Goal: Task Accomplishment & Management: Manage account settings

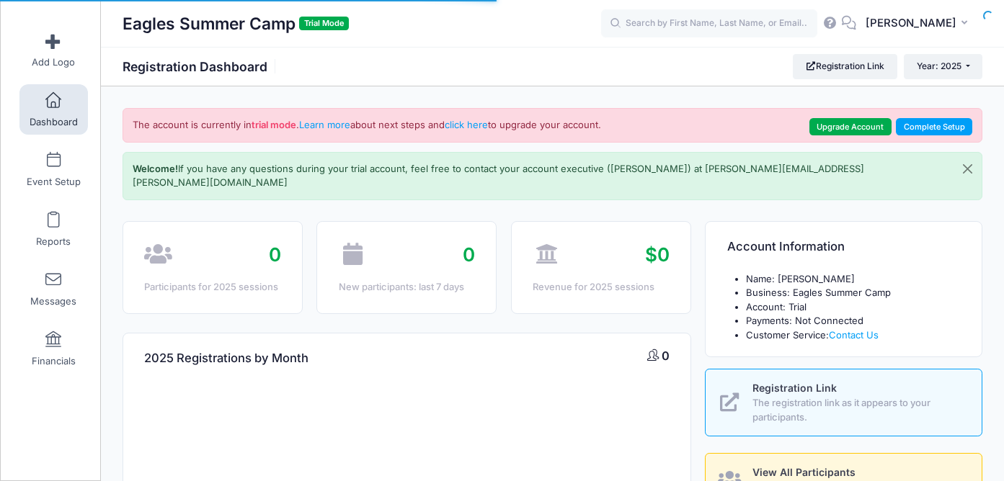
select select
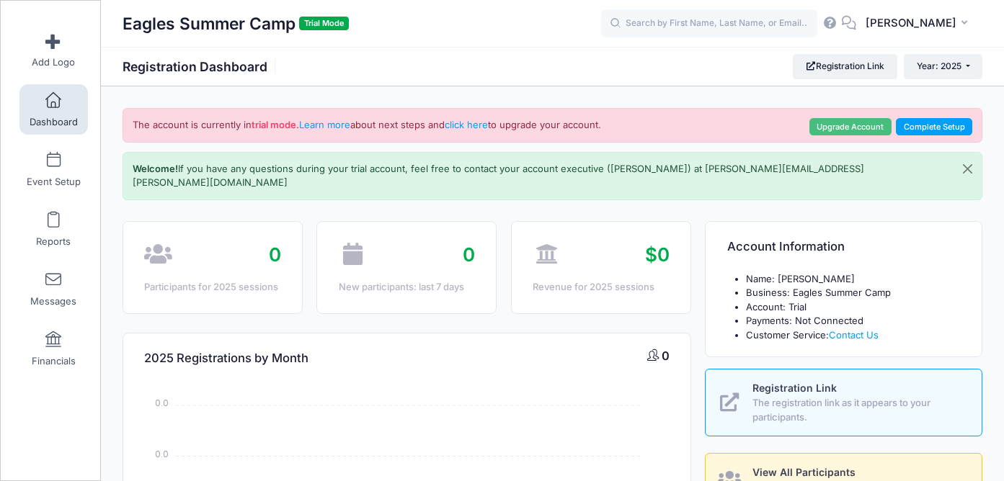
click at [862, 125] on link "Upgrade Account" at bounding box center [850, 126] width 82 height 17
select select
click at [844, 132] on link "Upgrade Account" at bounding box center [850, 126] width 82 height 17
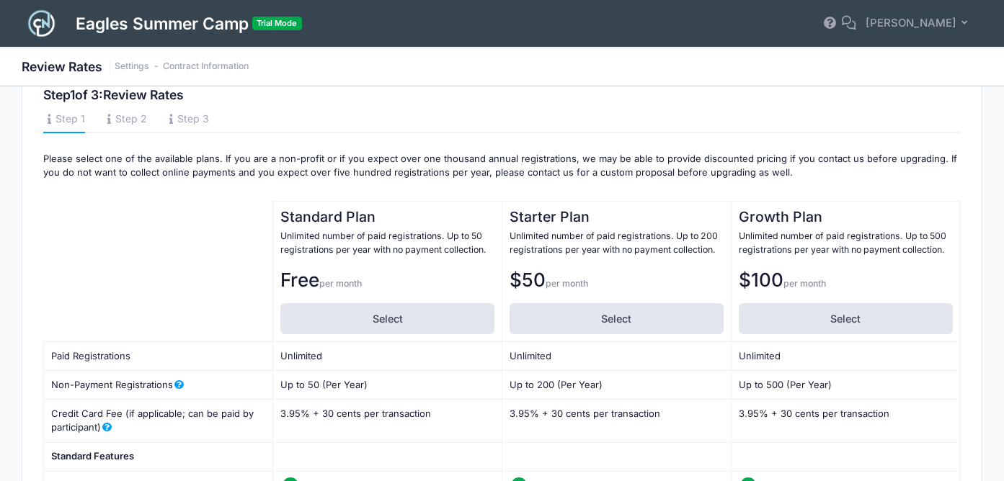
scroll to position [25, 0]
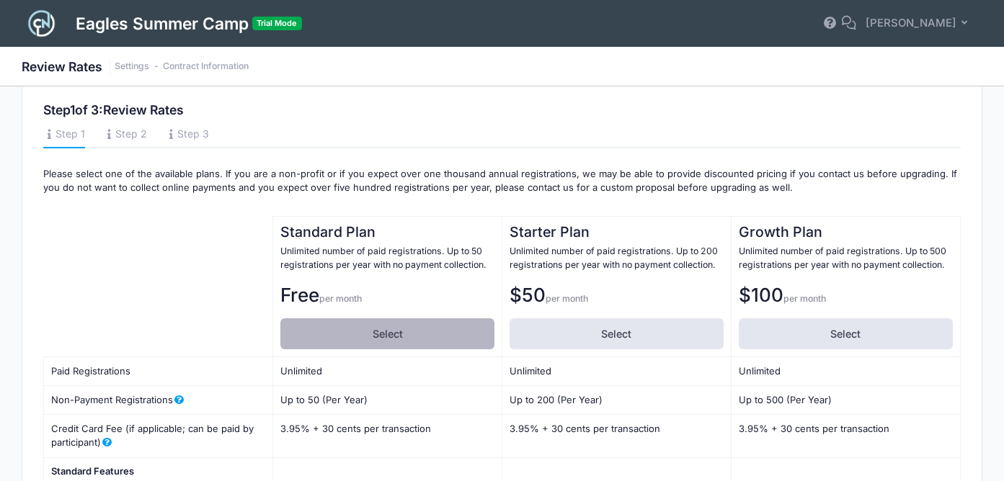
click at [374, 333] on label "Select" at bounding box center [387, 333] width 214 height 31
click at [290, 328] on input "Select" at bounding box center [284, 322] width 9 height 9
radio input "true"
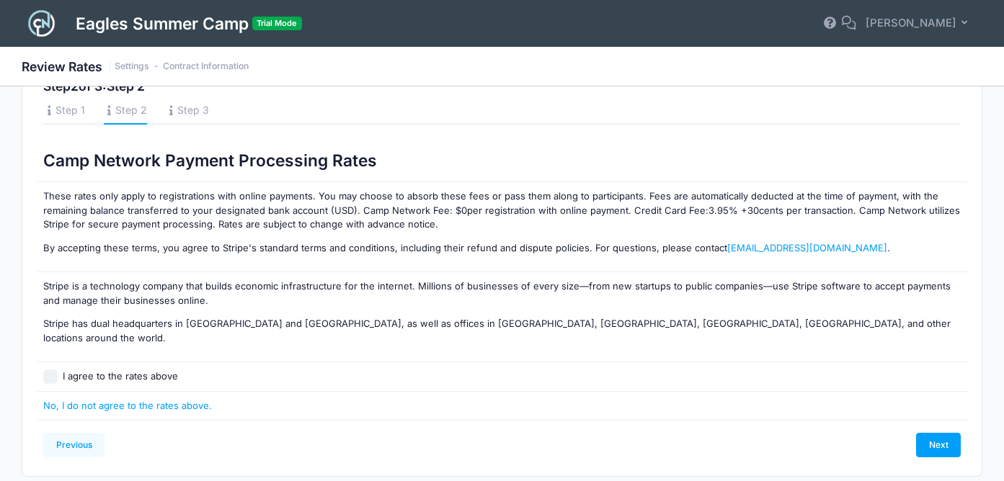
scroll to position [48, 0]
click at [55, 370] on input "I agree to the rates above" at bounding box center [50, 377] width 14 height 14
checkbox input "true"
click at [937, 434] on link "Next" at bounding box center [938, 446] width 45 height 24
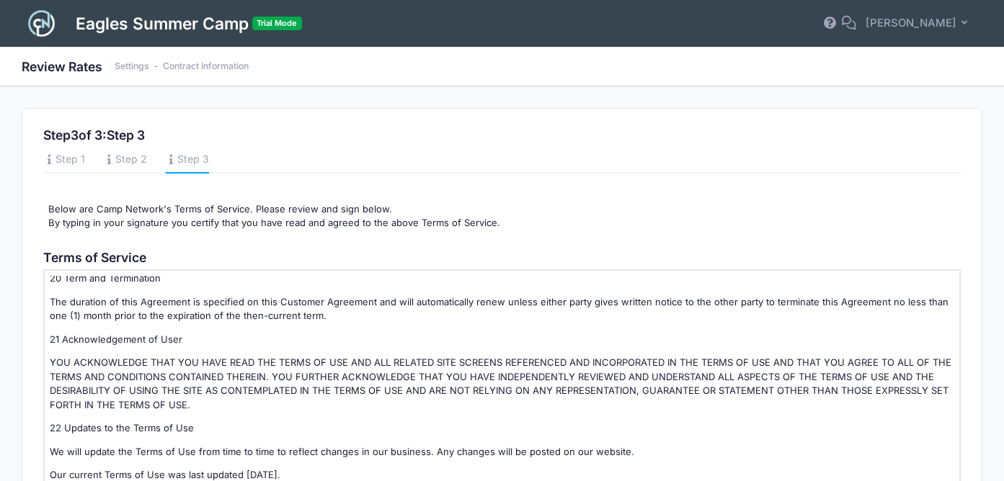
scroll to position [229, 0]
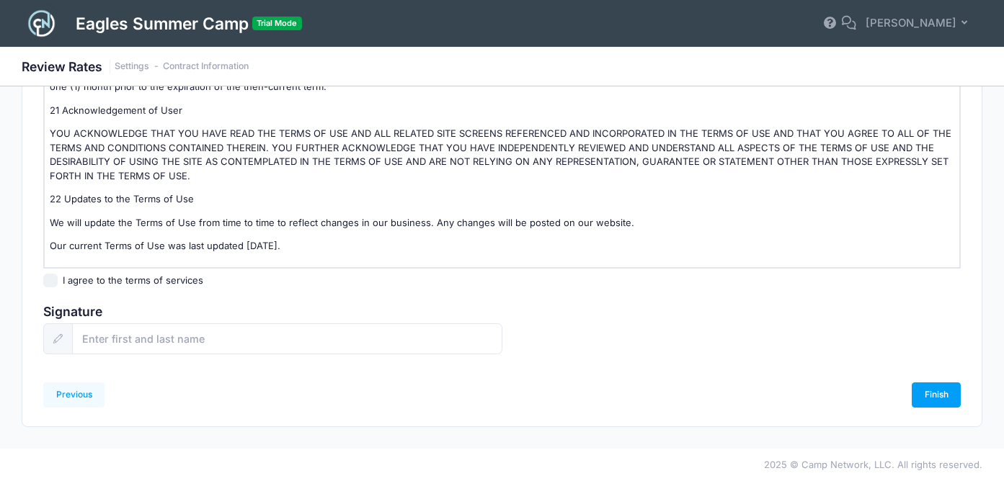
click at [56, 277] on input "I agree to the terms of services" at bounding box center [50, 281] width 14 height 14
checkbox input "true"
click at [153, 340] on input "text" at bounding box center [286, 338] width 429 height 31
type input "[PERSON_NAME]"
click at [915, 397] on link "Finish" at bounding box center [935, 395] width 49 height 24
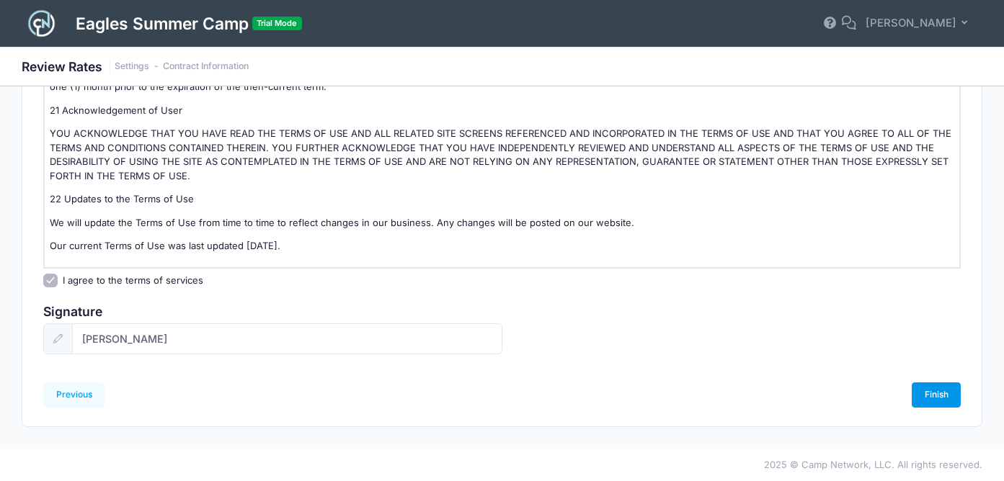
scroll to position [0, 0]
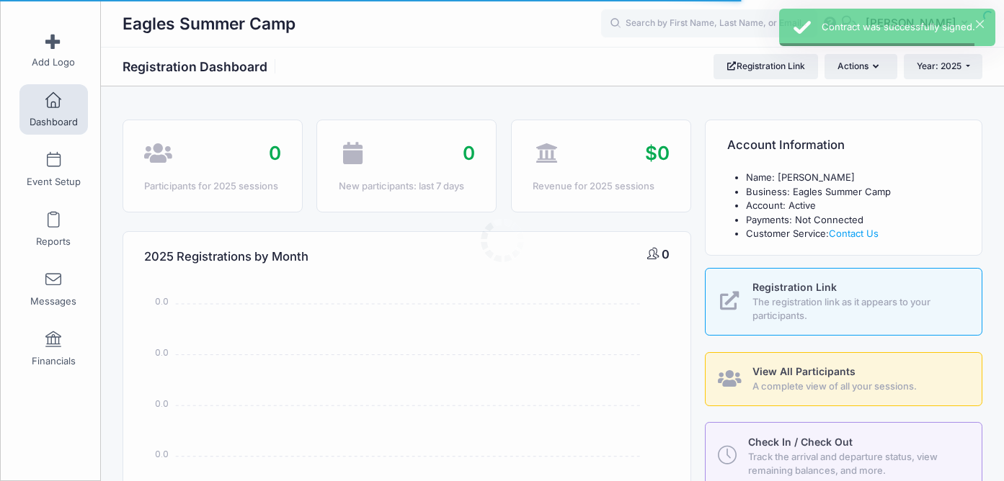
select select
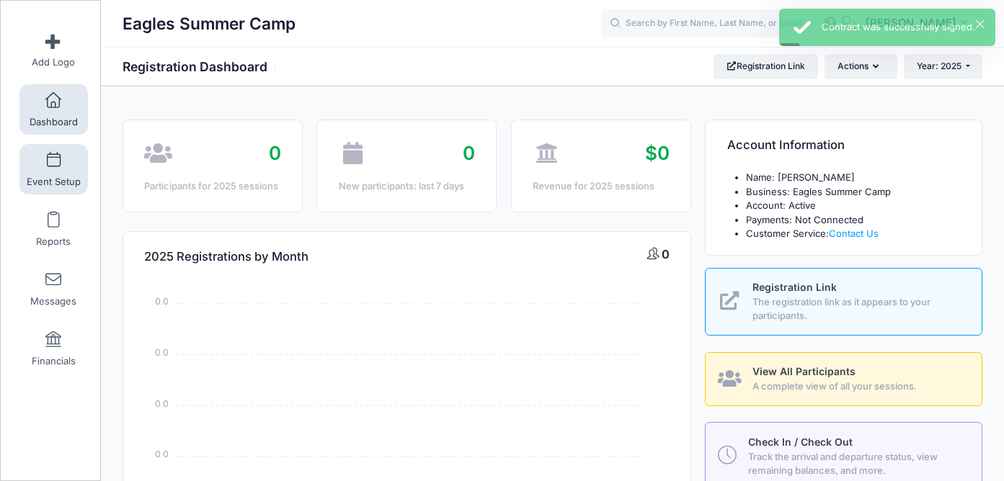
click at [53, 165] on span at bounding box center [53, 161] width 0 height 16
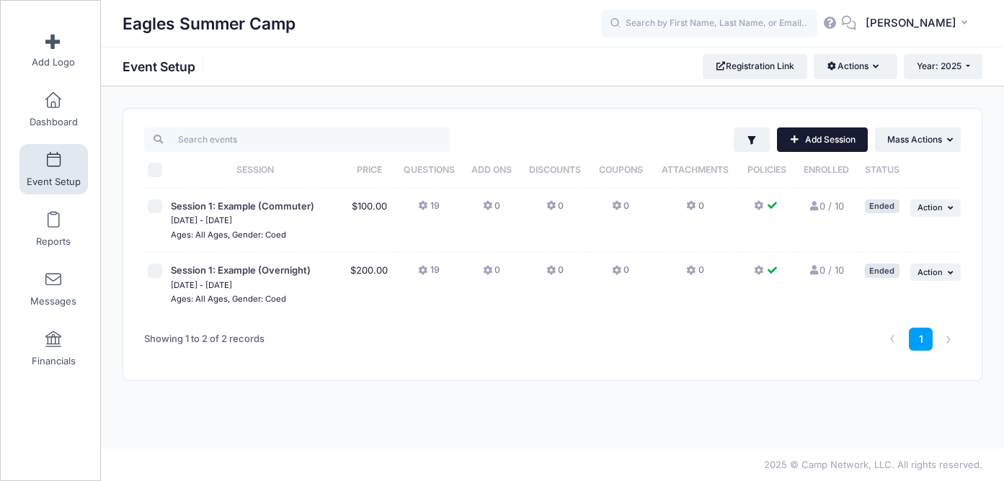
click at [811, 140] on link "Add Session" at bounding box center [822, 140] width 91 height 24
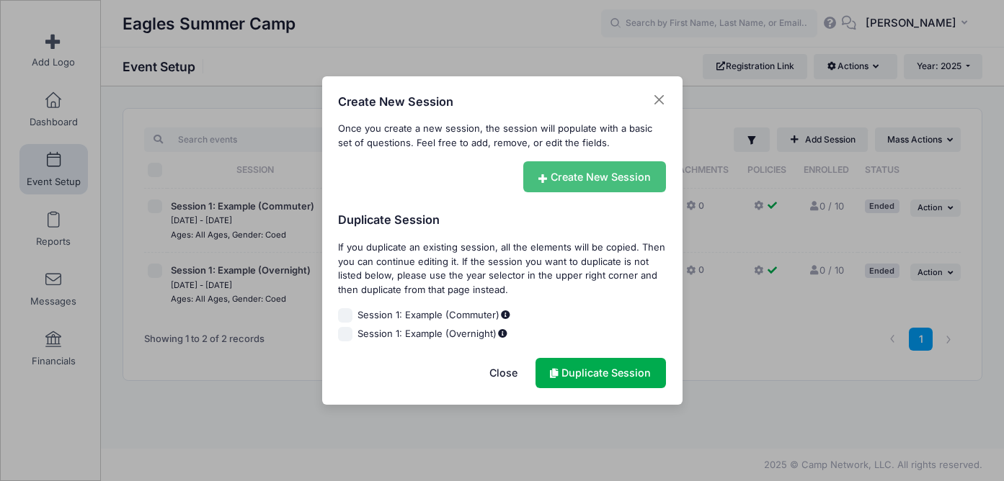
click at [590, 178] on link "Create New Session" at bounding box center [594, 176] width 143 height 31
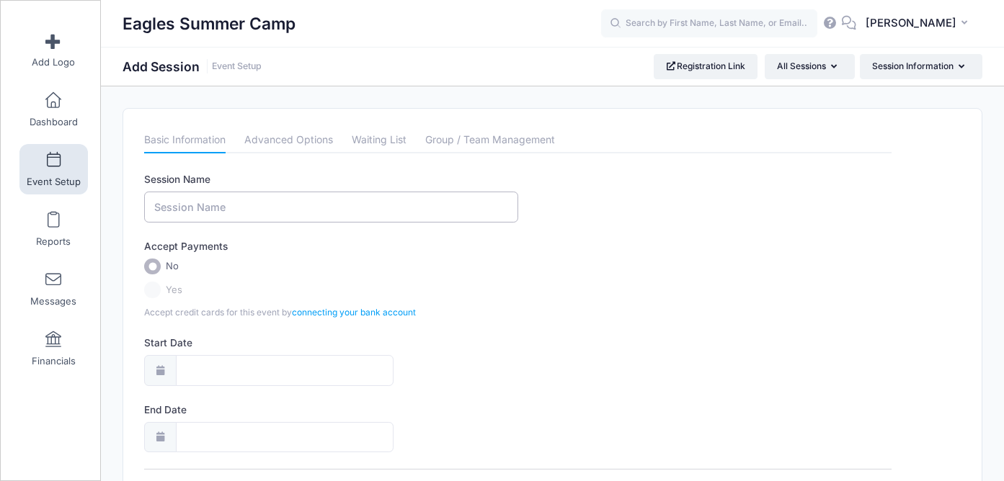
click at [341, 202] on input "Session Name" at bounding box center [330, 207] width 373 height 31
type input "W"
type input "May 26-30 (3-5yr old)"
click at [155, 285] on label "Yes" at bounding box center [517, 290] width 747 height 17
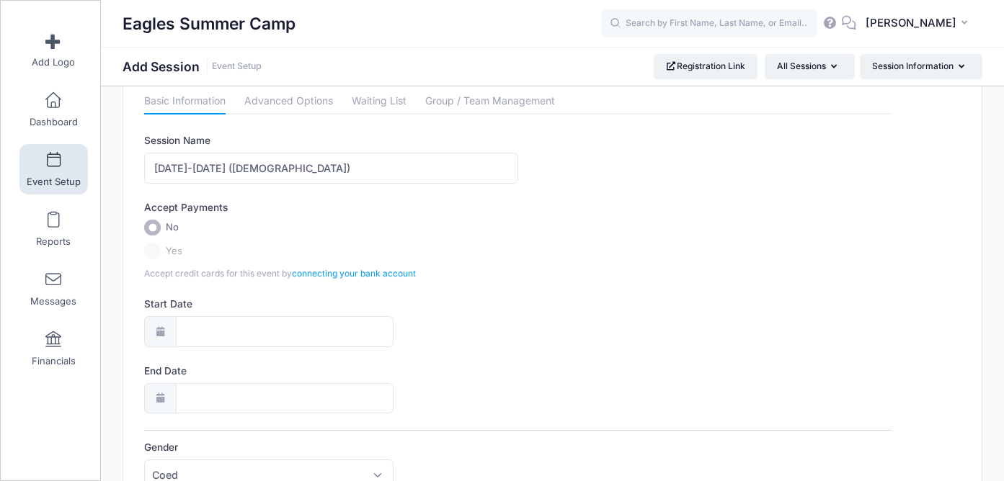
scroll to position [40, 0]
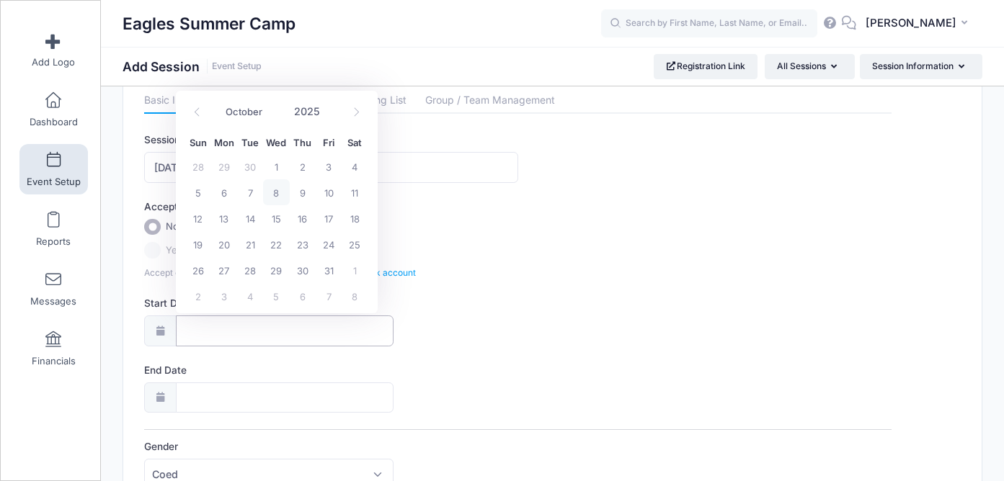
click at [291, 336] on input "Start Date" at bounding box center [285, 331] width 218 height 31
click at [358, 110] on icon at bounding box center [356, 111] width 9 height 9
select select "11"
click at [358, 110] on icon at bounding box center [356, 111] width 9 height 9
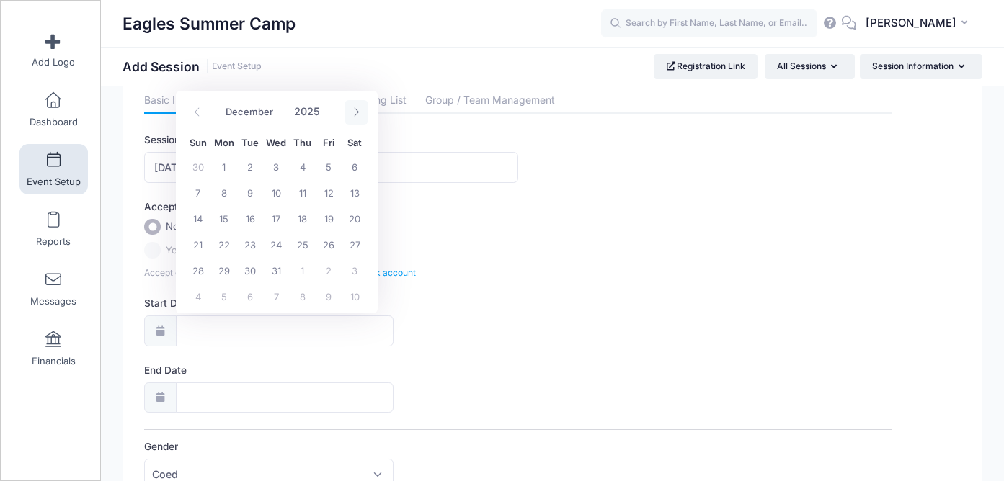
type input "2026"
click at [358, 110] on icon at bounding box center [356, 111] width 9 height 9
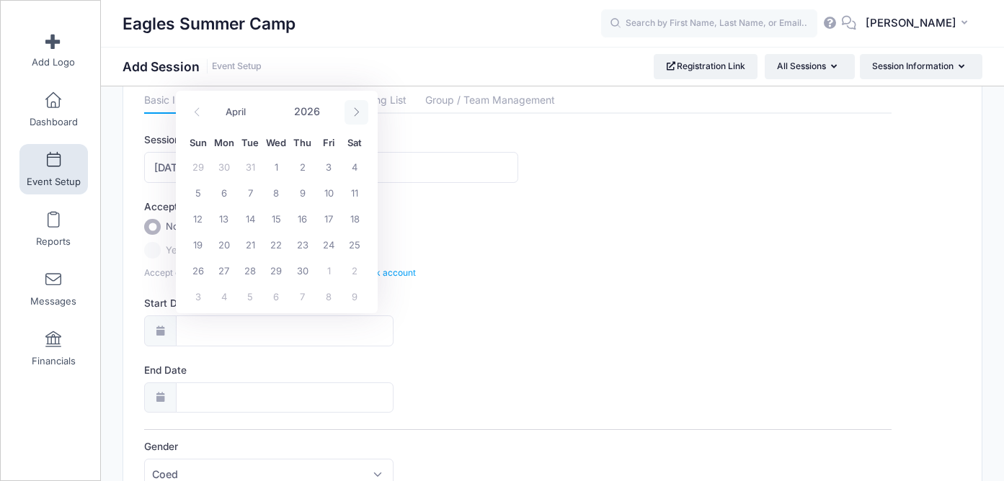
select select "4"
click at [254, 274] on span "26" at bounding box center [250, 270] width 26 height 26
type input "05/26/2026"
type input "05/27/2026"
type input "2026"
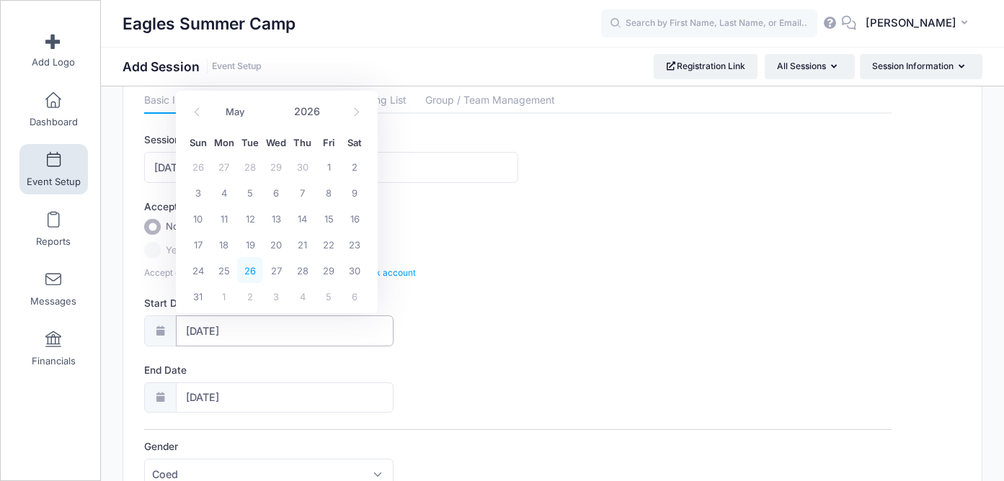
select select "4"
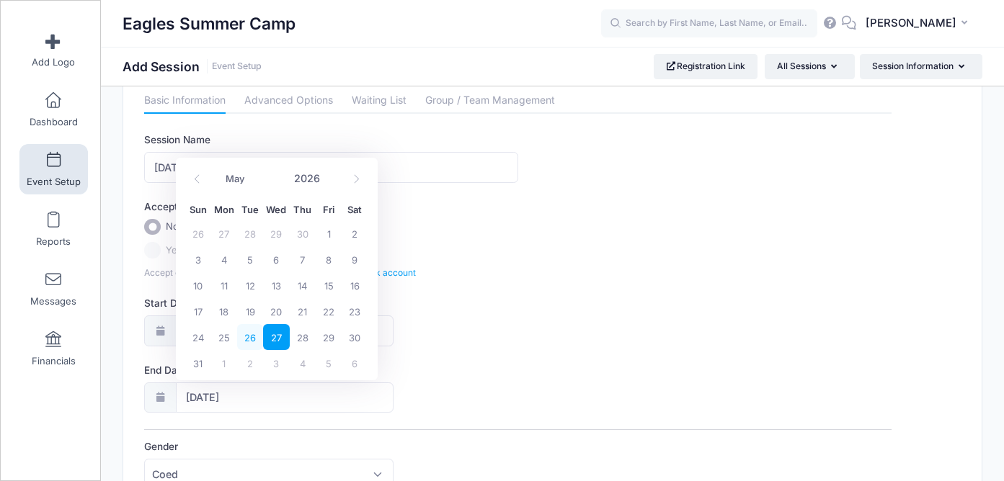
click at [250, 334] on span "26" at bounding box center [250, 337] width 26 height 26
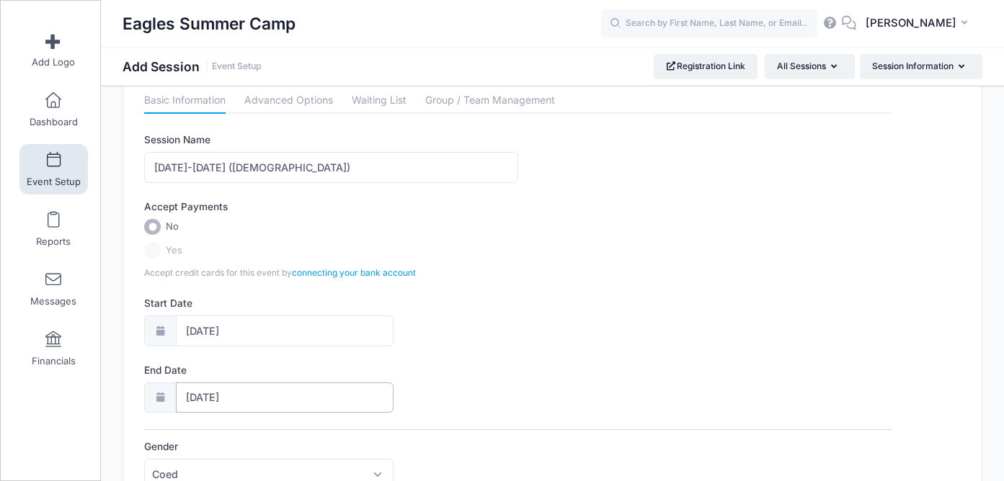
click at [231, 396] on input "05/26/2026" at bounding box center [285, 398] width 218 height 31
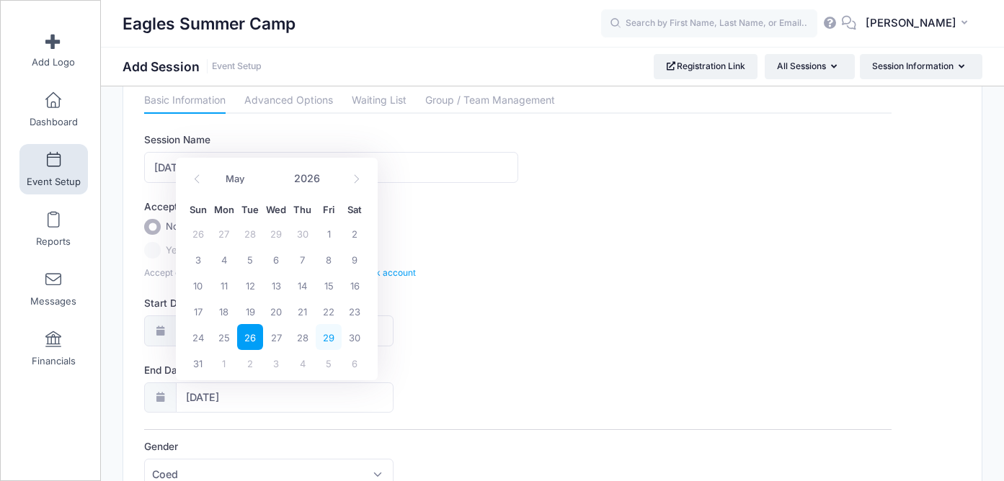
click at [330, 342] on span "29" at bounding box center [329, 337] width 26 height 26
type input "05/29/2026"
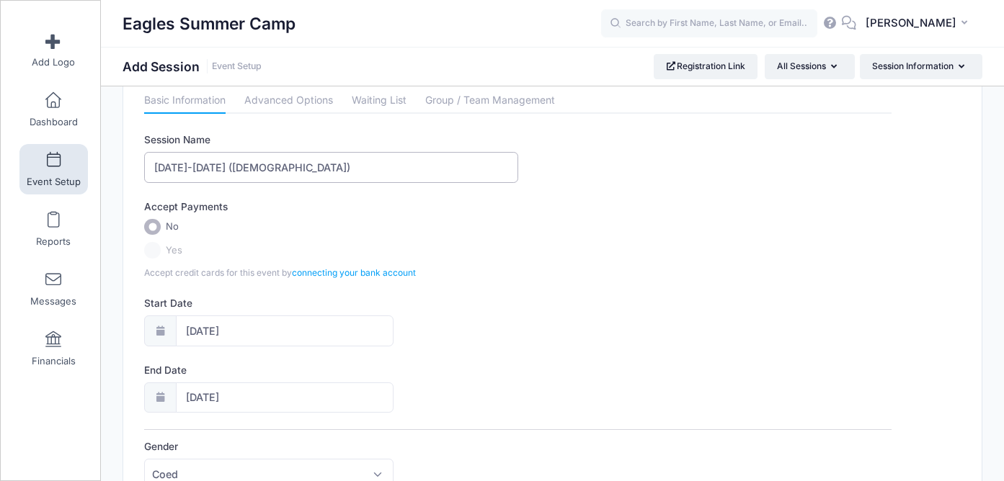
click at [206, 165] on input "May 26-30 (3-5yr old)" at bounding box center [330, 167] width 373 height 31
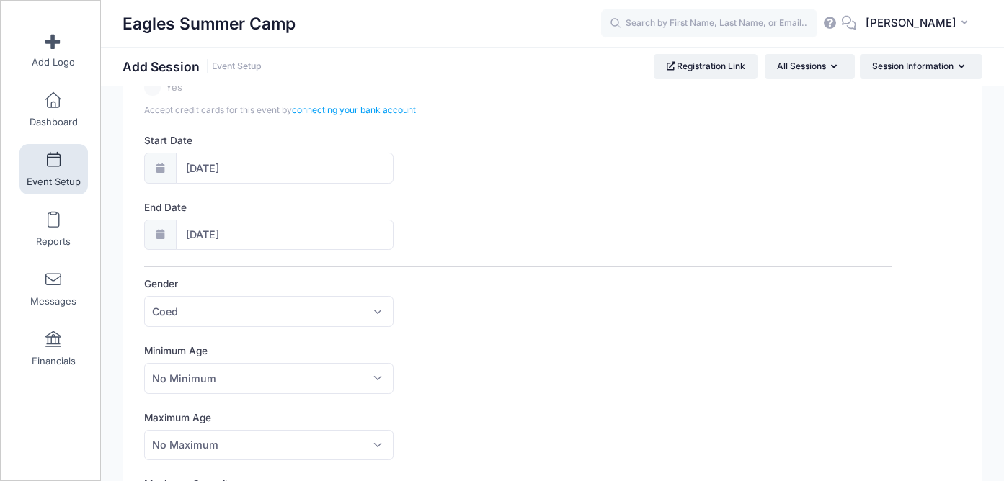
scroll to position [224, 0]
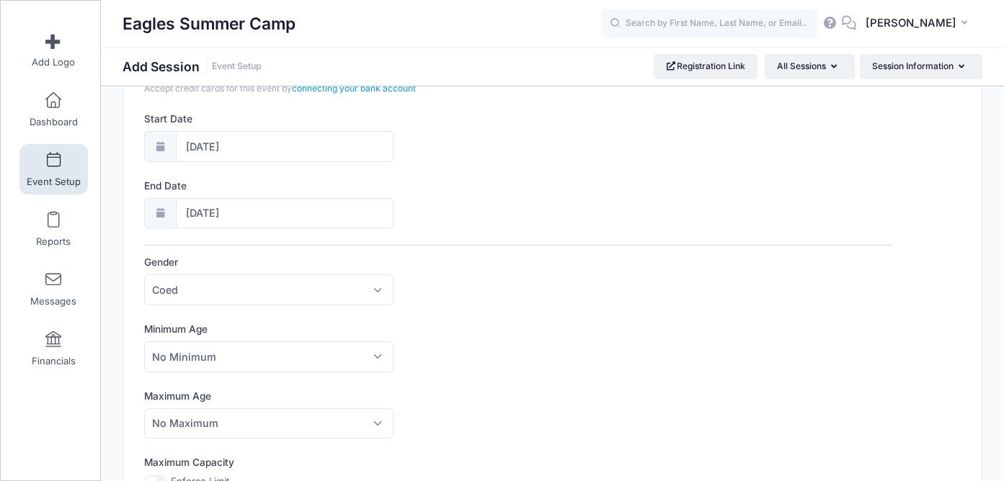
type input "May 26-29 (3-5yr old)"
click at [361, 352] on span "No Minimum" at bounding box center [268, 356] width 249 height 31
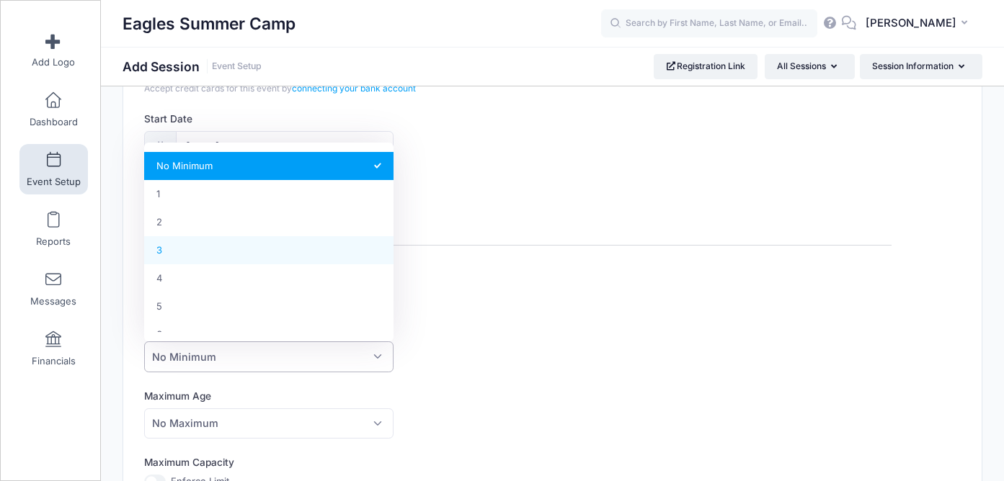
select select "3"
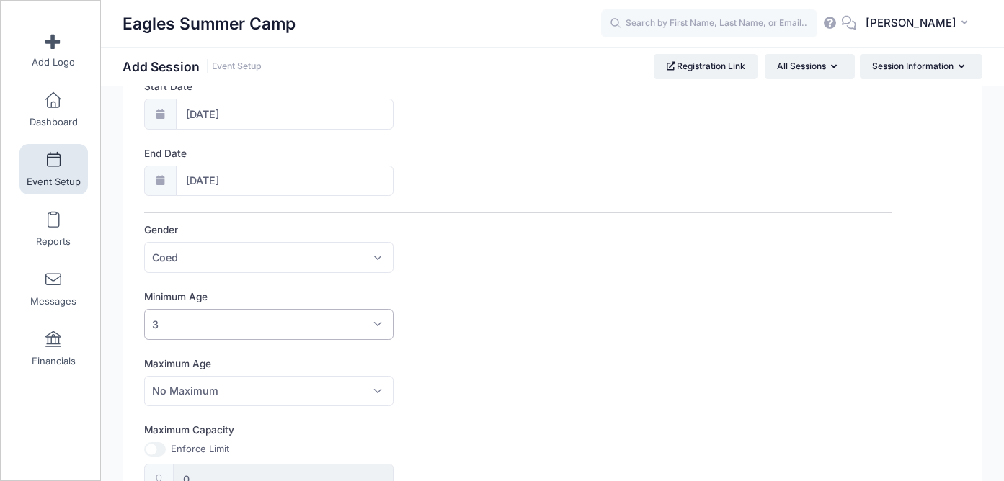
scroll to position [267, 0]
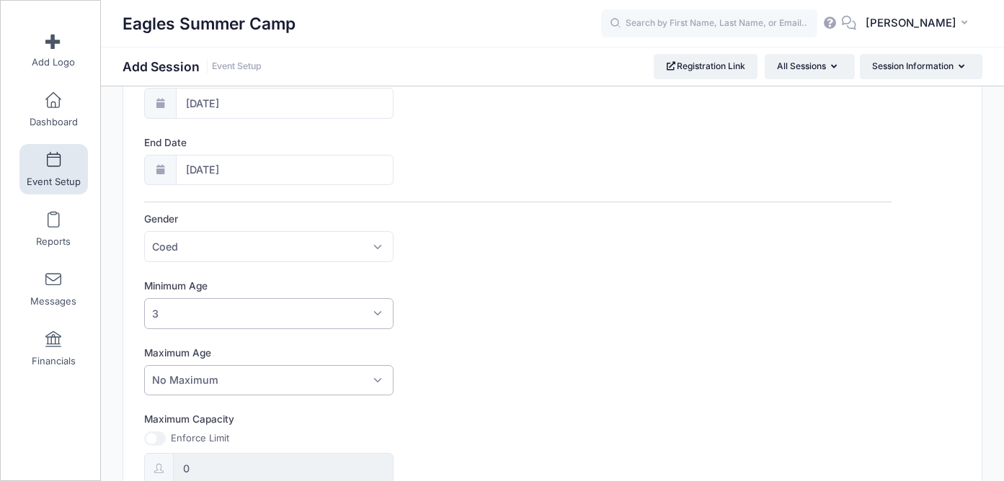
click at [344, 381] on span "No Maximum" at bounding box center [268, 380] width 249 height 31
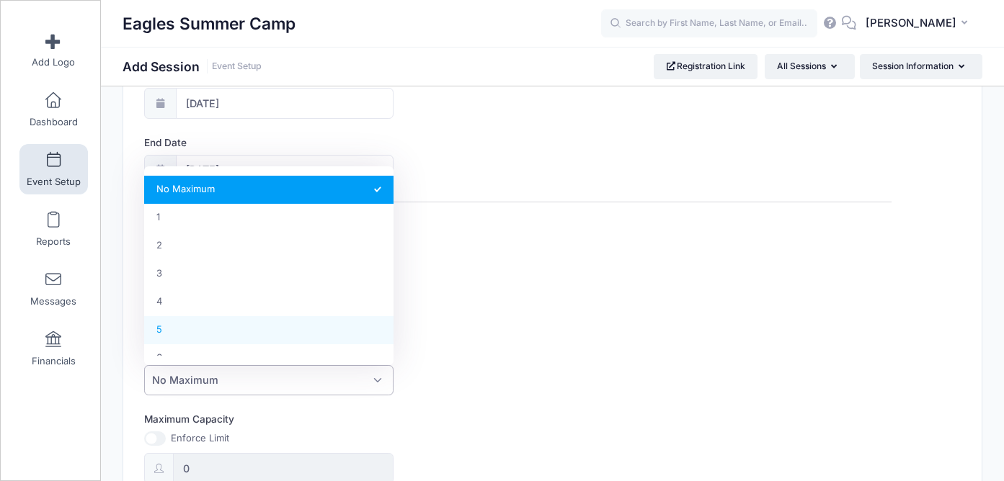
select select "5"
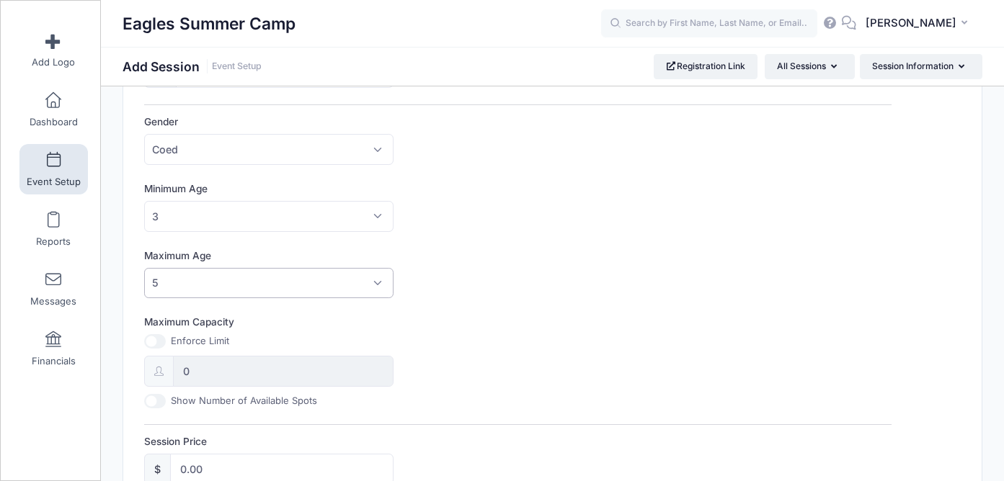
scroll to position [372, 0]
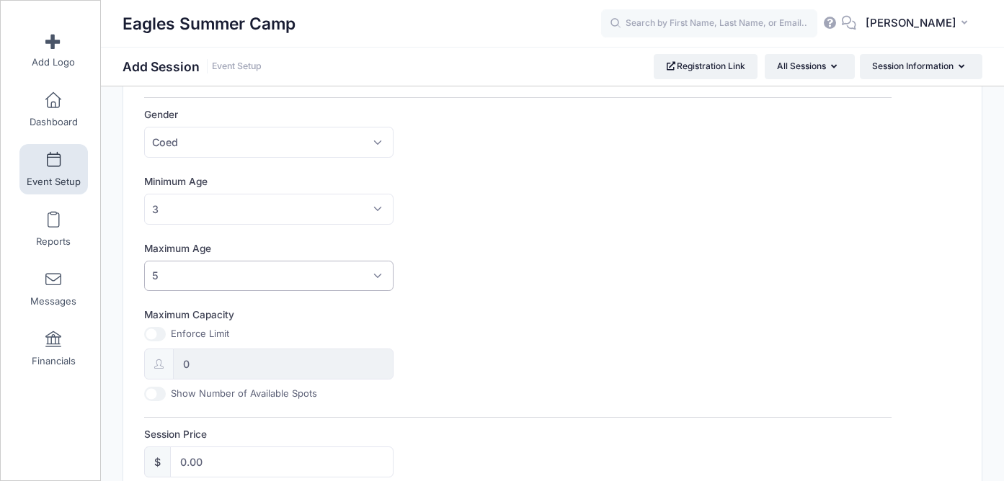
click at [151, 330] on input "Maximum Capacity" at bounding box center [155, 334] width 22 height 14
checkbox input "true"
click at [214, 363] on input "0" at bounding box center [283, 364] width 220 height 31
type input "25"
click at [447, 364] on div "Maximum Capacity Enforce Limit 25 Show Number of Available Spots" at bounding box center [517, 354] width 747 height 93
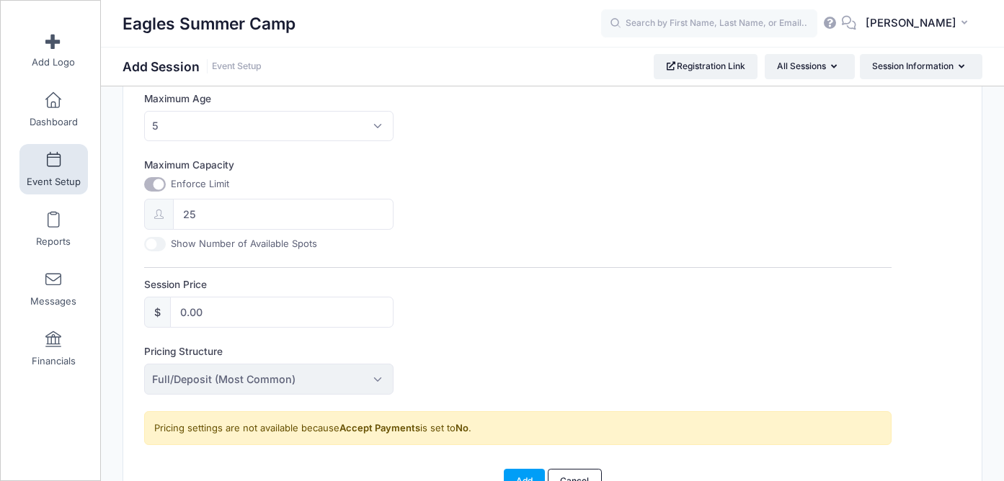
scroll to position [535, 0]
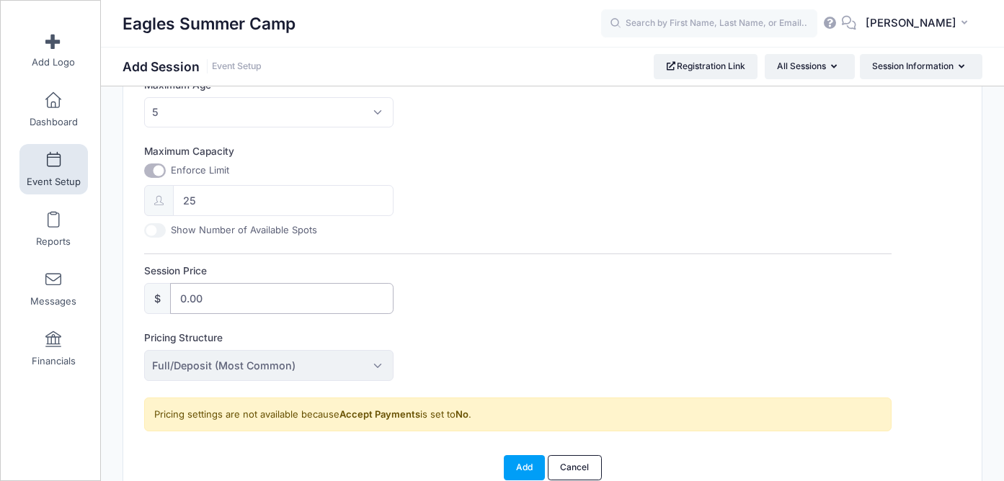
click at [324, 303] on input "0.00" at bounding box center [281, 298] width 223 height 31
click at [330, 356] on span "Full/Deposit (Most Common)" at bounding box center [268, 365] width 249 height 31
click at [377, 365] on span "Full/Deposit (Most Common)" at bounding box center [268, 365] width 249 height 31
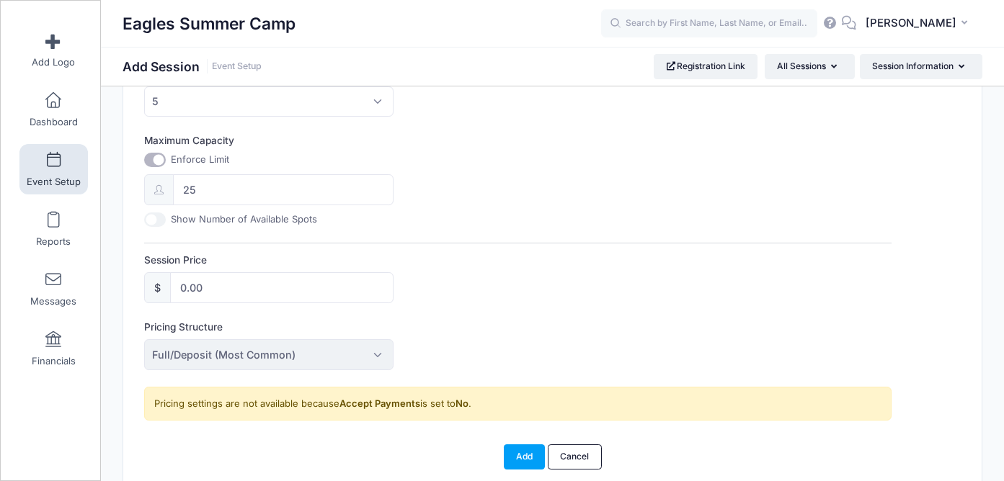
scroll to position [547, 0]
click at [298, 292] on input "0.00" at bounding box center [281, 287] width 223 height 31
type input "0"
type input "140"
click at [448, 303] on div "Session Name May 26-29 (3-5yr old) Accept Payments No Yes Accept credit cards f…" at bounding box center [517, 22] width 747 height 795
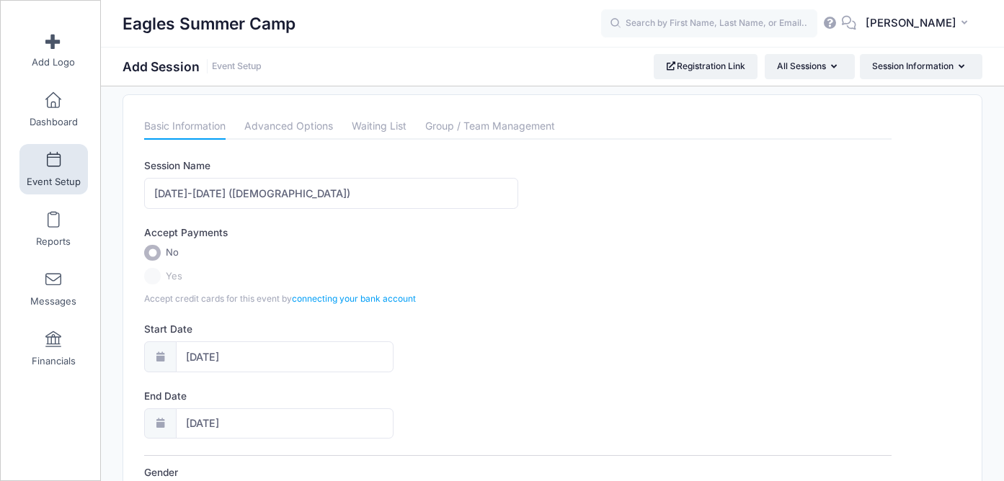
scroll to position [0, 0]
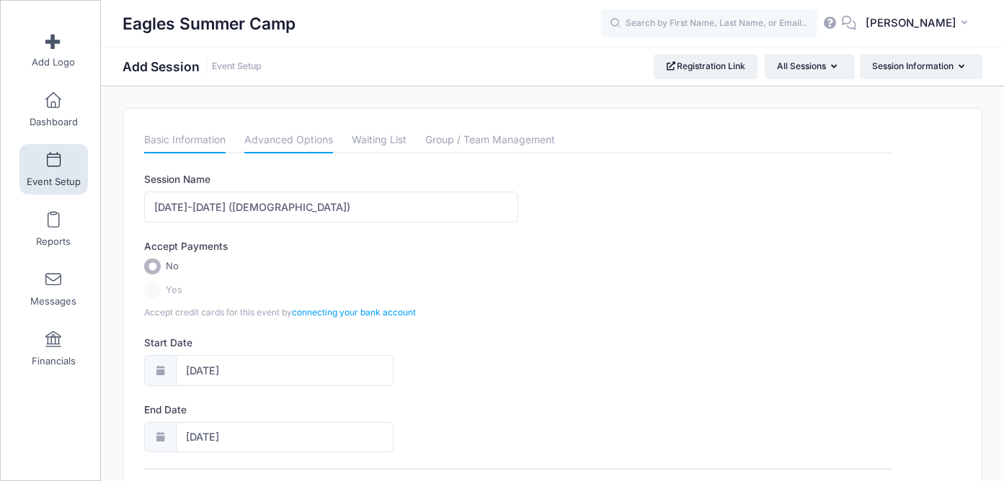
click at [306, 140] on link "Advanced Options" at bounding box center [288, 141] width 89 height 26
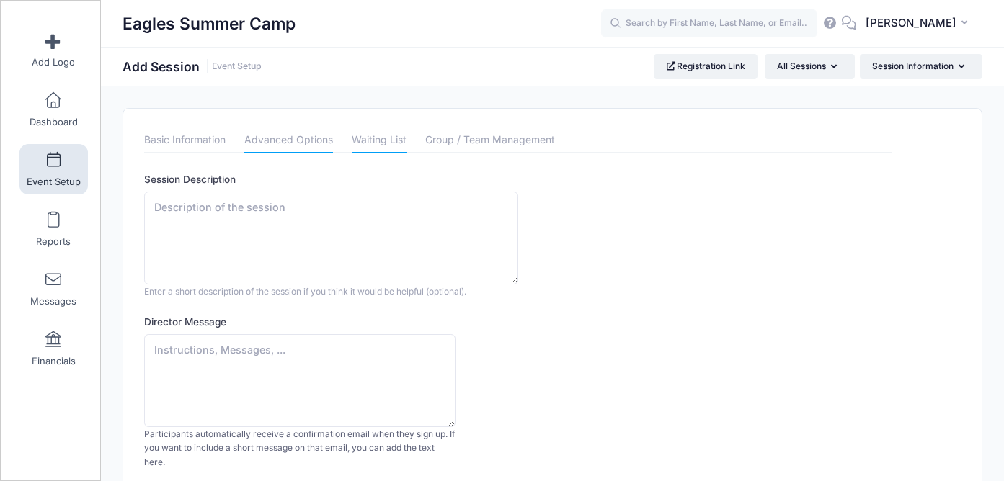
click at [375, 148] on link "Waiting List" at bounding box center [379, 141] width 55 height 26
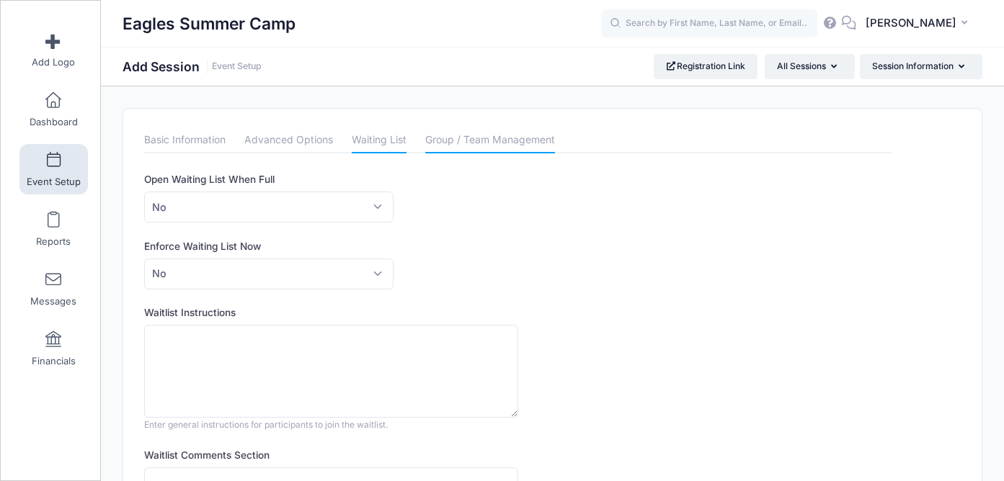
click at [462, 135] on link "Group / Team Management" at bounding box center [490, 141] width 130 height 26
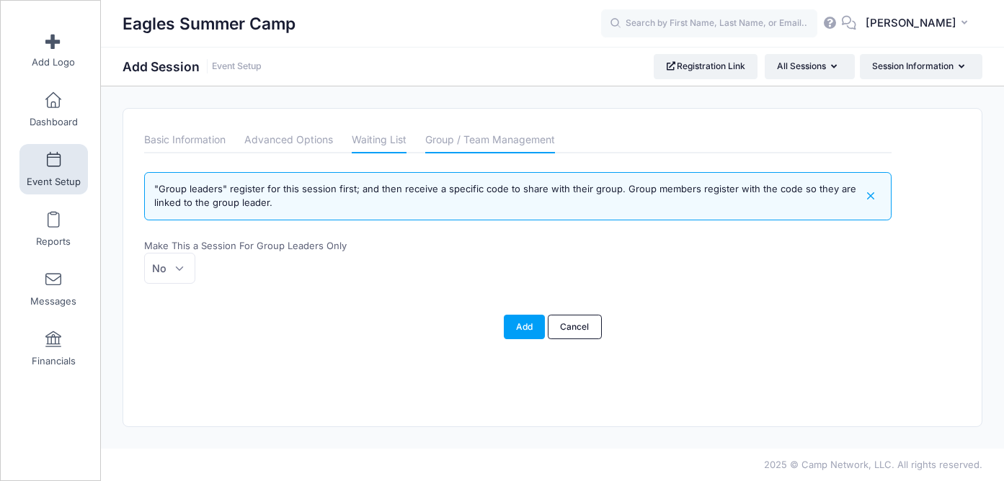
click at [386, 137] on link "Waiting List" at bounding box center [379, 141] width 55 height 26
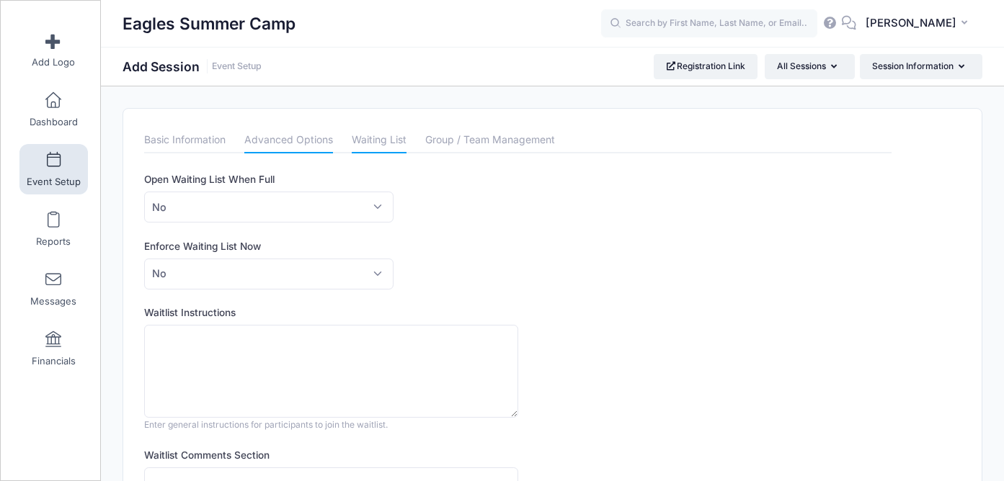
click at [316, 138] on link "Advanced Options" at bounding box center [288, 141] width 89 height 26
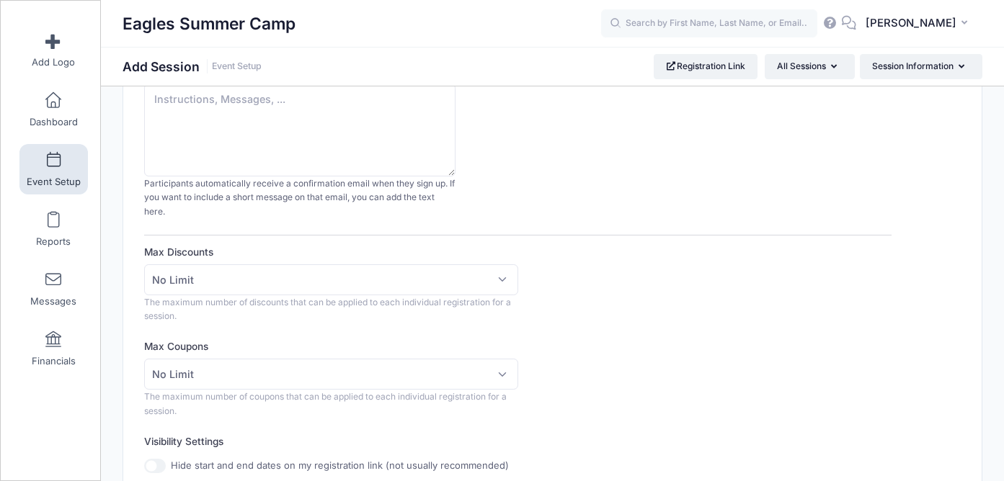
scroll to position [265, 0]
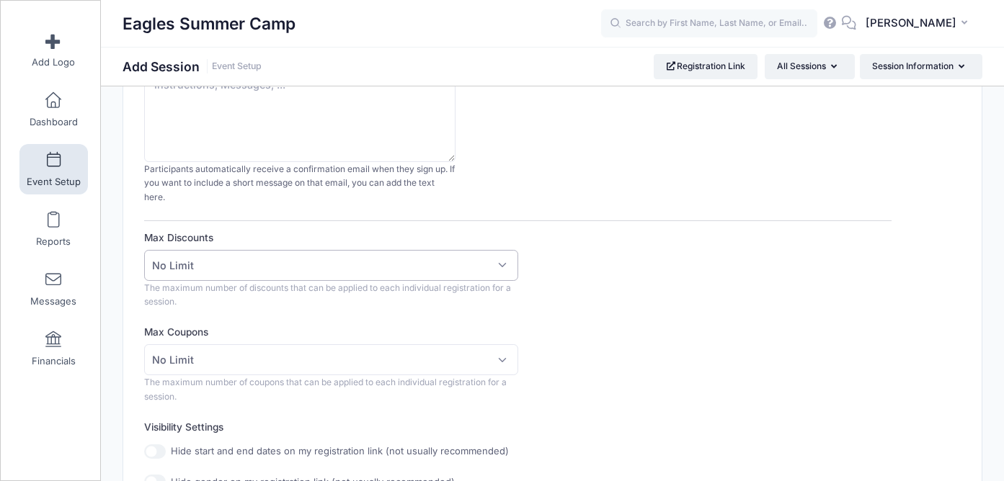
click at [479, 274] on span "No Limit" at bounding box center [330, 265] width 373 height 31
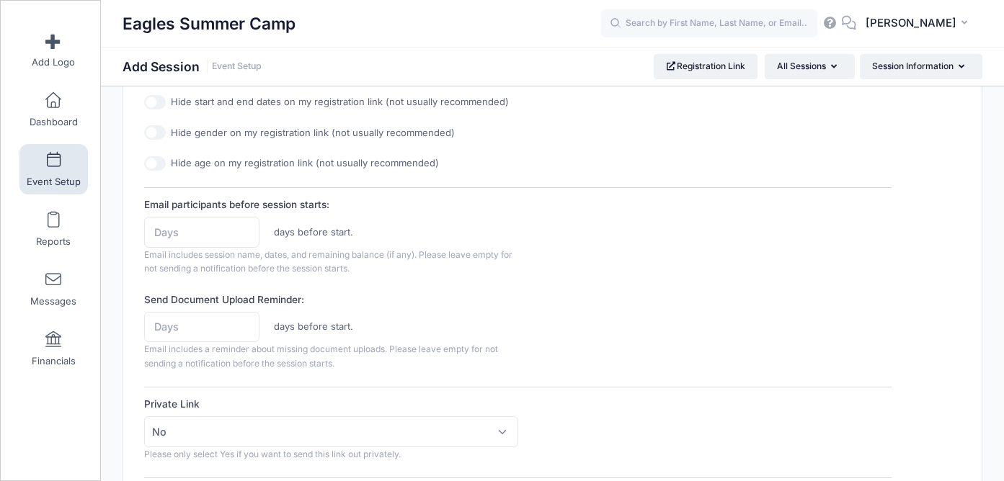
scroll to position [635, 0]
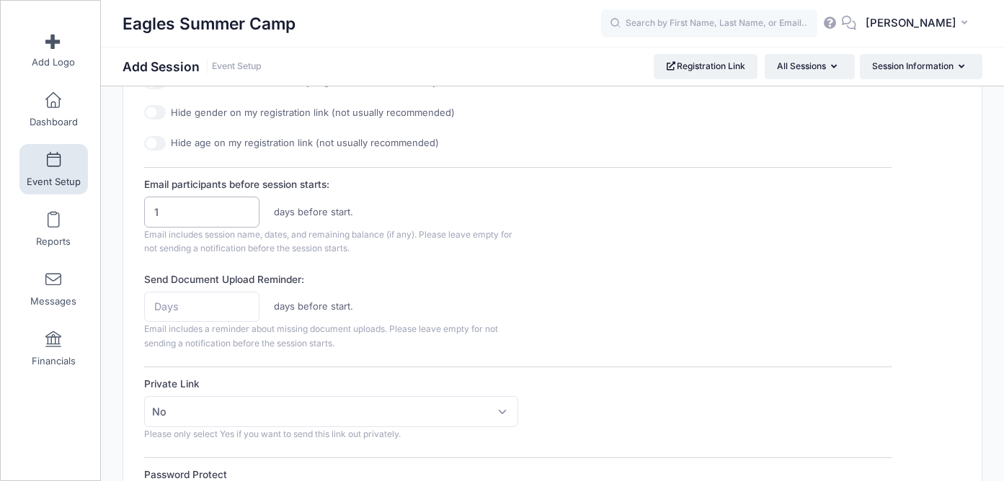
click at [245, 210] on input "1" at bounding box center [201, 212] width 115 height 31
type input "2"
click at [245, 210] on input "2" at bounding box center [201, 212] width 115 height 31
click at [396, 292] on div "days before start." at bounding box center [332, 307] width 388 height 31
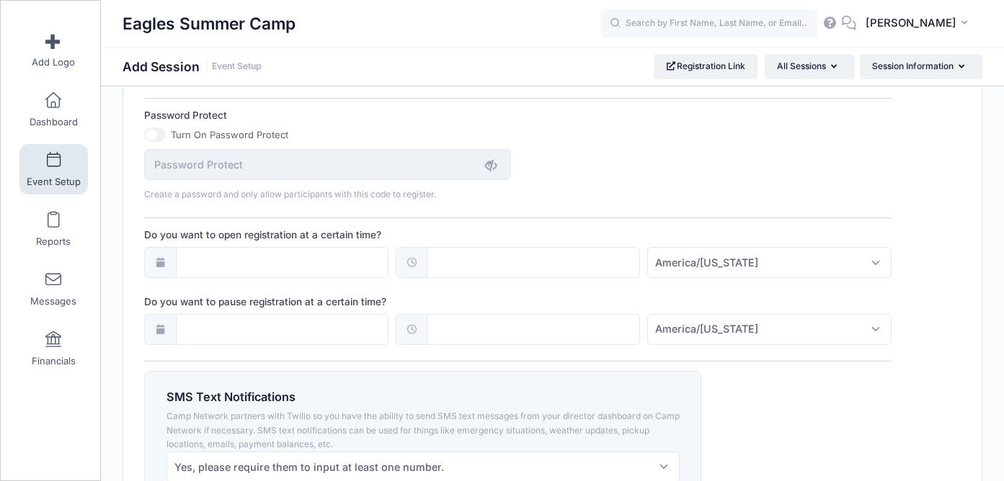
scroll to position [996, 0]
click at [185, 262] on input "Do you want to open registration at a certain time?" at bounding box center [282, 260] width 213 height 31
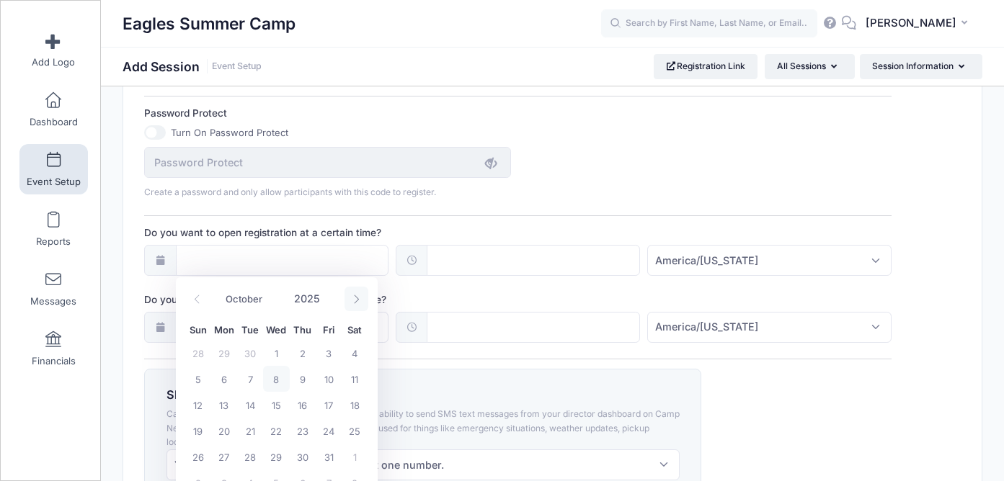
click at [354, 296] on icon at bounding box center [356, 299] width 5 height 9
select select "11"
click at [354, 296] on icon at bounding box center [356, 299] width 5 height 9
type input "2026"
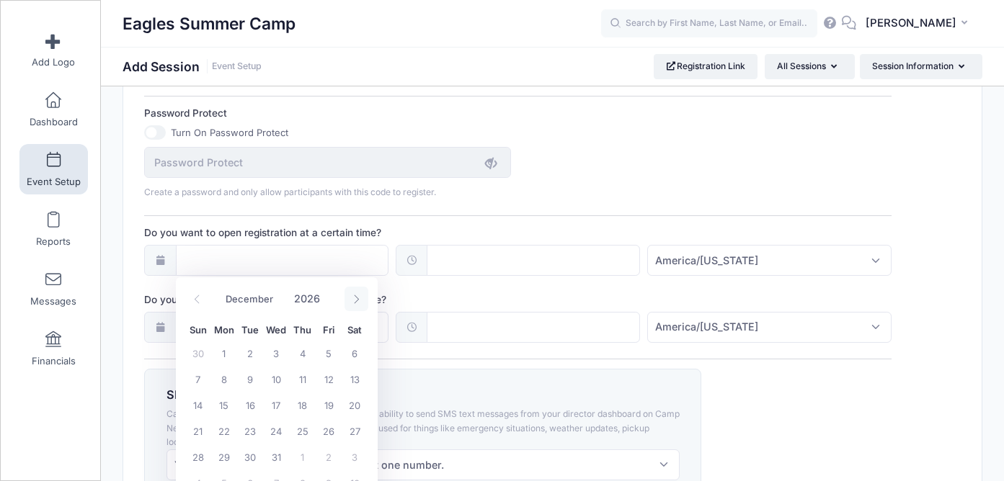
select select "0"
click at [305, 352] on span "1" at bounding box center [303, 353] width 26 height 26
type input "01/01/2026"
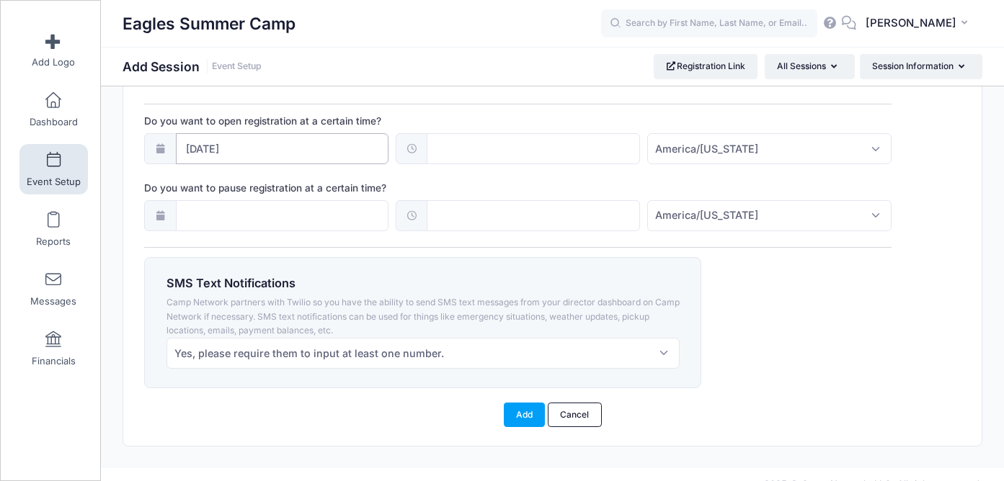
scroll to position [1128, 0]
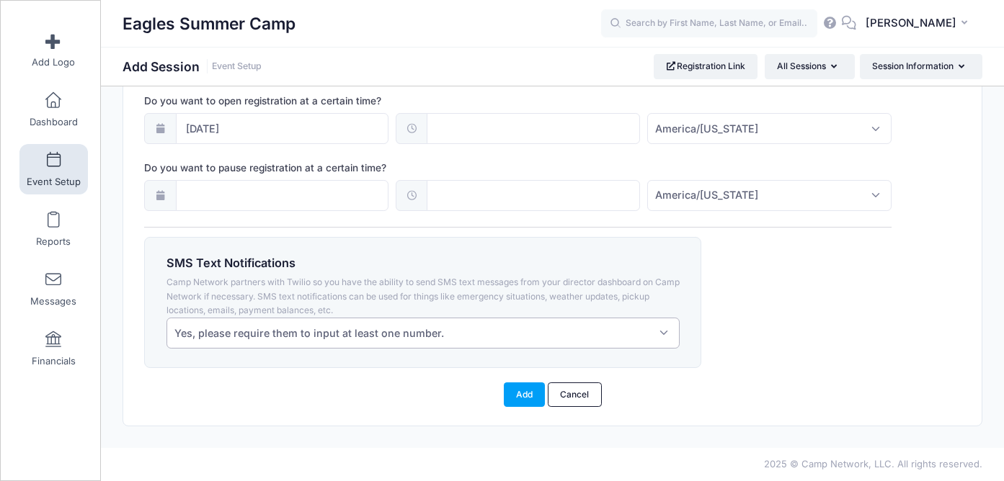
click at [370, 339] on span "Yes, please require them to input at least one number." at bounding box center [308, 333] width 269 height 15
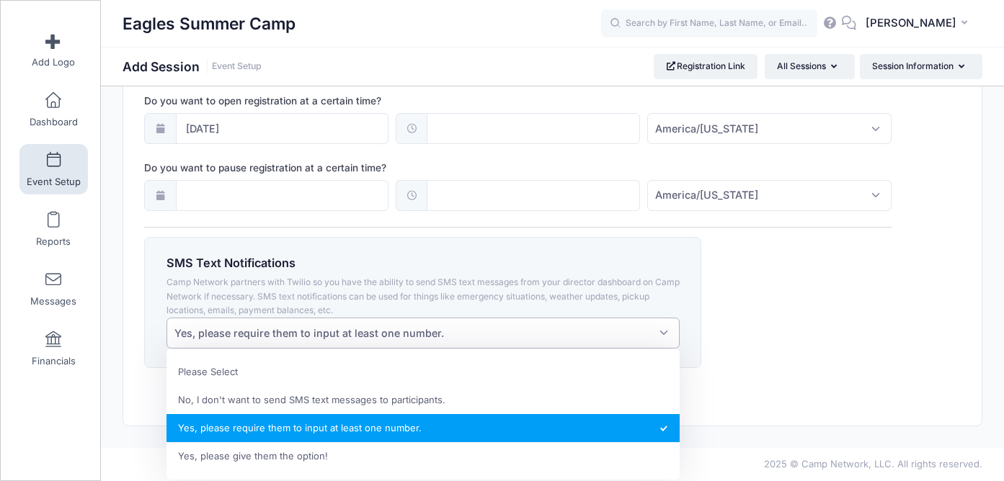
click at [370, 339] on span "Yes, please require them to input at least one number." at bounding box center [308, 333] width 269 height 15
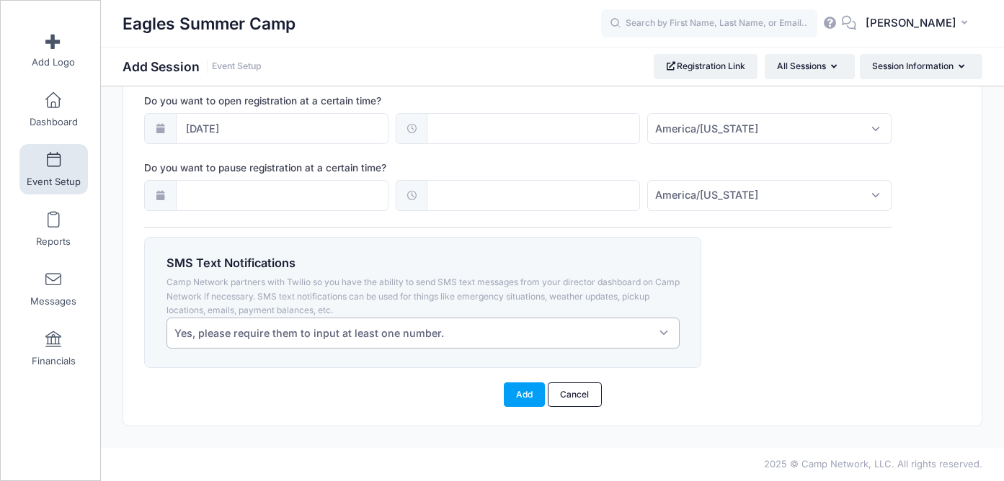
click at [380, 394] on div "Add Cancel" at bounding box center [552, 395] width 801 height 24
click at [522, 405] on button "Add" at bounding box center [525, 395] width 42 height 24
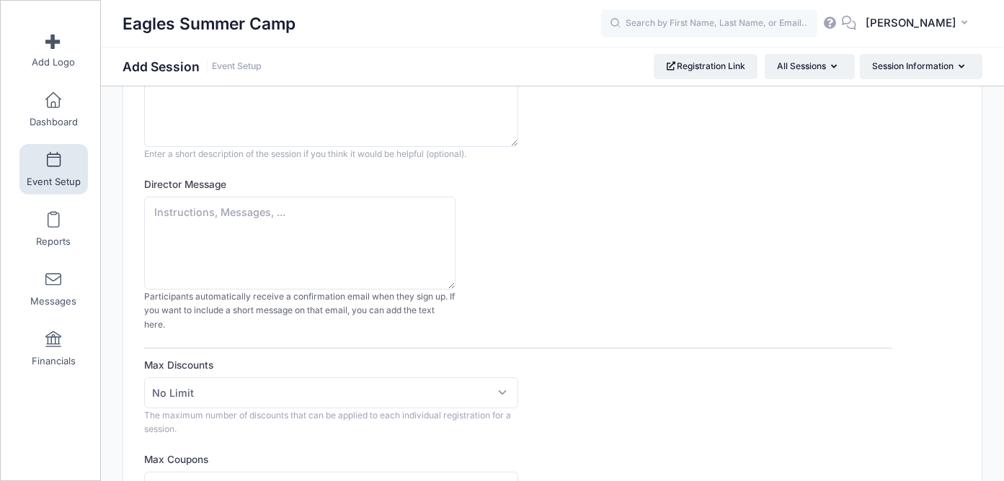
scroll to position [0, 0]
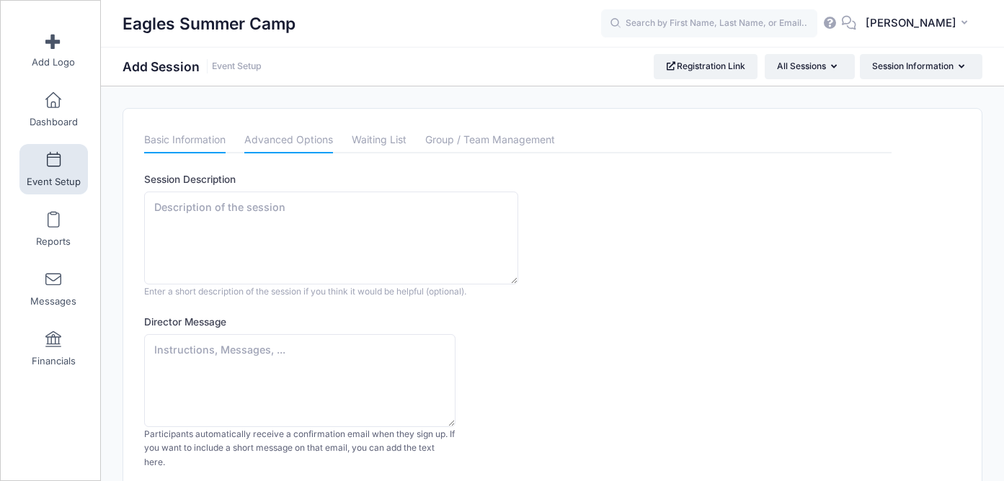
click at [195, 142] on link "Basic Information" at bounding box center [184, 141] width 81 height 26
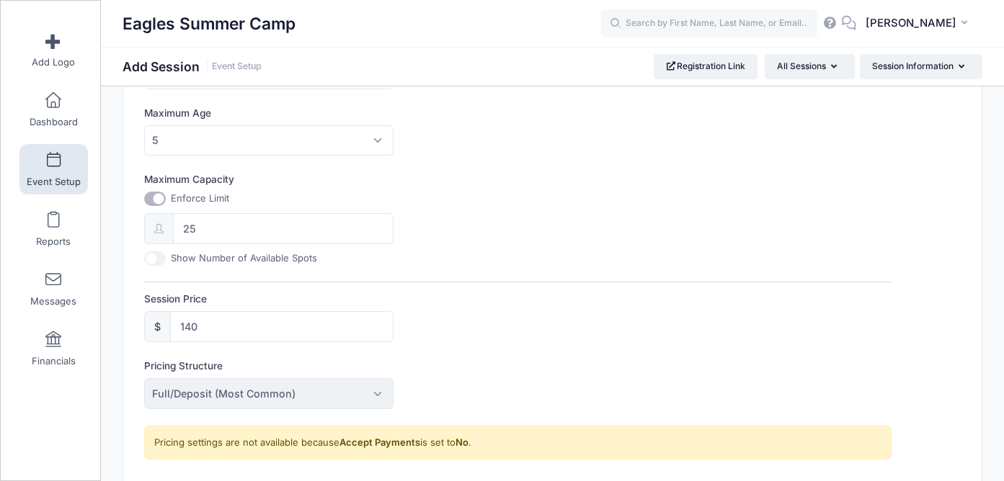
scroll to position [516, 0]
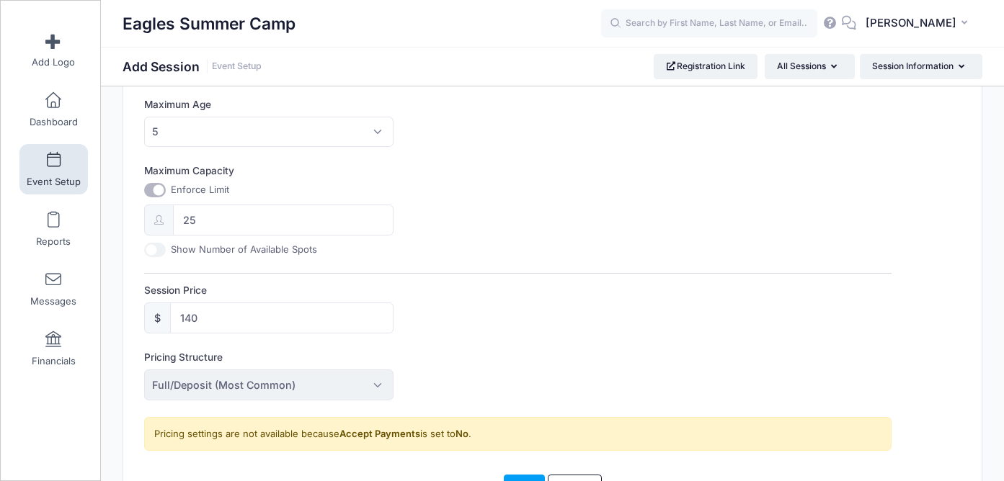
click at [151, 249] on input "Show Number of Available Spots" at bounding box center [155, 250] width 22 height 14
checkbox input "true"
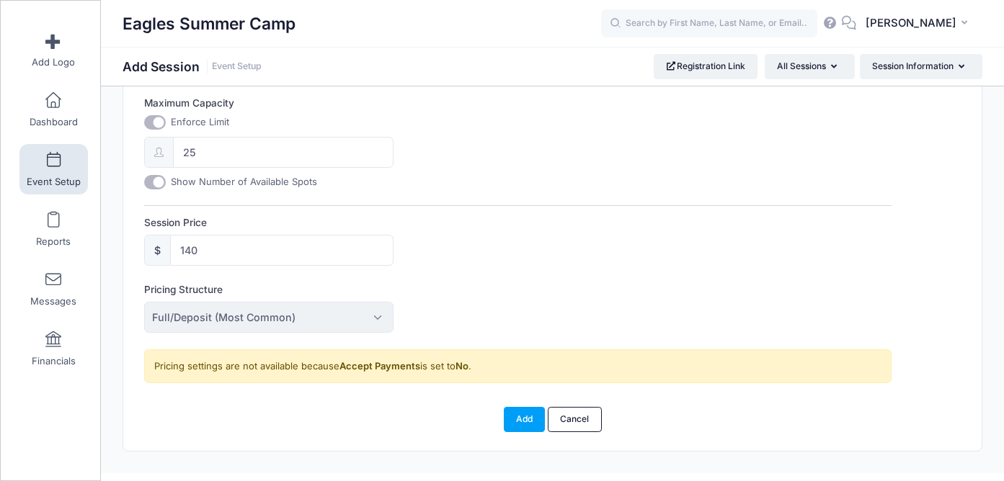
scroll to position [605, 0]
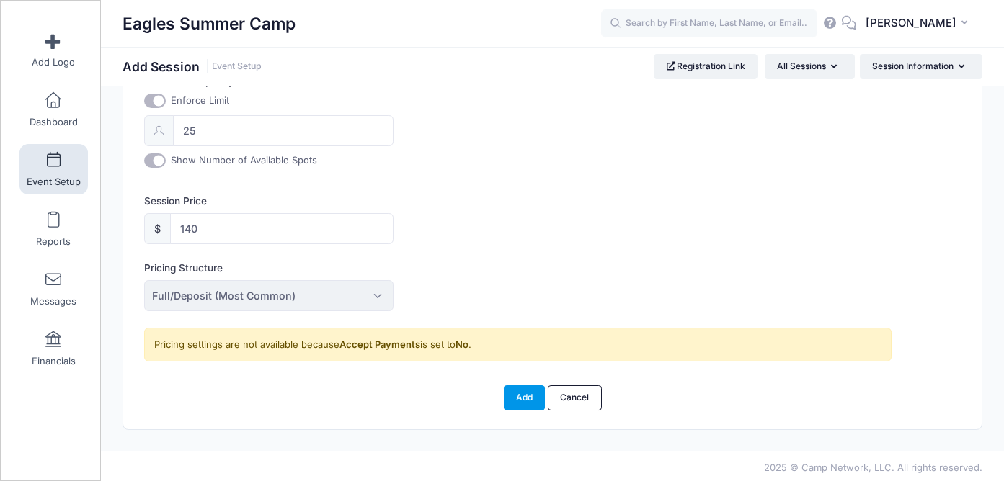
click at [530, 395] on button "Add" at bounding box center [525, 397] width 42 height 24
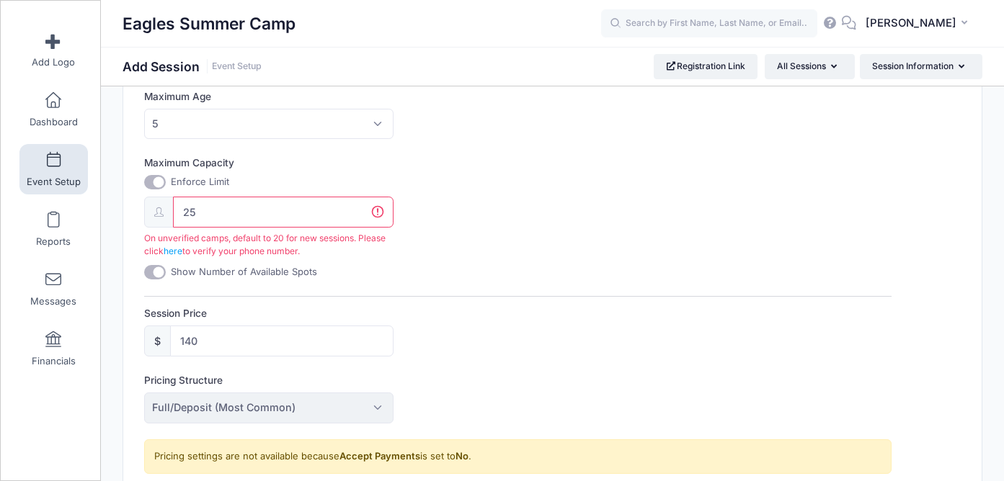
scroll to position [520, 0]
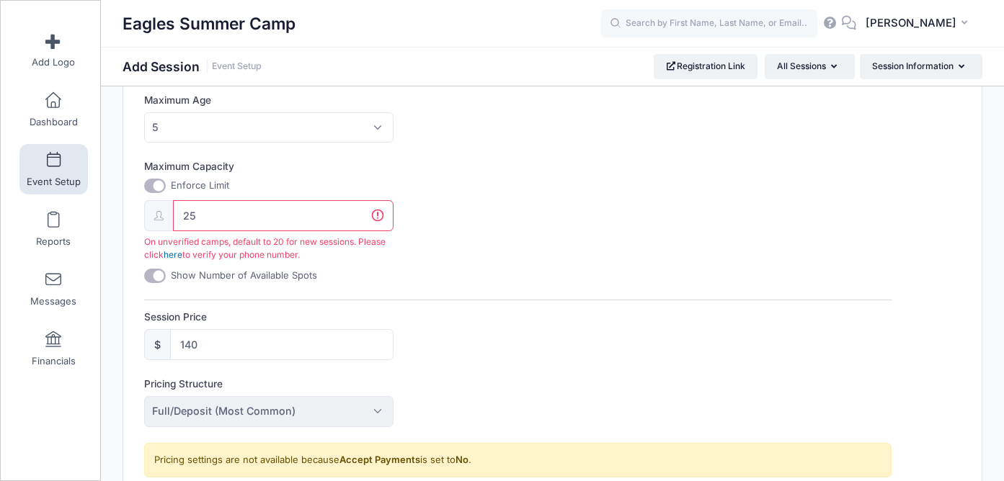
click at [177, 253] on link "here" at bounding box center [173, 254] width 19 height 11
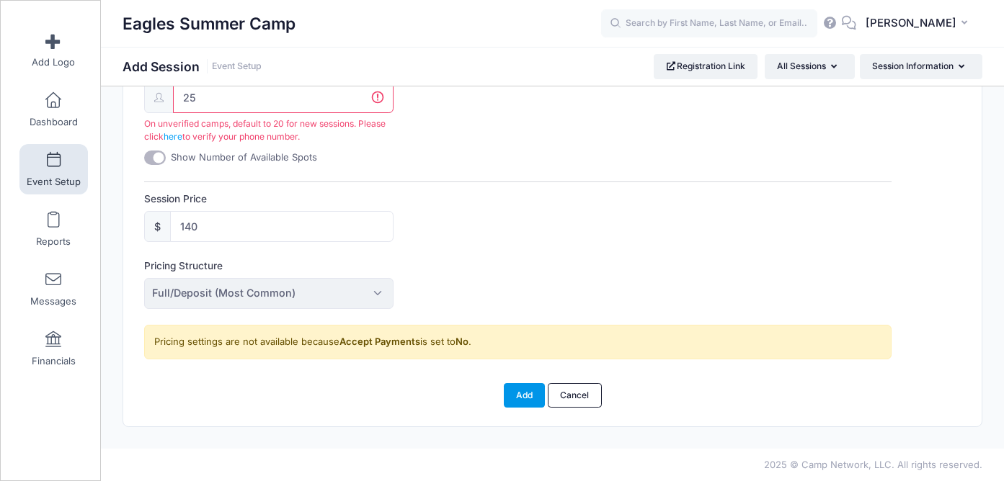
click at [531, 395] on button "Add" at bounding box center [525, 395] width 42 height 24
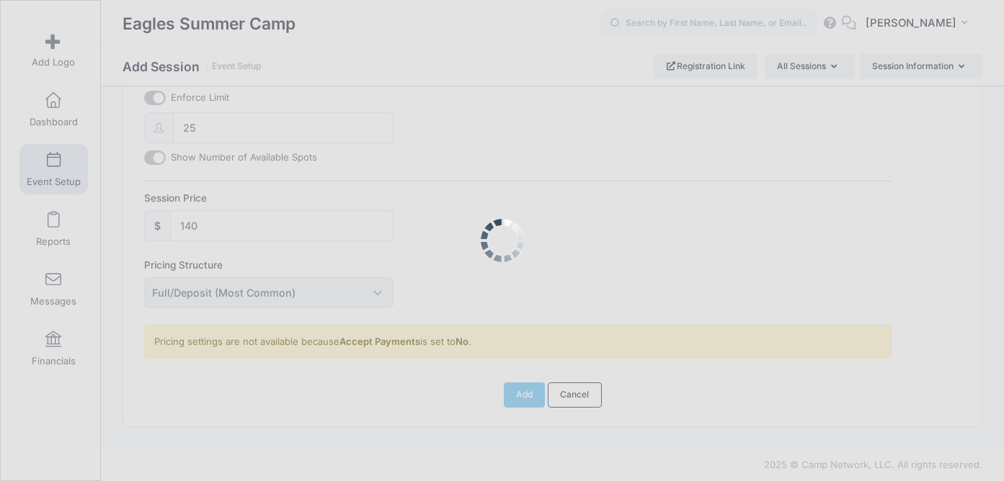
scroll to position [625, 0]
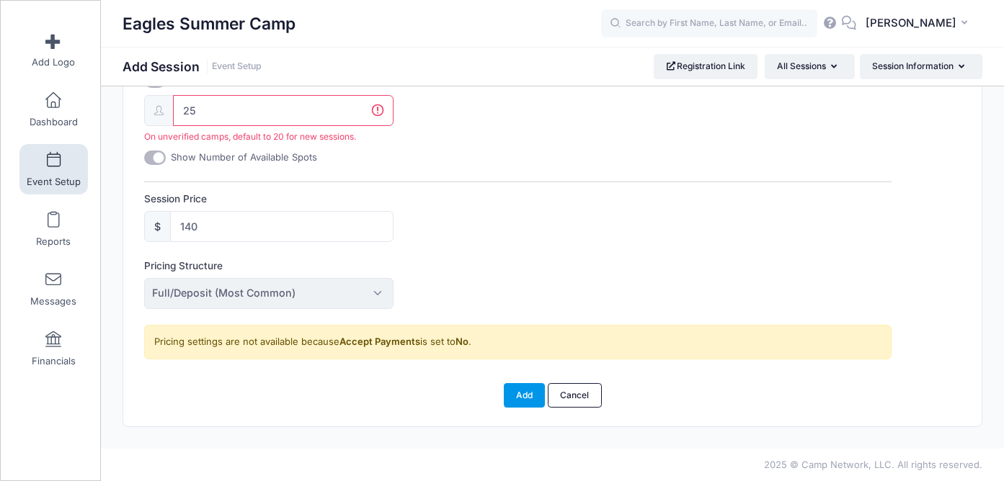
click at [531, 395] on button "Add" at bounding box center [525, 395] width 42 height 24
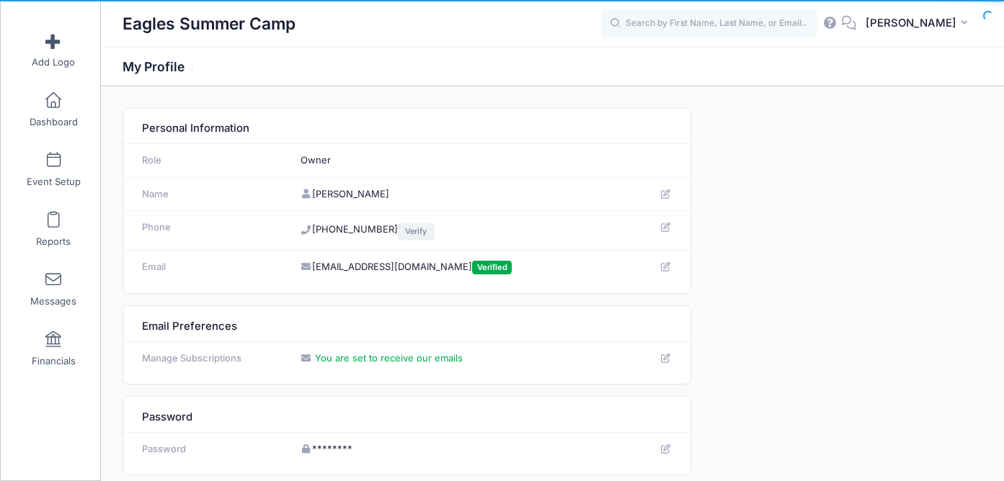
click at [401, 233] on link "Verify" at bounding box center [416, 231] width 37 height 17
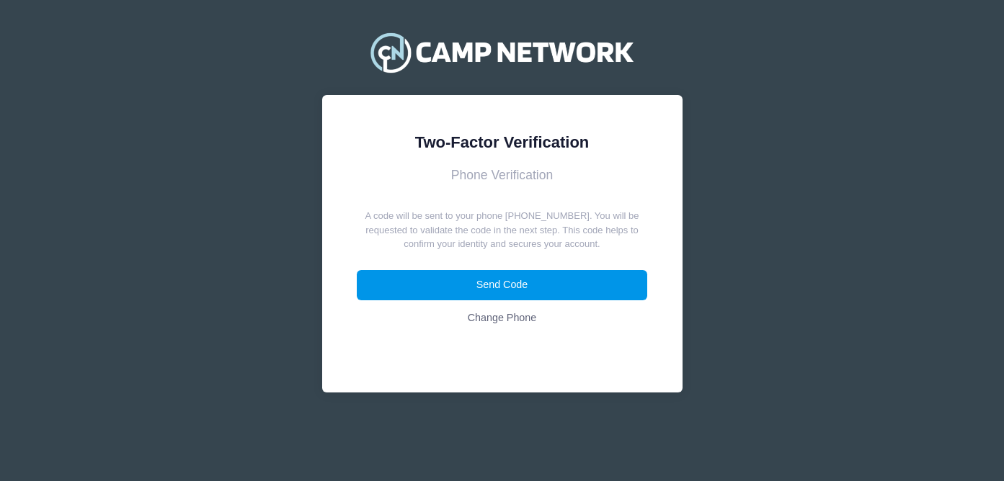
click at [486, 280] on button "Send Code" at bounding box center [502, 285] width 290 height 31
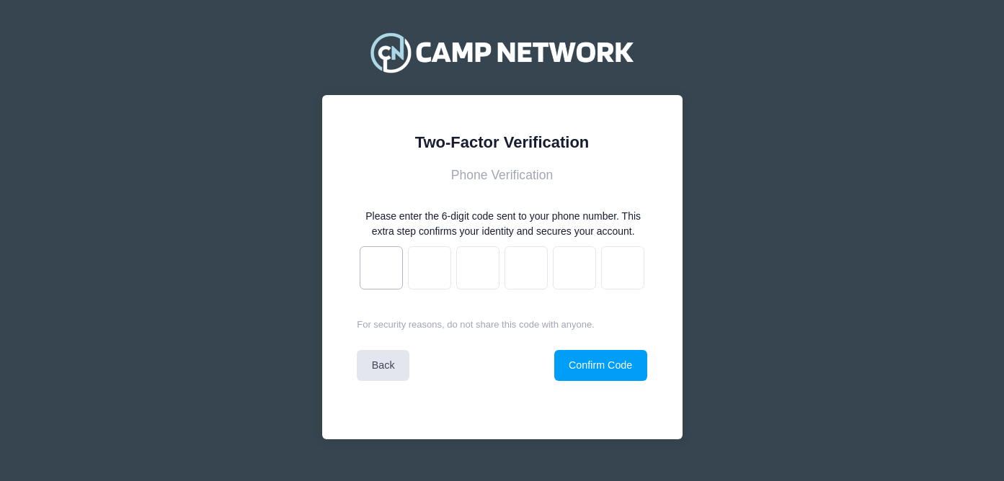
click at [376, 280] on input "text" at bounding box center [380, 267] width 43 height 43
type input "4"
type input "6"
type input "2"
type input "9"
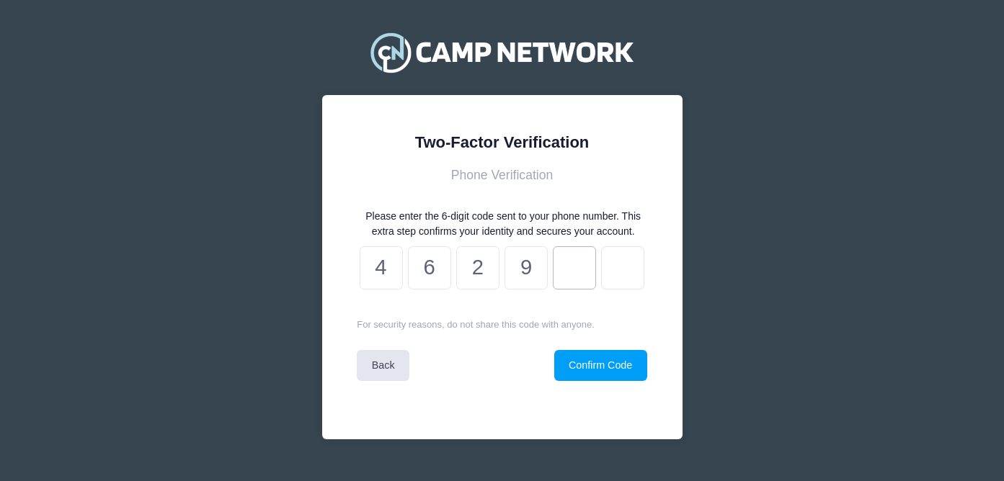
type input "6"
type input "0"
click at [601, 377] on button "Confirm Code" at bounding box center [600, 365] width 93 height 31
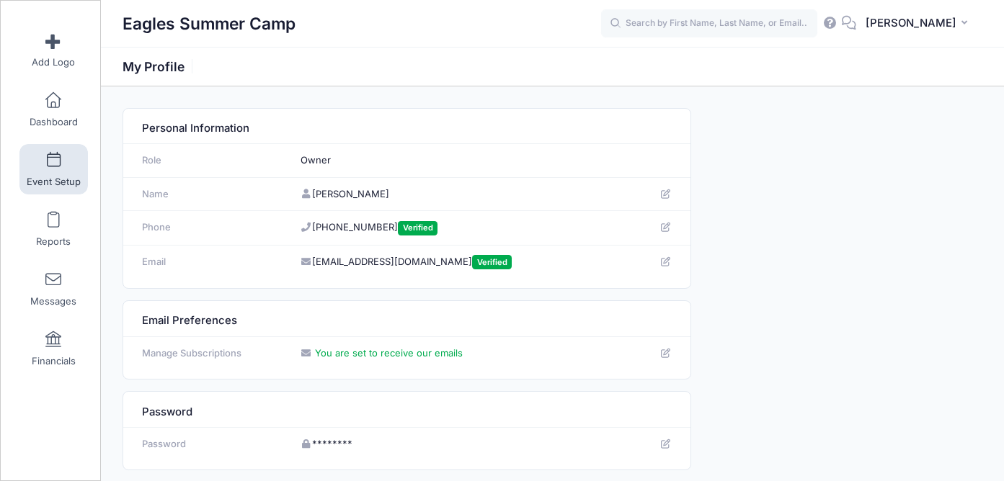
click at [58, 191] on link "Event Setup" at bounding box center [53, 169] width 68 height 50
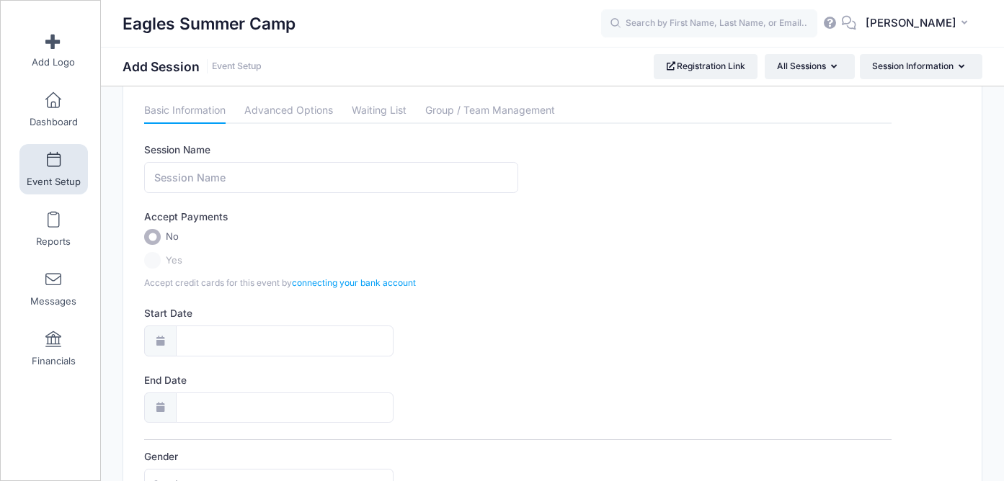
scroll to position [30, 0]
click at [442, 176] on input "Session Name" at bounding box center [330, 176] width 373 height 31
type input "Week 1 (3-5yr old)"
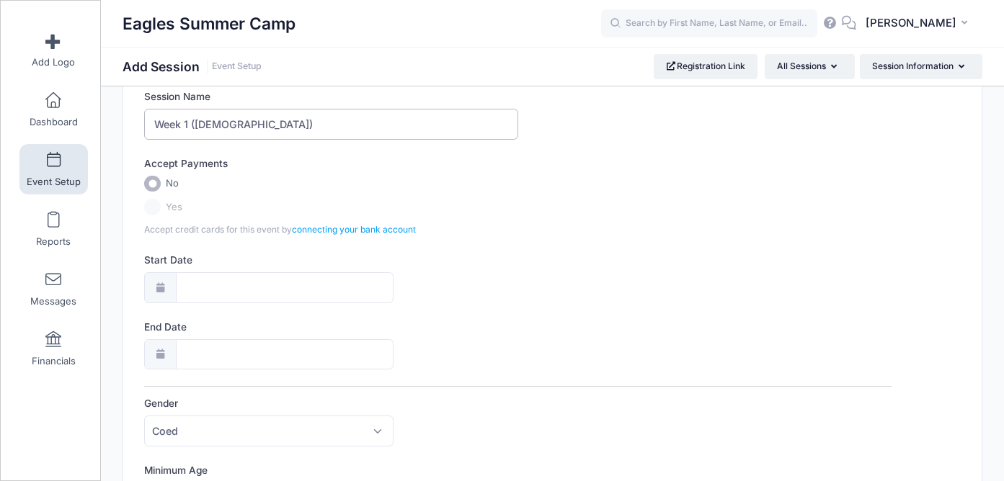
scroll to position [86, 0]
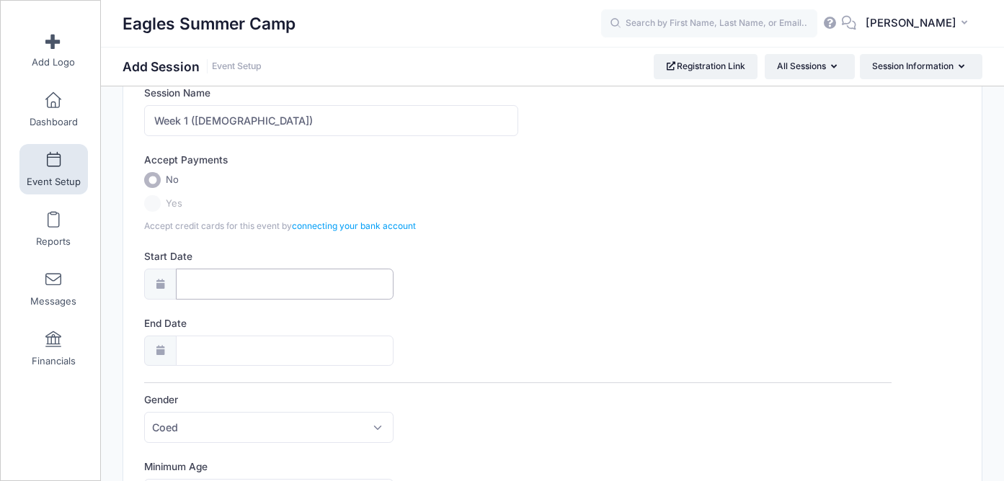
click at [335, 294] on input "Start Date" at bounding box center [285, 284] width 218 height 31
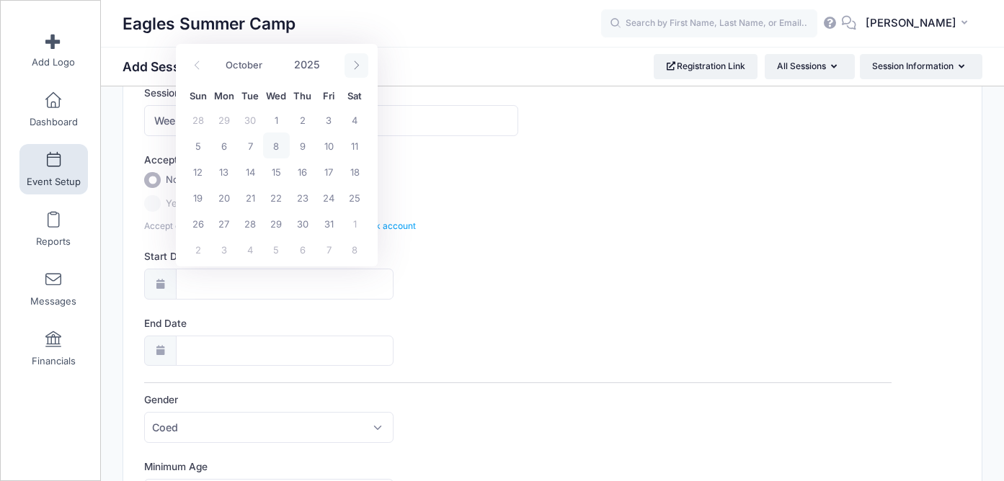
click at [352, 72] on span at bounding box center [356, 65] width 24 height 24
select select "11"
click at [352, 72] on span at bounding box center [356, 65] width 24 height 24
type input "2026"
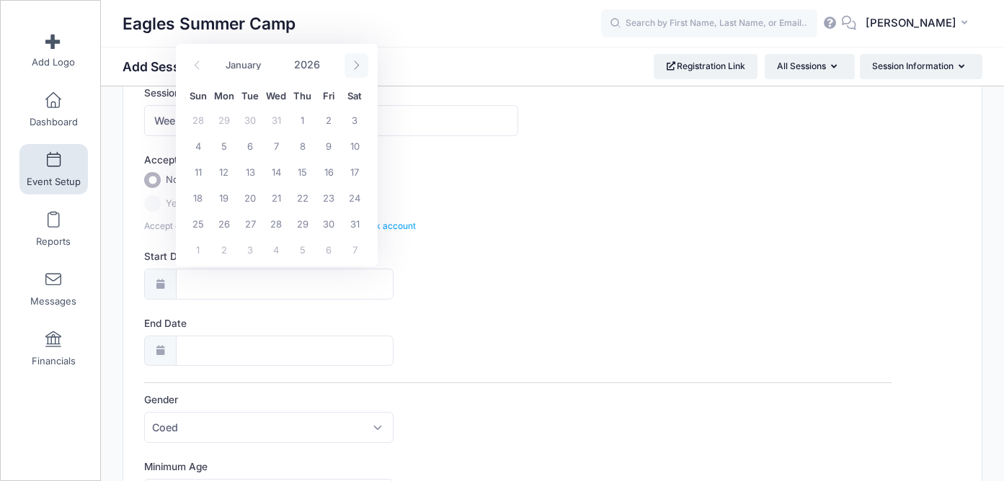
click at [352, 72] on span at bounding box center [356, 65] width 24 height 24
click at [354, 73] on span at bounding box center [356, 65] width 24 height 24
select select "4"
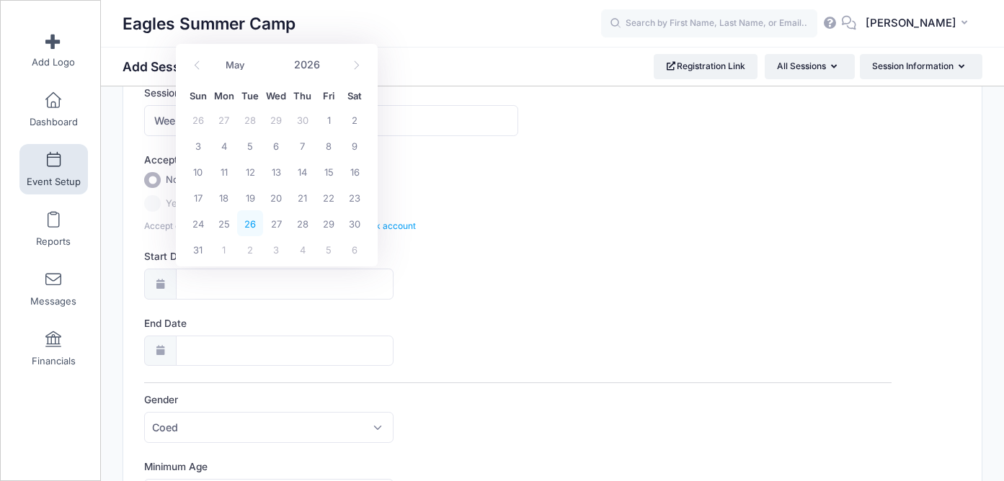
click at [246, 220] on span "26" at bounding box center [250, 223] width 26 height 26
type input "05/26/2026"
type input "05/27/2026"
type input "2026"
select select "4"
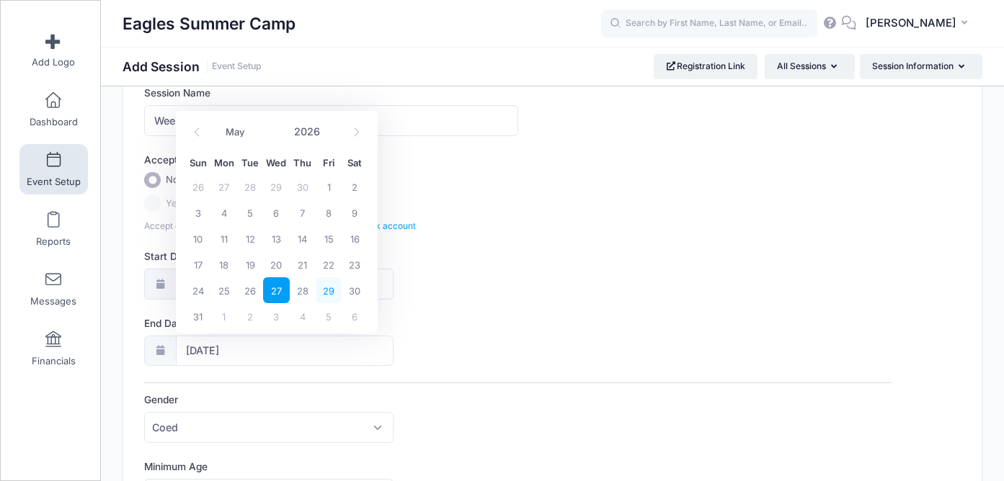
click at [336, 292] on span "29" at bounding box center [329, 290] width 26 height 26
type input "05/29/2026"
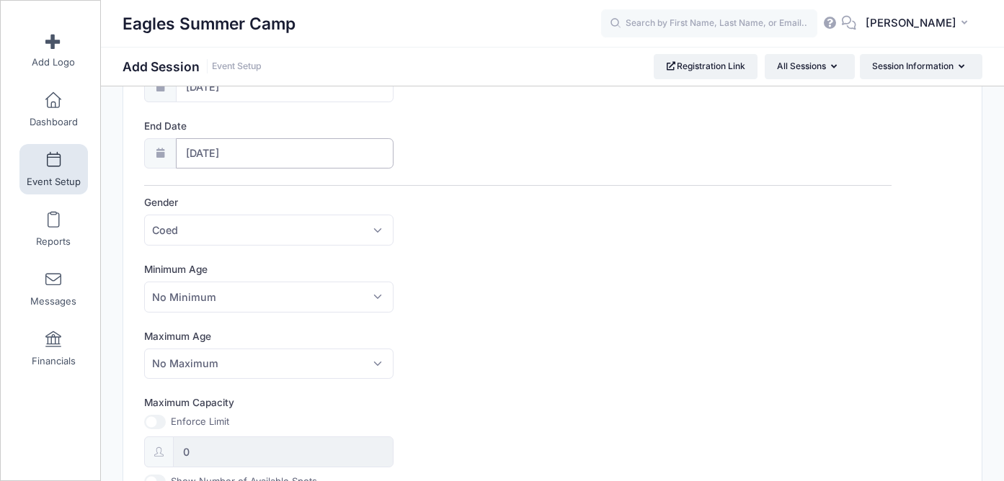
scroll to position [294, 0]
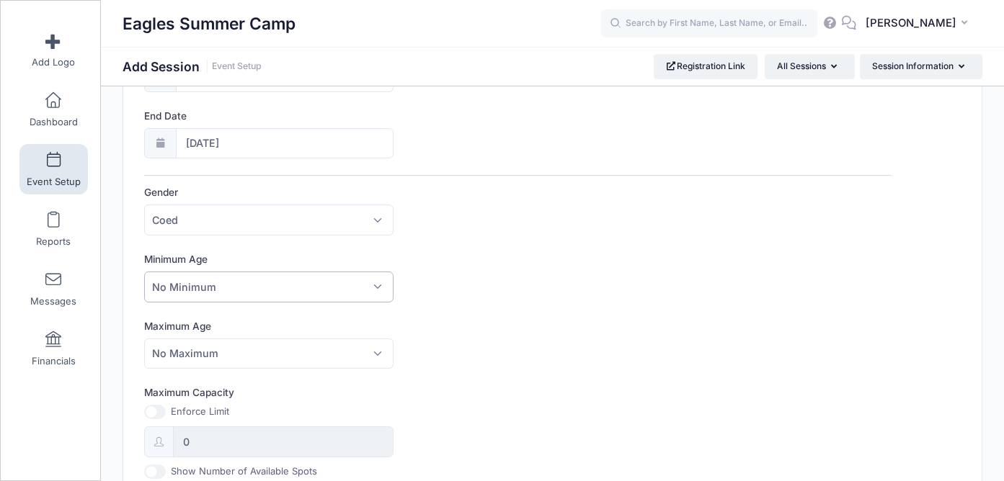
click at [361, 287] on span "No Minimum" at bounding box center [268, 287] width 249 height 31
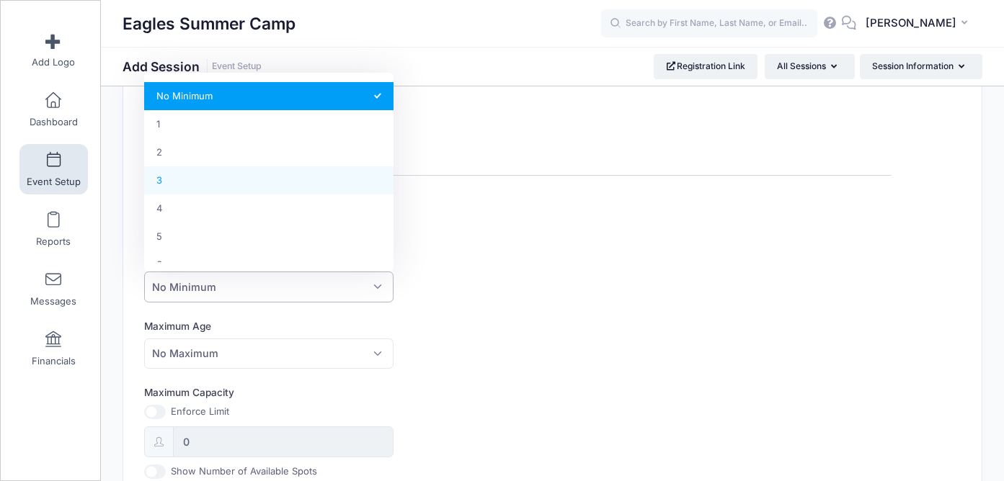
select select "3"
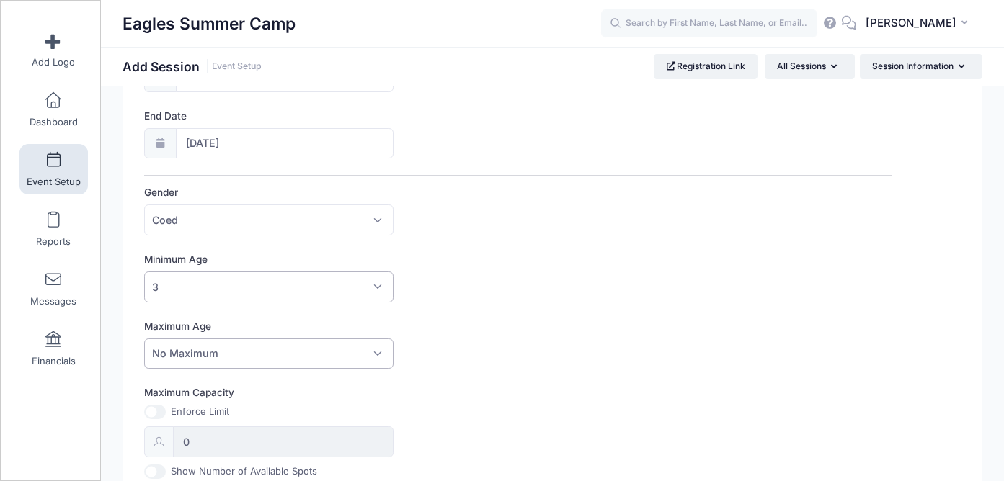
click at [228, 347] on span "No Maximum" at bounding box center [268, 354] width 249 height 31
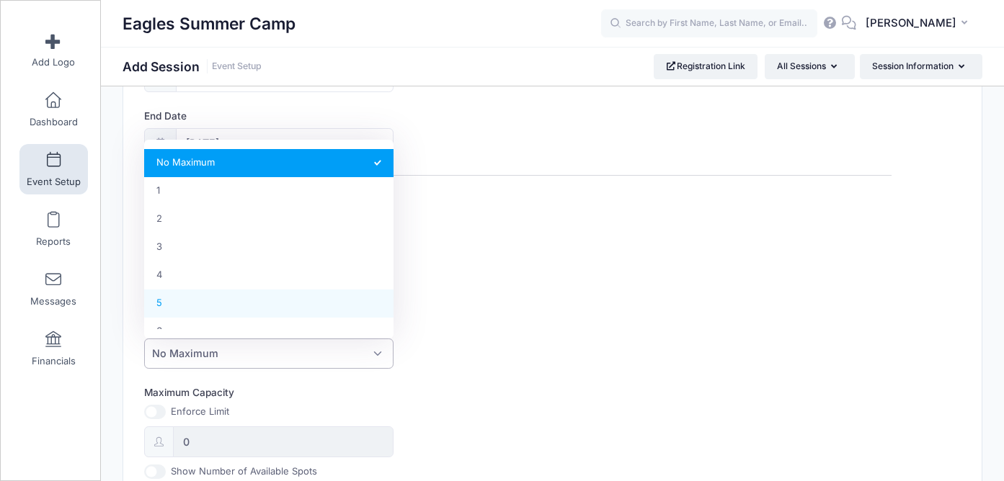
select select "5"
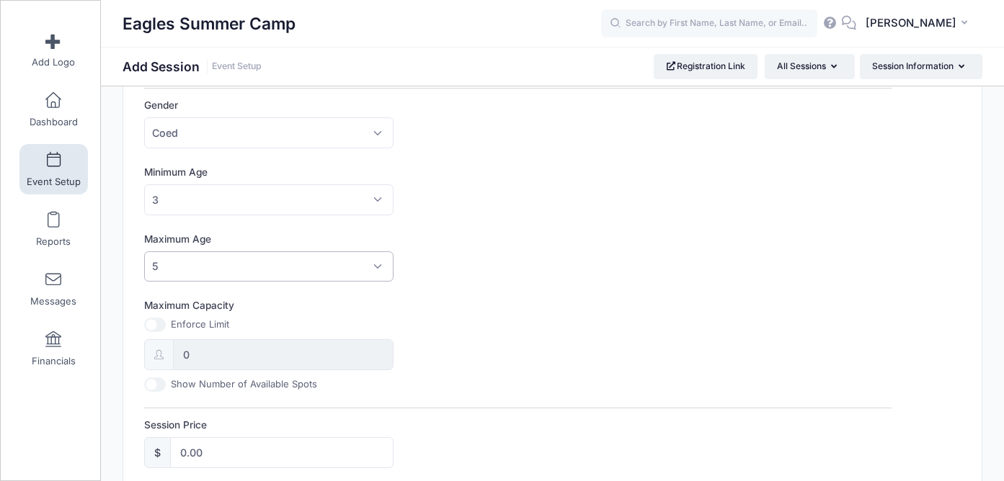
scroll to position [456, 0]
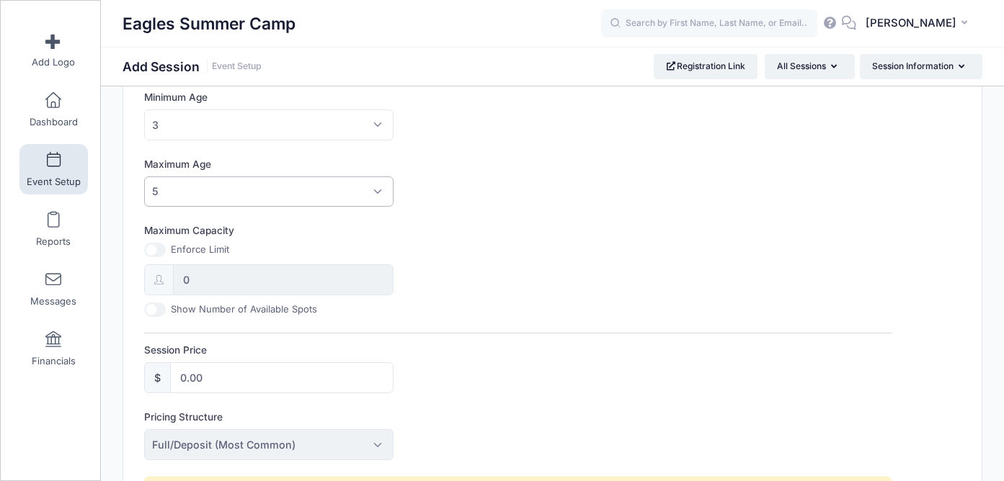
click at [152, 244] on input "Maximum Capacity" at bounding box center [155, 250] width 22 height 14
checkbox input "true"
click at [202, 282] on input "0" at bounding box center [283, 279] width 220 height 31
type input "25"
click at [154, 308] on input "Show Number of Available Spots" at bounding box center [155, 310] width 22 height 14
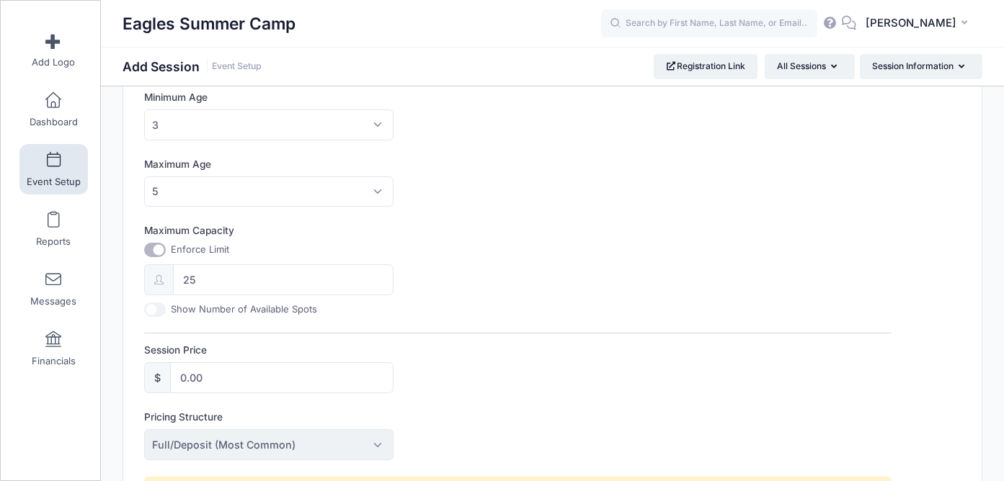
checkbox input "true"
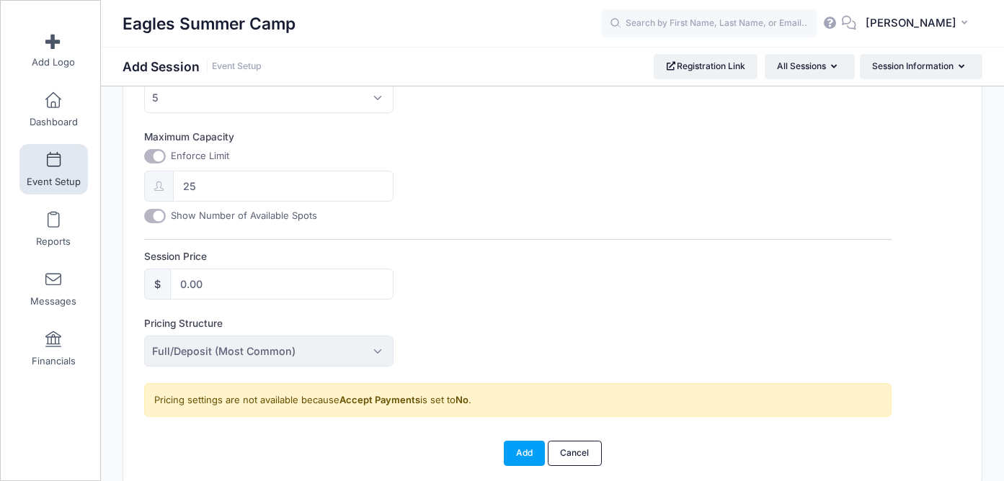
scroll to position [567, 0]
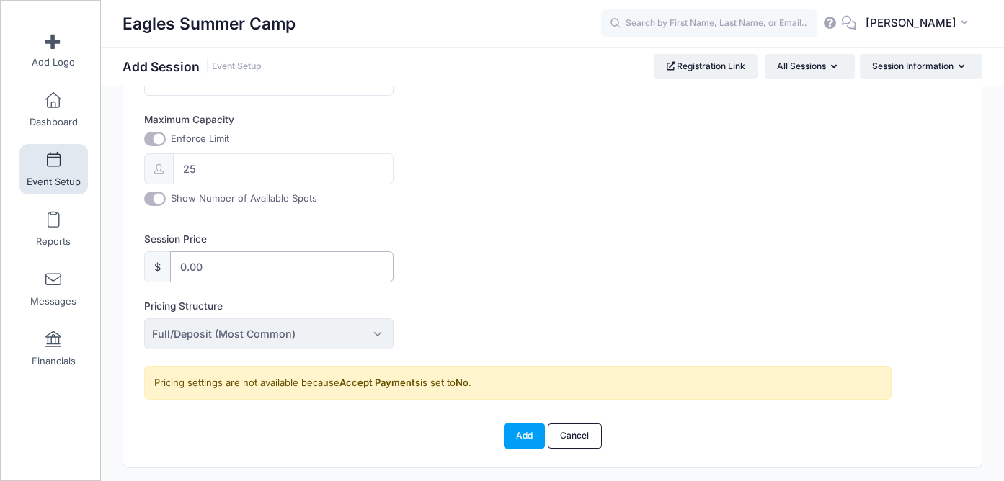
click at [334, 280] on input "0.00" at bounding box center [281, 266] width 223 height 31
type input "0"
type input "140"
click at [323, 336] on span "Full/Deposit (Most Common)" at bounding box center [268, 333] width 249 height 31
click at [371, 336] on span "Full/Deposit (Most Common)" at bounding box center [268, 333] width 249 height 31
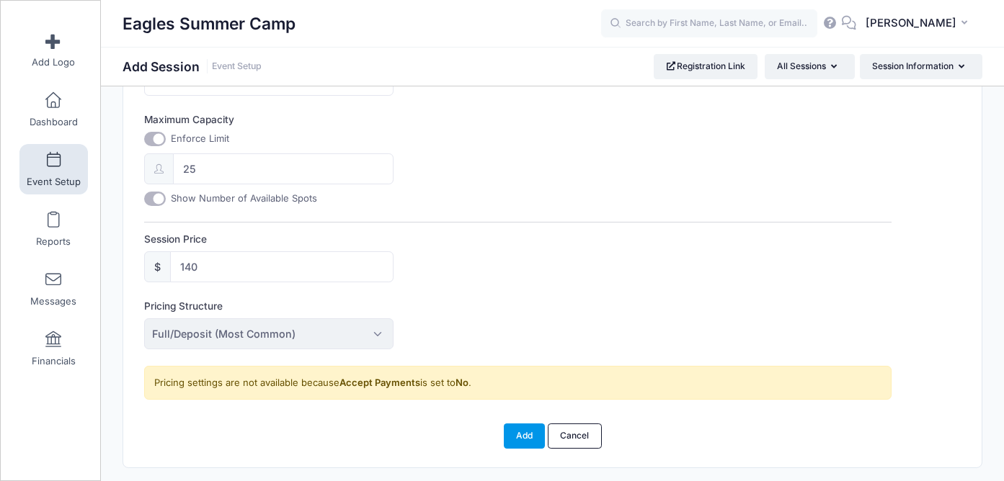
click at [513, 435] on button "Add" at bounding box center [525, 436] width 42 height 24
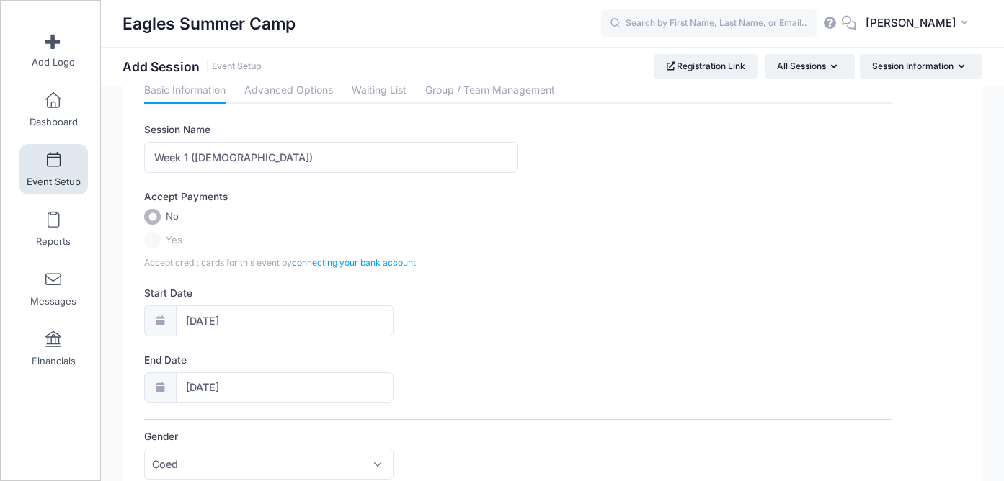
scroll to position [0, 0]
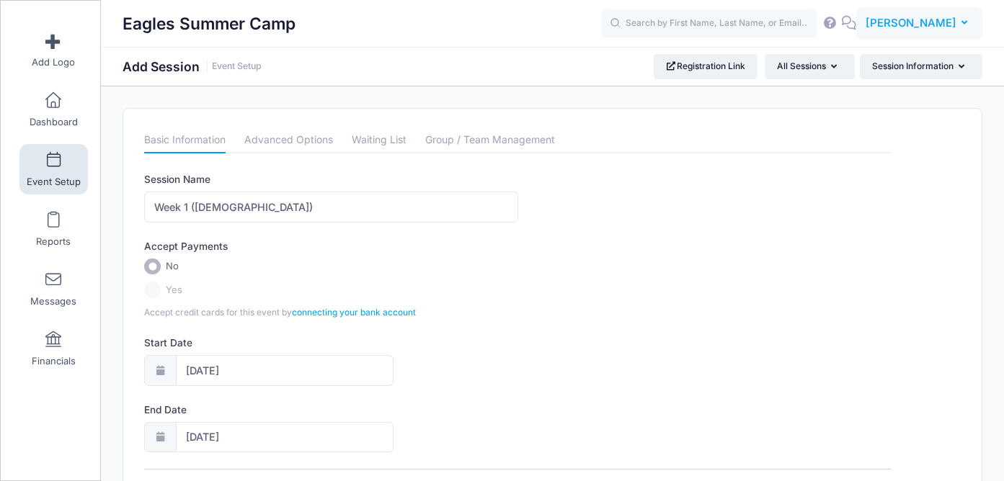
click at [959, 22] on button "DF Daniel Fuller" at bounding box center [919, 23] width 126 height 33
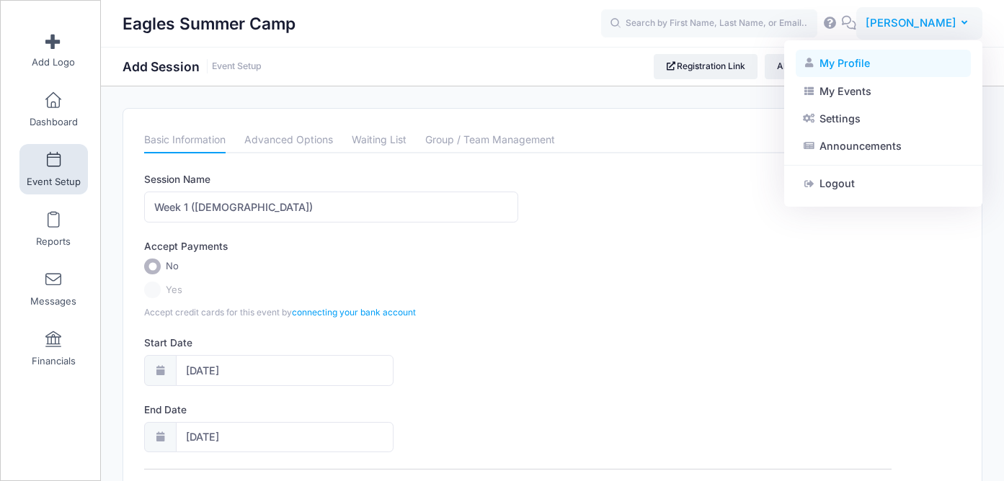
click at [854, 72] on link "My Profile" at bounding box center [882, 63] width 175 height 27
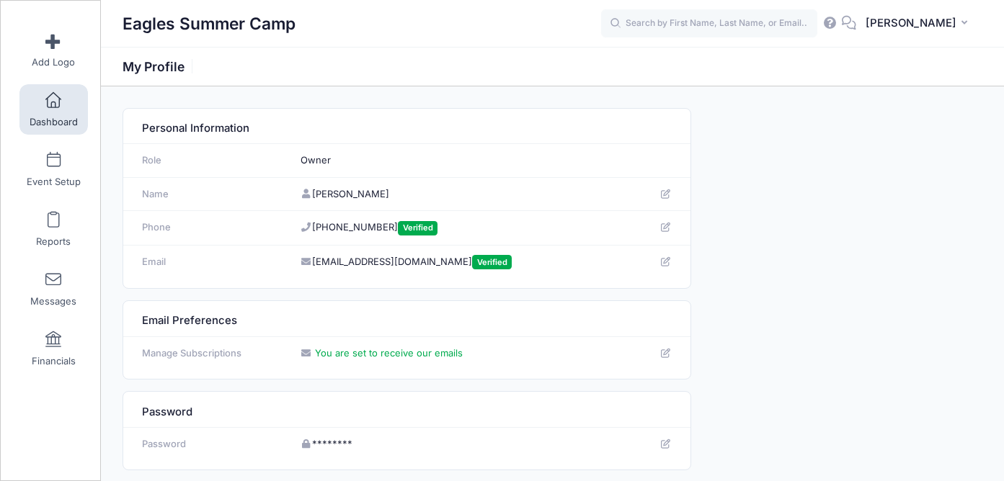
click at [53, 108] on span at bounding box center [53, 101] width 0 height 16
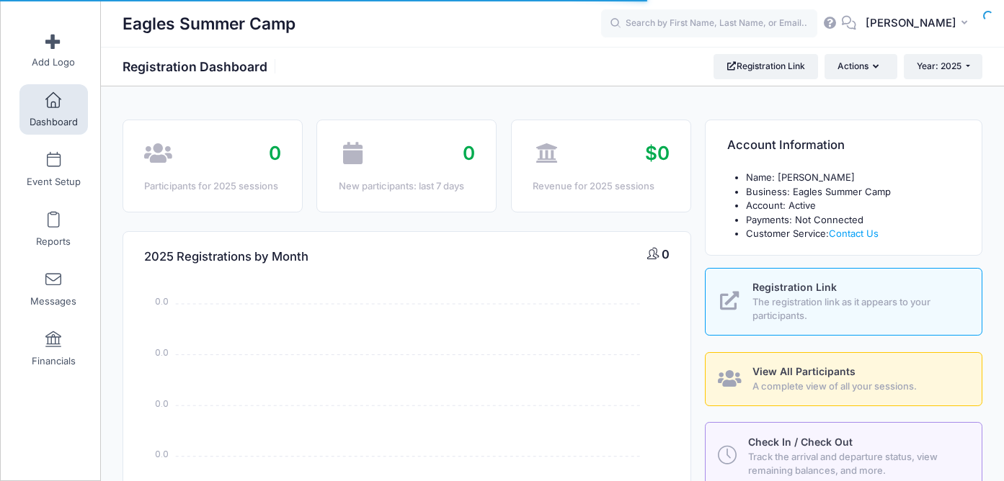
select select
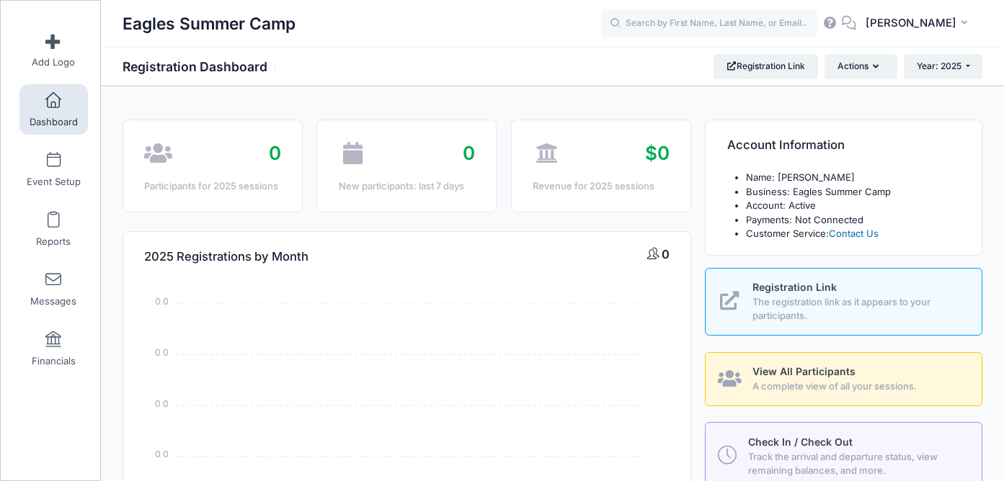
click at [849, 236] on link "Contact Us" at bounding box center [853, 234] width 50 height 12
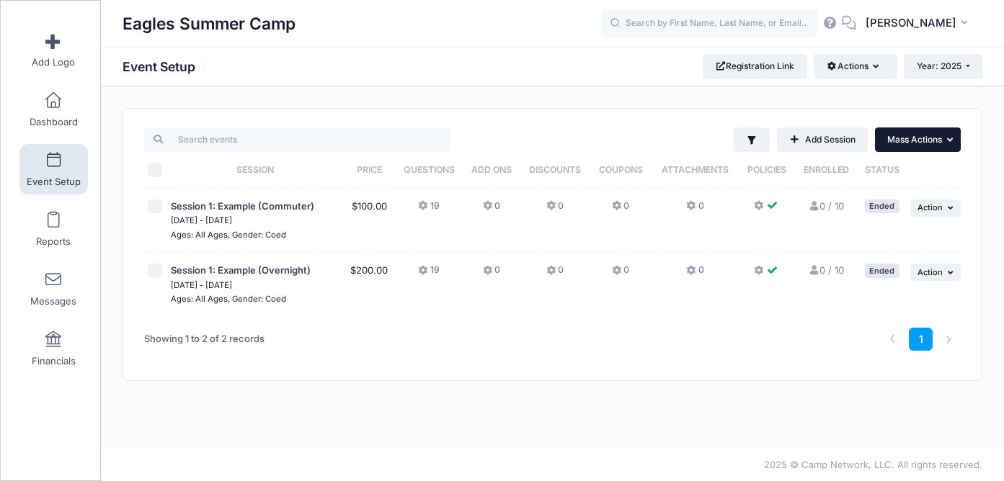
click at [910, 149] on button "... Mass Actions" at bounding box center [918, 140] width 86 height 24
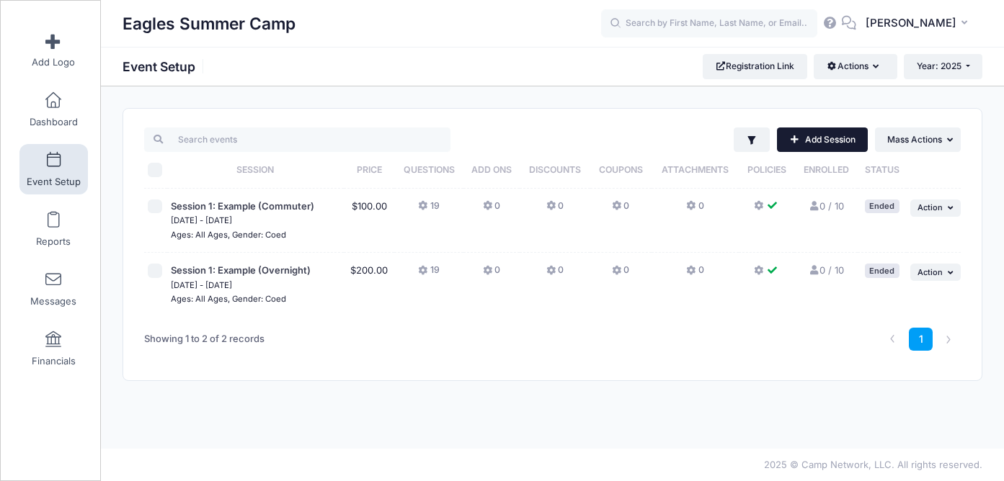
click at [823, 148] on link "Add Session" at bounding box center [822, 140] width 91 height 24
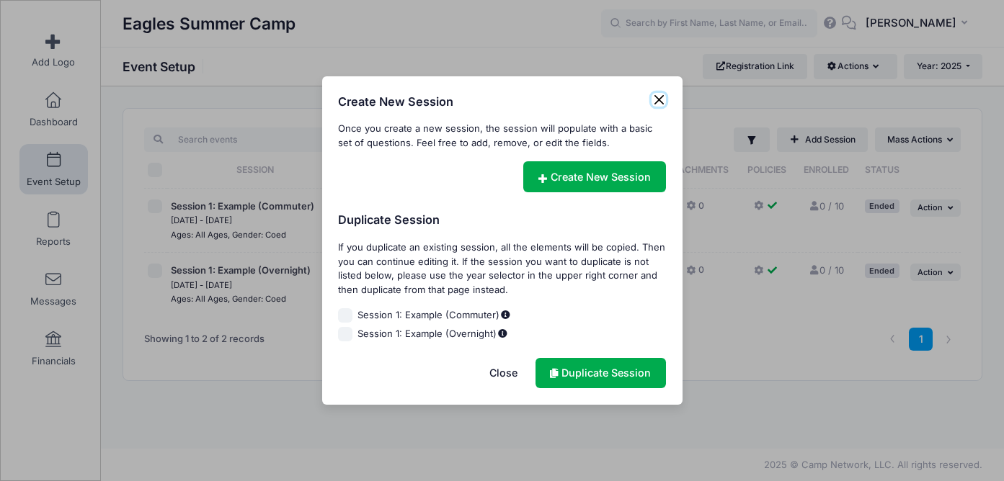
click at [662, 100] on button "Close" at bounding box center [658, 100] width 14 height 14
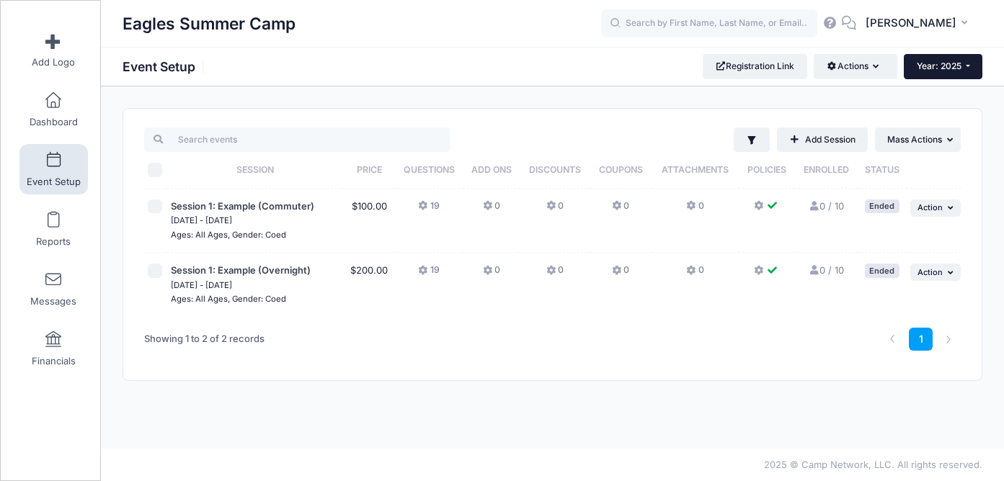
click at [969, 63] on button "Year: 2025" at bounding box center [942, 66] width 79 height 24
click at [935, 96] on link "Year: 2026" at bounding box center [950, 94] width 94 height 19
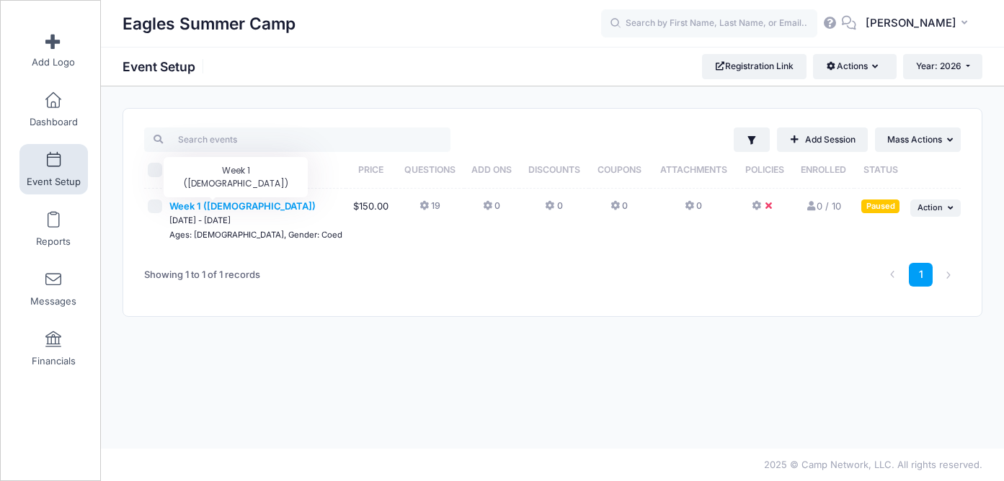
click at [230, 206] on span "Week 1 ([DEMOGRAPHIC_DATA])" at bounding box center [242, 206] width 146 height 12
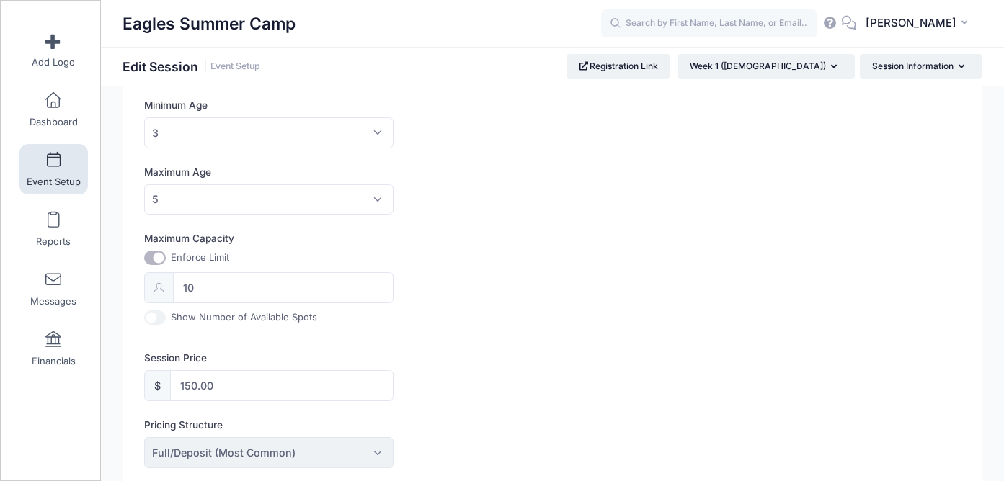
scroll to position [543, 0]
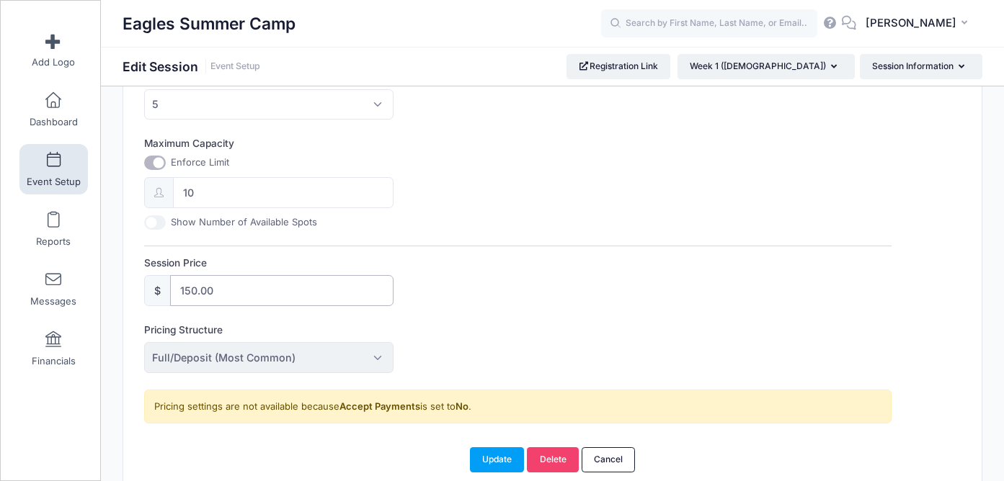
click at [189, 289] on input "150.00" at bounding box center [281, 290] width 223 height 31
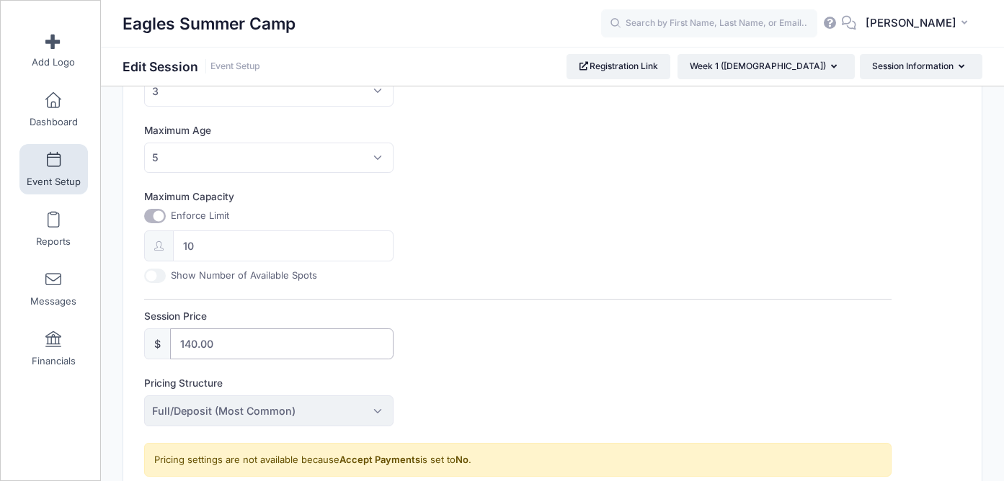
scroll to position [475, 0]
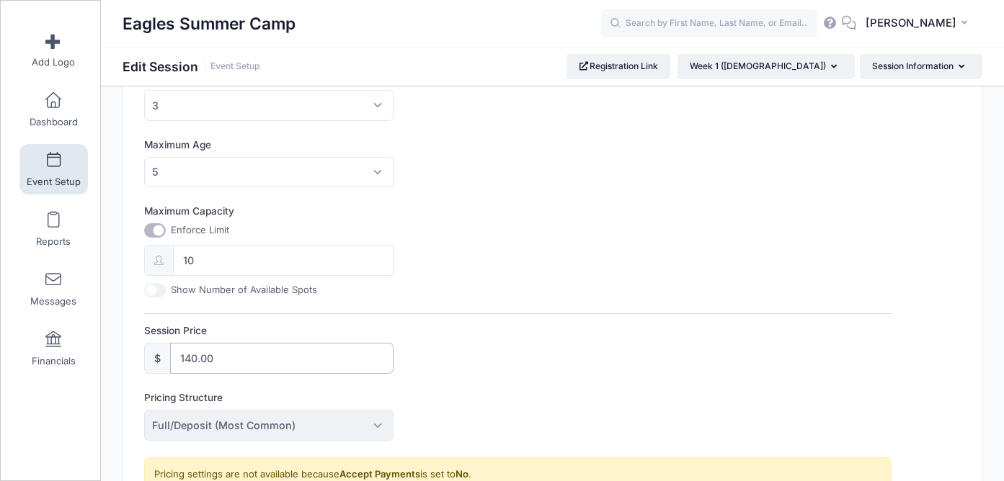
type input "140.00"
click at [202, 264] on input "10" at bounding box center [283, 260] width 220 height 31
type input "1"
type input "20"
click at [449, 305] on div "Session Name Week 1 (3-5yr old) Accept Payments No Yes Accept credit cards for …" at bounding box center [517, 94] width 747 height 795
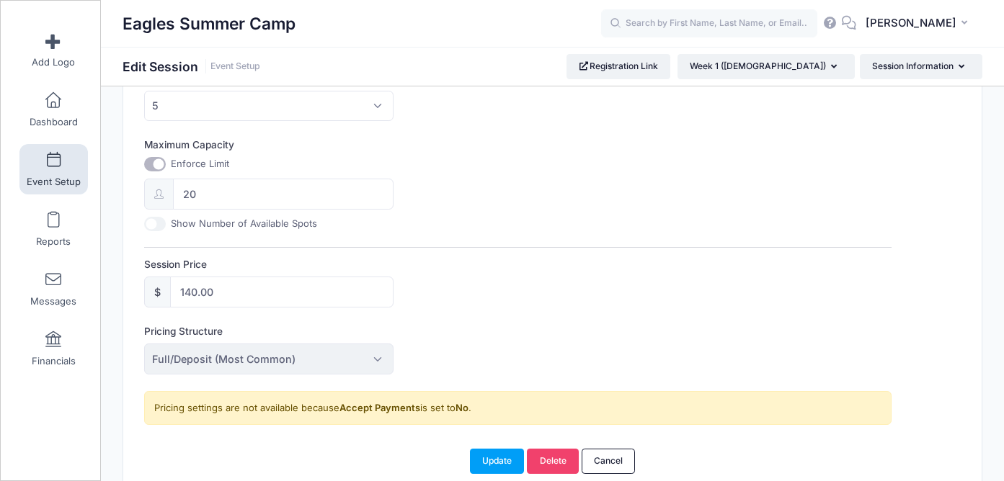
scroll to position [608, 0]
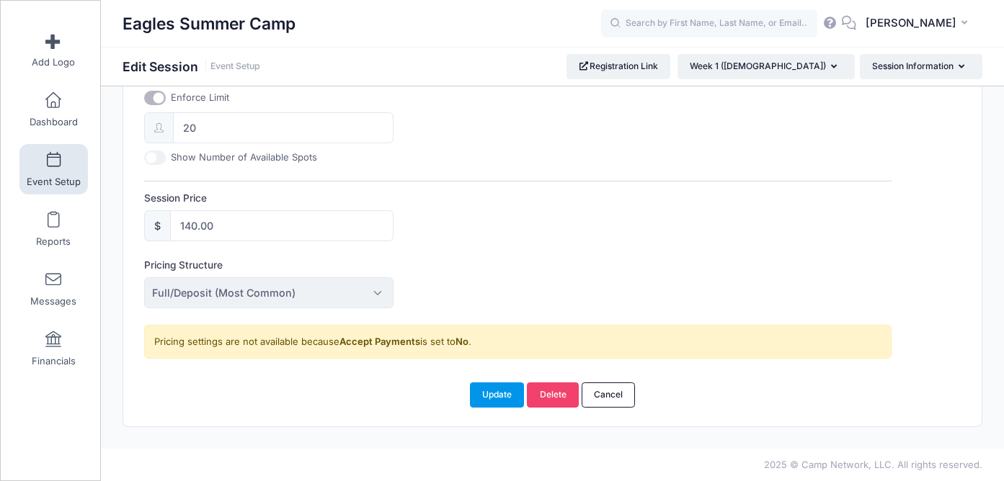
click at [501, 401] on button "Update" at bounding box center [497, 395] width 55 height 24
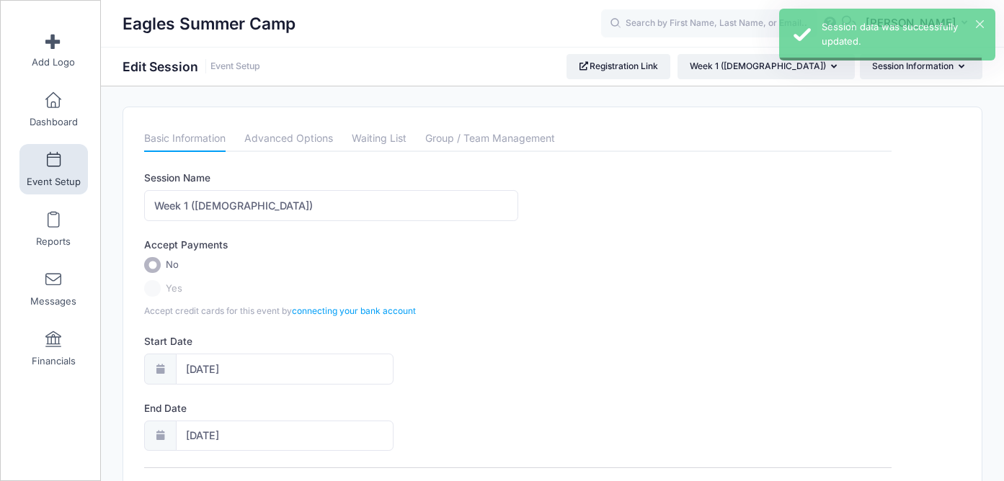
scroll to position [0, 0]
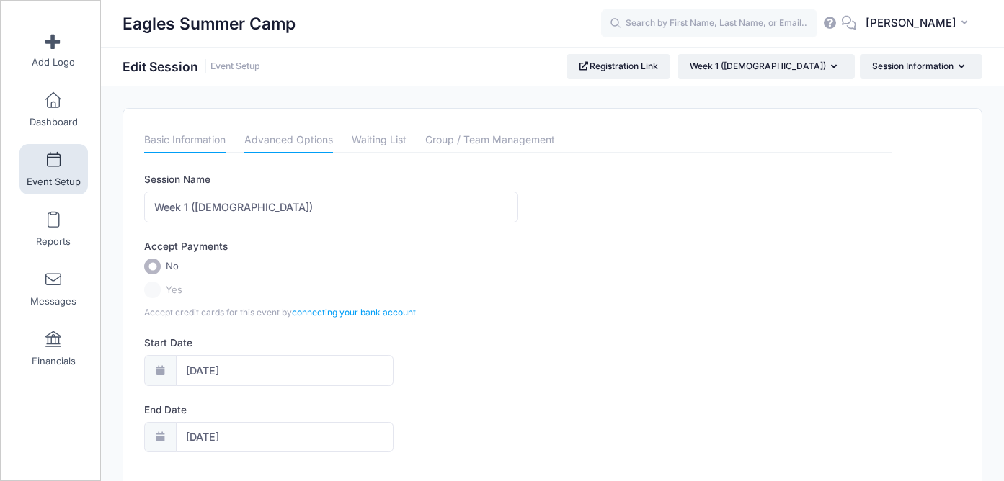
click at [282, 144] on link "Advanced Options" at bounding box center [288, 141] width 89 height 26
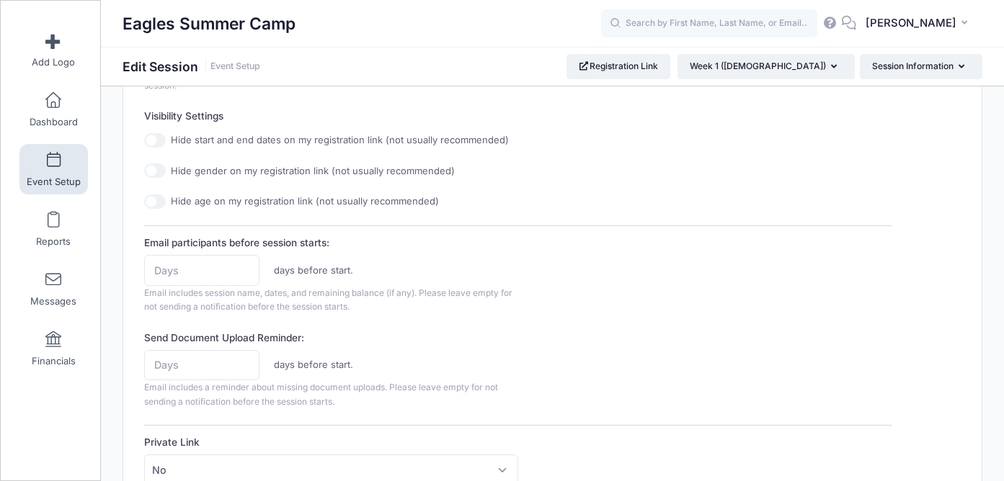
scroll to position [578, 0]
click at [242, 264] on input "1" at bounding box center [201, 268] width 115 height 31
type input "2"
click at [242, 264] on input "2" at bounding box center [201, 268] width 115 height 31
click at [305, 296] on div "2 days before start. Email includes session name, dates, and remaining balance …" at bounding box center [330, 282] width 373 height 59
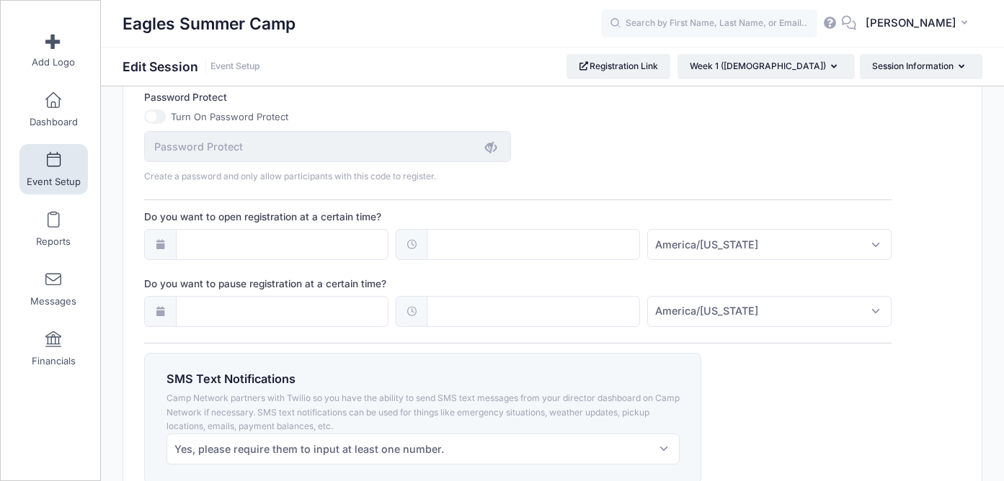
scroll to position [1014, 0]
click at [307, 251] on input "Do you want to open registration at a certain time?" at bounding box center [282, 242] width 213 height 31
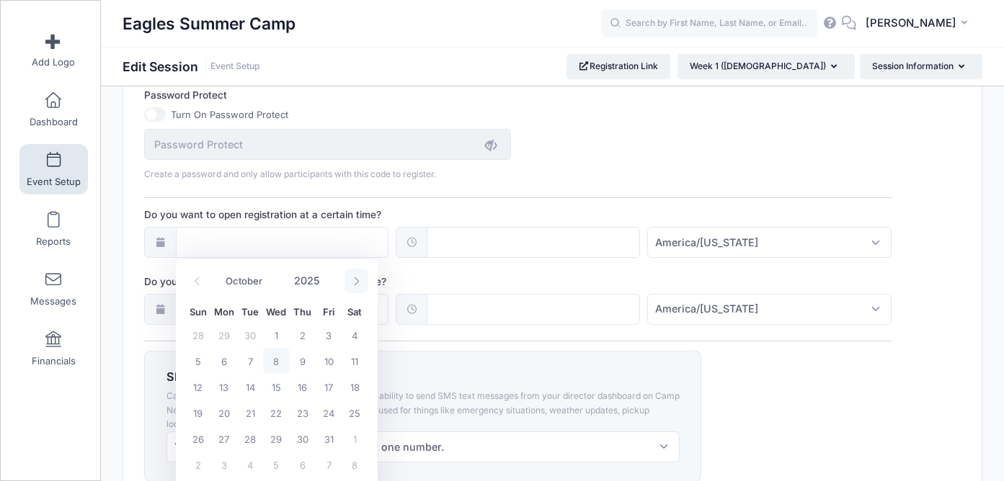
click at [361, 280] on span at bounding box center [356, 281] width 24 height 24
select select "11"
click at [361, 280] on span at bounding box center [356, 281] width 24 height 24
type input "2026"
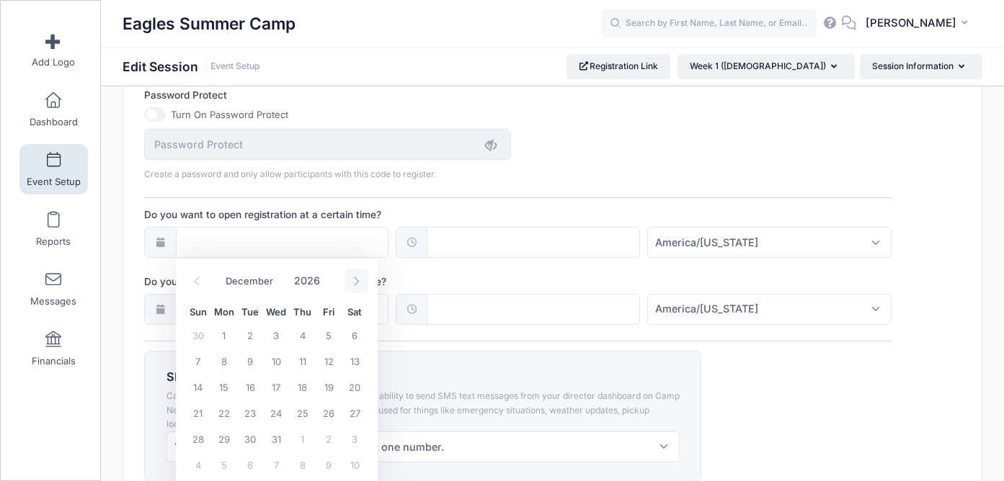
select select "0"
click at [298, 337] on span "1" at bounding box center [303, 335] width 26 height 26
type input "01/01/2026"
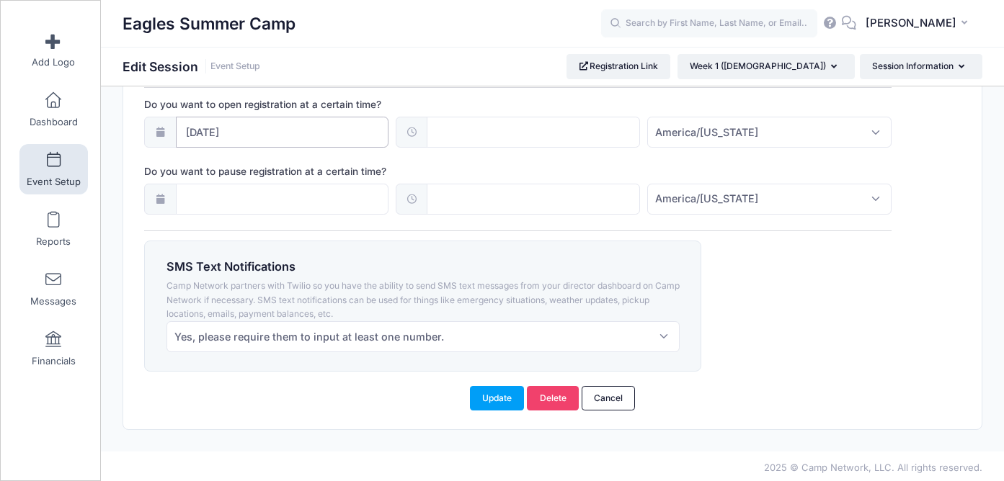
scroll to position [1128, 0]
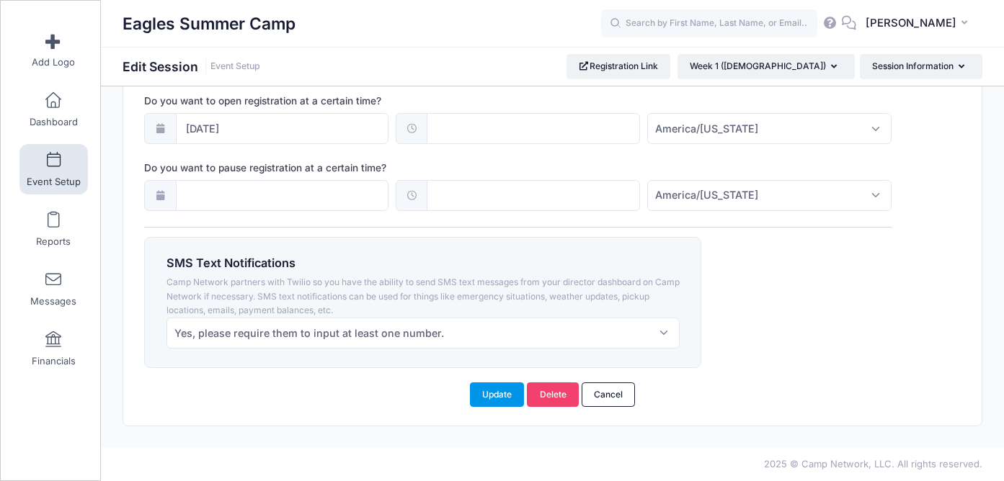
click at [501, 403] on button "Update" at bounding box center [497, 395] width 55 height 24
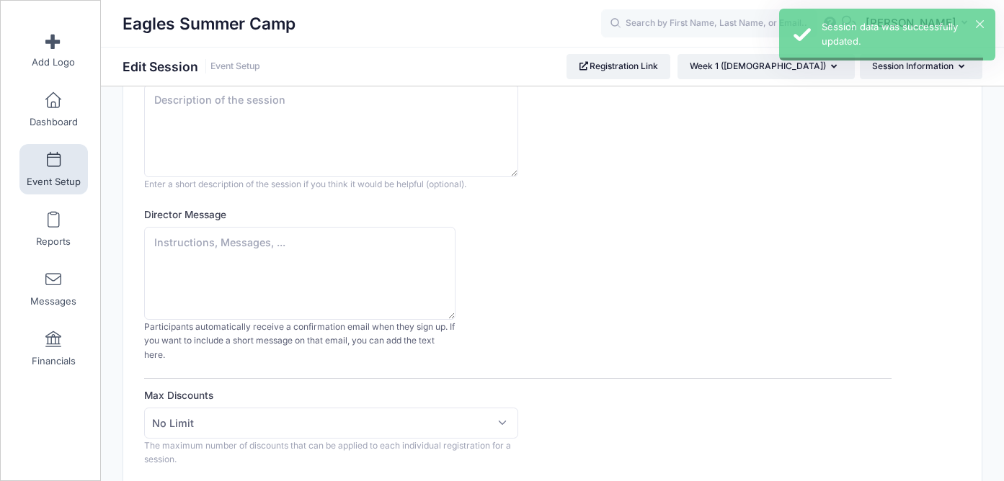
scroll to position [0, 0]
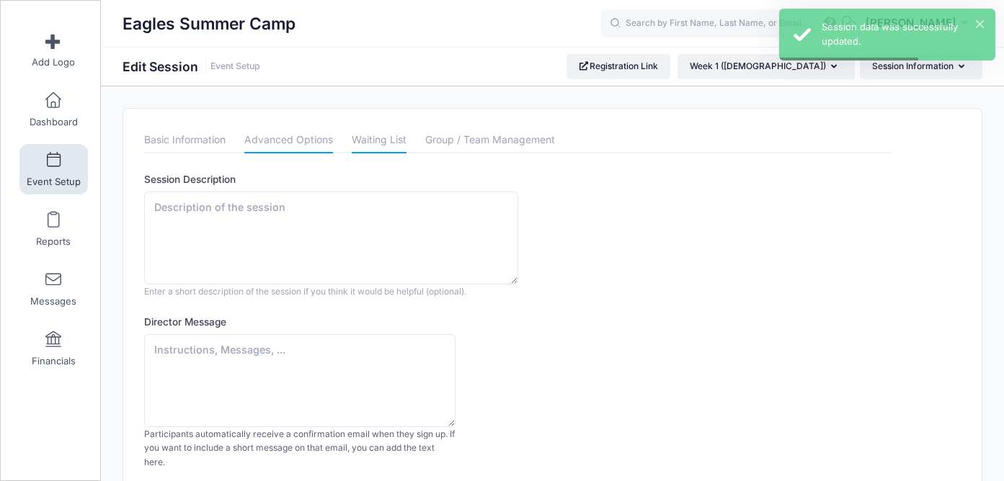
click at [383, 137] on link "Waiting List" at bounding box center [379, 141] width 55 height 26
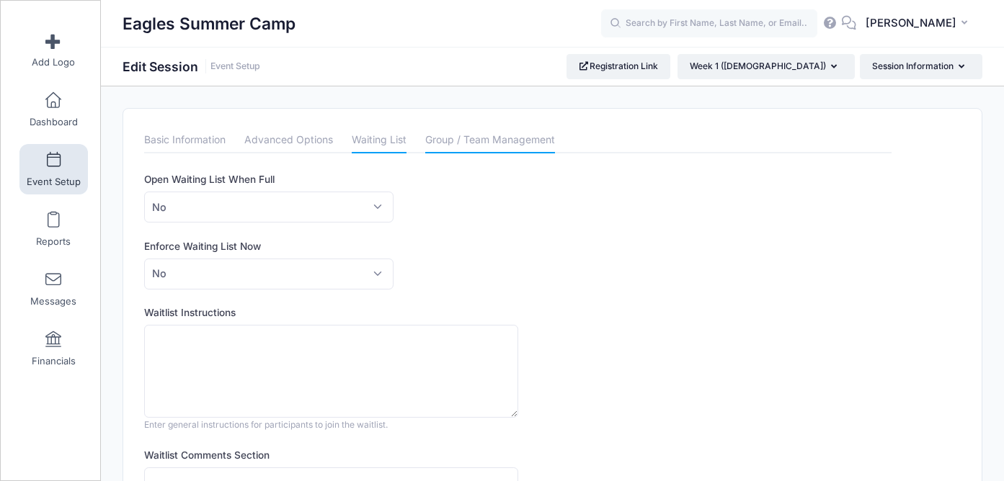
click at [456, 150] on link "Group / Team Management" at bounding box center [490, 141] width 130 height 26
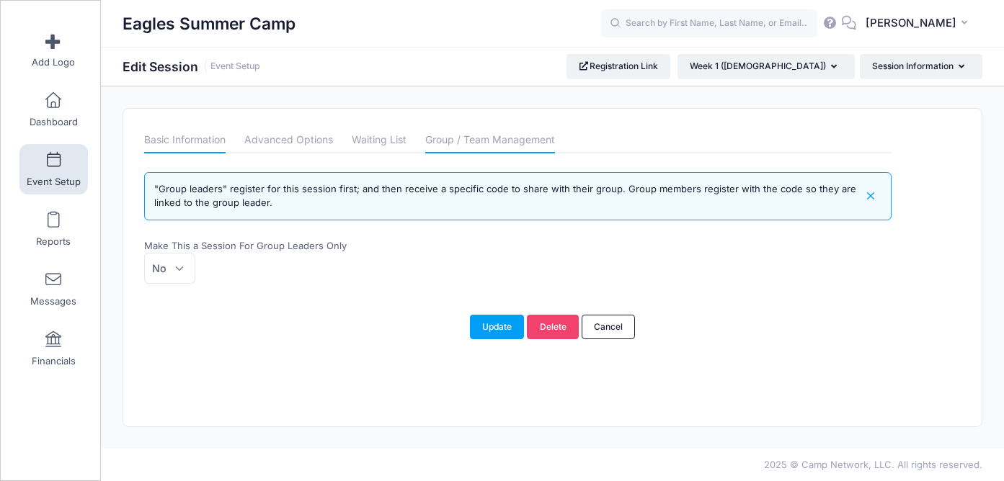
click at [180, 143] on link "Basic Information" at bounding box center [184, 141] width 81 height 26
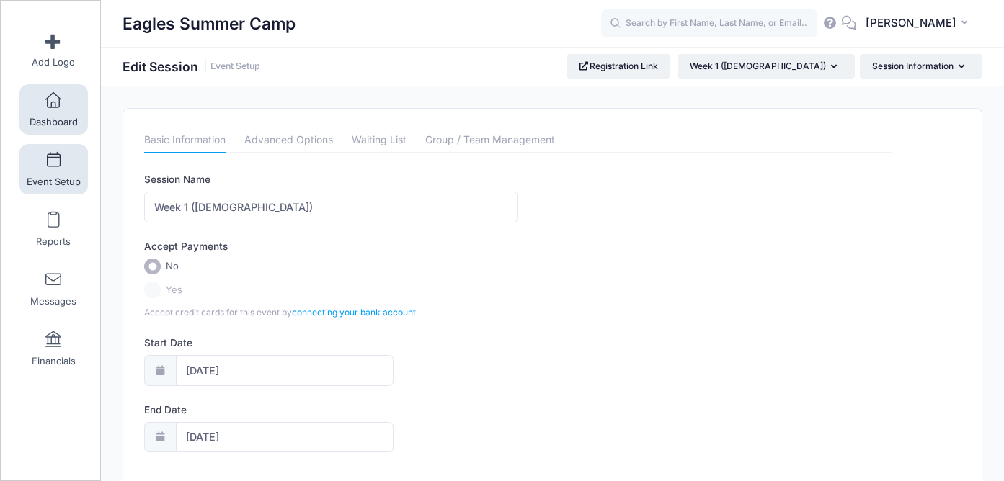
click at [58, 123] on span "Dashboard" at bounding box center [54, 122] width 48 height 12
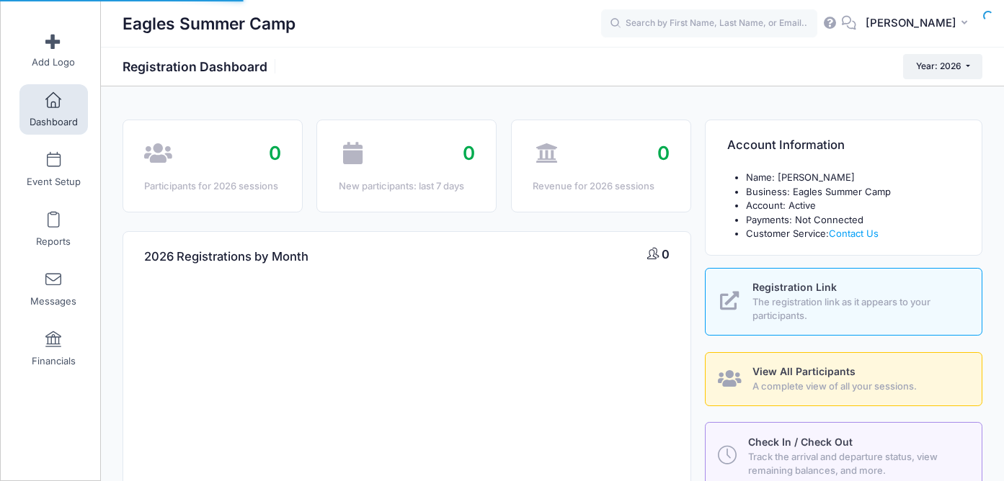
select select
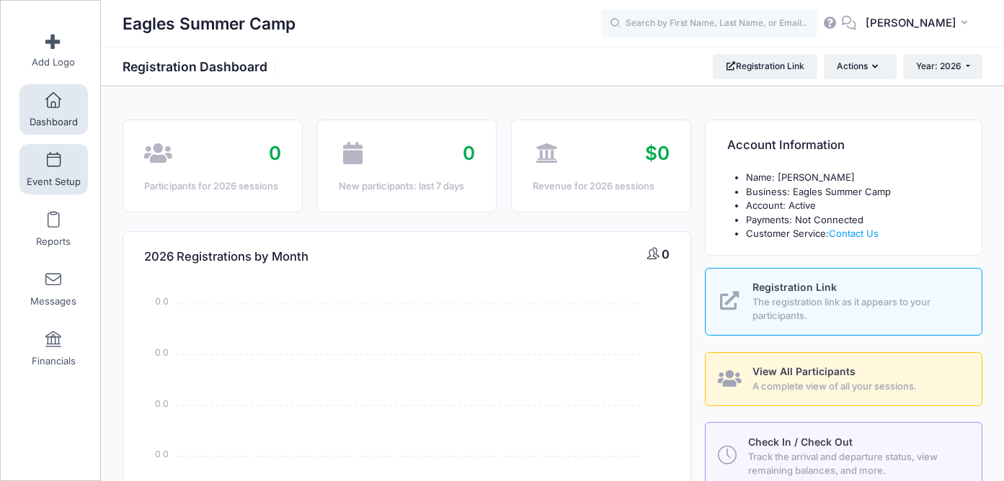
click at [53, 163] on span at bounding box center [53, 161] width 0 height 16
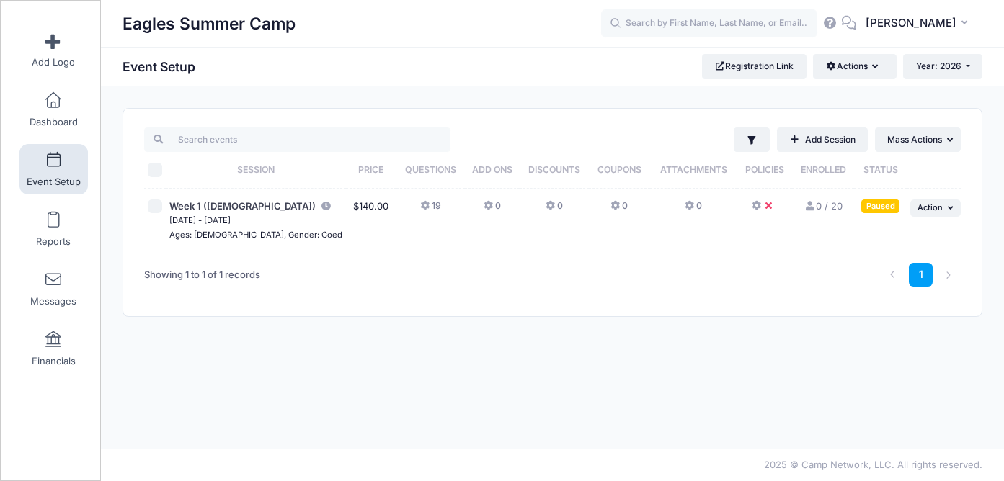
click at [420, 206] on icon at bounding box center [426, 206] width 12 height 0
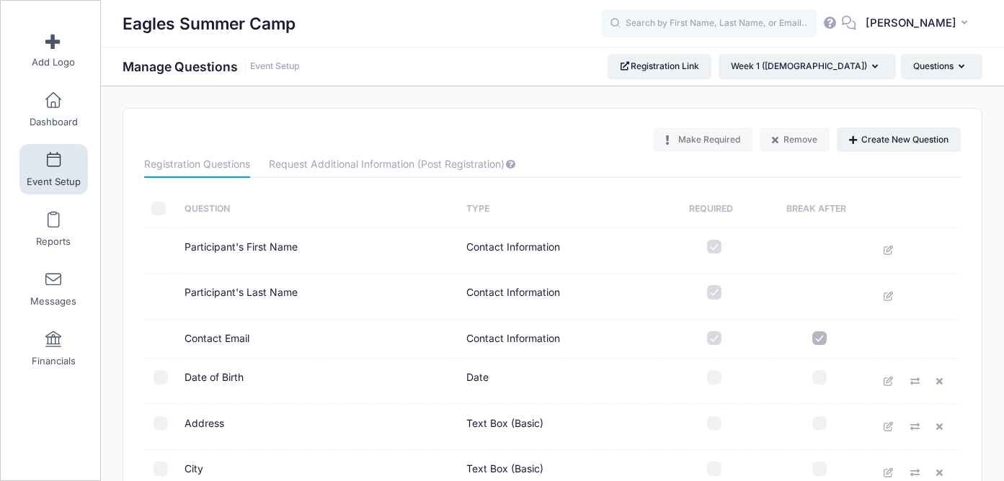
click at [58, 173] on link "Event Setup" at bounding box center [53, 169] width 68 height 50
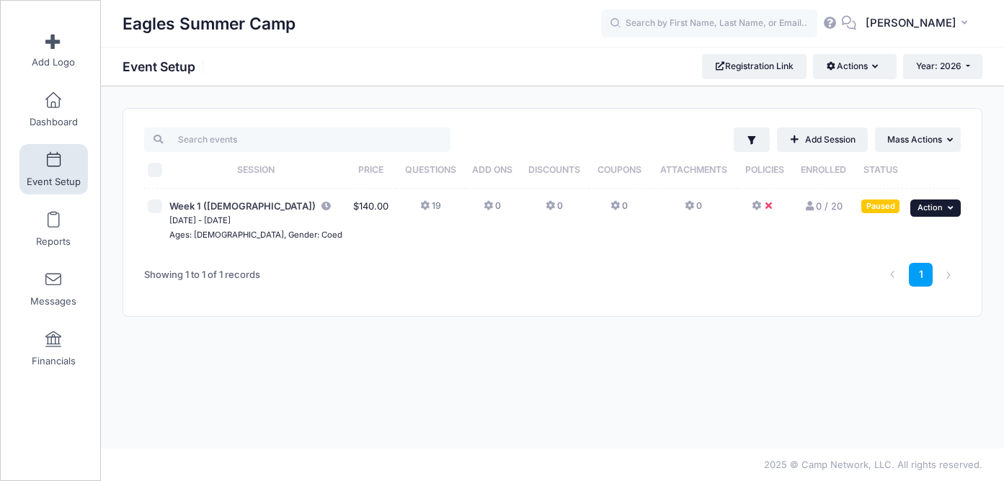
click at [941, 204] on span "Action" at bounding box center [929, 207] width 25 height 10
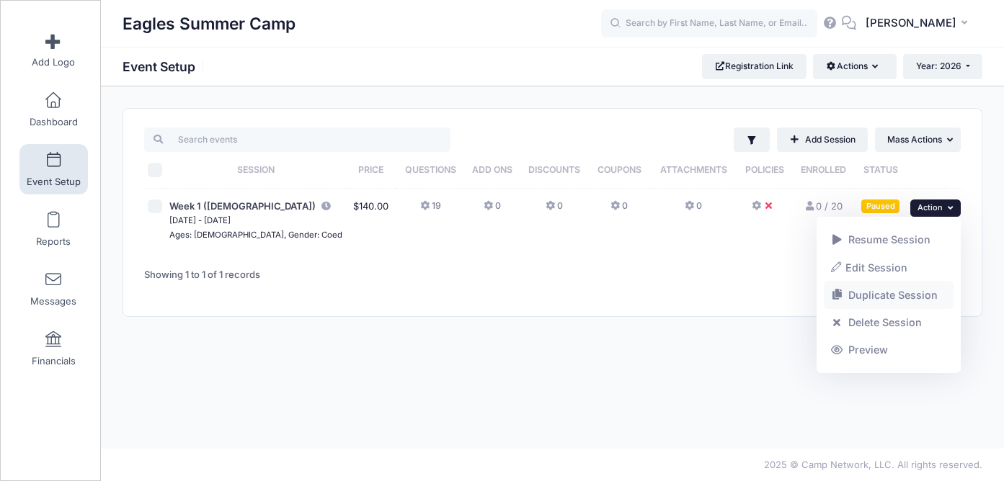
click at [900, 297] on link "Duplicate Session" at bounding box center [888, 295] width 130 height 27
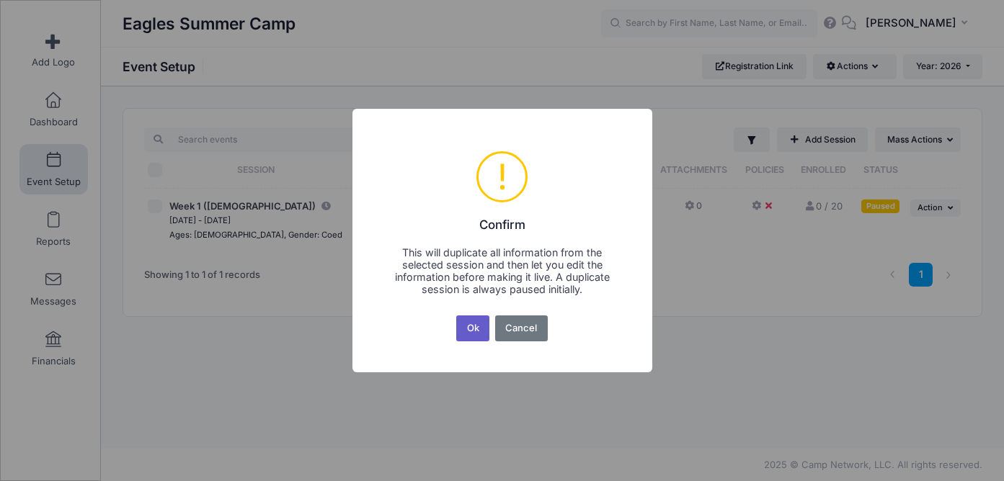
click at [478, 329] on button "Ok" at bounding box center [472, 329] width 33 height 26
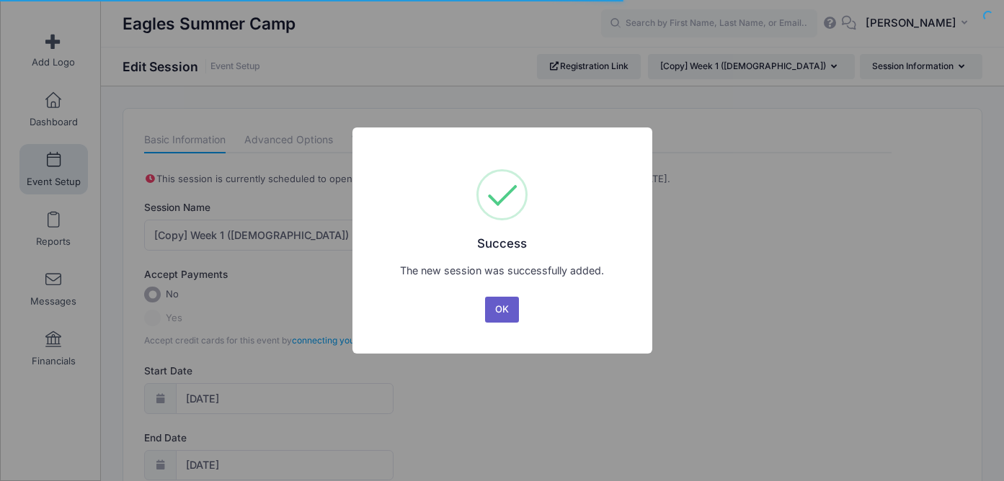
click at [499, 313] on button "OK" at bounding box center [502, 310] width 35 height 26
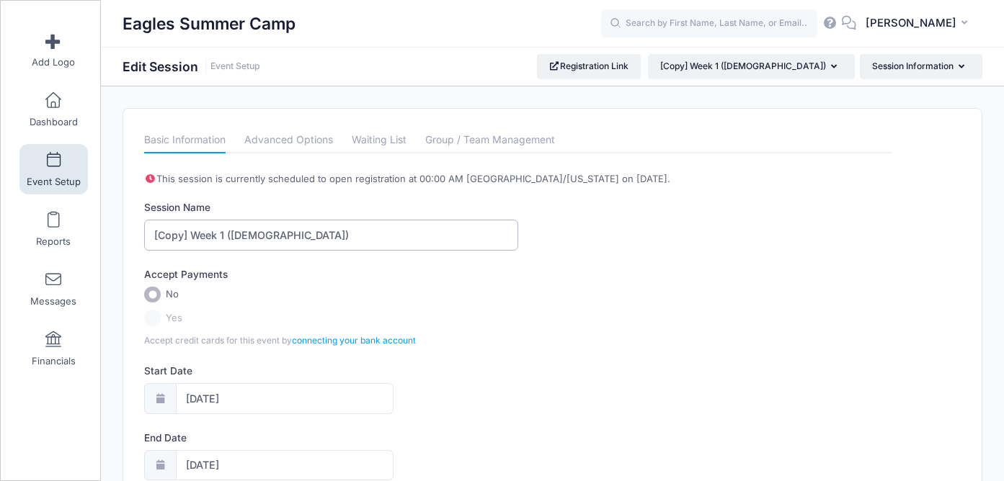
click at [191, 236] on input "[Copy] Week 1 ([DEMOGRAPHIC_DATA])" at bounding box center [330, 235] width 373 height 31
click at [215, 236] on input "Week 1 ([DEMOGRAPHIC_DATA])" at bounding box center [330, 235] width 373 height 31
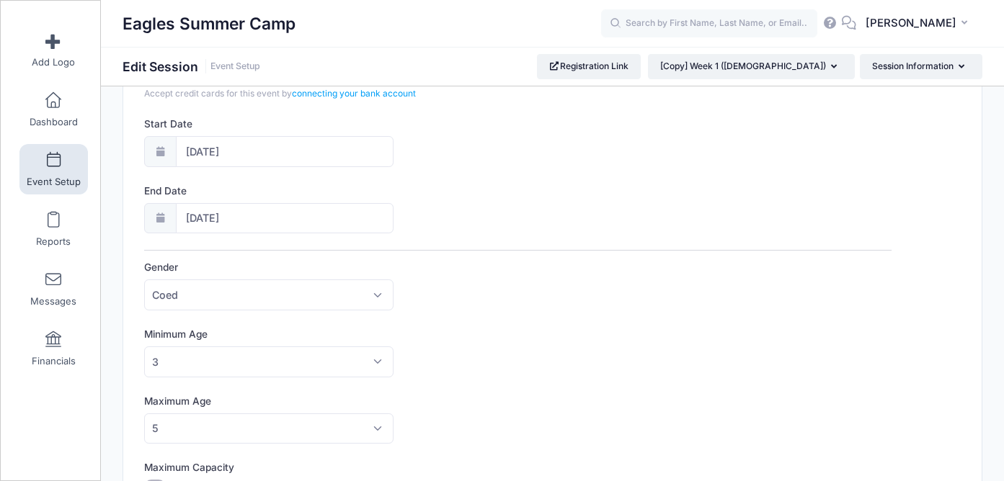
scroll to position [254, 0]
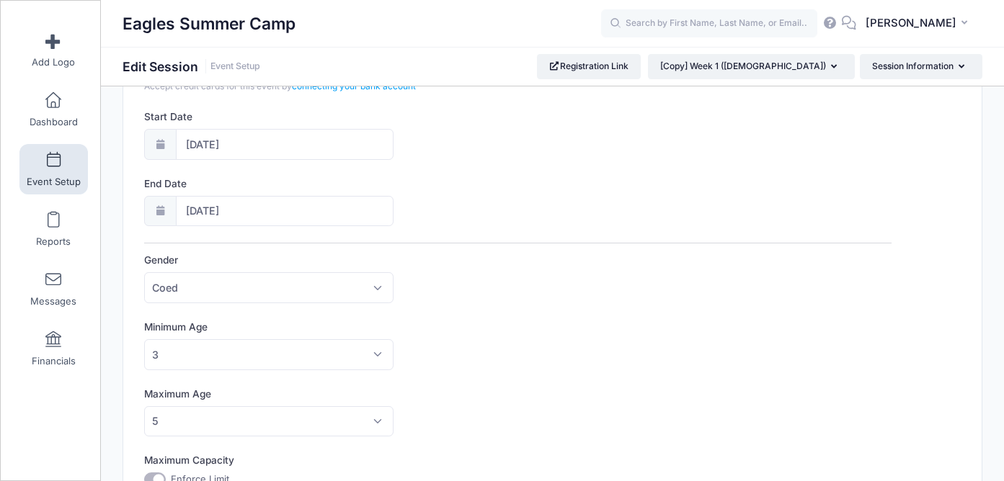
type input "Week 1 ([DEMOGRAPHIC_DATA])"
click at [363, 358] on span "3" at bounding box center [268, 354] width 249 height 31
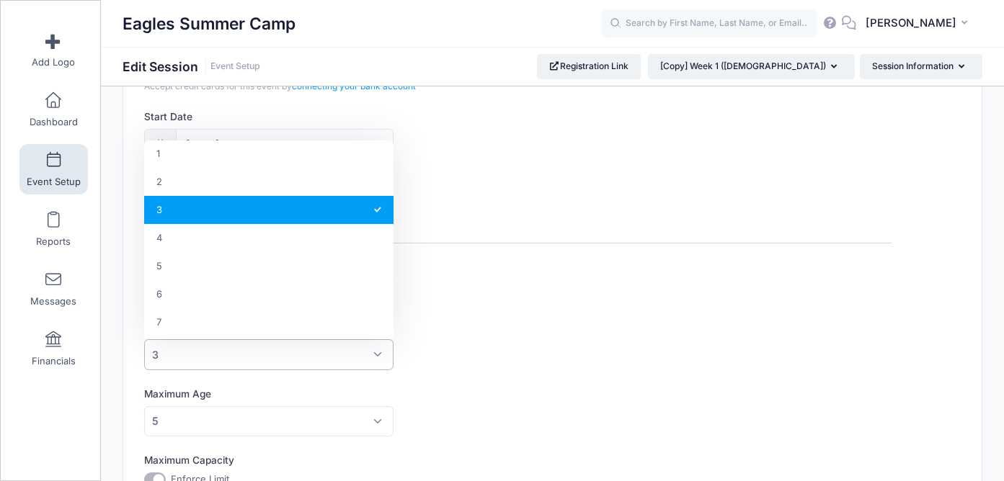
scroll to position [53, 0]
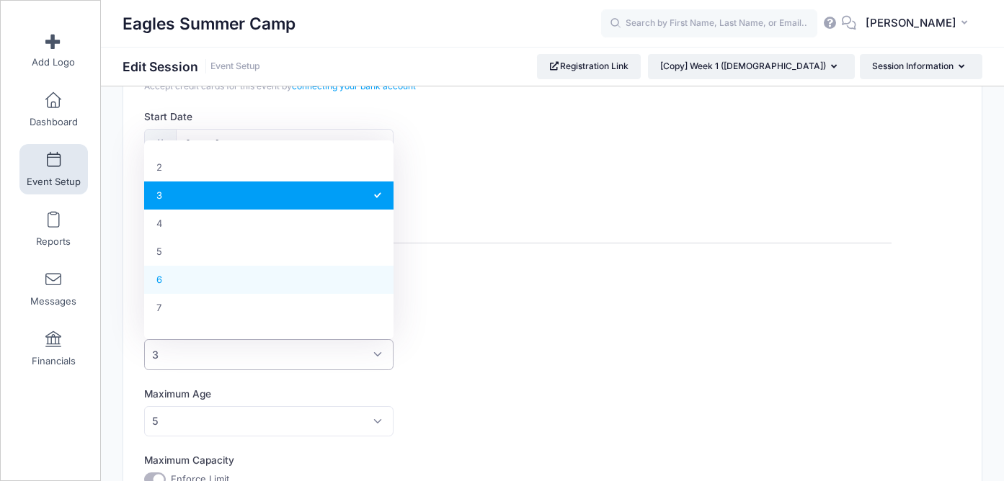
select select "6"
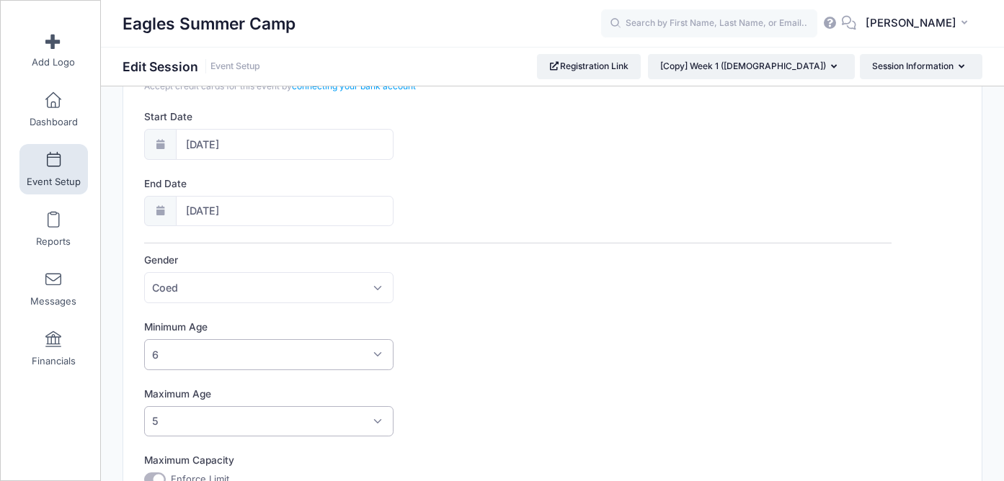
click at [223, 424] on span "5" at bounding box center [268, 421] width 249 height 31
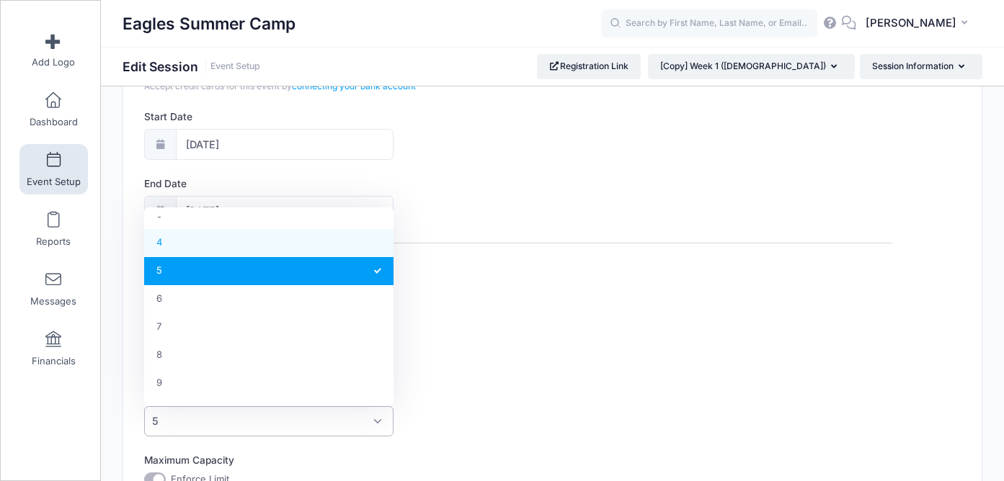
scroll to position [138, 0]
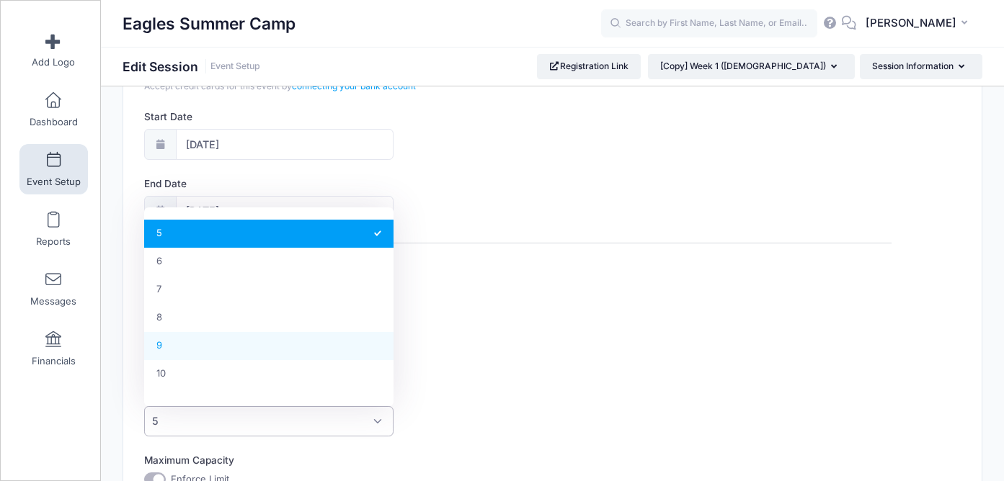
select select "9"
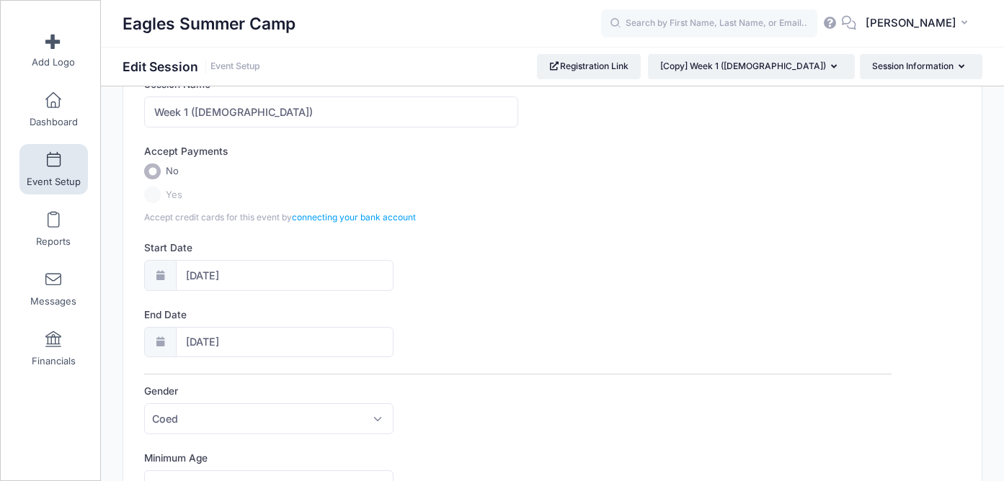
scroll to position [0, 0]
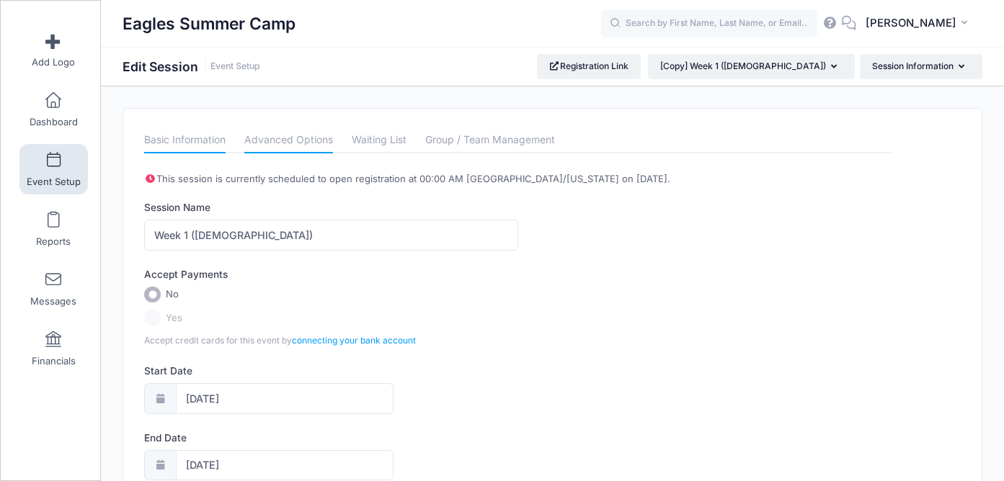
click at [295, 146] on link "Advanced Options" at bounding box center [288, 141] width 89 height 26
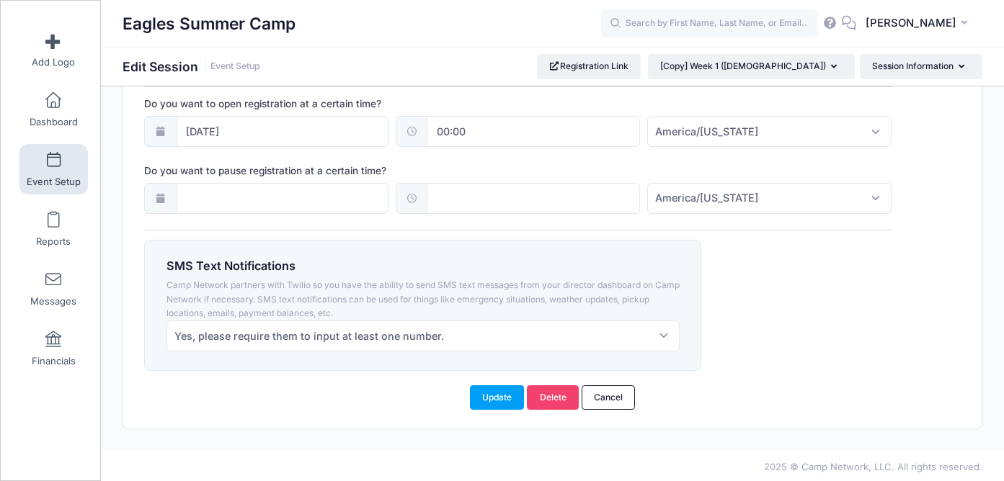
scroll to position [1128, 0]
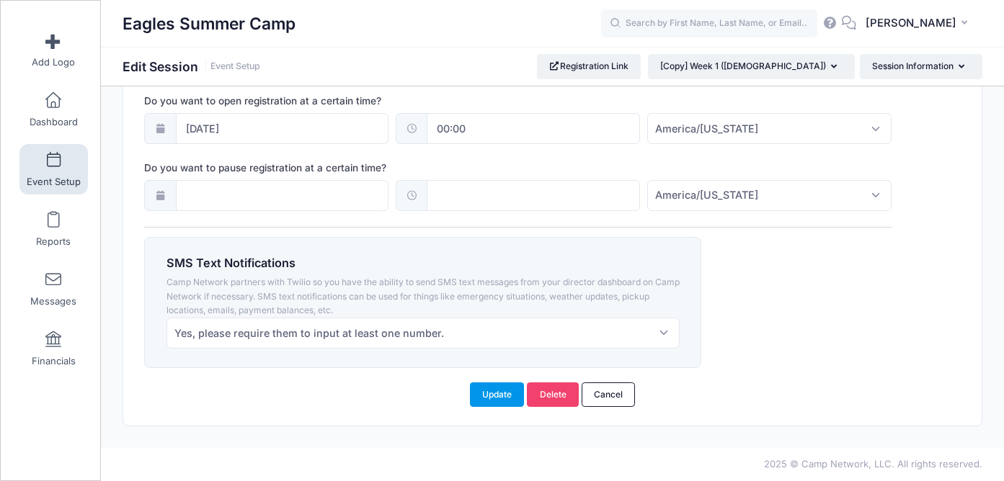
click at [490, 394] on button "Update" at bounding box center [497, 395] width 55 height 24
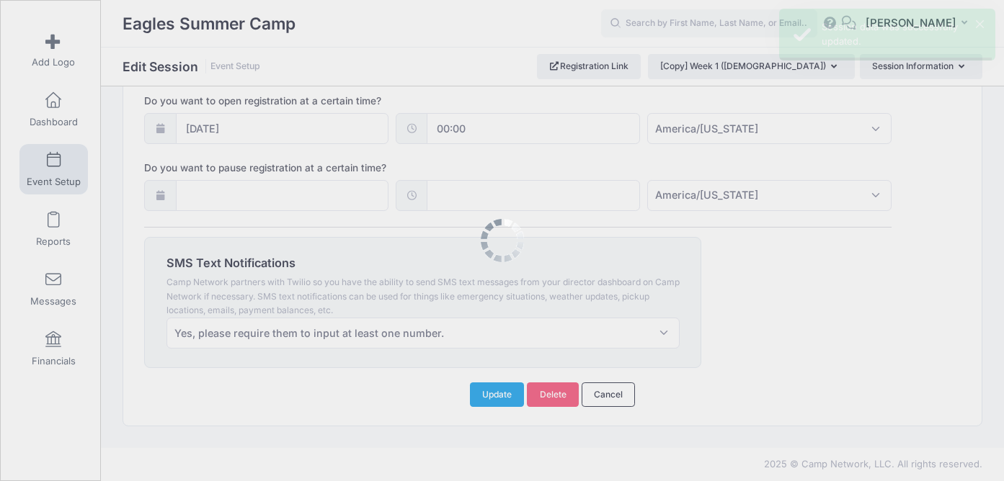
scroll to position [0, 0]
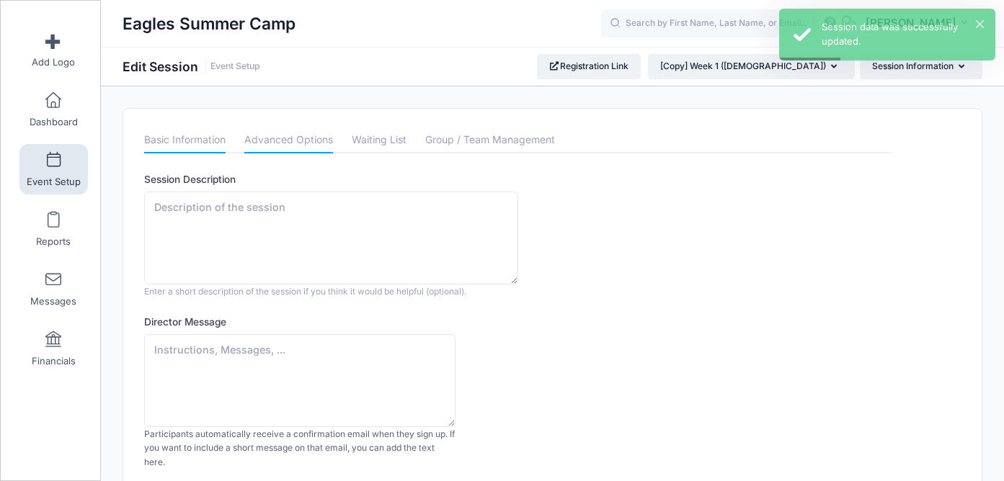
click at [187, 132] on link "Basic Information" at bounding box center [184, 141] width 81 height 26
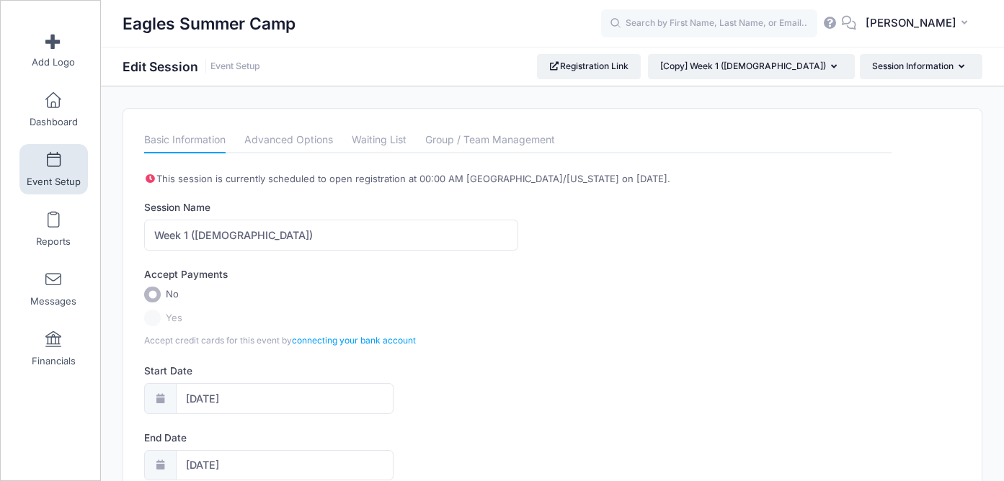
click at [71, 171] on link "Event Setup" at bounding box center [53, 169] width 68 height 50
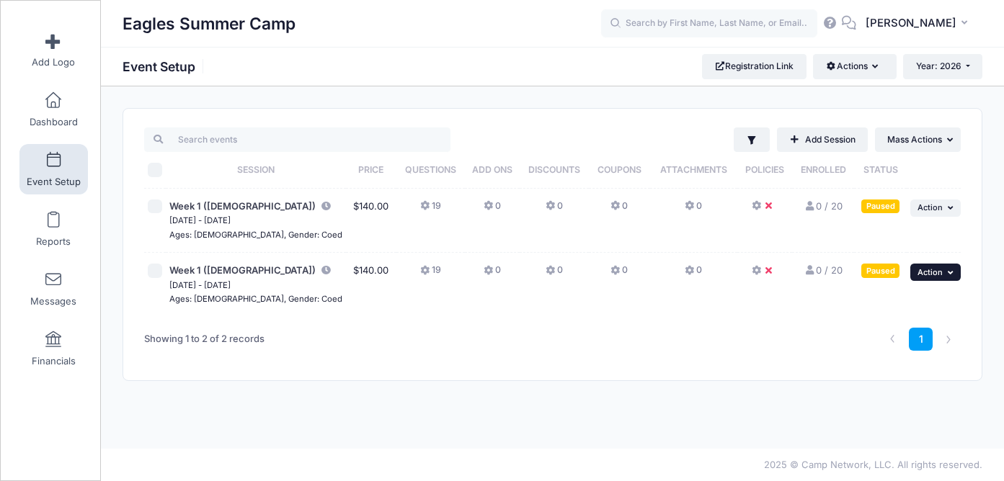
click at [923, 271] on span "Action" at bounding box center [929, 272] width 25 height 10
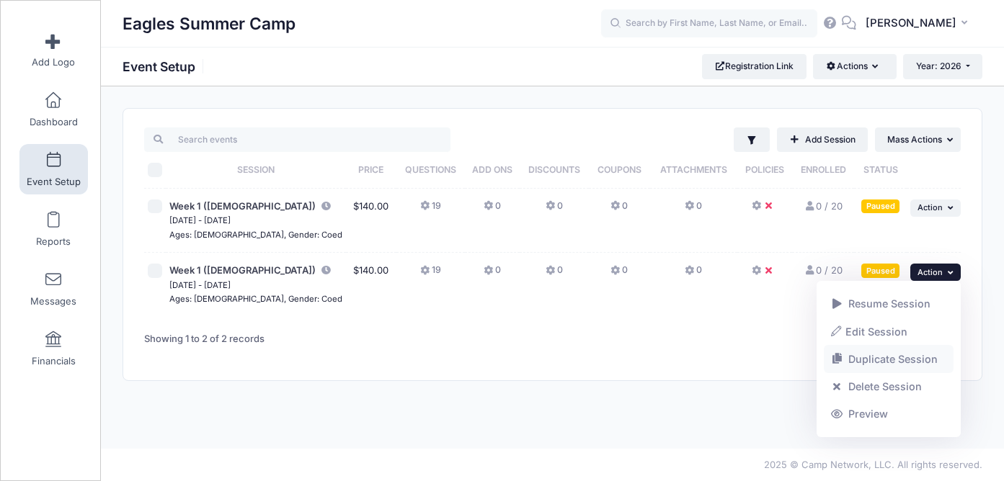
click at [876, 354] on link "Duplicate Session" at bounding box center [888, 359] width 130 height 27
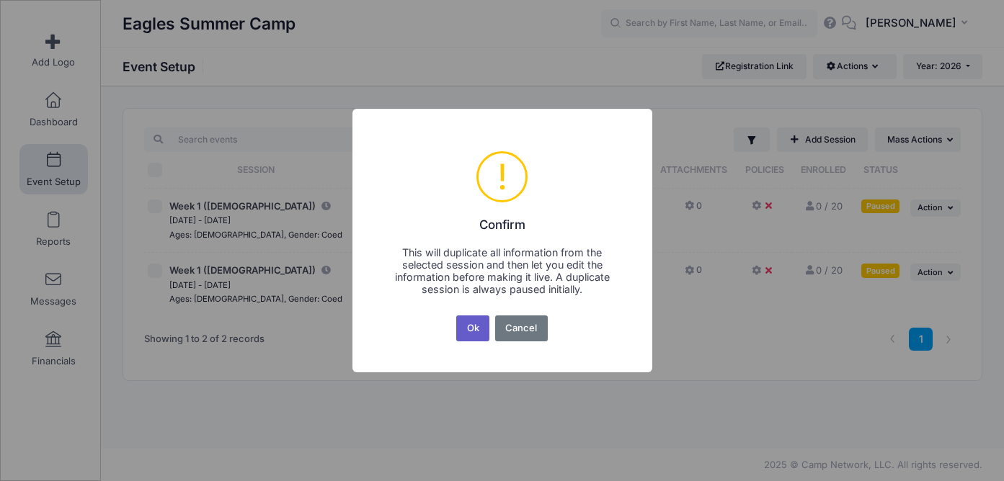
click at [470, 330] on button "Ok" at bounding box center [472, 329] width 33 height 26
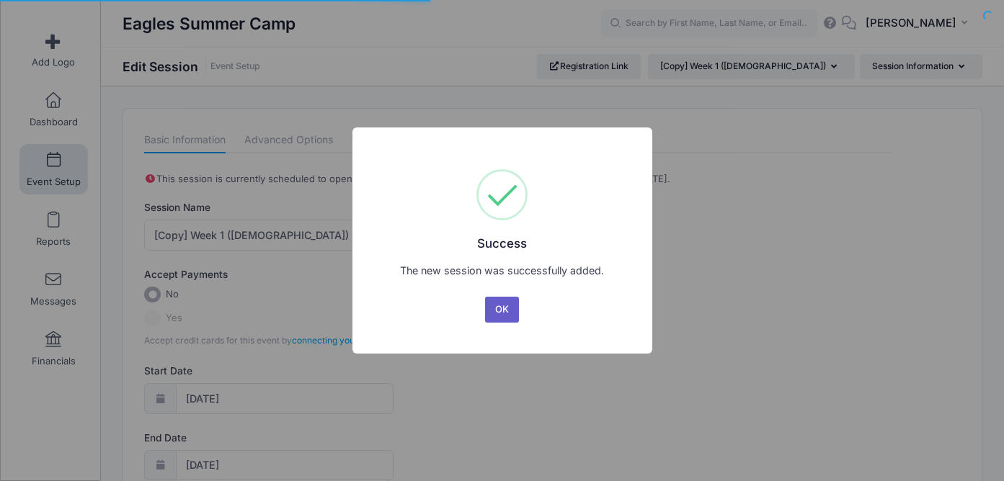
click at [492, 313] on button "OK" at bounding box center [502, 310] width 35 height 26
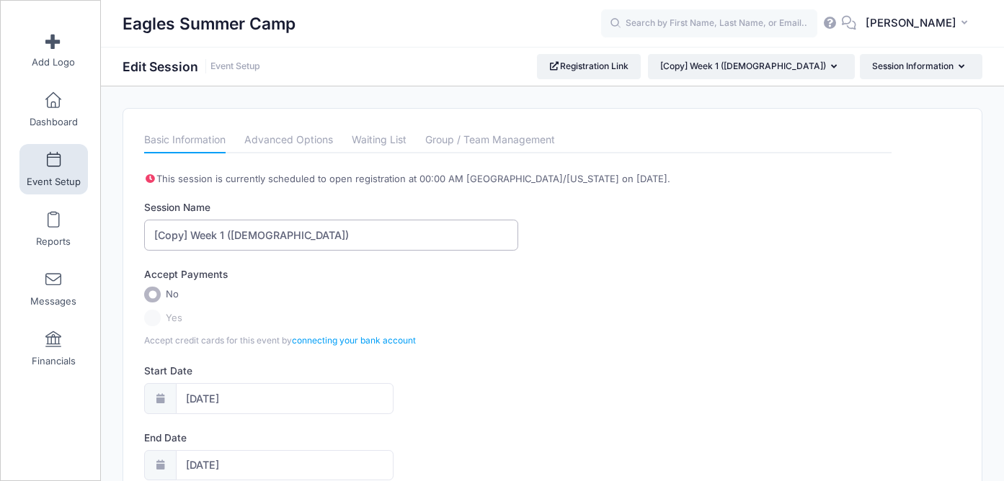
drag, startPoint x: 192, startPoint y: 228, endPoint x: 138, endPoint y: 232, distance: 53.4
click at [215, 236] on input "Week 1 ([DEMOGRAPHIC_DATA])" at bounding box center [330, 235] width 373 height 31
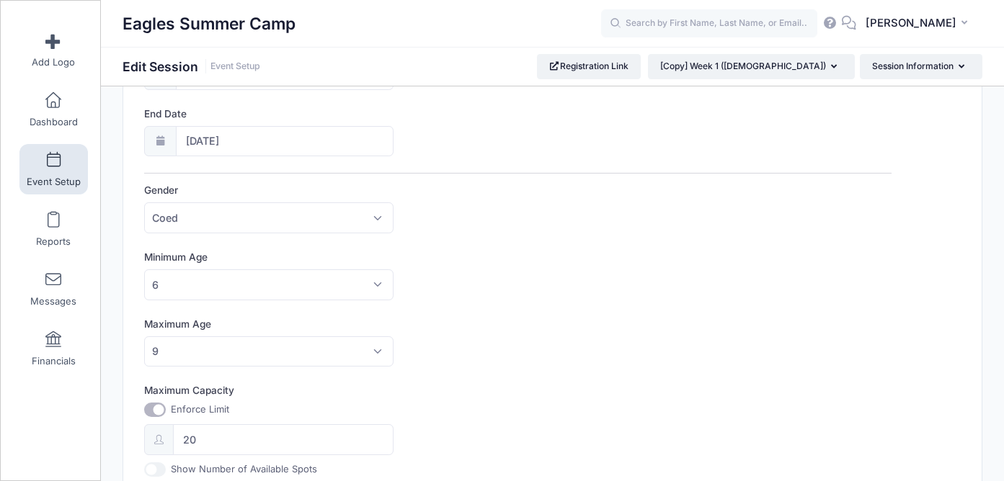
scroll to position [325, 0]
type input "Week 1 ([DEMOGRAPHIC_DATA])"
click at [353, 292] on span "6" at bounding box center [268, 284] width 249 height 31
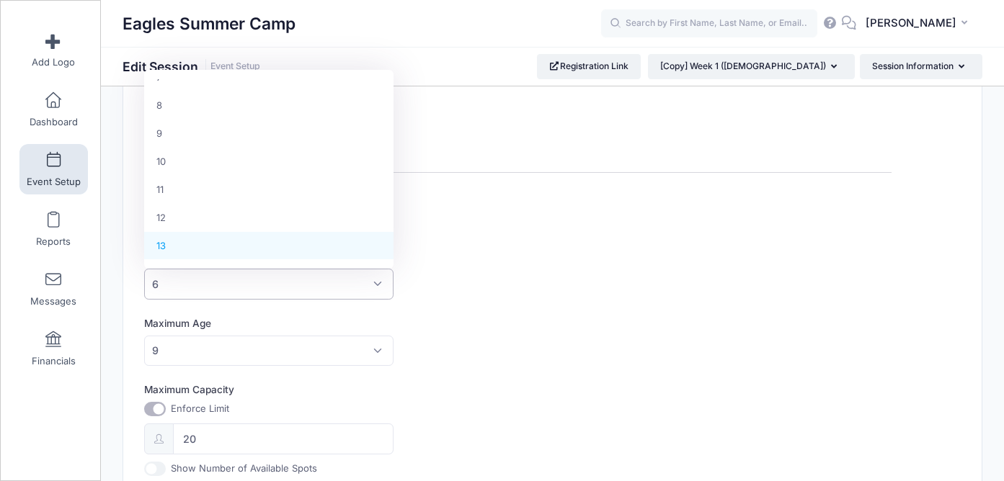
scroll to position [242, 0]
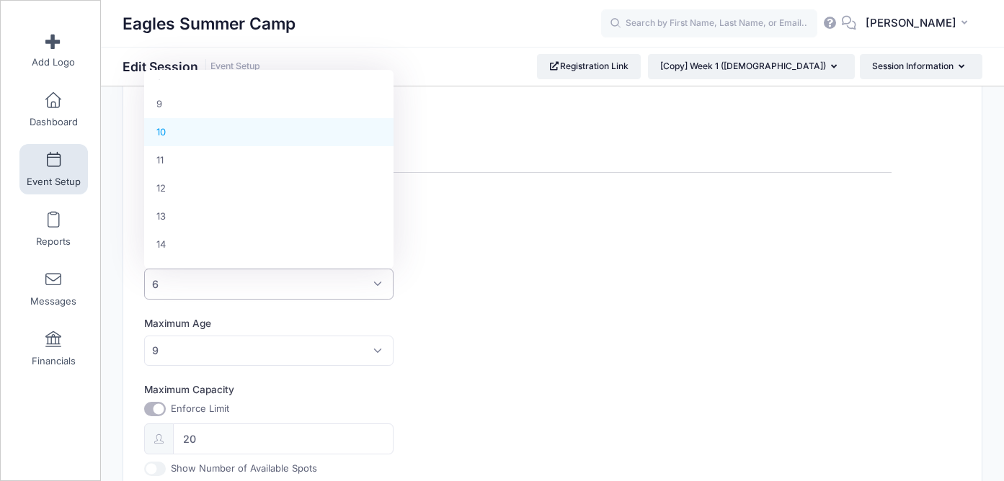
select select "10"
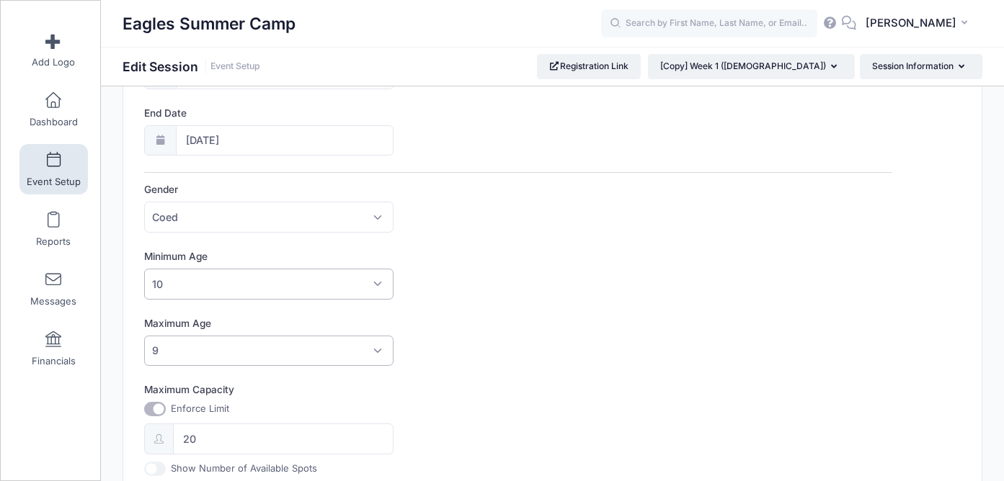
click at [244, 357] on span "9" at bounding box center [268, 351] width 249 height 31
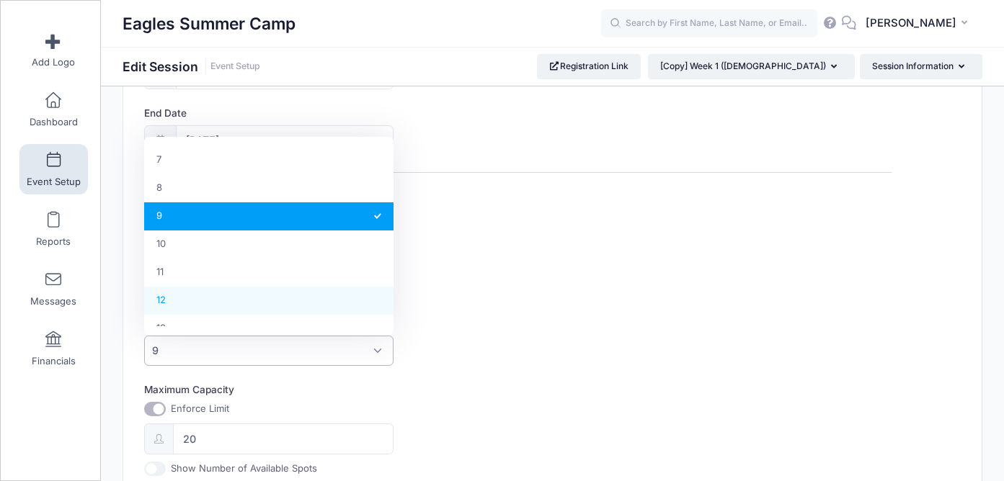
select select "12"
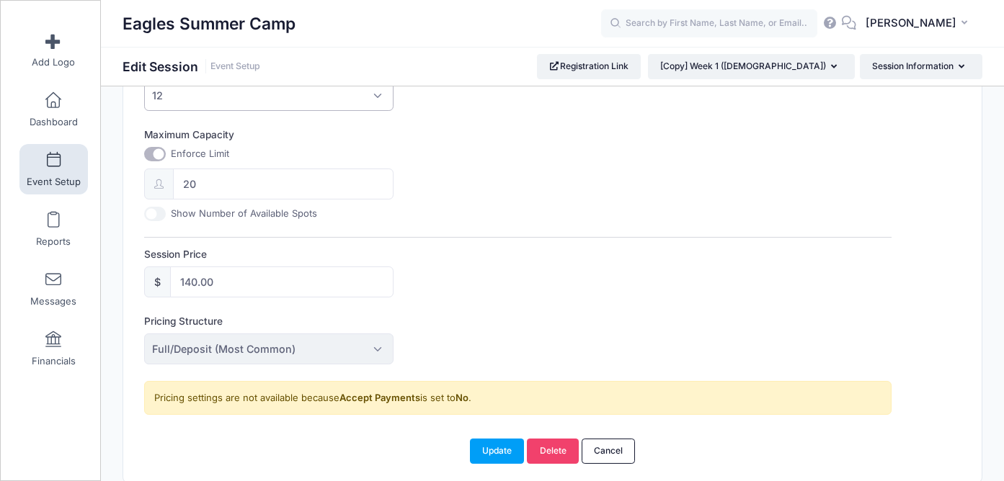
scroll to position [591, 0]
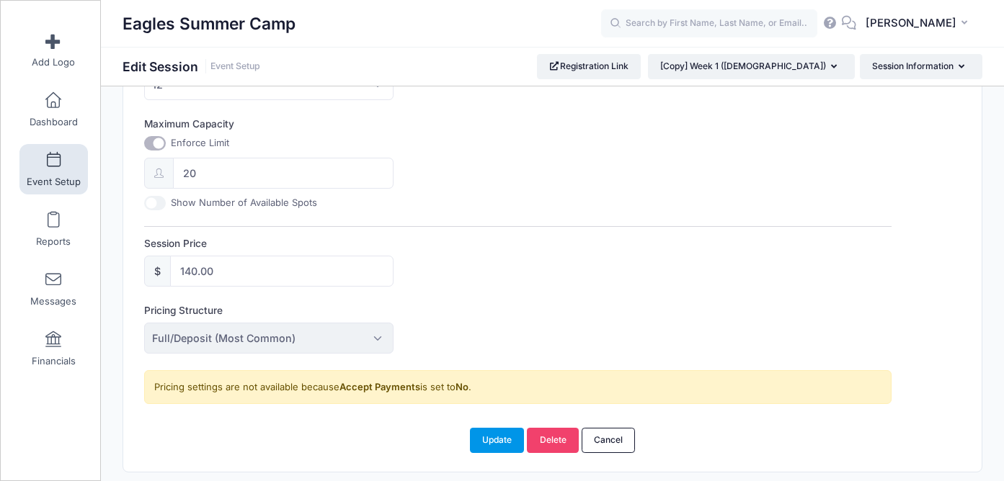
click at [503, 441] on button "Update" at bounding box center [497, 440] width 55 height 24
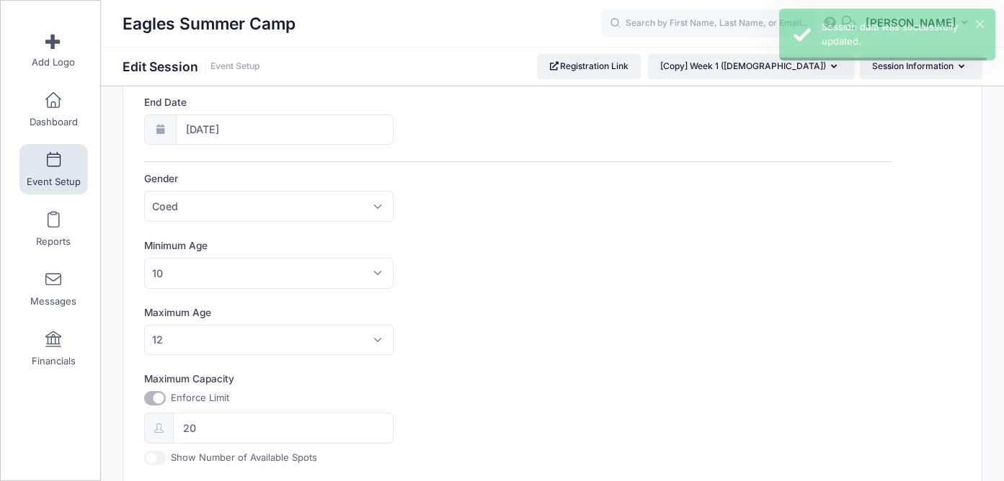
scroll to position [0, 0]
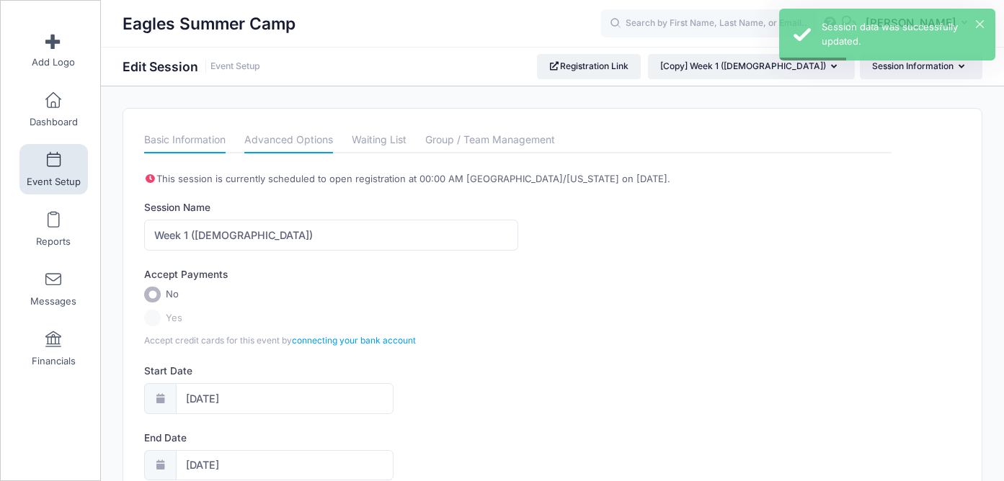
click at [308, 147] on link "Advanced Options" at bounding box center [288, 141] width 89 height 26
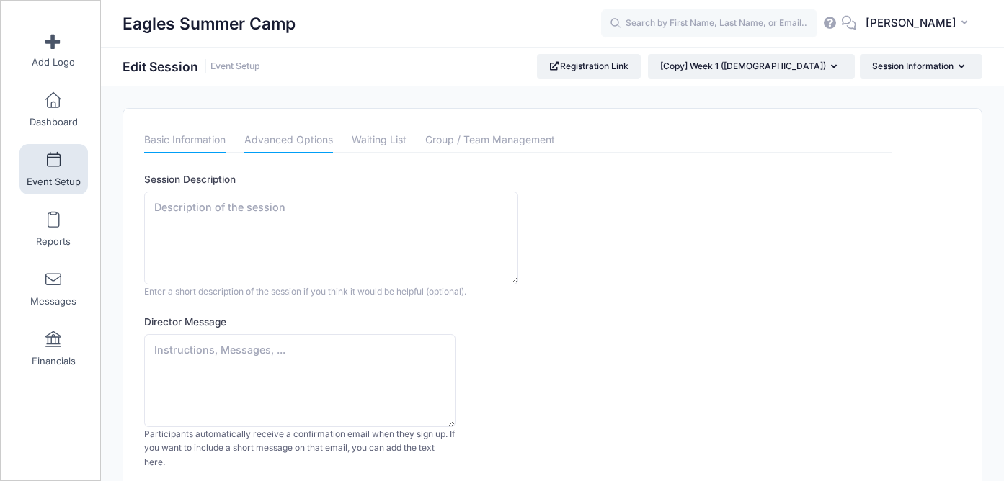
click at [210, 145] on link "Basic Information" at bounding box center [184, 141] width 81 height 26
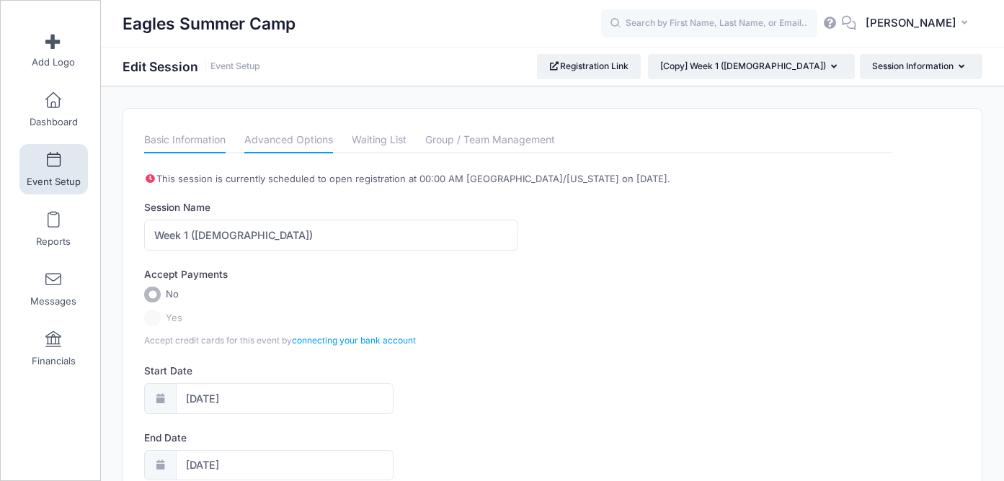
click at [310, 130] on link "Advanced Options" at bounding box center [288, 141] width 89 height 26
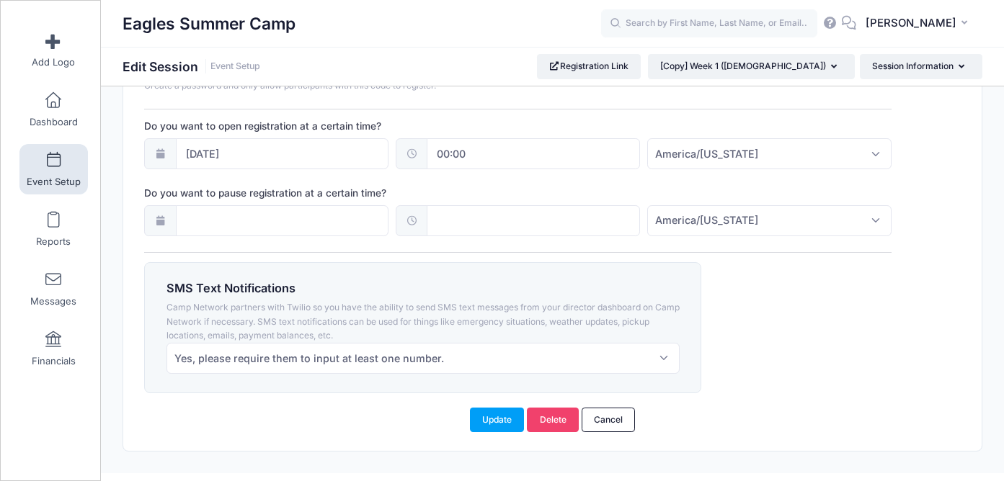
scroll to position [1128, 0]
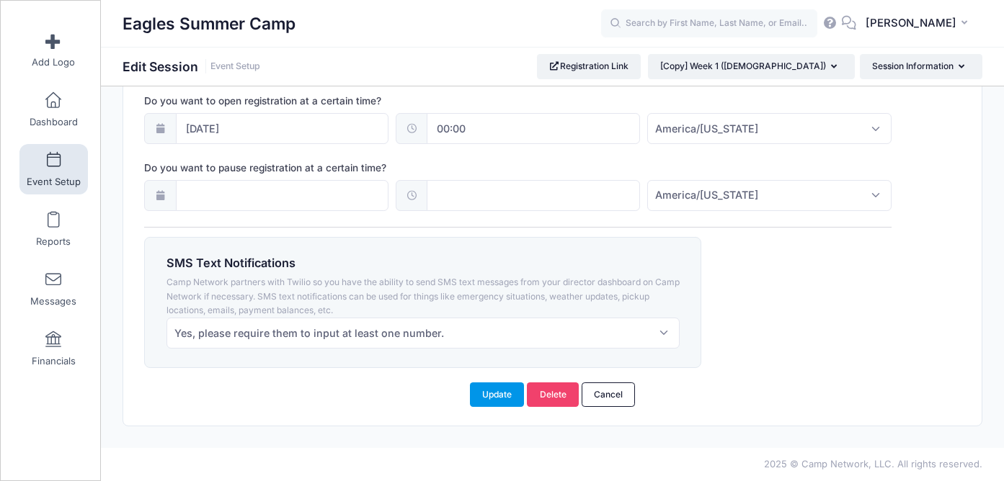
click at [488, 392] on button "Update" at bounding box center [497, 395] width 55 height 24
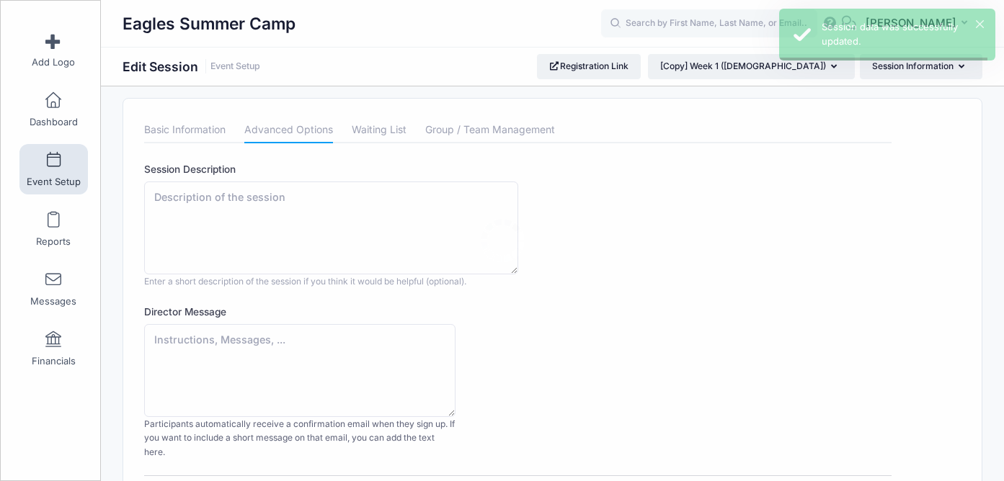
scroll to position [0, 0]
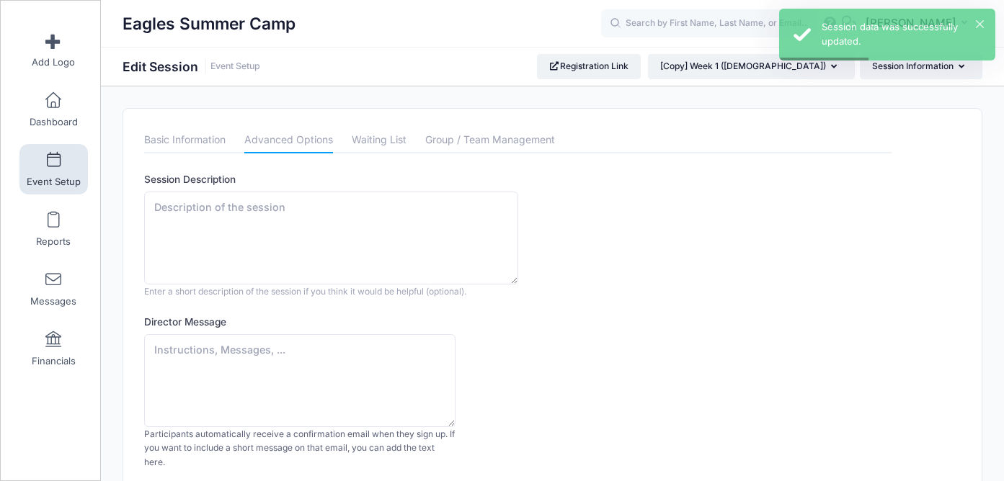
click at [68, 163] on link "Event Setup" at bounding box center [53, 169] width 68 height 50
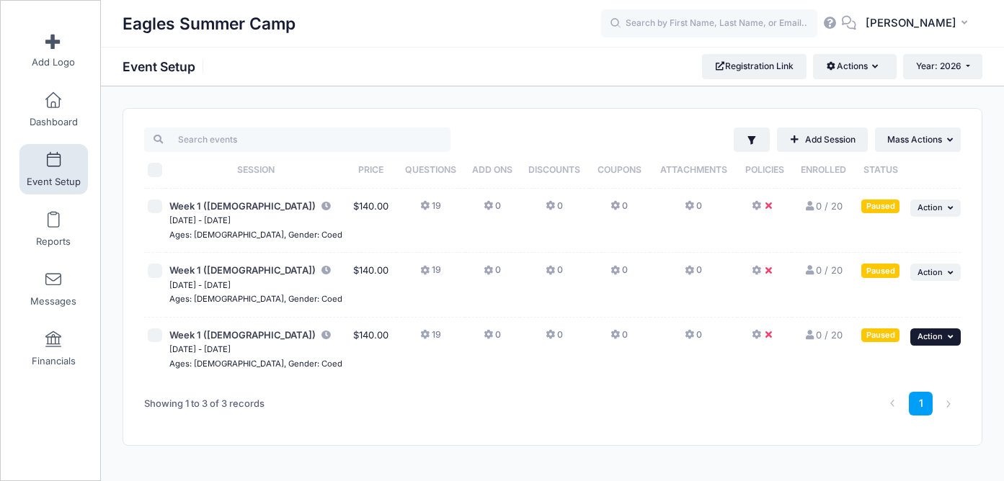
click at [933, 337] on span "Action" at bounding box center [929, 336] width 25 height 10
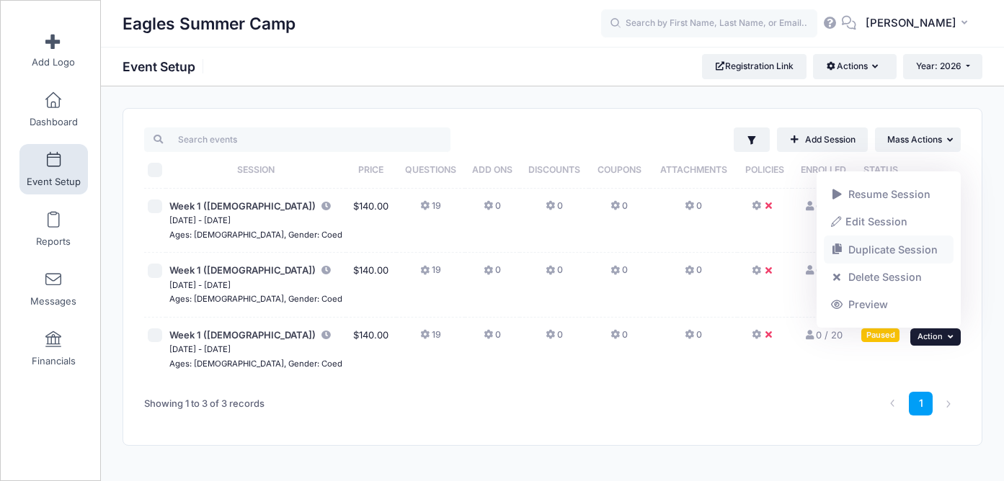
click at [880, 244] on link "Duplicate Session" at bounding box center [888, 249] width 130 height 27
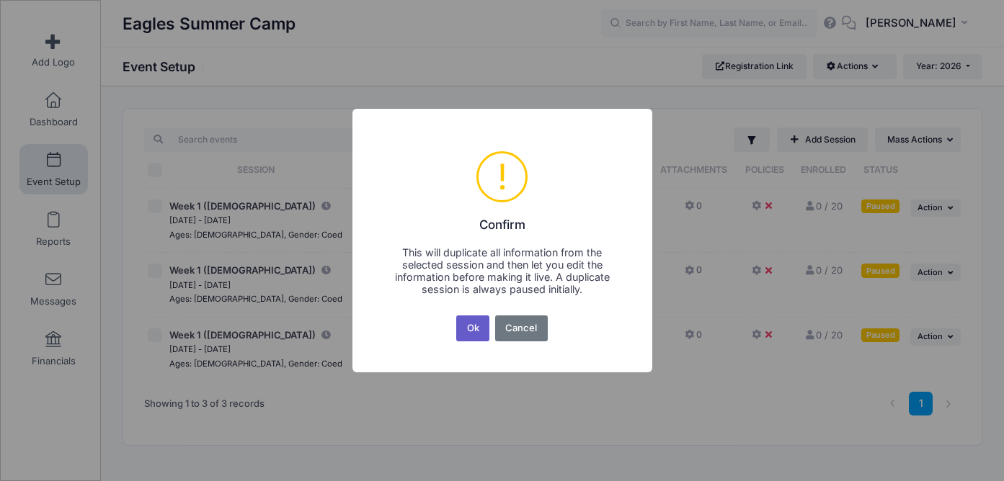
click at [480, 329] on button "Ok" at bounding box center [472, 329] width 33 height 26
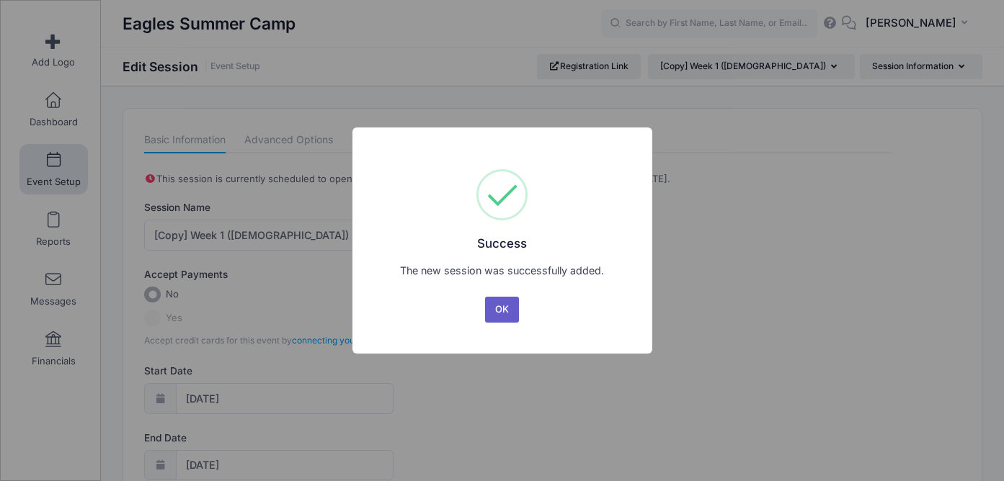
click at [501, 303] on button "OK" at bounding box center [502, 310] width 35 height 26
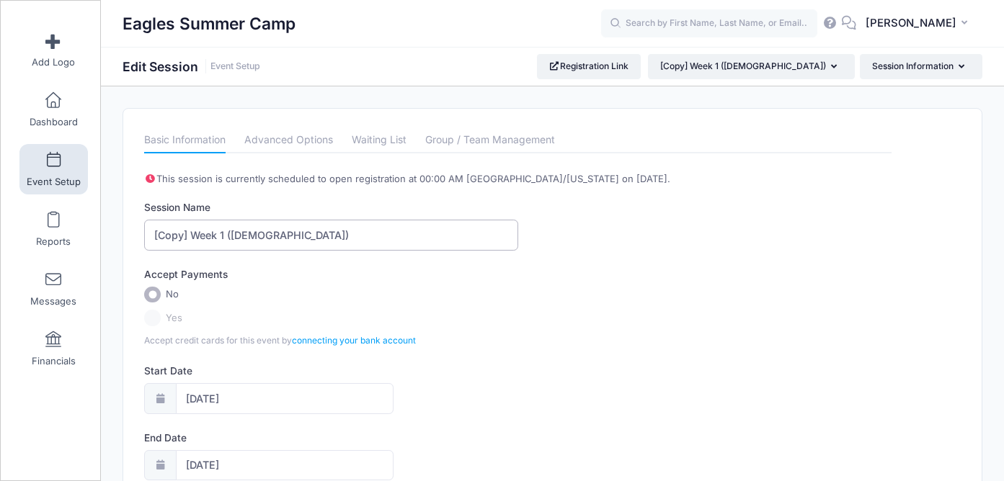
click at [193, 232] on input "[Copy] Week 1 ([DEMOGRAPHIC_DATA])" at bounding box center [330, 235] width 373 height 31
drag, startPoint x: 246, startPoint y: 231, endPoint x: 197, endPoint y: 232, distance: 48.3
click at [197, 232] on input "Week 1 ([DEMOGRAPHIC_DATA])" at bounding box center [330, 235] width 373 height 31
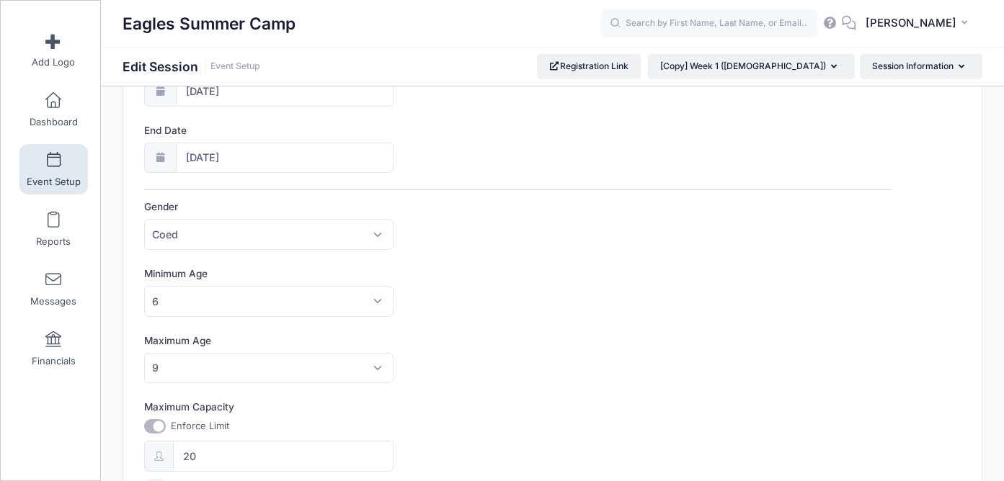
scroll to position [310, 0]
type input "Week 1 (LIT [DEMOGRAPHIC_DATA])"
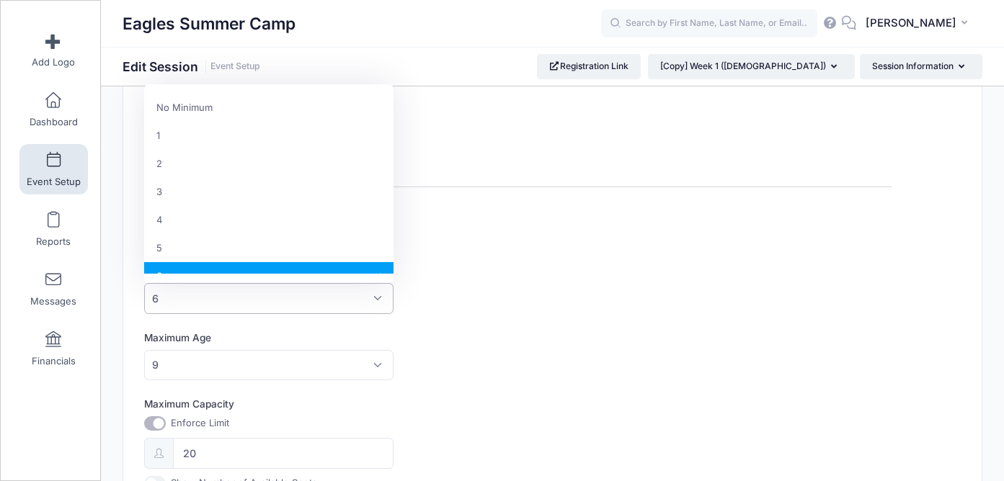
click at [368, 302] on span "6" at bounding box center [268, 298] width 249 height 31
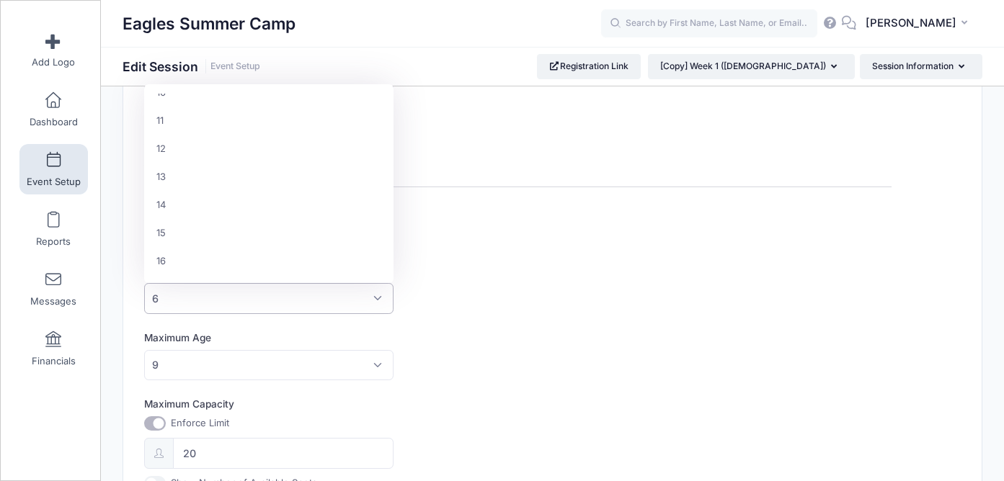
scroll to position [323, 0]
select select "13"
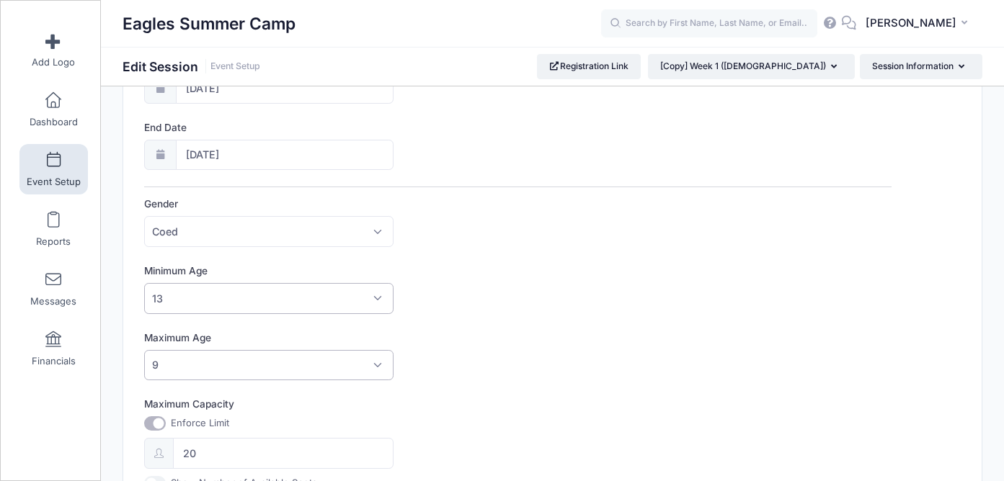
click at [235, 362] on span "9" at bounding box center [268, 365] width 249 height 31
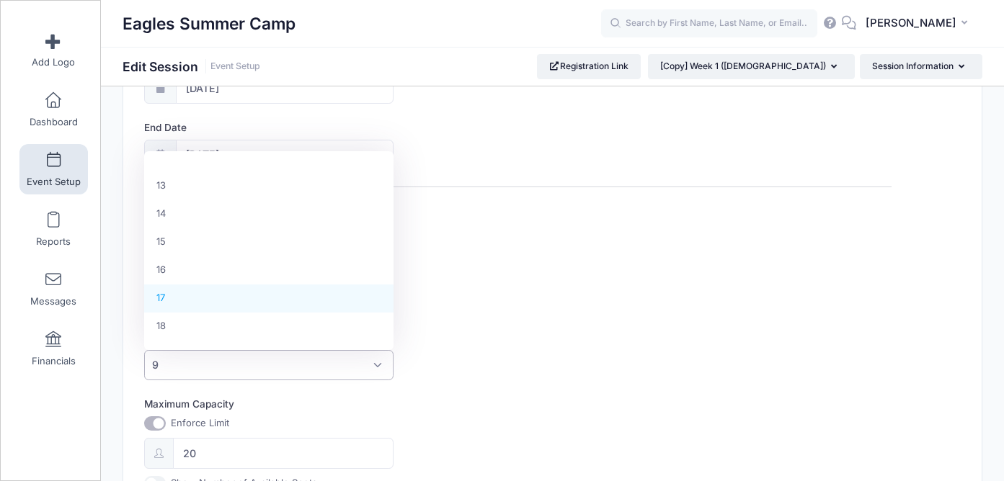
select select "17"
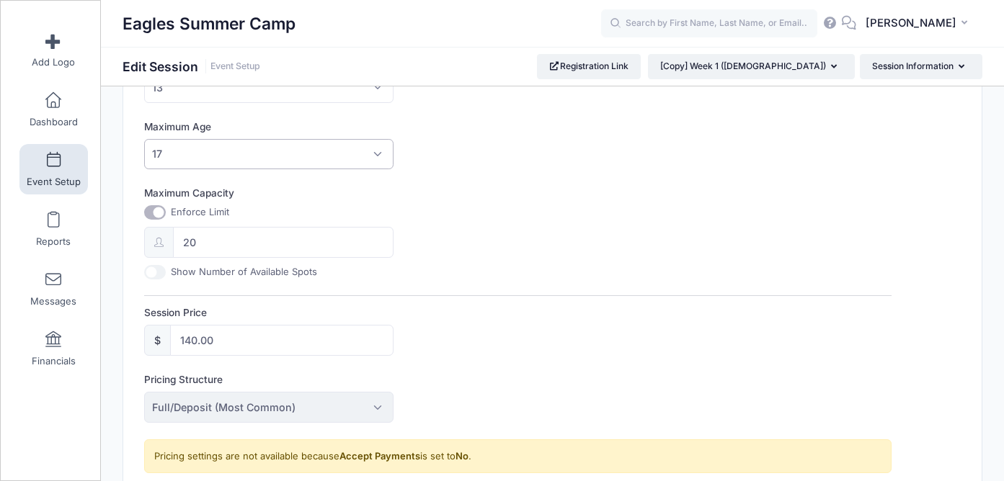
scroll to position [522, 0]
click at [193, 344] on input "140.00" at bounding box center [281, 339] width 223 height 31
type input "50"
click at [496, 331] on div "Session Price $ 50" at bounding box center [517, 330] width 747 height 50
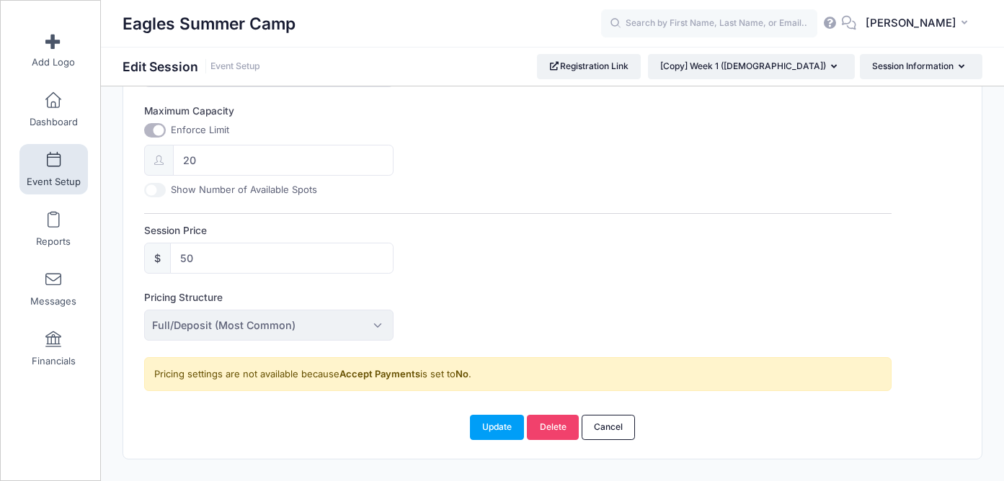
scroll to position [636, 0]
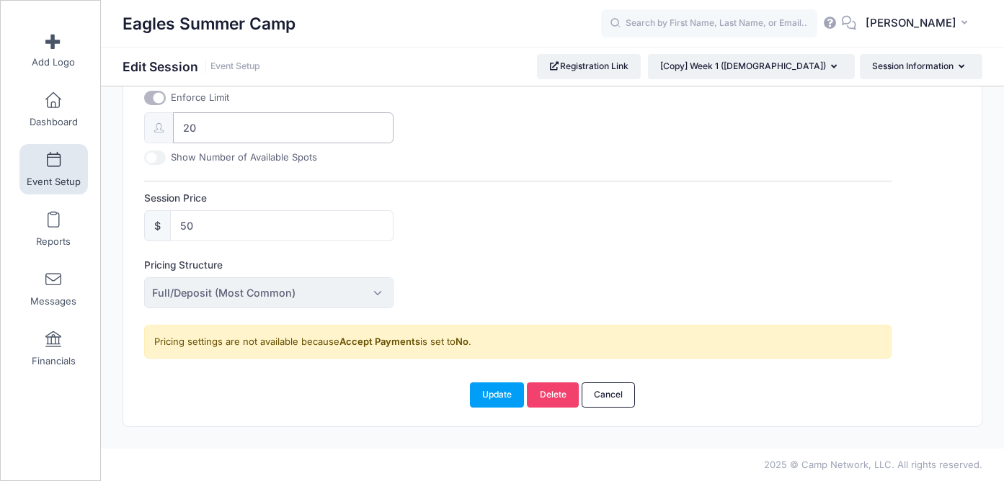
click at [228, 124] on input "20" at bounding box center [283, 127] width 220 height 31
click at [605, 383] on link "Cancel" at bounding box center [608, 395] width 54 height 24
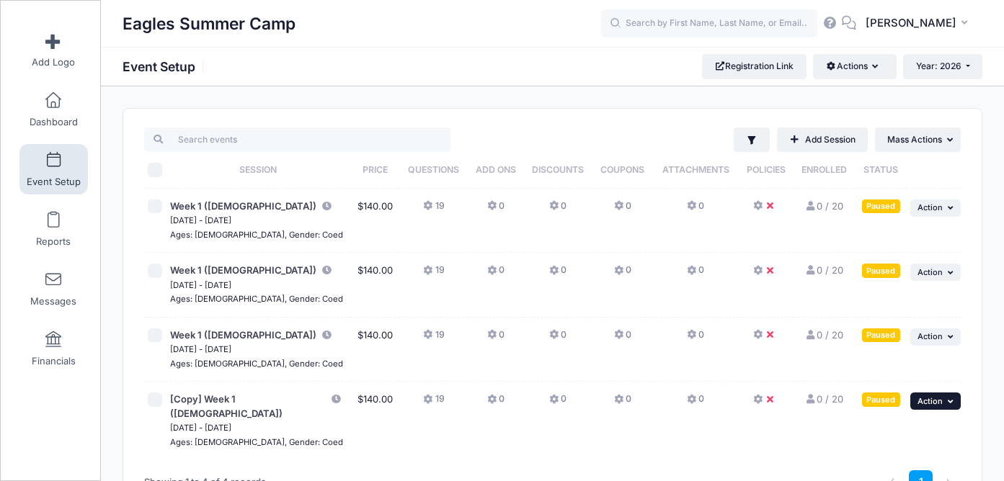
click at [932, 405] on span "Action" at bounding box center [929, 401] width 25 height 10
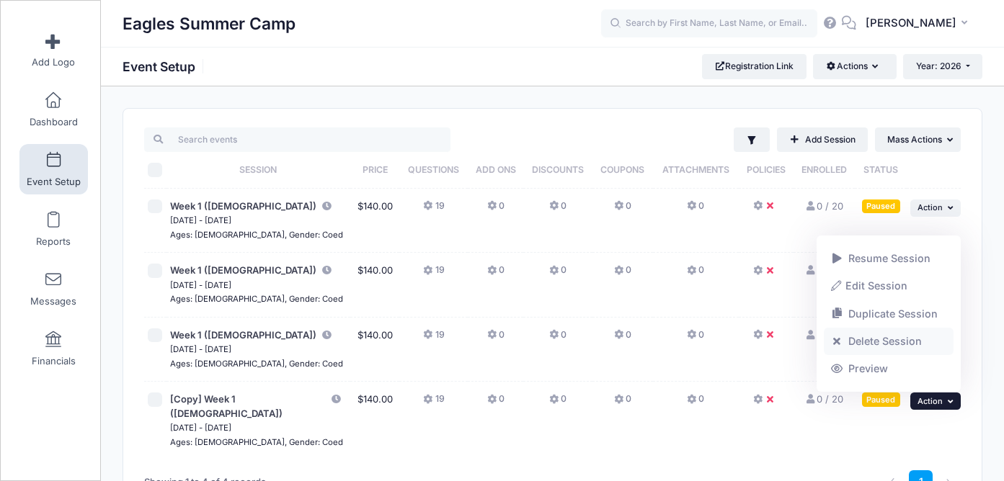
click at [890, 343] on link "Delete Session" at bounding box center [888, 341] width 130 height 27
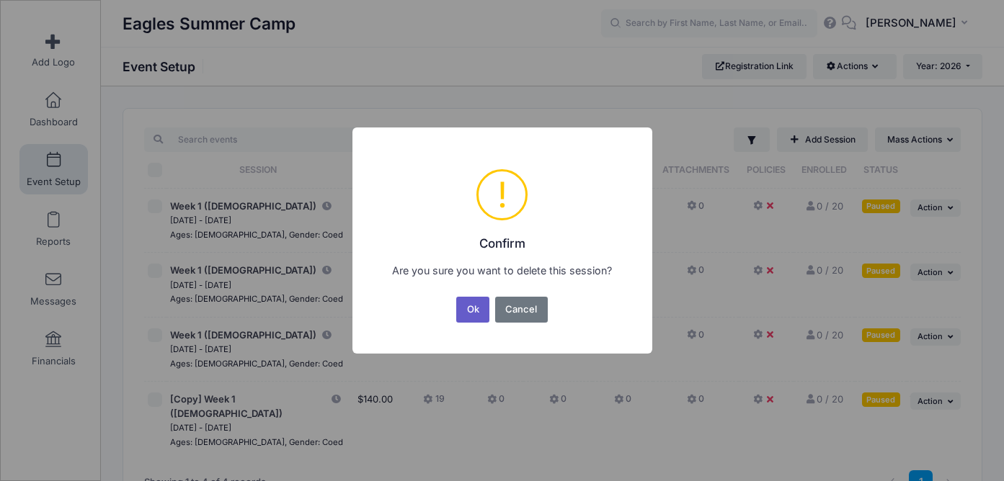
click at [470, 308] on button "Ok" at bounding box center [472, 310] width 33 height 26
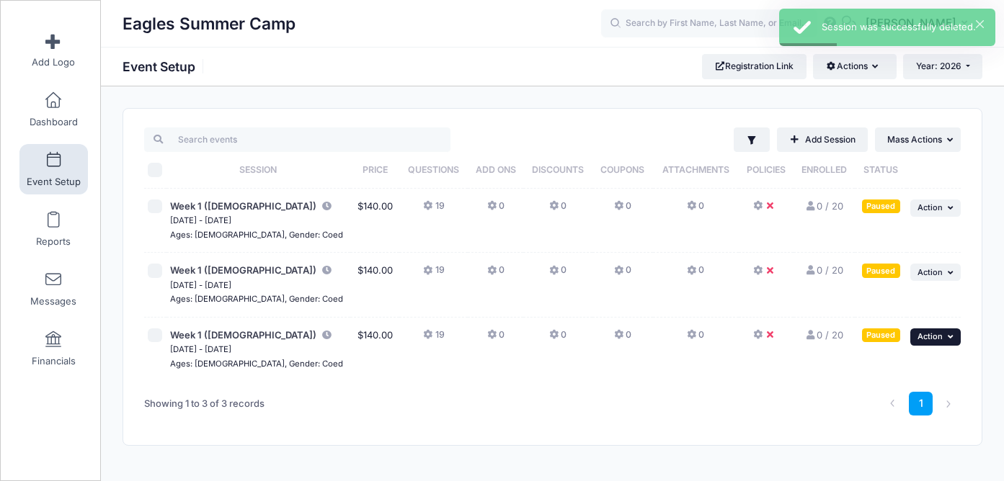
click at [943, 331] on button "... Action" at bounding box center [935, 337] width 50 height 17
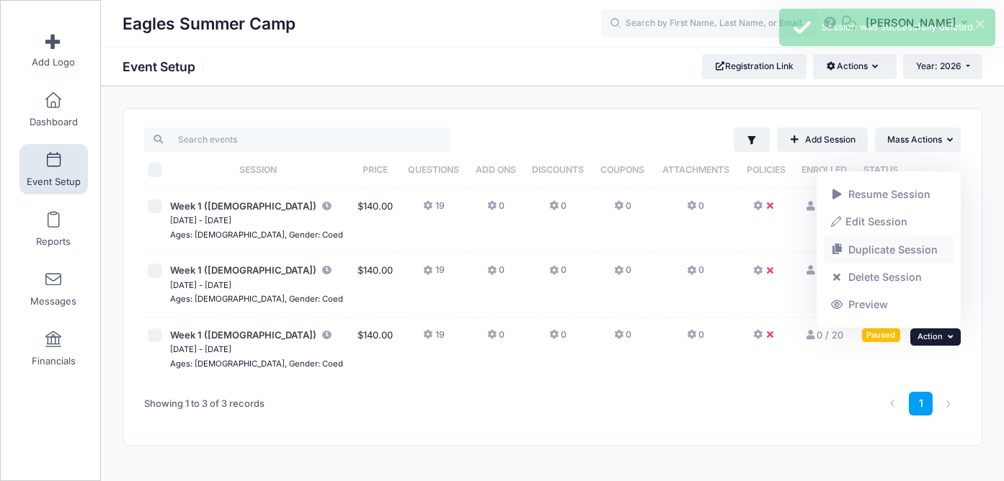
click at [881, 254] on link "Duplicate Session" at bounding box center [888, 249] width 130 height 27
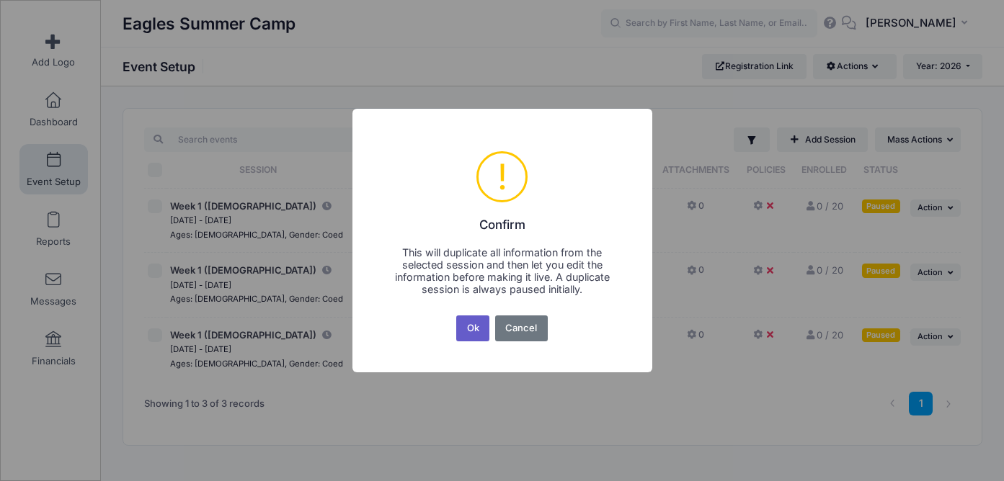
click at [478, 321] on button "Ok" at bounding box center [472, 329] width 33 height 26
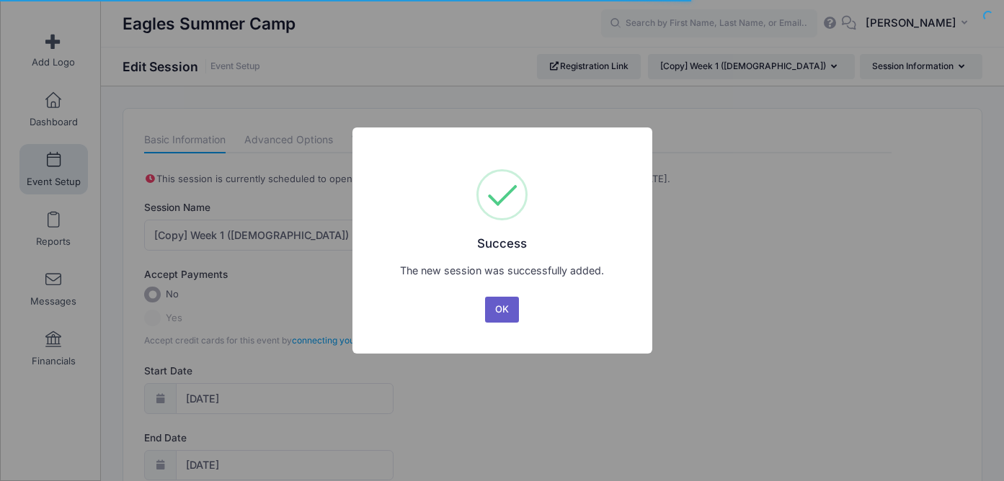
click at [494, 302] on button "OK" at bounding box center [502, 310] width 35 height 26
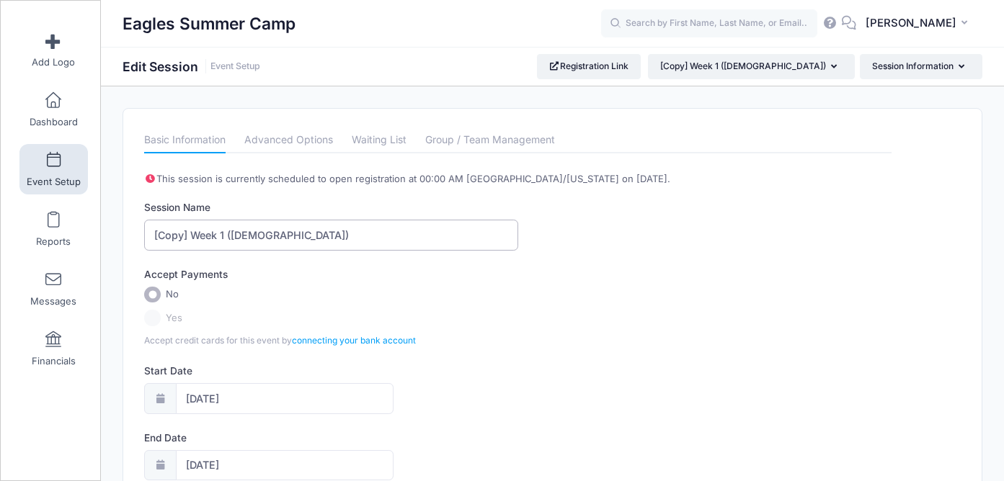
click at [225, 236] on input "[Copy] Week 1 ([DEMOGRAPHIC_DATA])" at bounding box center [330, 235] width 373 height 31
drag, startPoint x: 192, startPoint y: 234, endPoint x: 149, endPoint y: 236, distance: 42.6
click at [149, 236] on input "[Copy] Week ([DEMOGRAPHIC_DATA])" at bounding box center [330, 235] width 373 height 31
click at [184, 236] on input "Week (6-9 yr old)" at bounding box center [330, 235] width 373 height 31
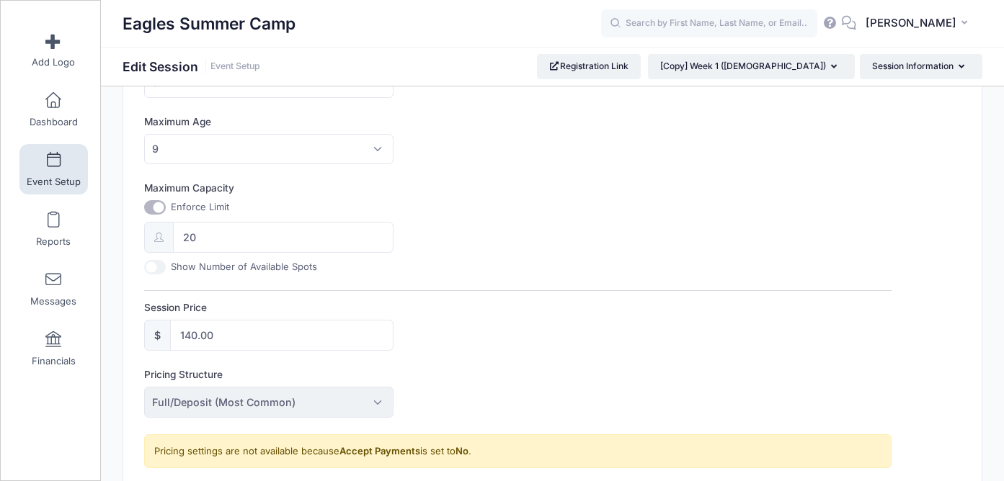
scroll to position [636, 0]
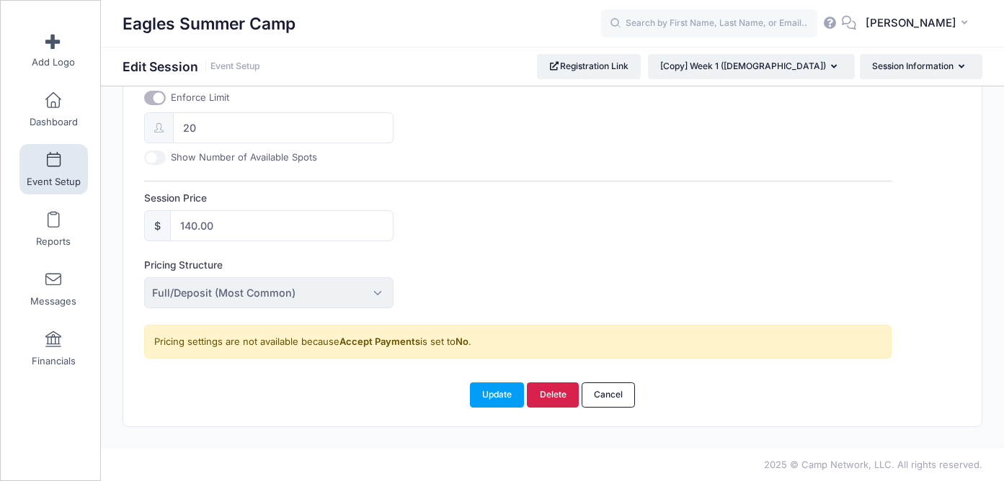
type input "Week (6-9 yr old)"
click at [553, 402] on link "Delete" at bounding box center [553, 395] width 52 height 24
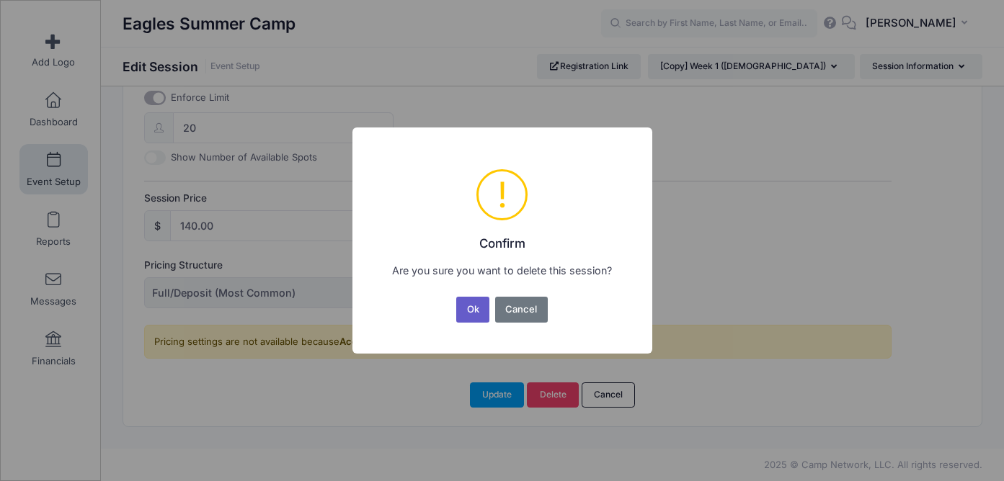
click at [478, 306] on button "Ok" at bounding box center [472, 310] width 33 height 26
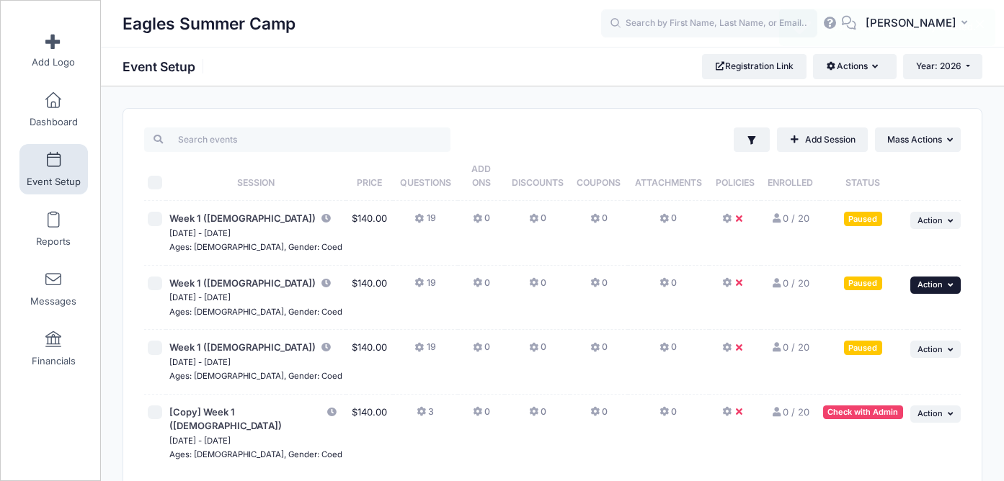
click at [934, 280] on span "Action" at bounding box center [929, 285] width 25 height 10
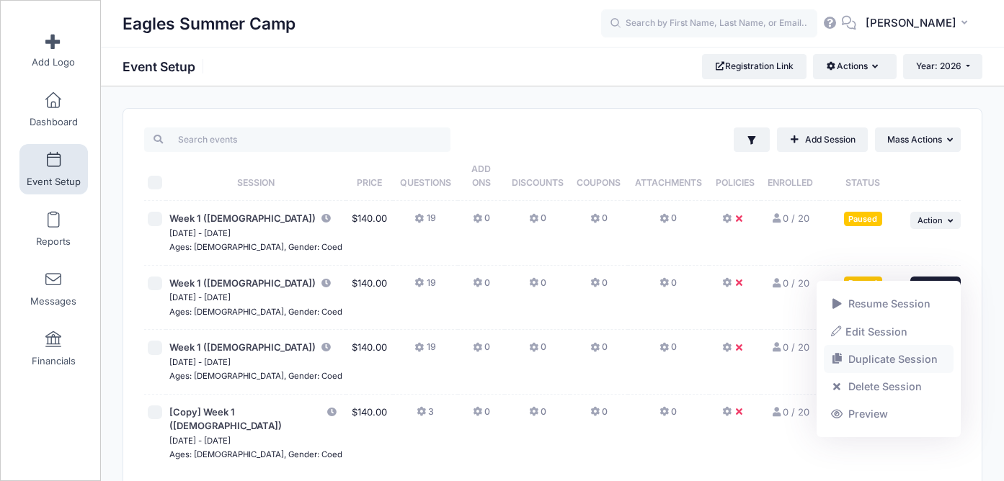
click at [873, 360] on link "Duplicate Session" at bounding box center [888, 359] width 130 height 27
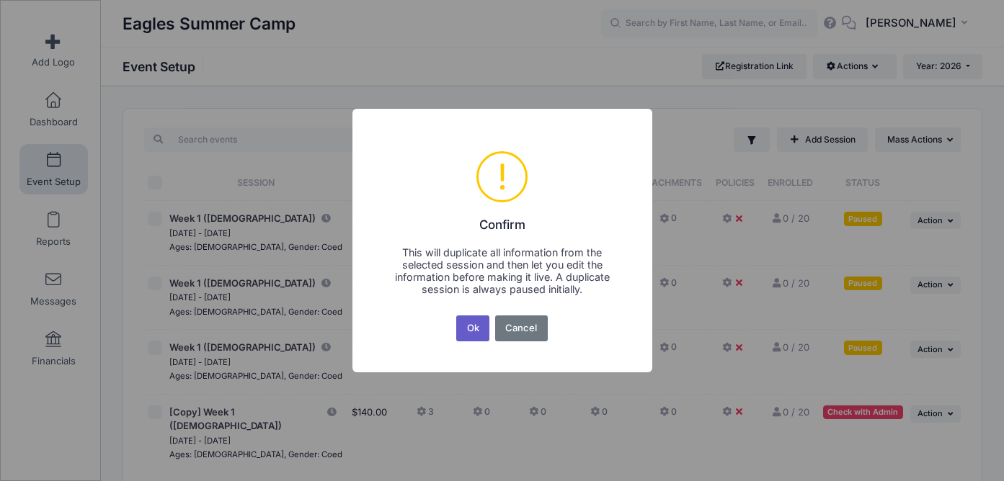
click at [470, 328] on button "Ok" at bounding box center [472, 329] width 33 height 26
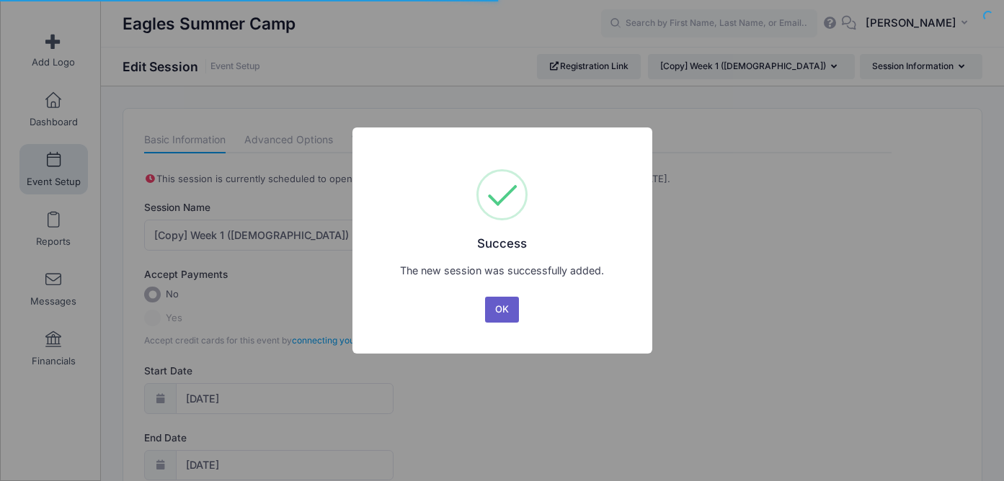
click at [493, 307] on button "OK" at bounding box center [502, 310] width 35 height 26
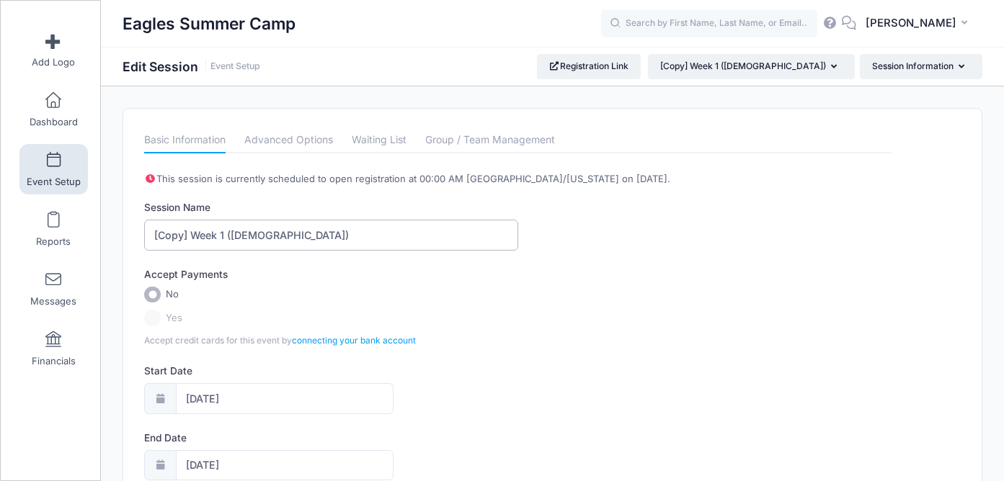
drag, startPoint x: 225, startPoint y: 233, endPoint x: 153, endPoint y: 236, distance: 72.8
click at [153, 236] on input "[Copy] Week 1 (3-5yr old)" at bounding box center [330, 235] width 373 height 31
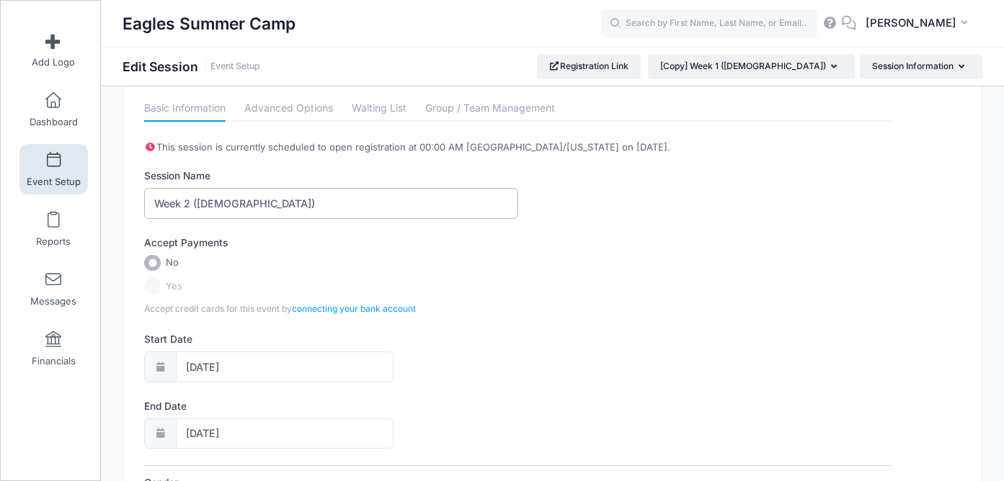
scroll to position [37, 0]
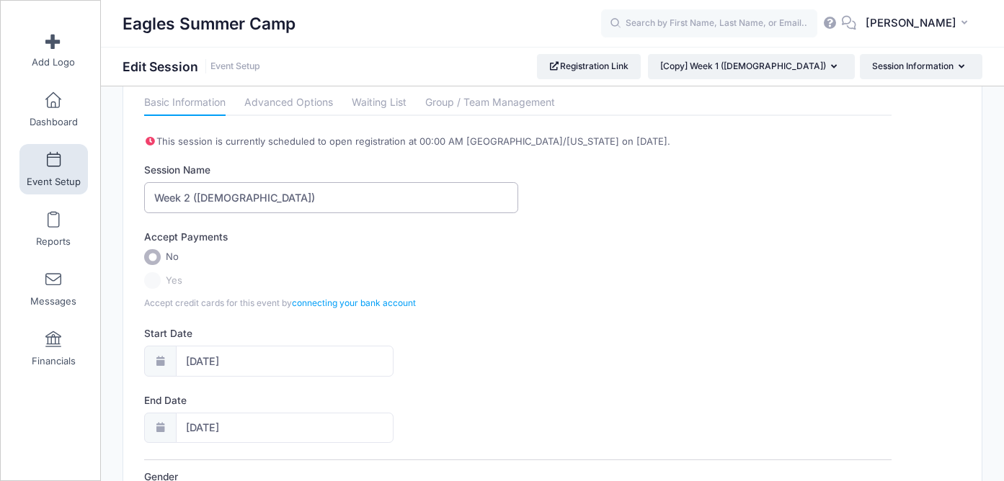
type input "Week 2 ([DEMOGRAPHIC_DATA])"
click at [219, 370] on input "05/26/2026" at bounding box center [285, 361] width 218 height 31
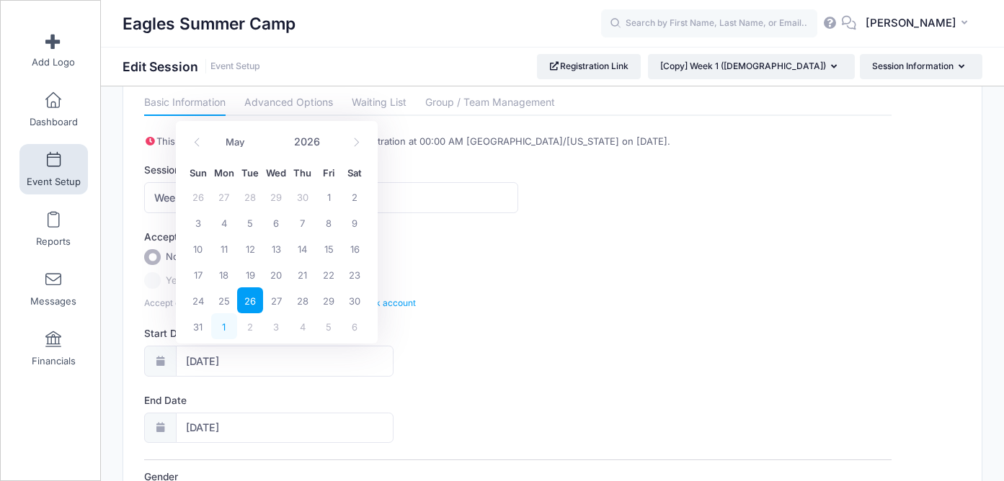
click at [230, 333] on span "1" at bounding box center [224, 326] width 26 height 26
type input "06/01/2026"
type input "06/02/2026"
select select "5"
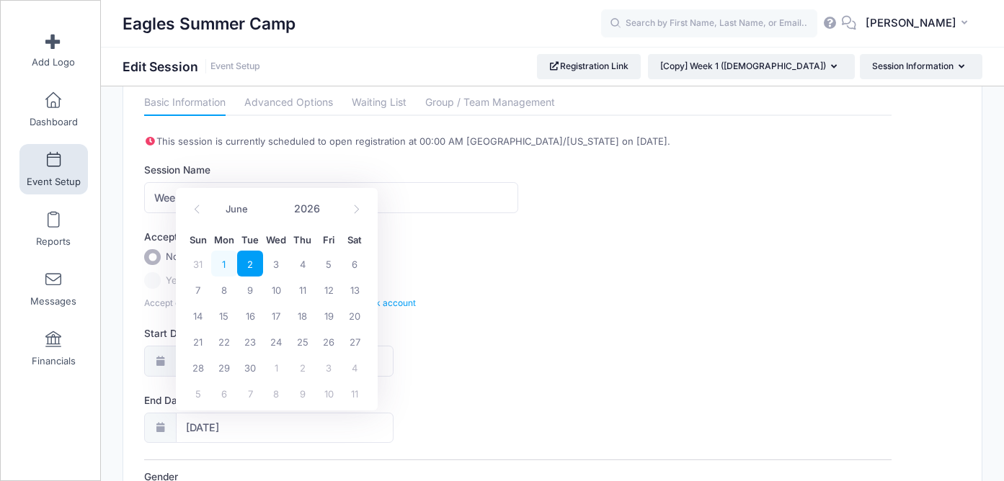
click at [230, 270] on span "1" at bounding box center [224, 264] width 26 height 26
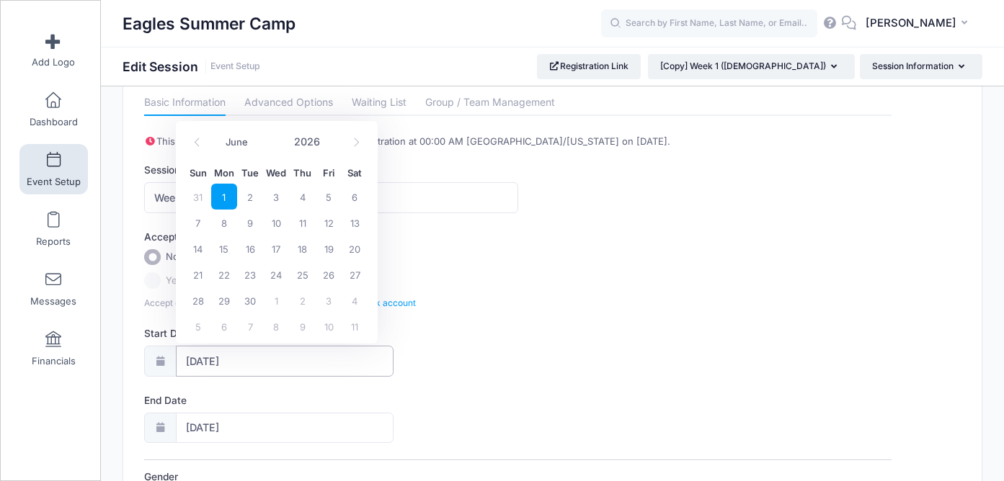
click at [213, 357] on input "06/01/2026" at bounding box center [285, 361] width 218 height 31
click at [227, 203] on span "1" at bounding box center [224, 197] width 26 height 26
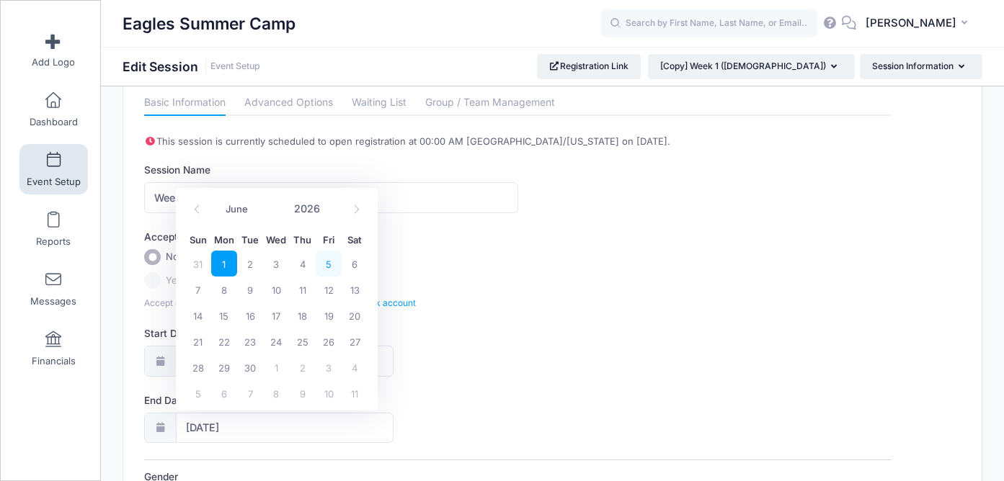
click at [324, 263] on span "5" at bounding box center [329, 264] width 26 height 26
type input "06/05/2026"
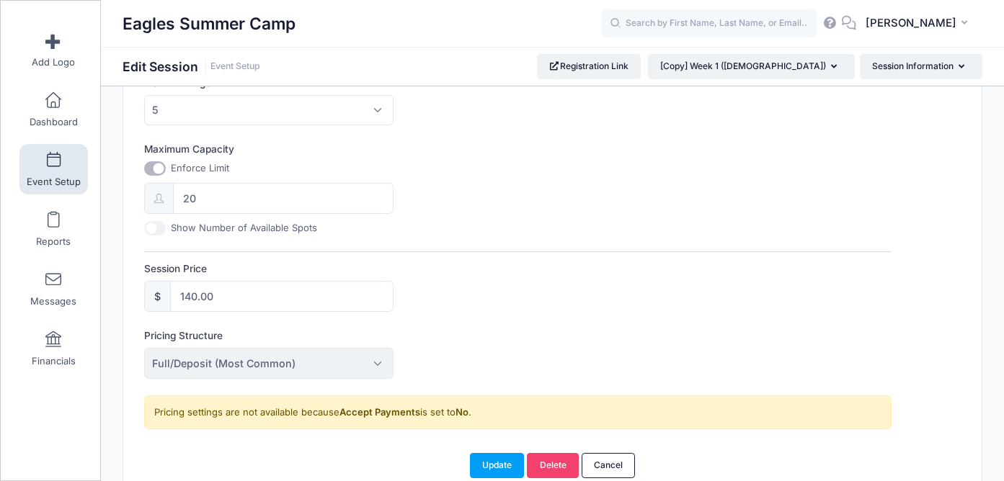
scroll to position [636, 0]
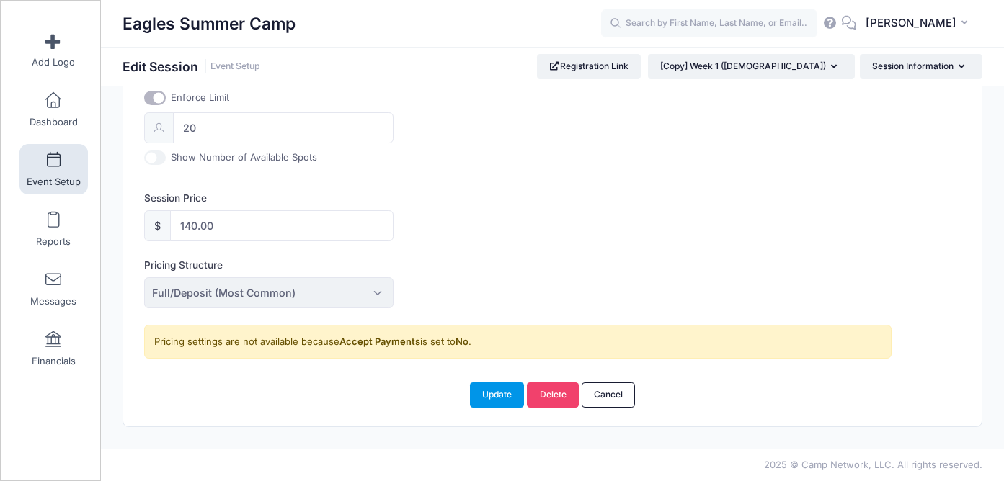
click at [494, 393] on button "Update" at bounding box center [497, 395] width 55 height 24
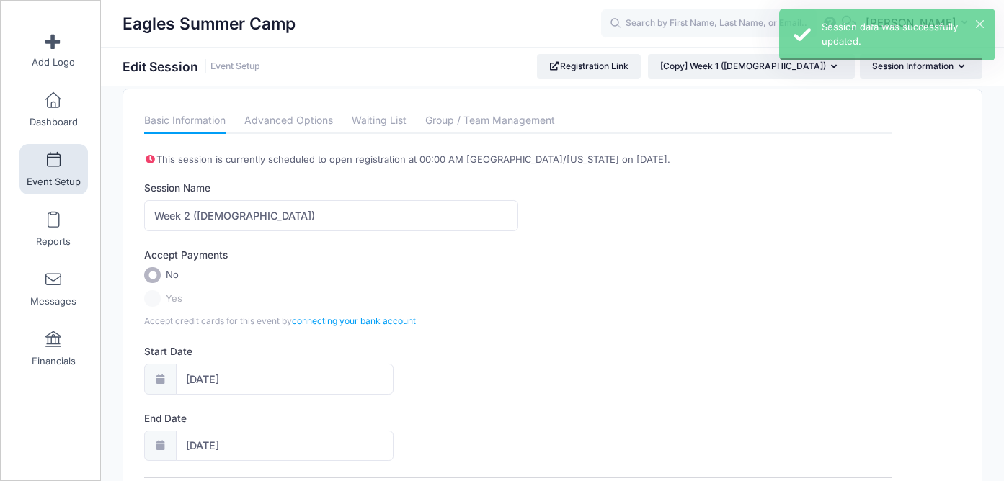
scroll to position [0, 0]
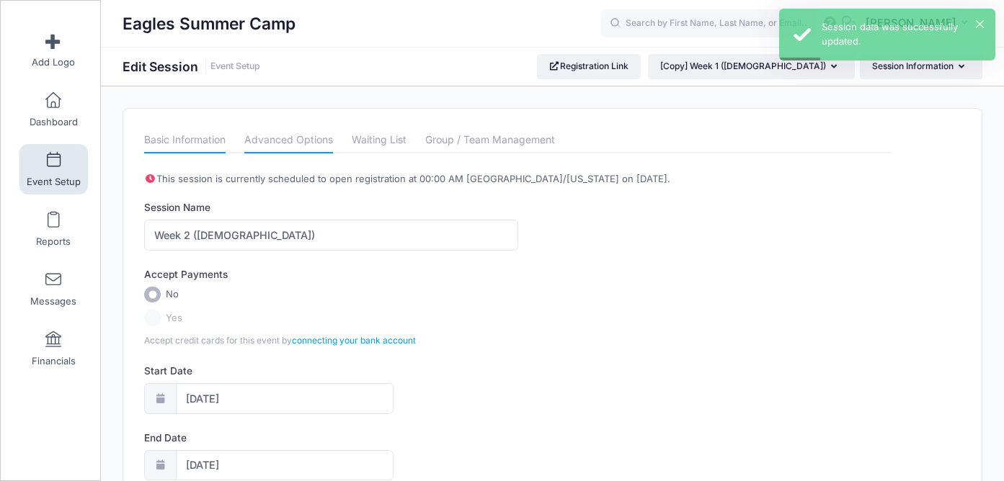
click at [299, 140] on link "Advanced Options" at bounding box center [288, 141] width 89 height 26
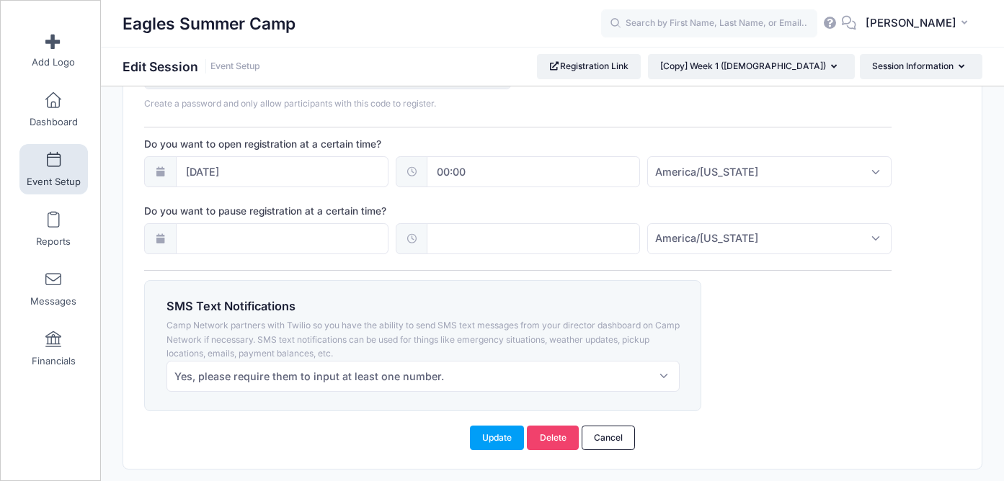
scroll to position [1128, 0]
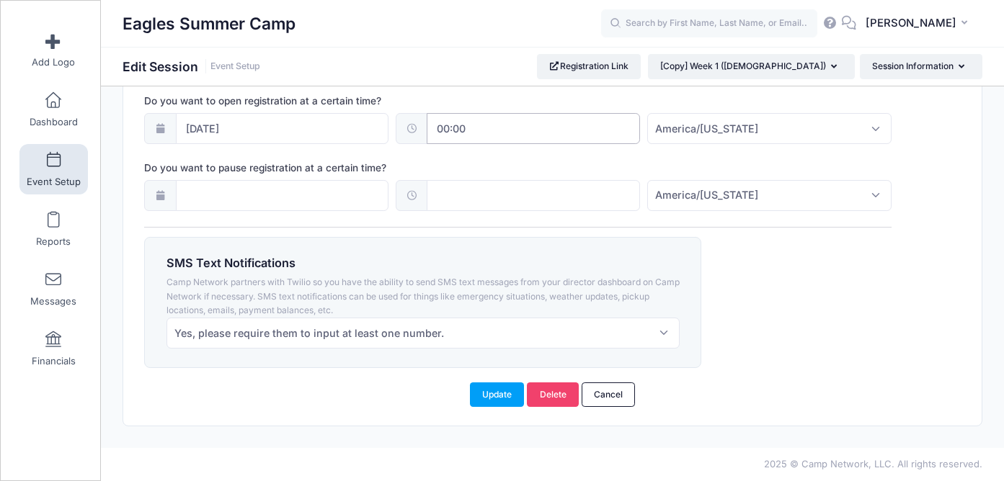
click at [448, 128] on input "00:00" at bounding box center [532, 128] width 213 height 31
click at [499, 396] on button "Update" at bounding box center [497, 395] width 55 height 24
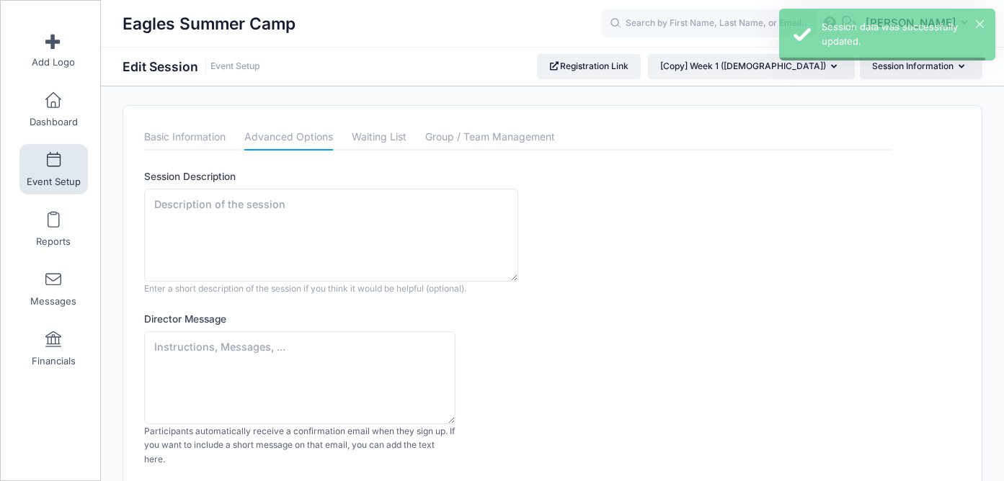
scroll to position [0, 0]
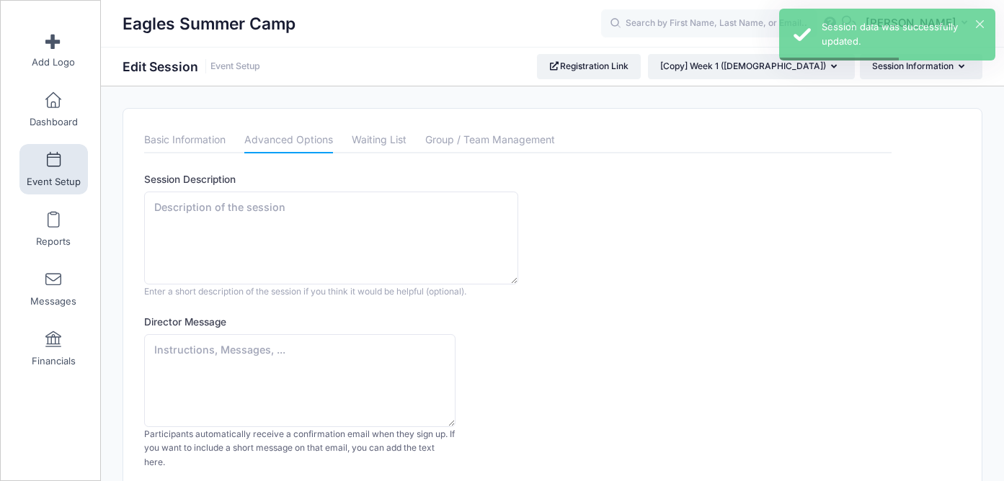
click at [63, 170] on link "Event Setup" at bounding box center [53, 169] width 68 height 50
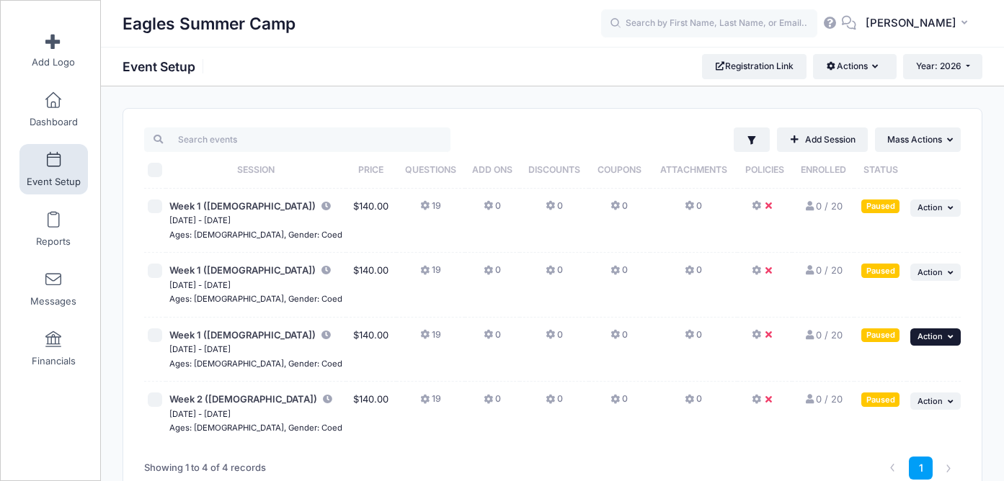
click at [919, 335] on span "Action" at bounding box center [929, 336] width 25 height 10
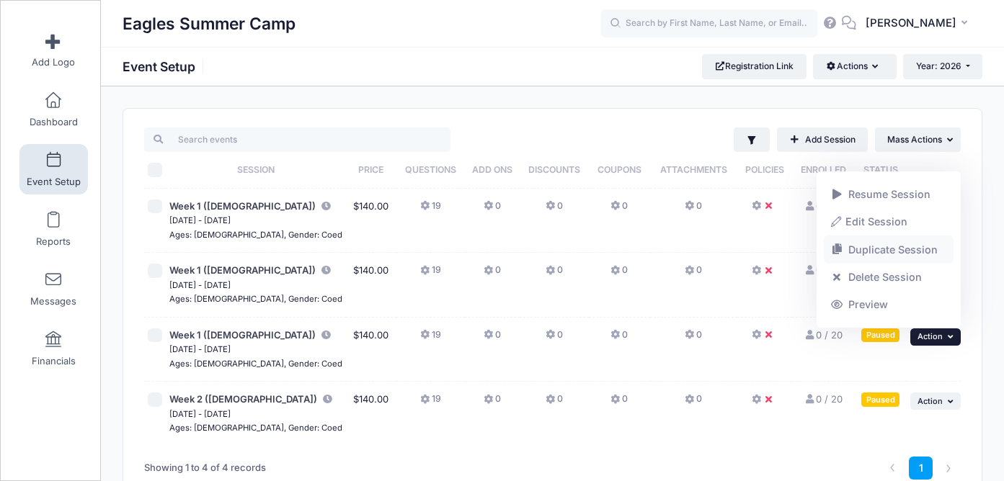
click at [883, 246] on link "Duplicate Session" at bounding box center [888, 249] width 130 height 27
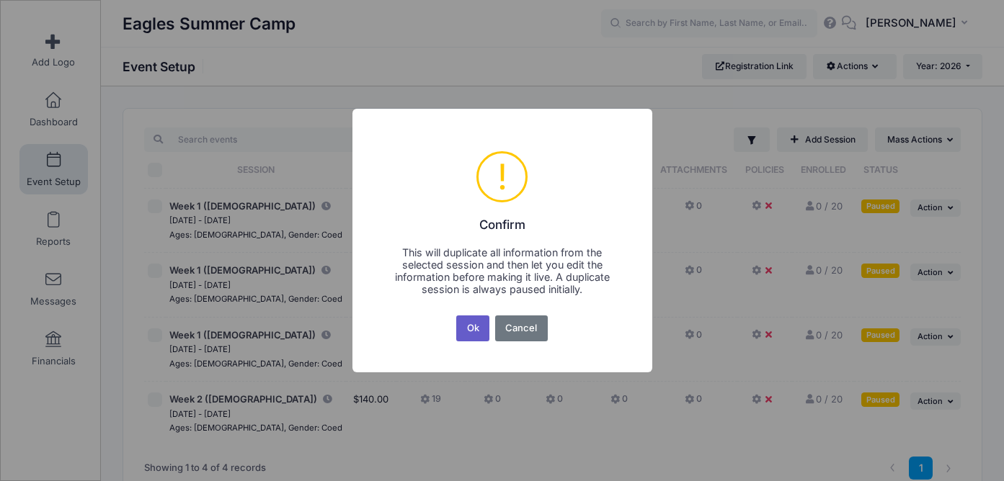
click at [478, 326] on button "Ok" at bounding box center [472, 329] width 33 height 26
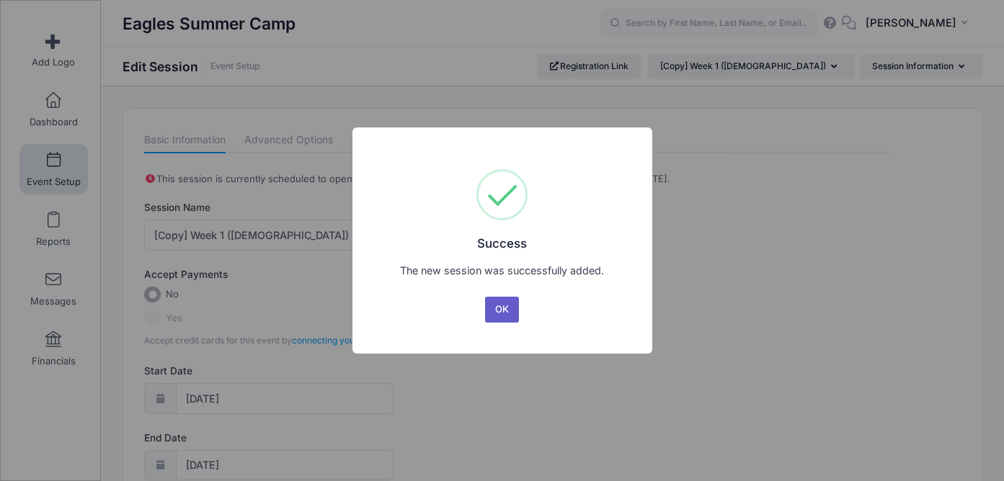
click at [501, 308] on button "OK" at bounding box center [502, 310] width 35 height 26
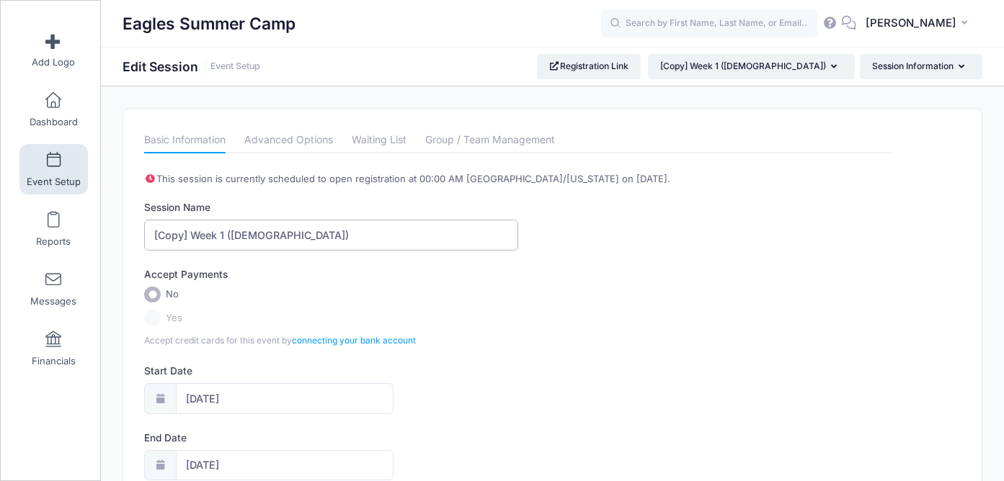
drag, startPoint x: 230, startPoint y: 238, endPoint x: 148, endPoint y: 241, distance: 81.4
click at [148, 241] on input "[Copy] Week 1 (6-9 yr old)" at bounding box center [330, 235] width 373 height 31
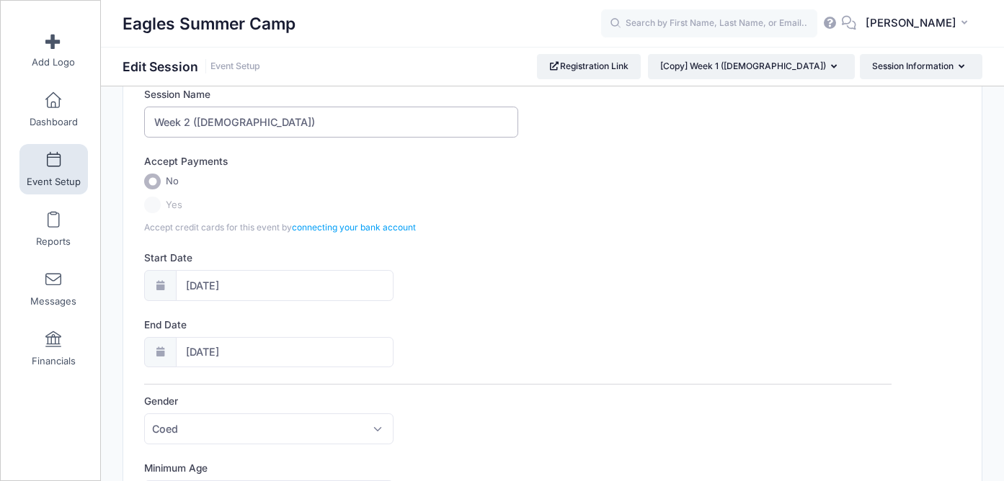
scroll to position [114, 0]
type input "Week 2 ([DEMOGRAPHIC_DATA])"
click at [303, 288] on input "05/26/2026" at bounding box center [285, 284] width 218 height 31
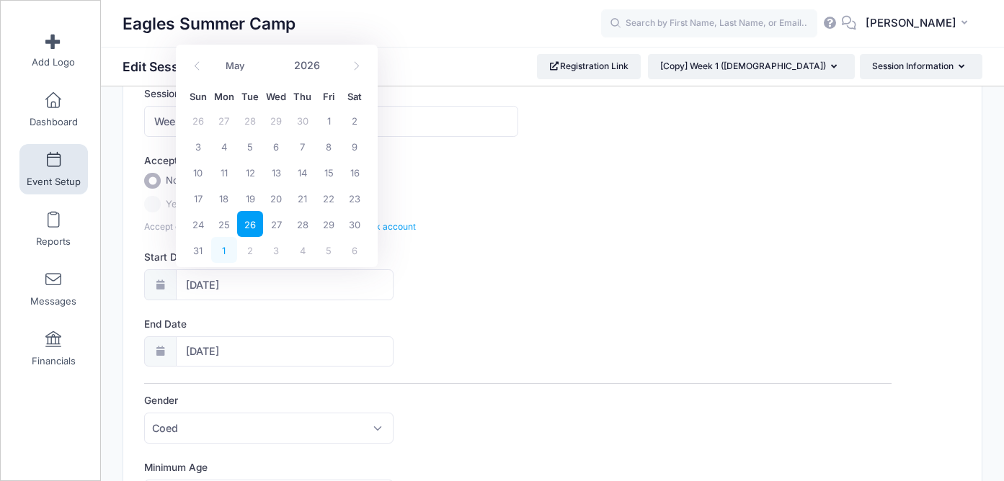
click at [226, 251] on span "1" at bounding box center [224, 250] width 26 height 26
type input "06/01/2026"
type input "06/02/2026"
select select "5"
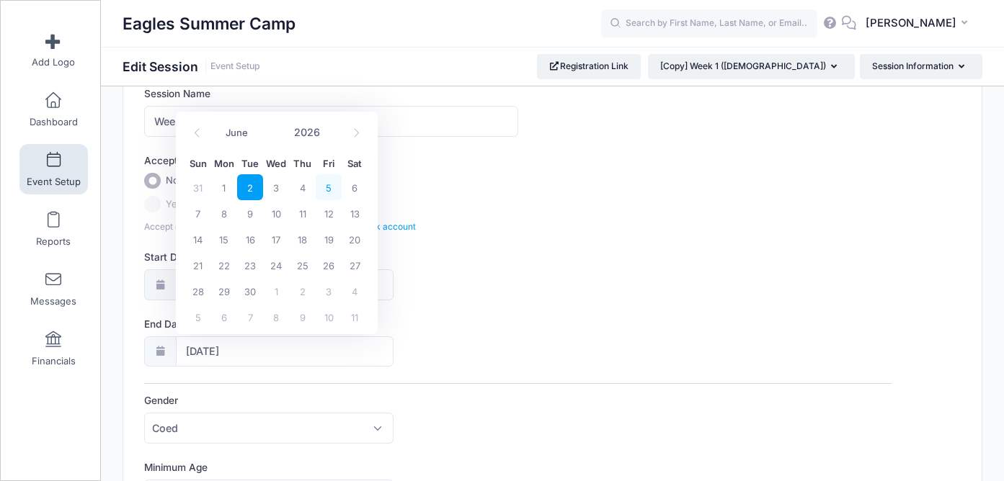
click at [323, 195] on span "5" at bounding box center [329, 187] width 26 height 26
type input "06/05/2026"
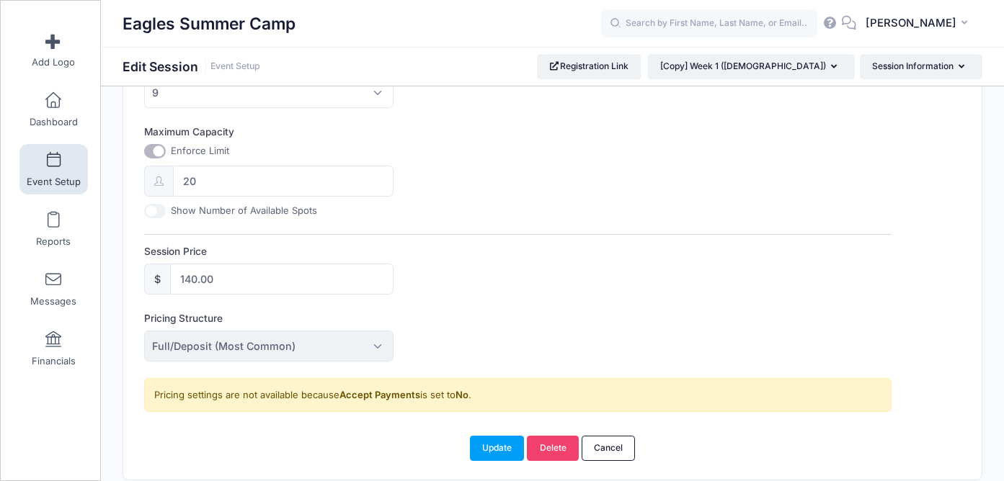
scroll to position [589, 0]
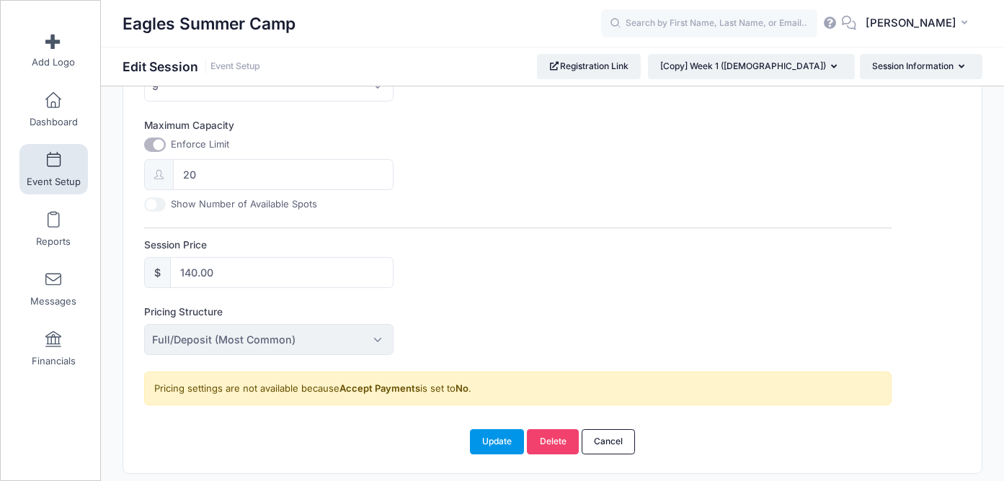
click at [486, 437] on button "Update" at bounding box center [497, 441] width 55 height 24
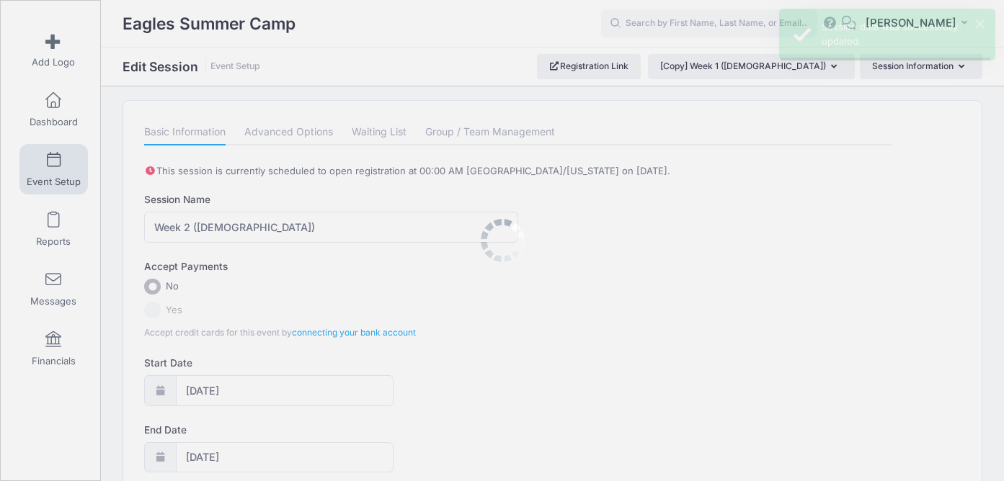
scroll to position [0, 0]
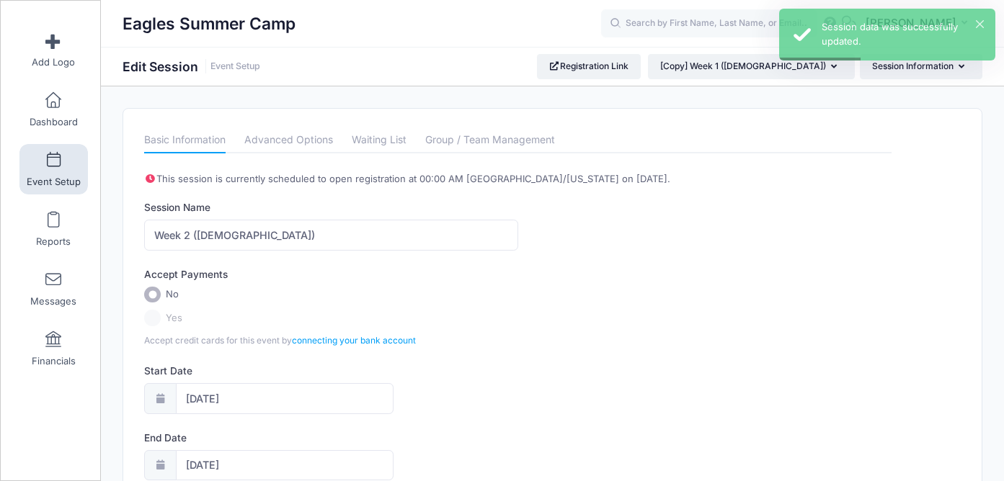
click at [53, 168] on span at bounding box center [53, 161] width 0 height 16
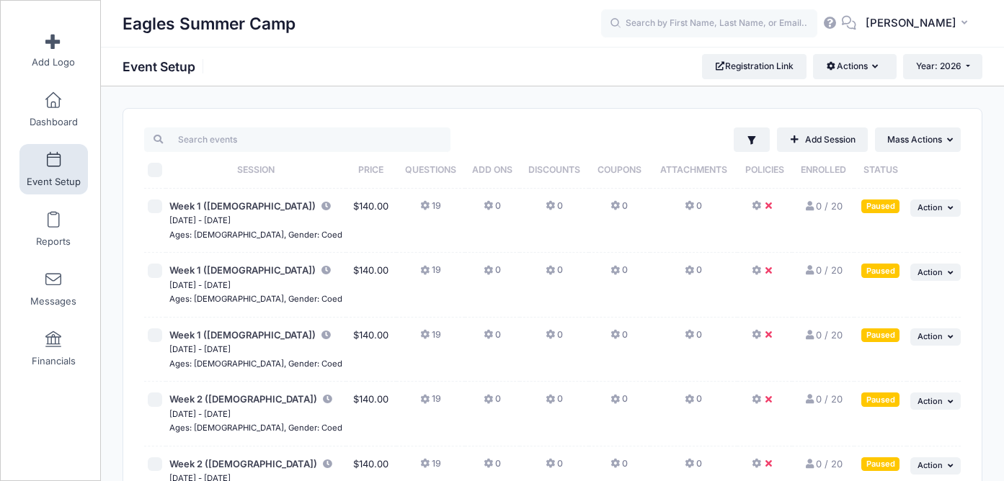
click at [420, 205] on button "19" at bounding box center [430, 210] width 21 height 21
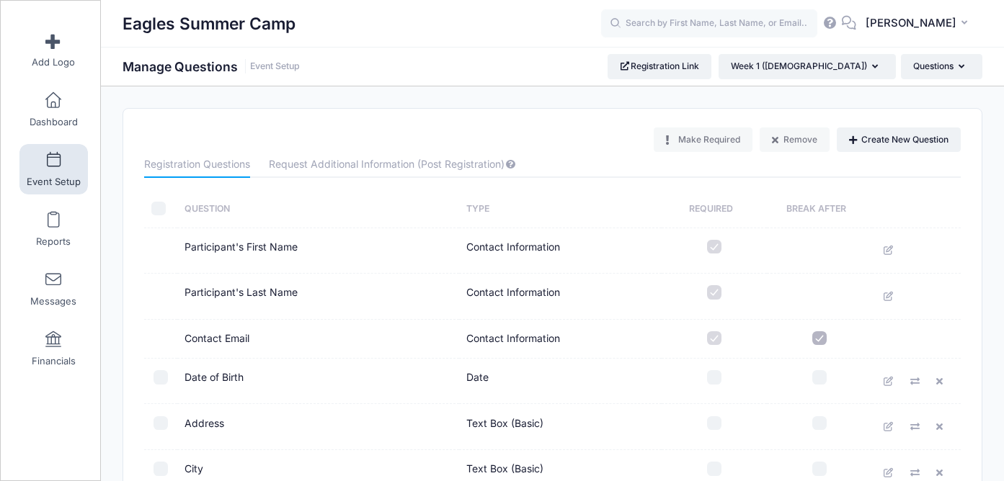
click at [80, 169] on link "Event Setup" at bounding box center [53, 169] width 68 height 50
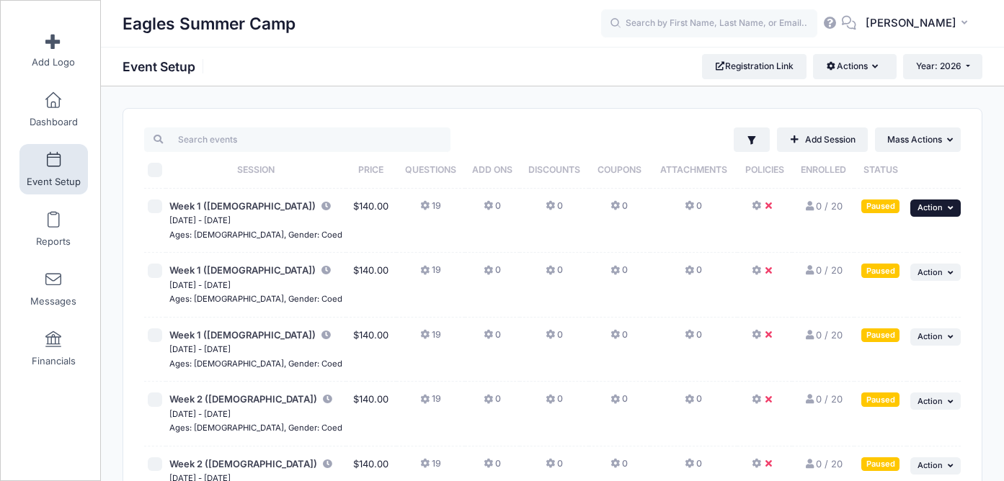
click at [935, 207] on span "Action" at bounding box center [929, 207] width 25 height 10
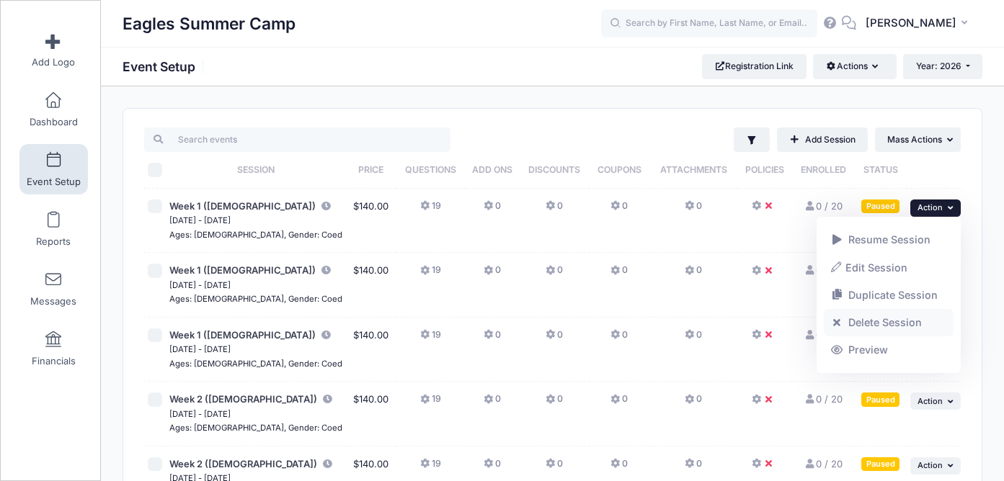
click at [877, 320] on link "Delete Session" at bounding box center [888, 322] width 130 height 27
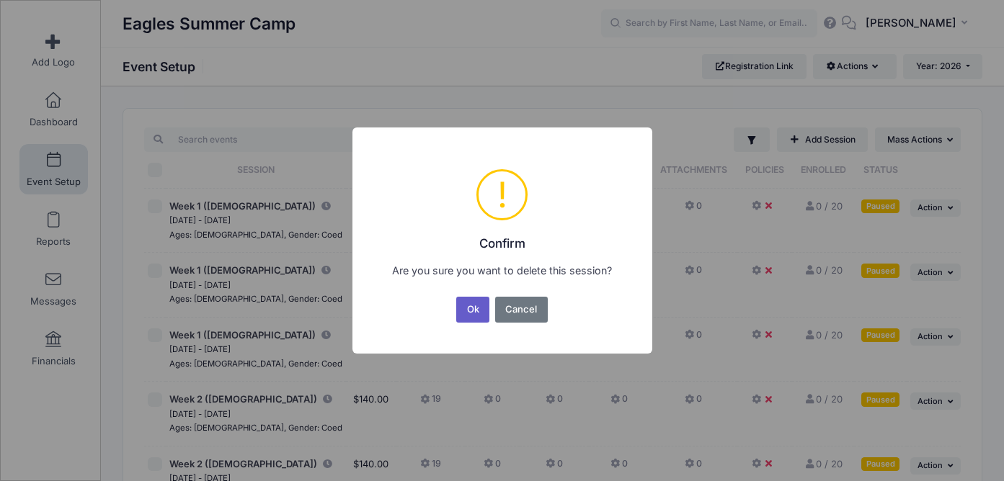
click at [480, 313] on button "Ok" at bounding box center [472, 310] width 33 height 26
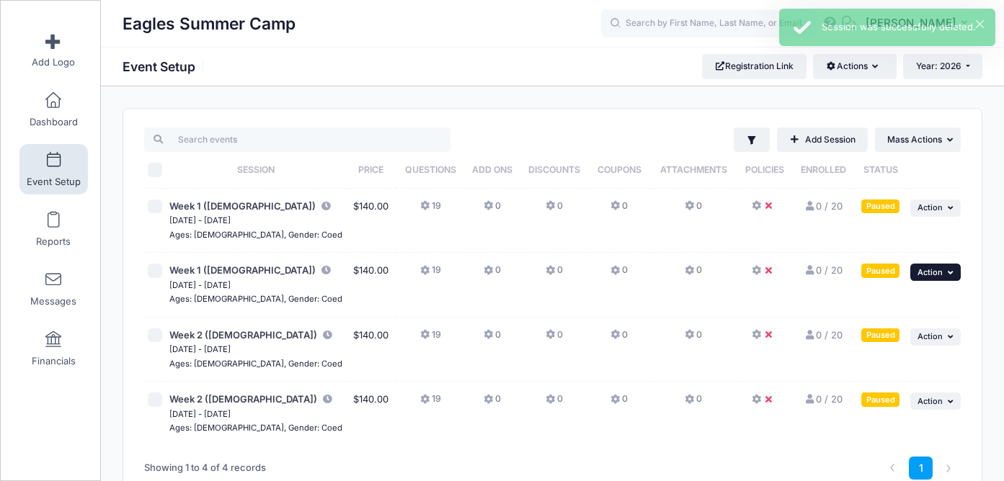
click at [931, 274] on span "Action" at bounding box center [929, 272] width 25 height 10
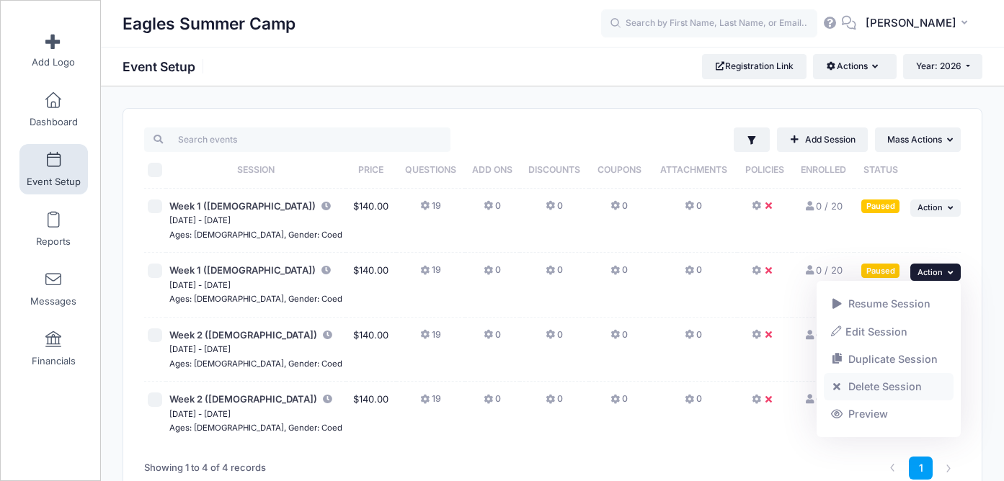
click at [862, 379] on link "Delete Session" at bounding box center [888, 386] width 130 height 27
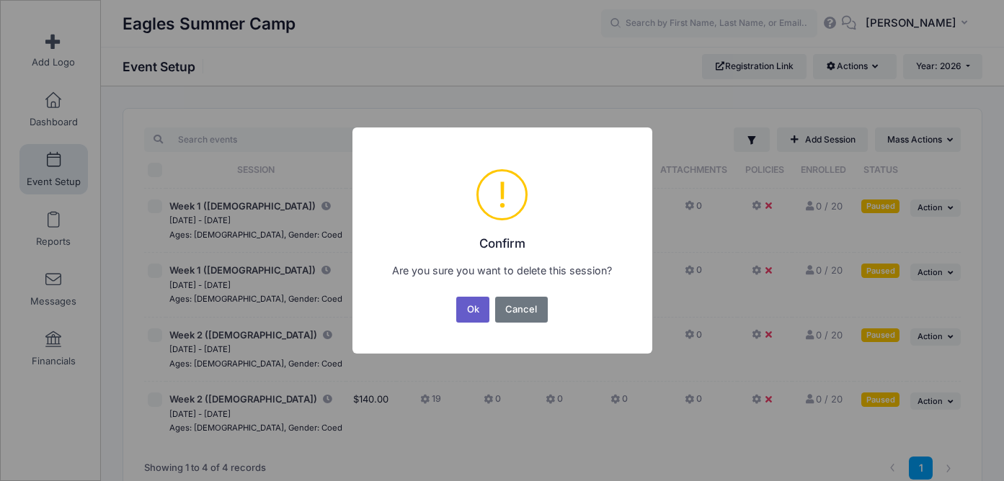
click at [484, 317] on button "Ok" at bounding box center [472, 310] width 33 height 26
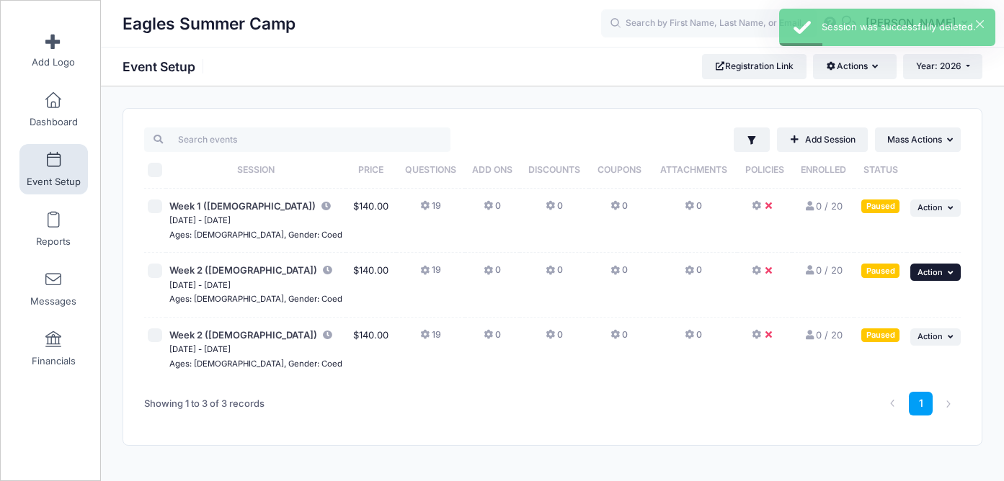
click at [916, 270] on button "... Action" at bounding box center [935, 272] width 50 height 17
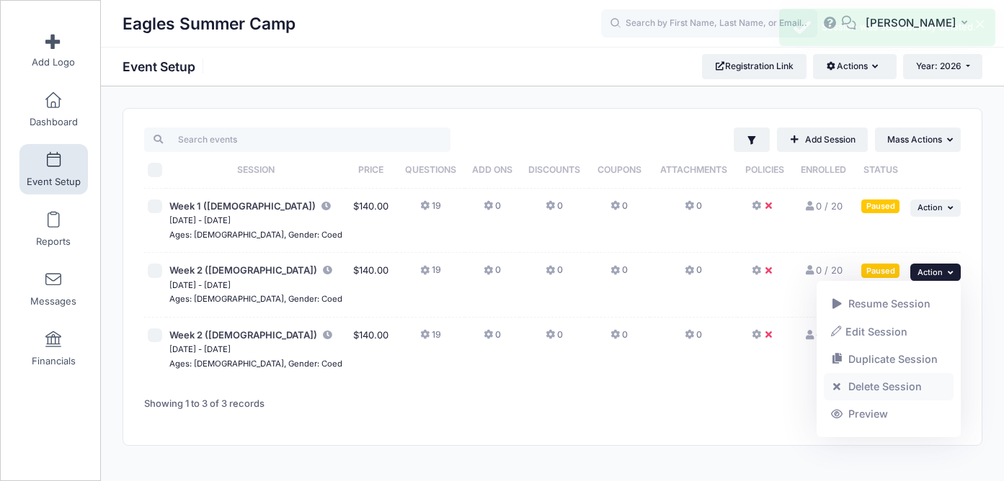
click at [863, 381] on link "Delete Session" at bounding box center [888, 386] width 130 height 27
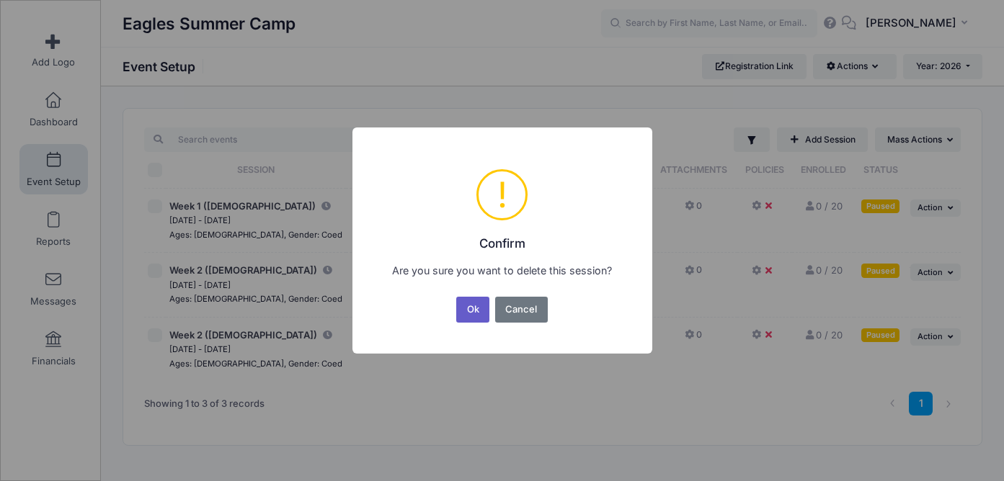
click at [477, 313] on button "Ok" at bounding box center [472, 310] width 33 height 26
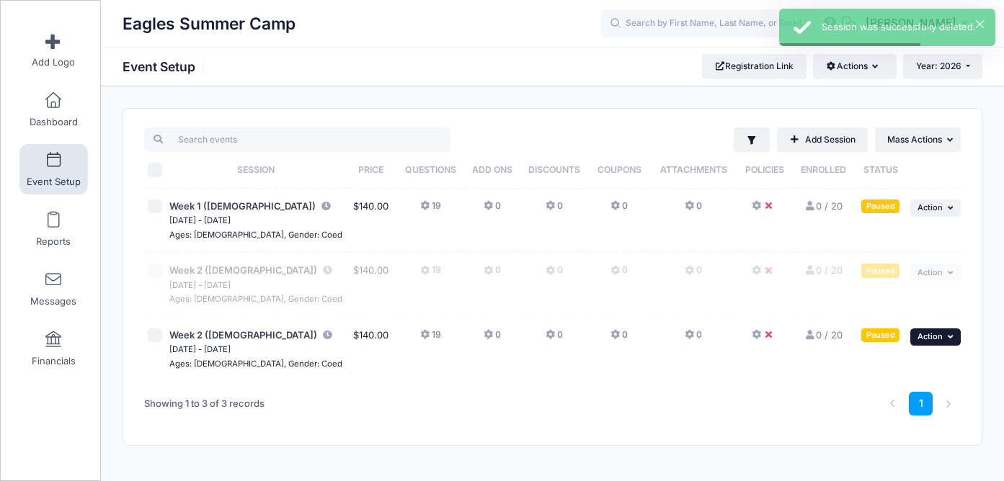
click at [942, 334] on span "Action" at bounding box center [929, 336] width 25 height 10
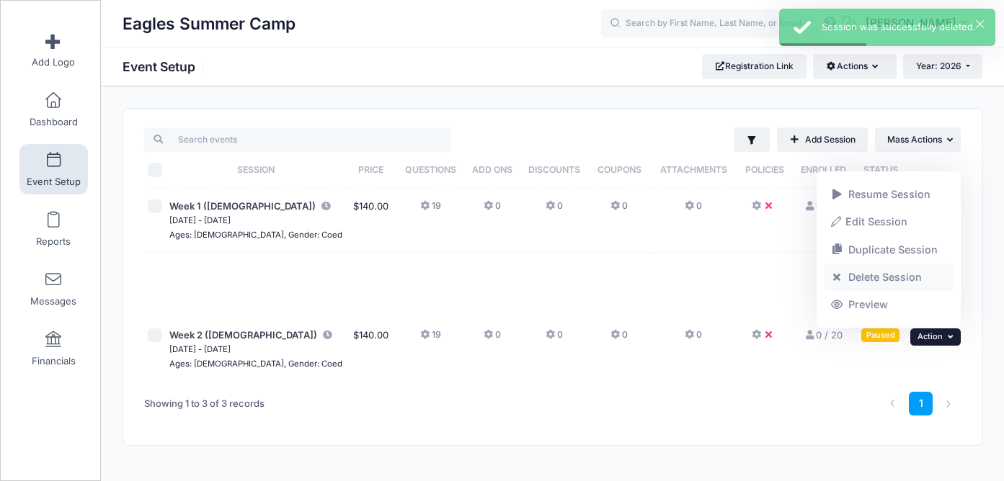
click at [875, 276] on link "Delete Session" at bounding box center [888, 277] width 130 height 27
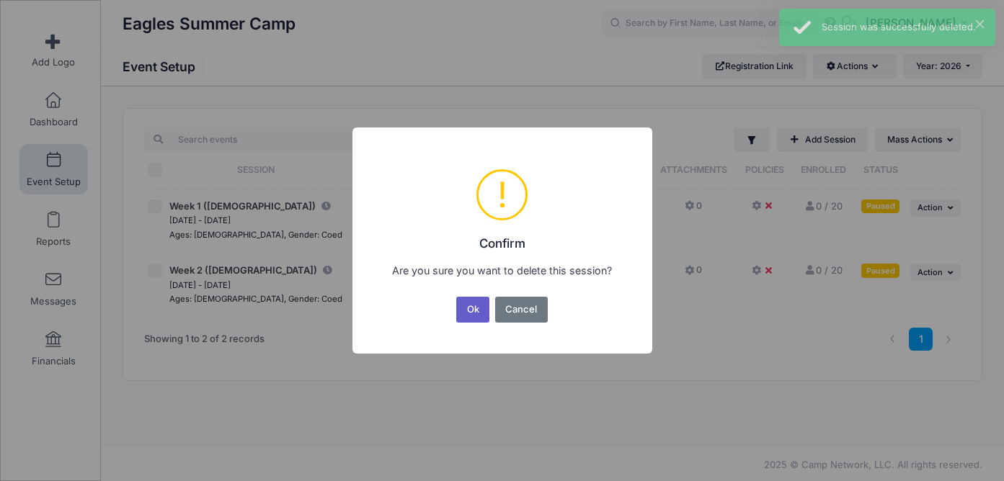
click at [479, 308] on button "Ok" at bounding box center [472, 310] width 33 height 26
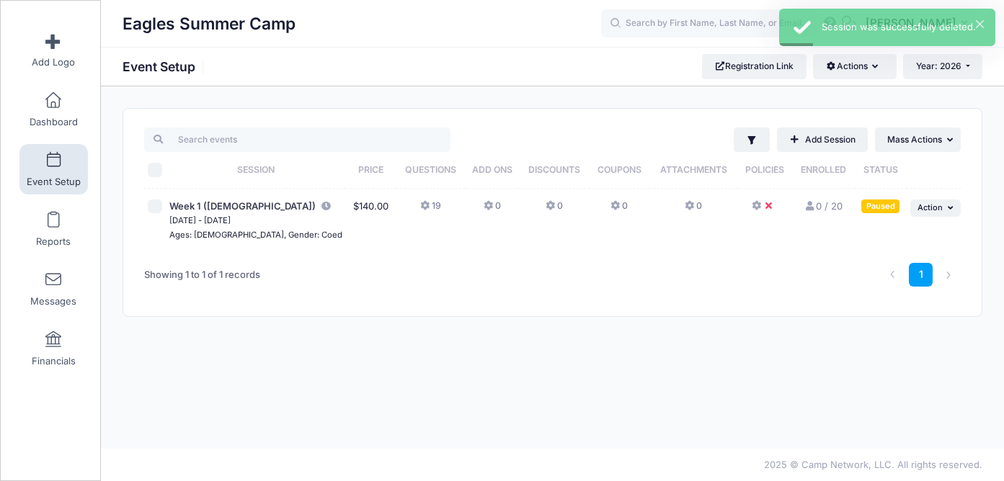
click at [420, 206] on icon at bounding box center [426, 206] width 12 height 0
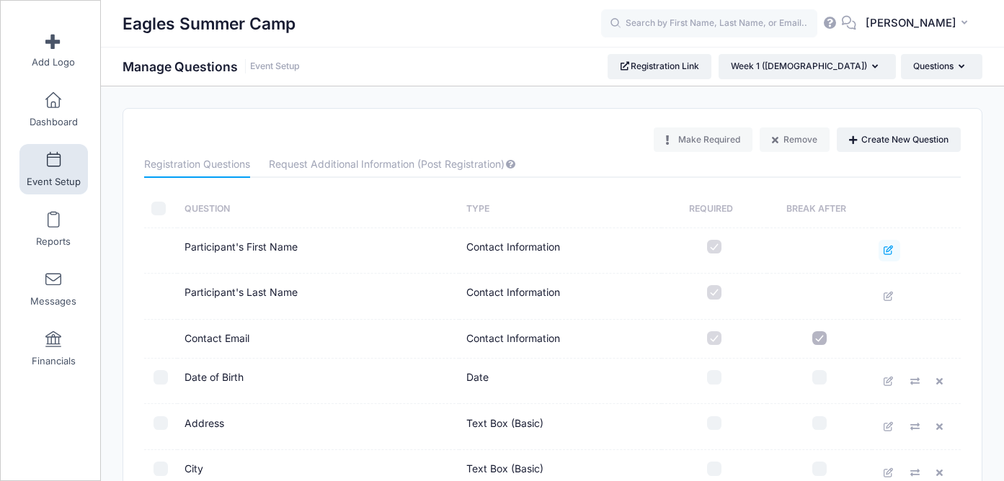
click at [885, 249] on icon at bounding box center [889, 250] width 12 height 9
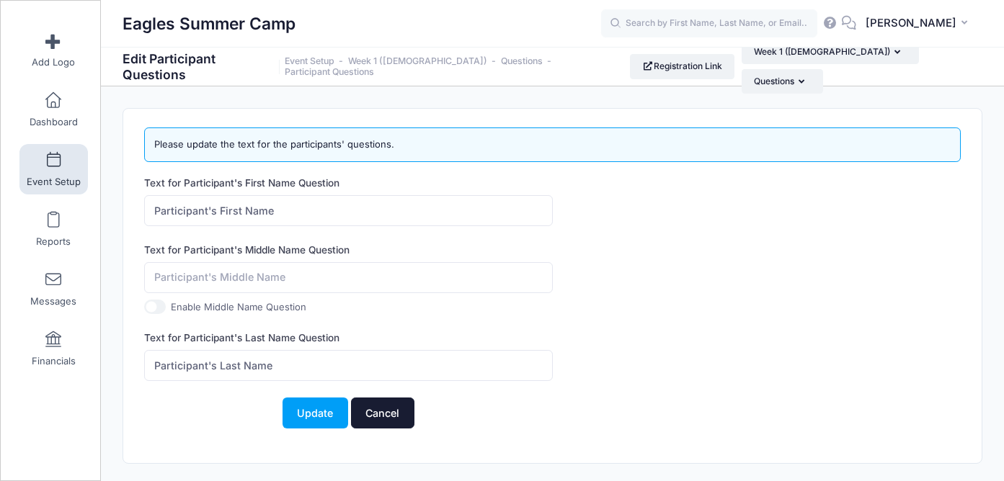
click at [395, 414] on link "Cancel" at bounding box center [382, 413] width 63 height 31
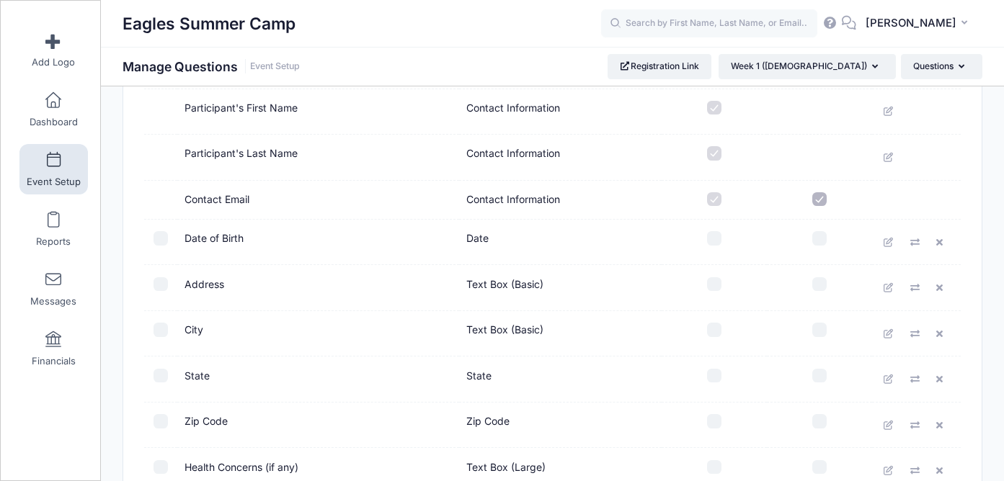
scroll to position [156, 0]
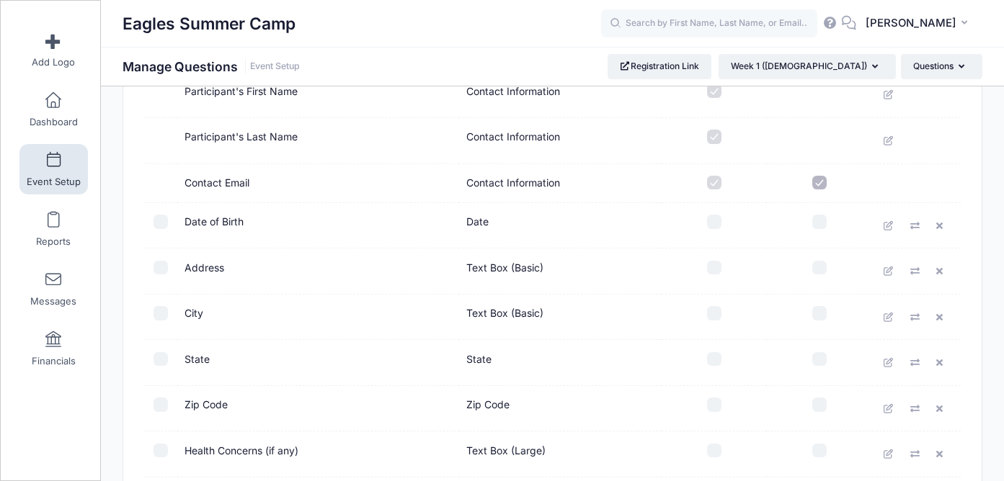
click at [711, 218] on input "checkbox" at bounding box center [714, 222] width 14 height 14
checkbox input "true"
click at [712, 262] on input "checkbox" at bounding box center [714, 268] width 14 height 14
checkbox input "true"
click at [712, 314] on input "checkbox" at bounding box center [714, 313] width 14 height 14
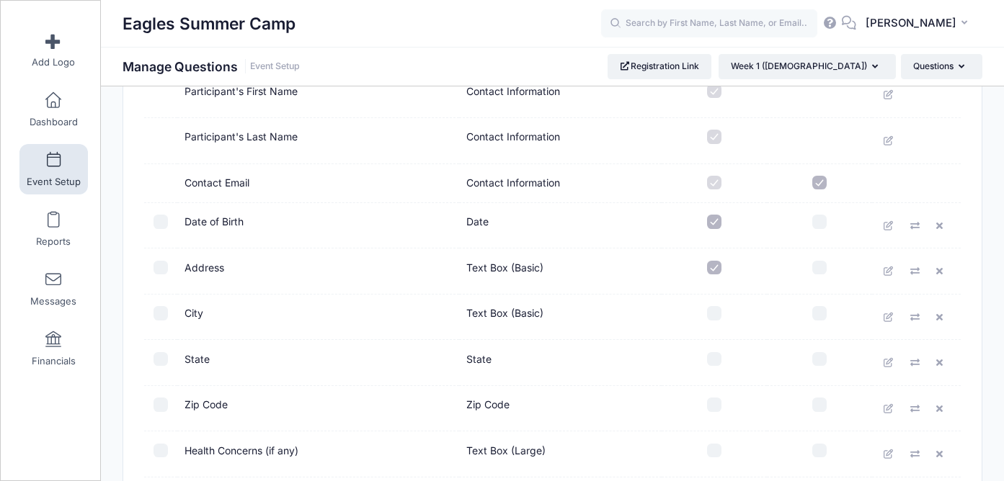
checkbox input "true"
click at [714, 358] on input "checkbox" at bounding box center [714, 359] width 14 height 14
checkbox input "true"
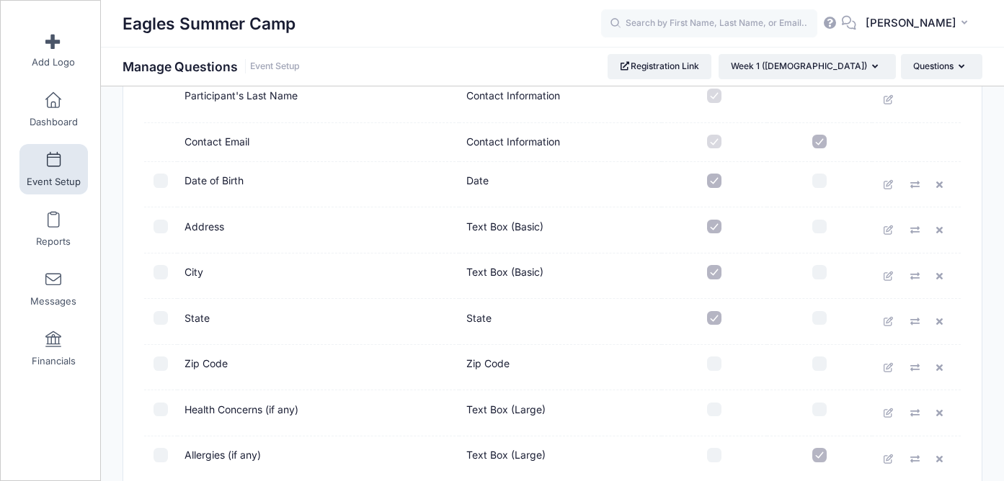
scroll to position [212, 0]
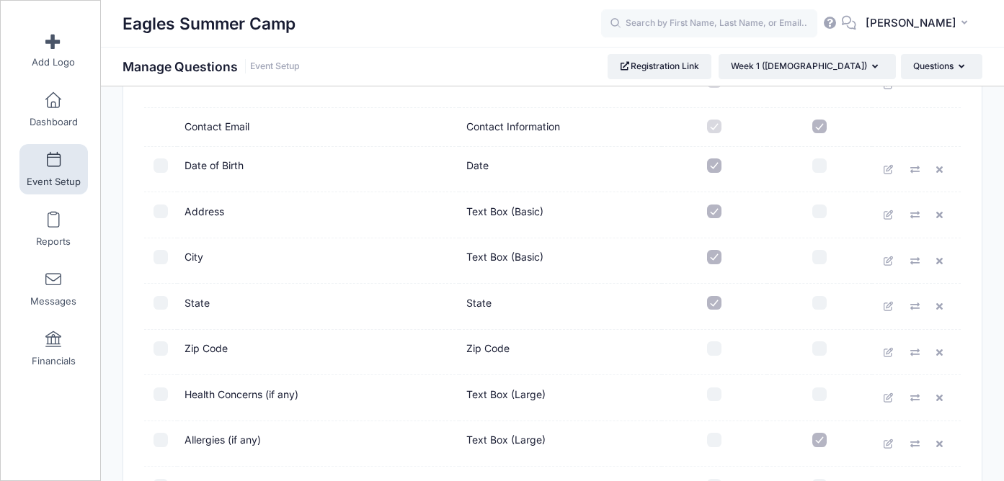
click at [710, 348] on input "checkbox" at bounding box center [714, 348] width 14 height 14
checkbox input "true"
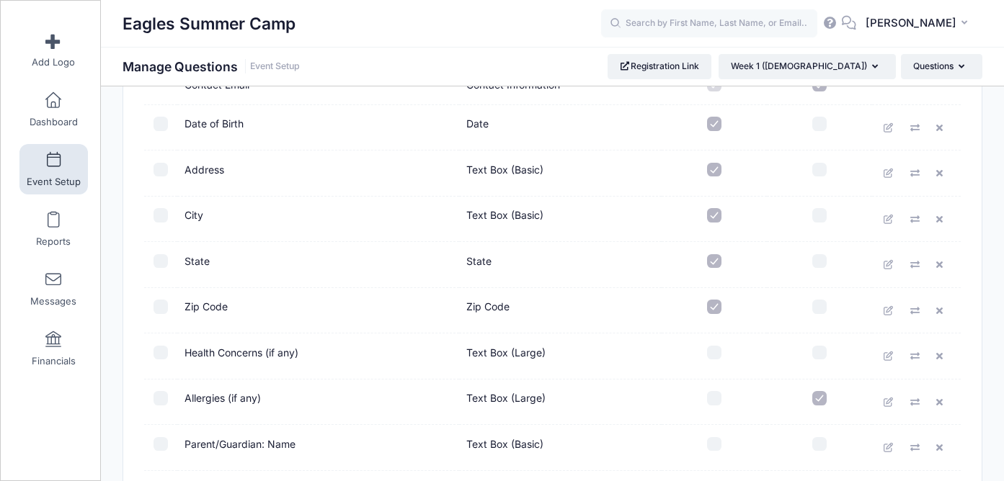
scroll to position [262, 0]
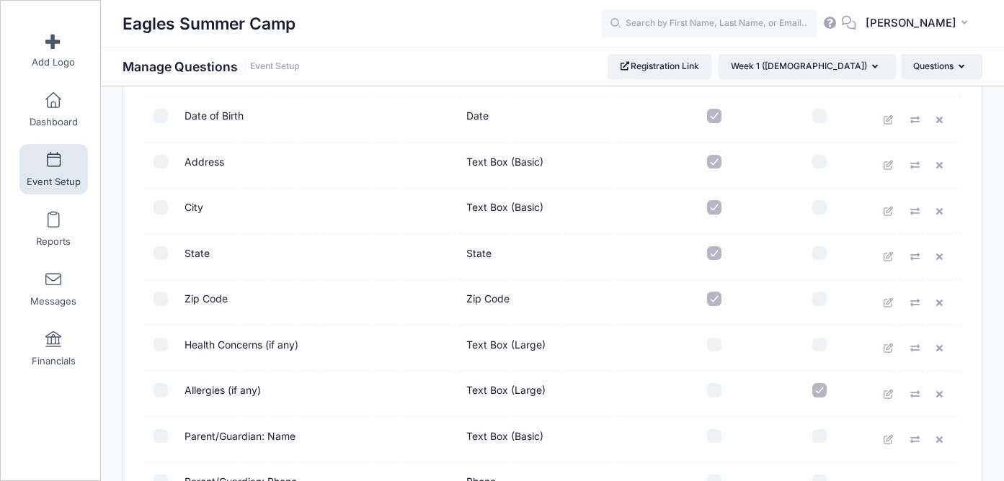
click at [720, 344] on input "checkbox" at bounding box center [714, 345] width 14 height 14
checkbox input "true"
click at [715, 388] on input "checkbox" at bounding box center [714, 390] width 14 height 14
checkbox input "true"
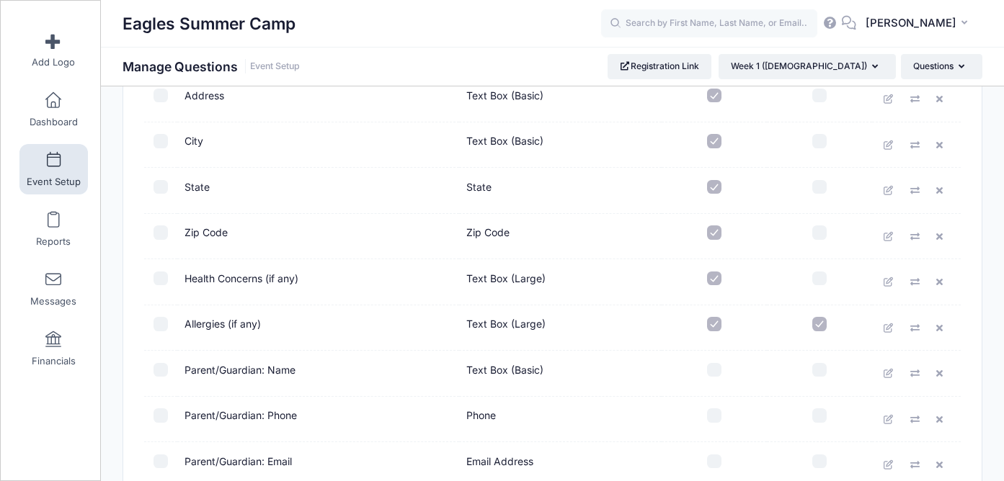
scroll to position [352, 0]
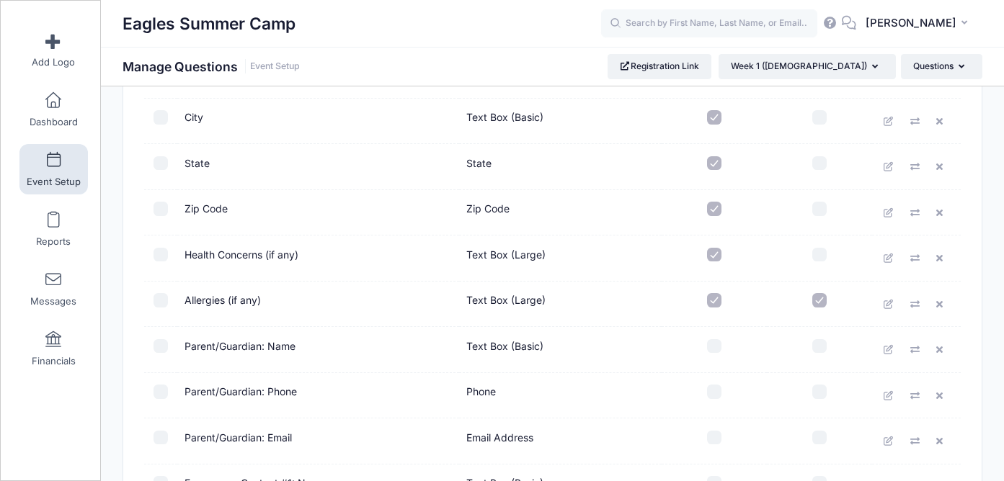
click at [712, 349] on input "checkbox" at bounding box center [714, 346] width 14 height 14
checkbox input "true"
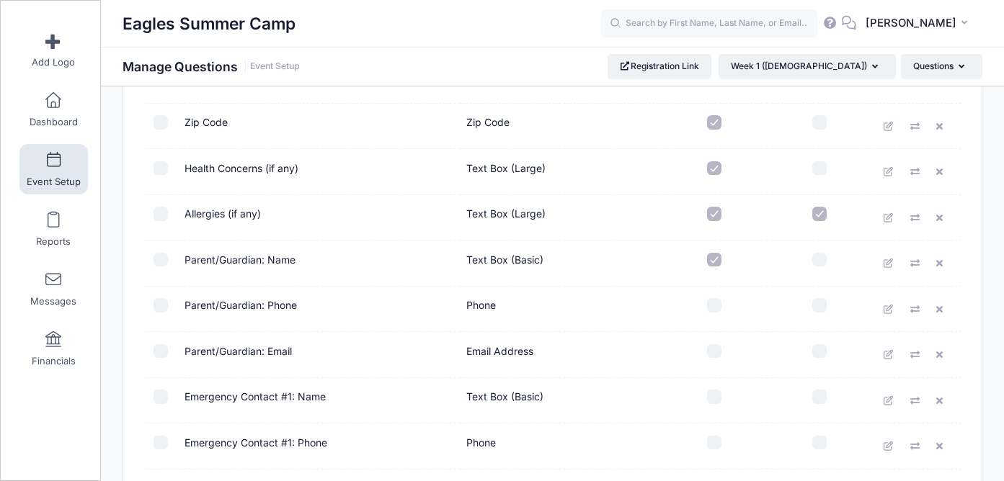
scroll to position [439, 0]
click at [717, 303] on input "checkbox" at bounding box center [714, 304] width 14 height 14
checkbox input "true"
click at [715, 352] on input "checkbox" at bounding box center [714, 350] width 14 height 14
checkbox input "true"
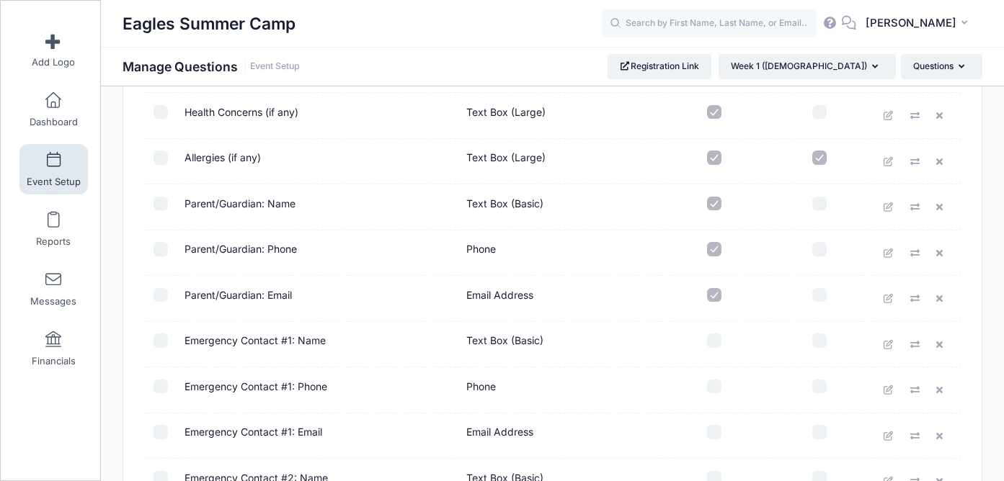
scroll to position [507, 0]
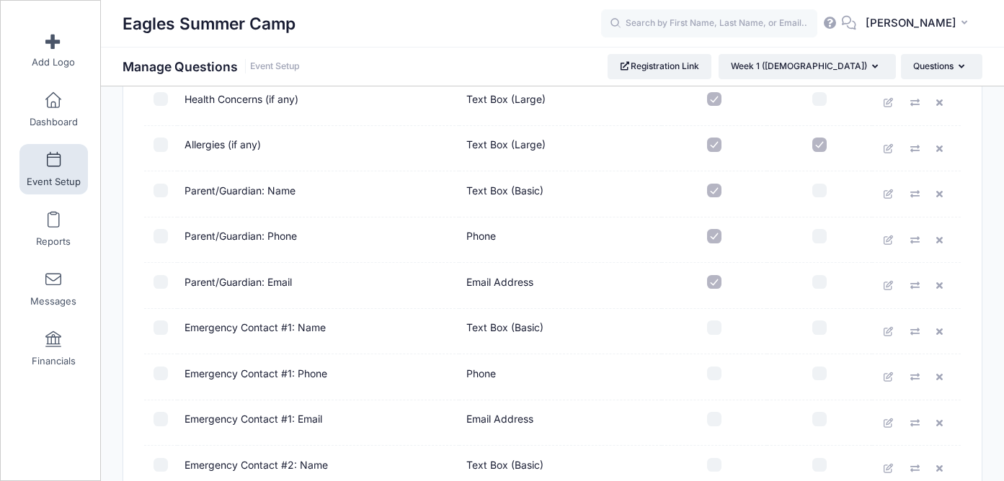
click at [708, 329] on input "checkbox" at bounding box center [714, 328] width 14 height 14
checkbox input "true"
click at [712, 378] on input "checkbox" at bounding box center [714, 374] width 14 height 14
checkbox input "true"
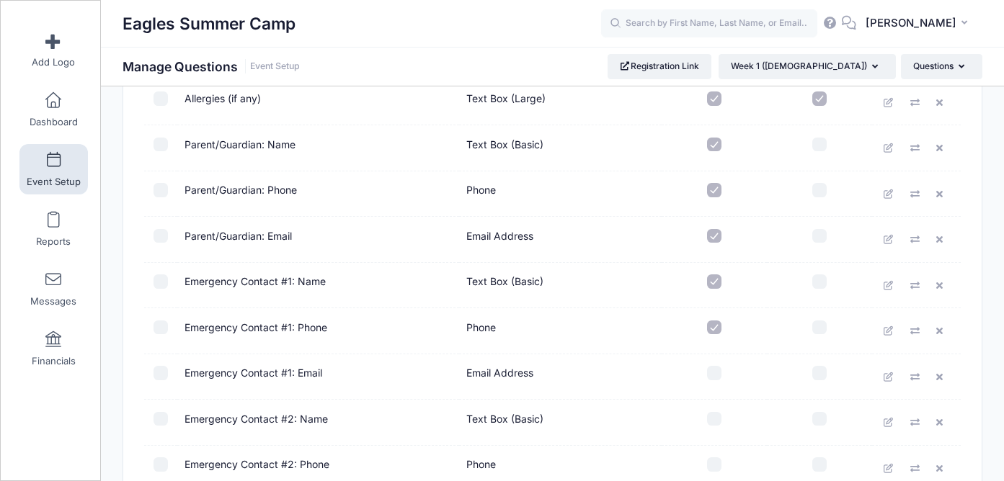
scroll to position [571, 0]
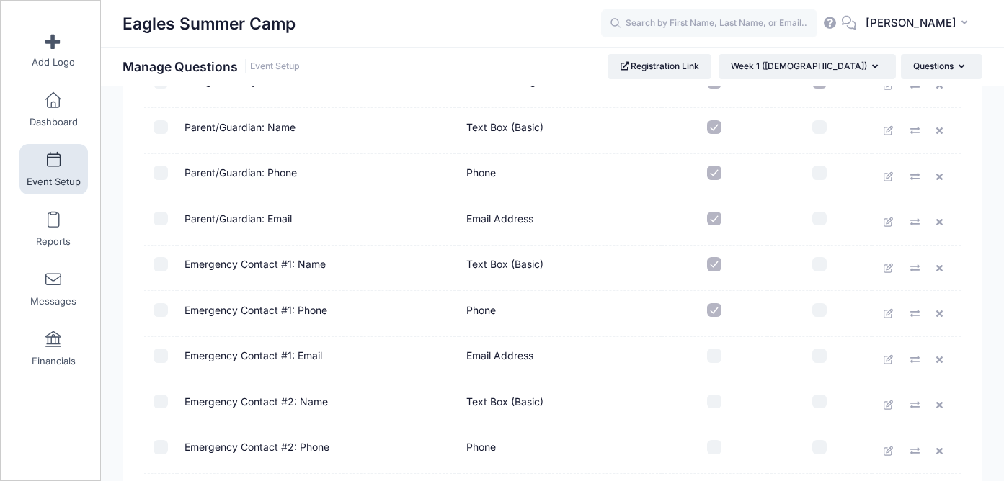
click at [719, 353] on input "checkbox" at bounding box center [714, 356] width 14 height 14
checkbox input "true"
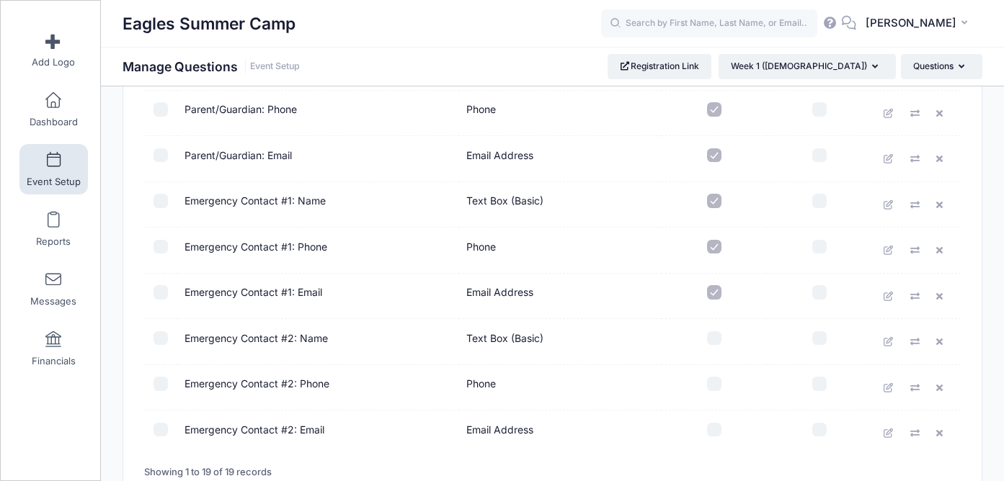
click at [712, 333] on input "checkbox" at bounding box center [714, 338] width 14 height 14
checkbox input "true"
click at [715, 382] on input "checkbox" at bounding box center [714, 384] width 14 height 14
checkbox input "true"
click at [718, 426] on input "checkbox" at bounding box center [714, 430] width 14 height 14
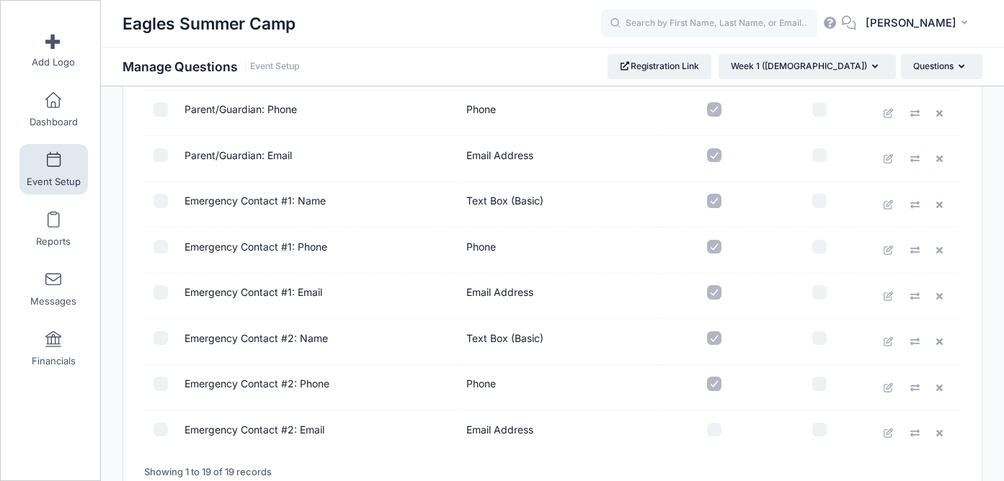
checkbox input "true"
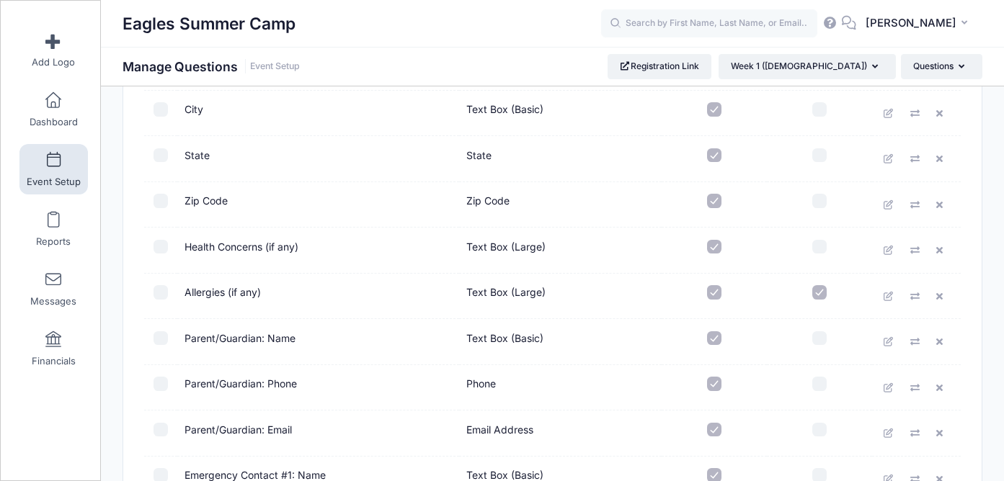
scroll to position [0, 0]
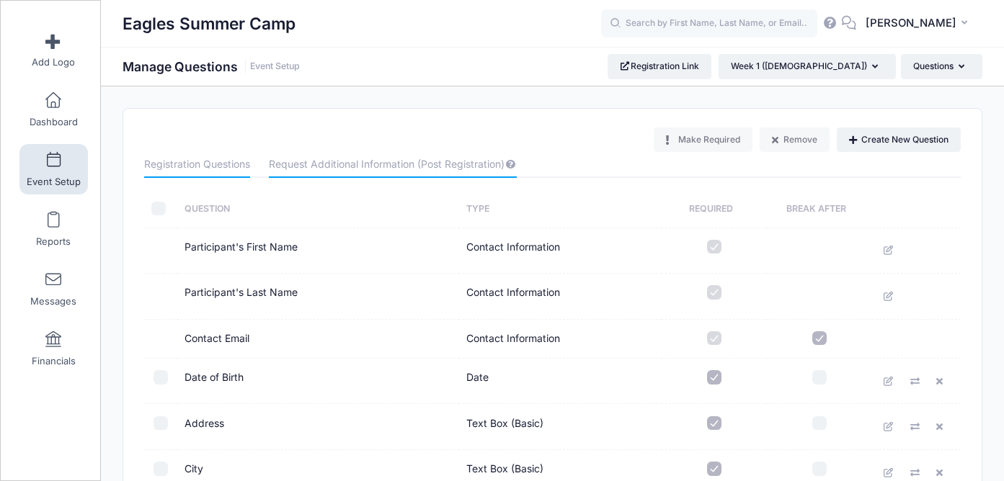
click at [376, 161] on link "Request Additional Information (Post Registration)" at bounding box center [392, 165] width 247 height 26
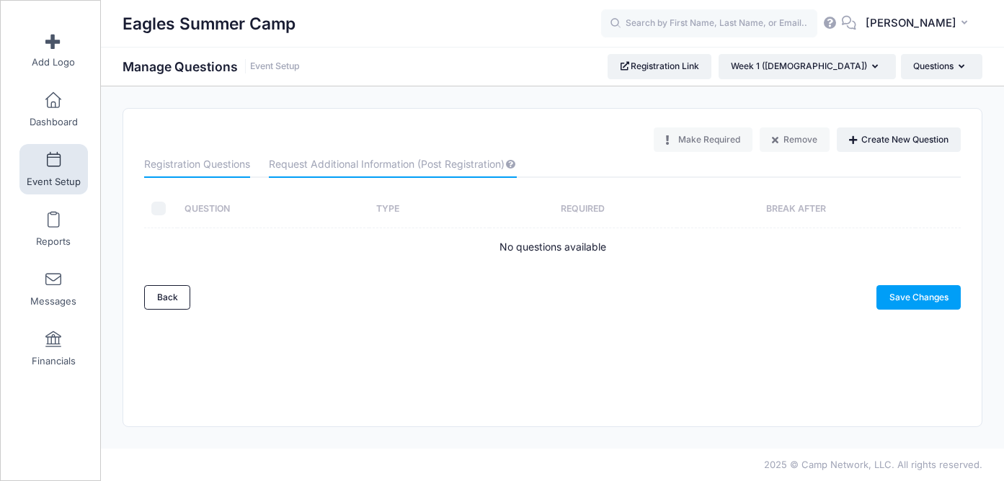
click at [229, 166] on link "Registration Questions" at bounding box center [197, 165] width 106 height 26
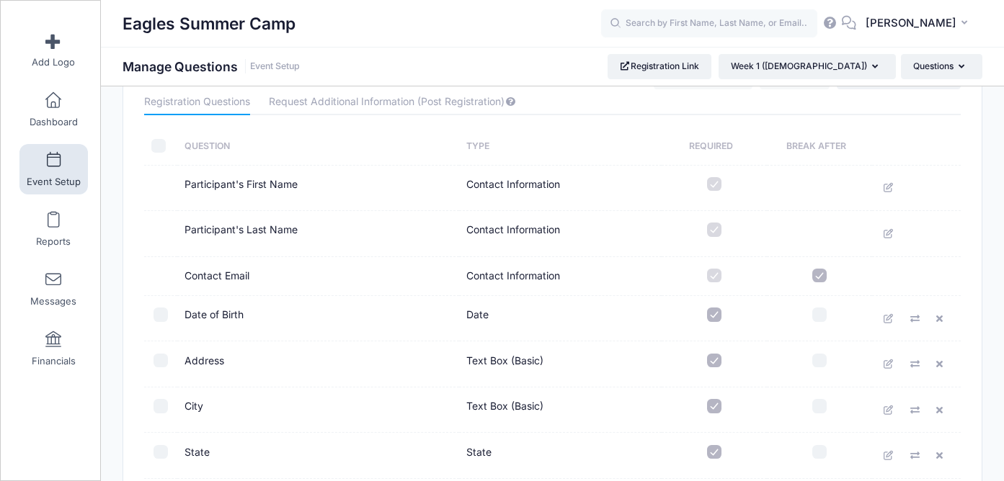
scroll to position [46, 0]
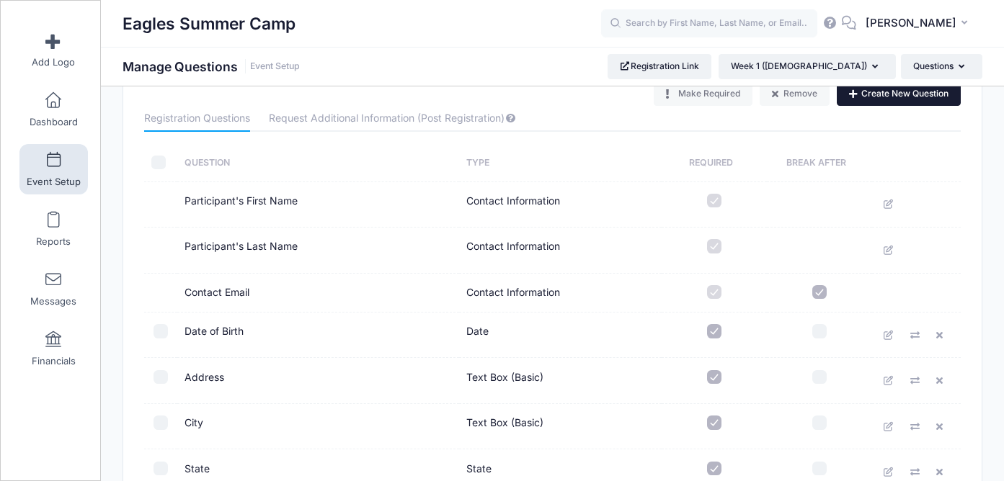
click at [868, 103] on button "Create New Question" at bounding box center [898, 93] width 124 height 24
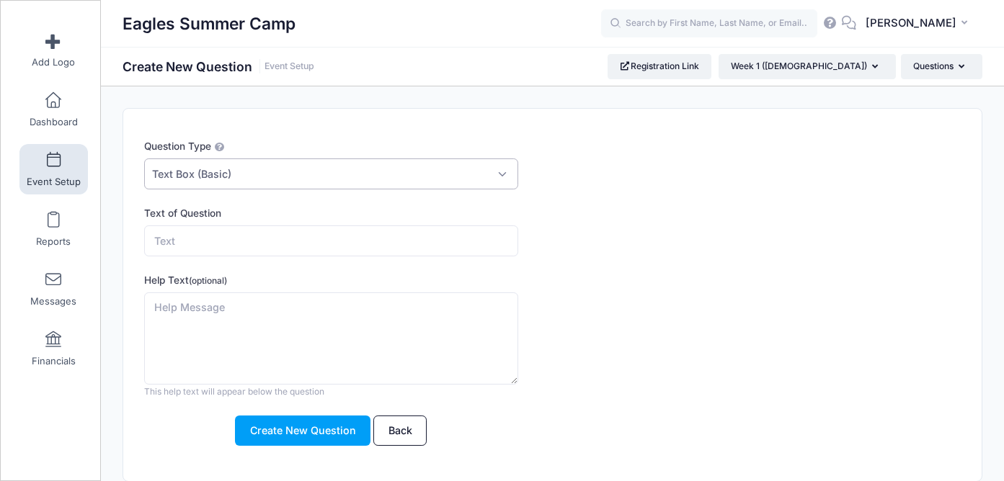
click at [269, 176] on span "Text Box (Basic)" at bounding box center [330, 173] width 373 height 31
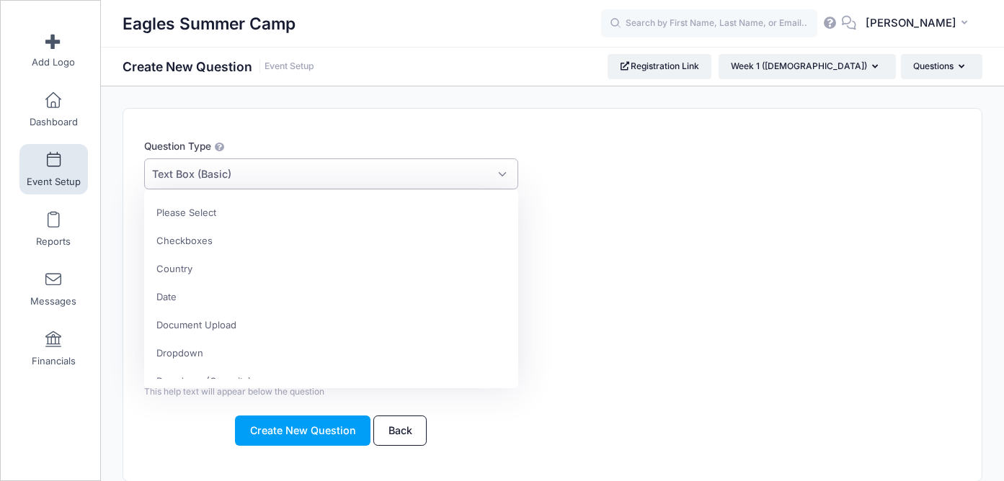
scroll to position [365, 0]
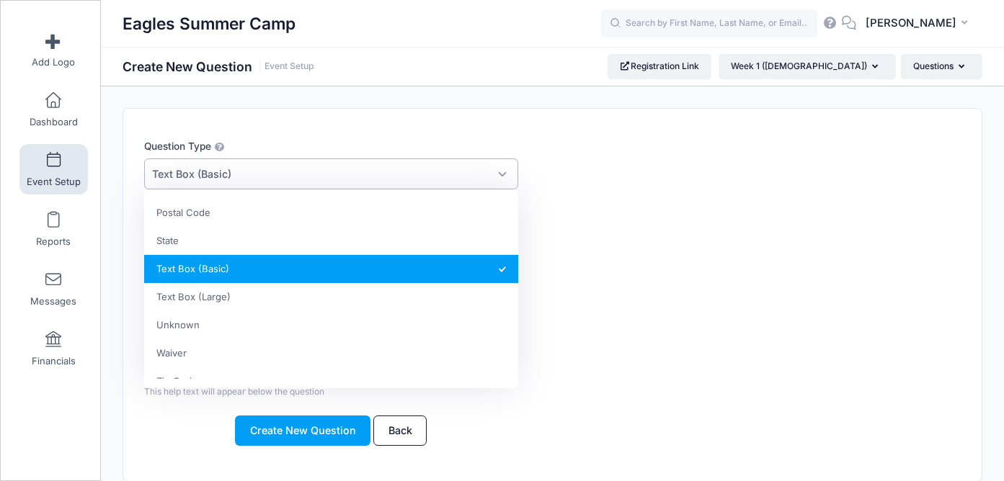
click at [269, 176] on span "Text Box (Basic)" at bounding box center [330, 173] width 373 height 31
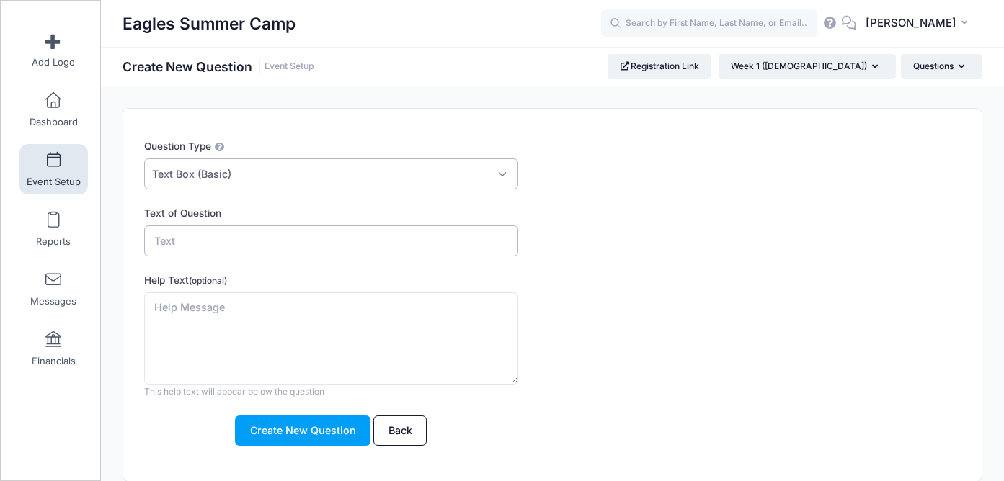
click at [232, 246] on input "Text of Question" at bounding box center [330, 240] width 373 height 31
type input "Give ALL the names of those with permission to pick up your child from camp"
click at [350, 243] on input "Give ALL the names of those with permission to pick up your child from camp" at bounding box center [330, 240] width 373 height 31
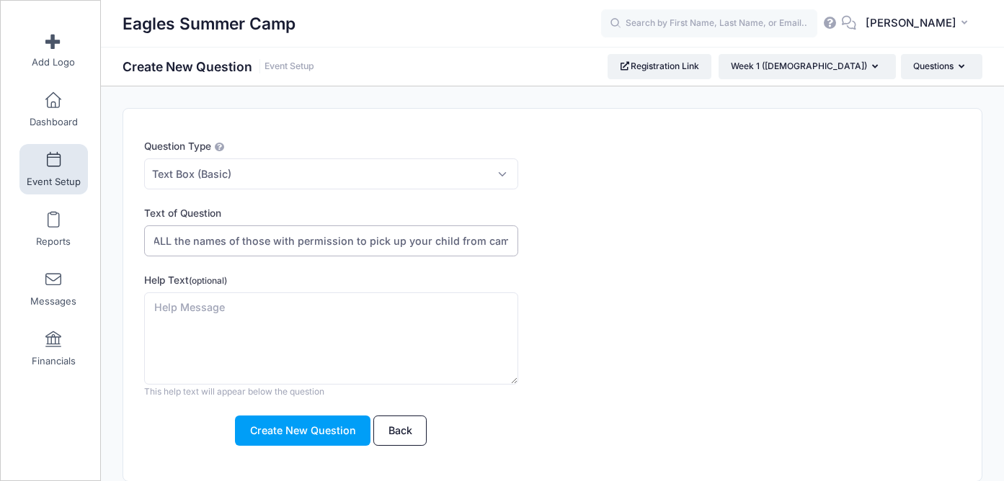
click at [350, 243] on input "Give ALL the names of those with permission to pick up your child from camp" at bounding box center [330, 240] width 373 height 31
click at [268, 169] on span "Text Box (Basic)" at bounding box center [330, 173] width 373 height 31
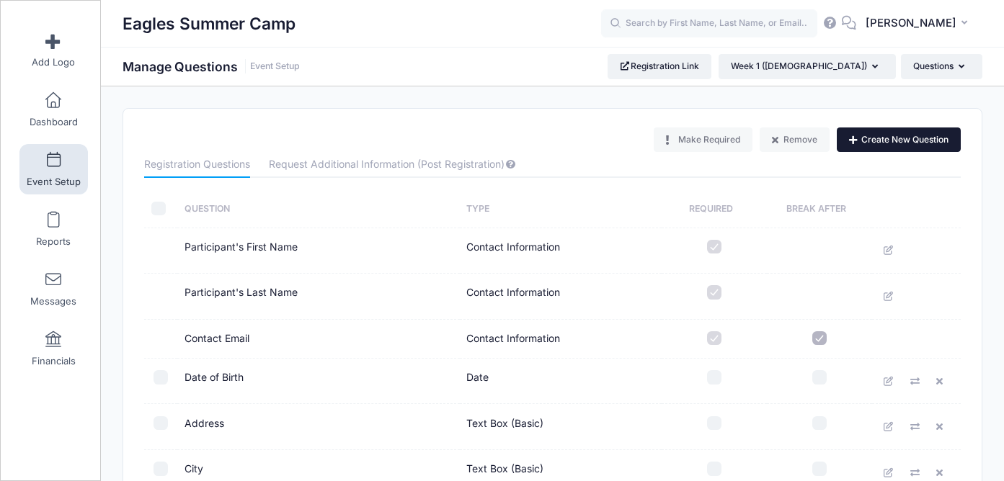
click at [874, 137] on button "Create New Question" at bounding box center [898, 140] width 124 height 24
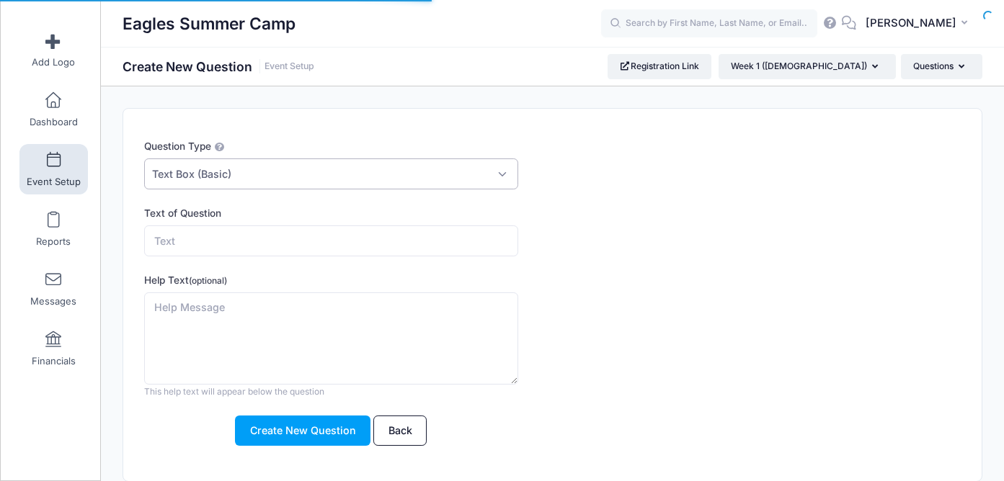
click at [288, 182] on span "Text Box (Basic)" at bounding box center [330, 173] width 373 height 31
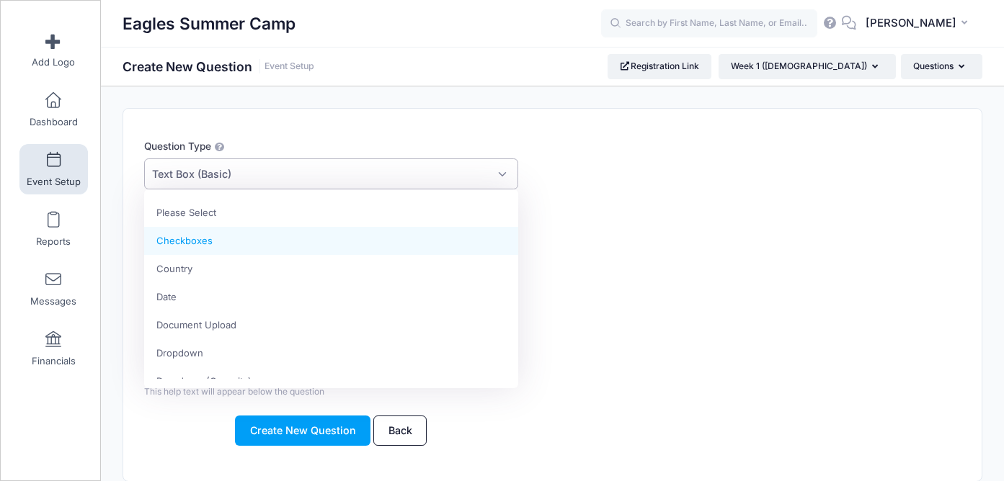
select select "m_checkbox"
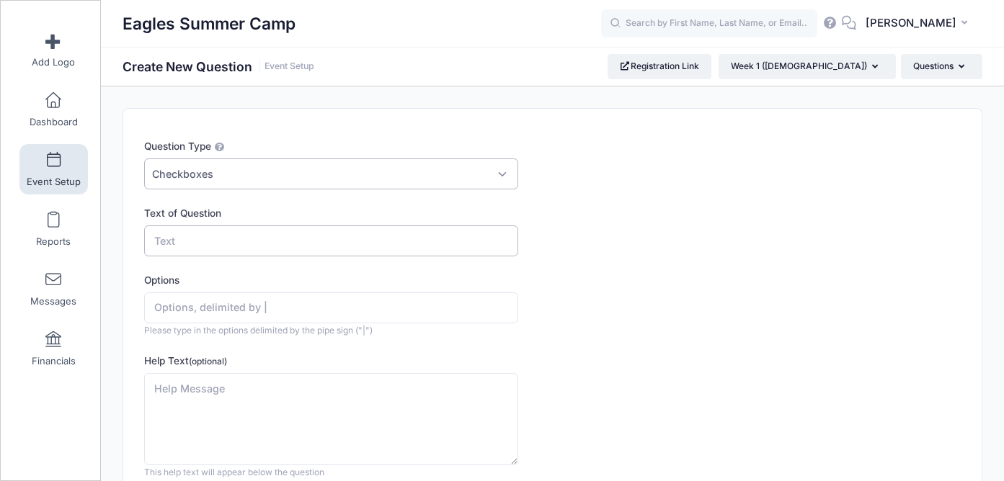
click at [215, 243] on input "Text of Question" at bounding box center [330, 240] width 373 height 31
paste input "Have you turned in to the school updated vaccination records?"
type input "Have you turned in to the school updated vaccination records?"
click at [205, 303] on input "Options" at bounding box center [330, 307] width 373 height 31
type input "Yes | No | I don't know"
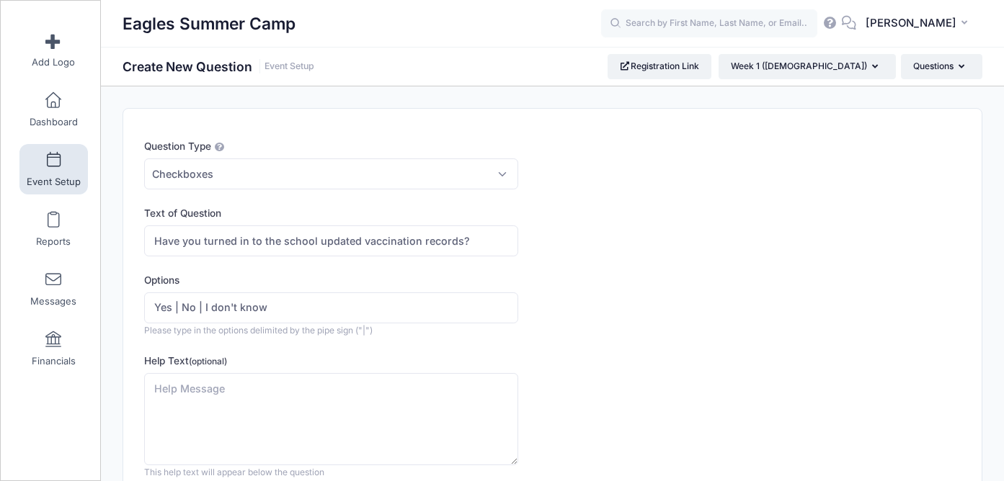
click at [607, 335] on div "Options Yes | No | I don't know Please type in the options delimited by the pip…" at bounding box center [517, 305] width 747 height 64
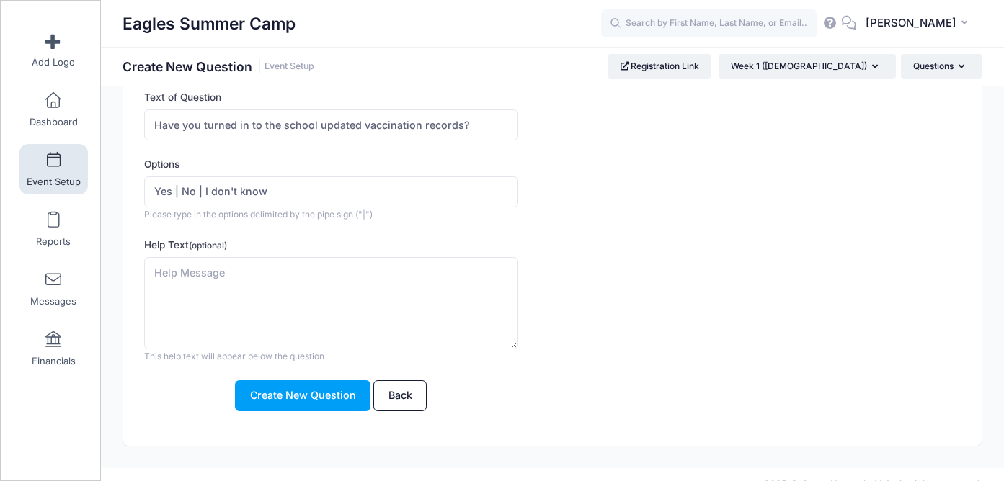
scroll to position [136, 0]
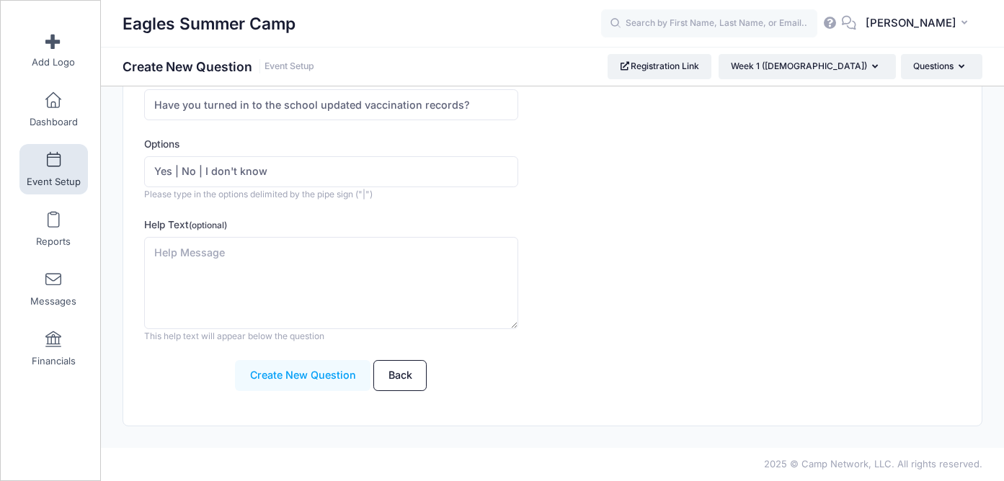
click at [292, 375] on button "Create New Question" at bounding box center [302, 375] width 135 height 31
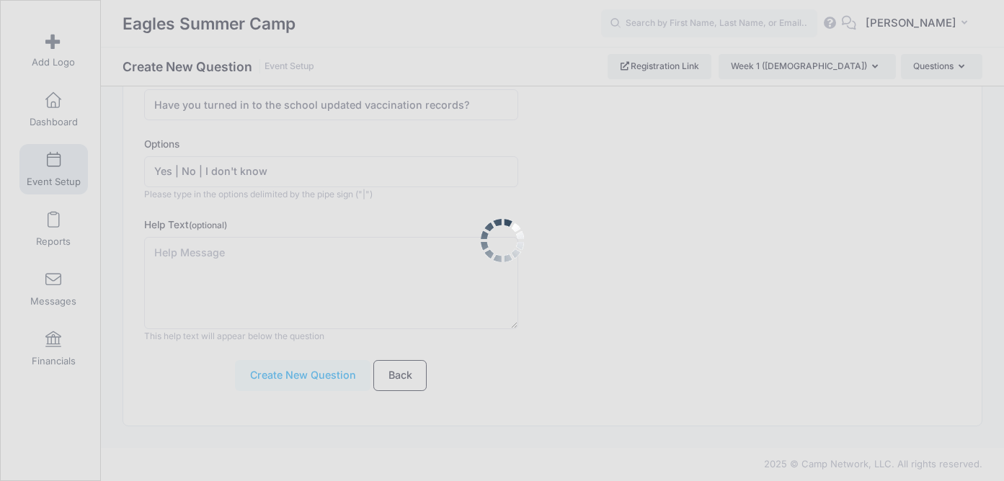
scroll to position [0, 0]
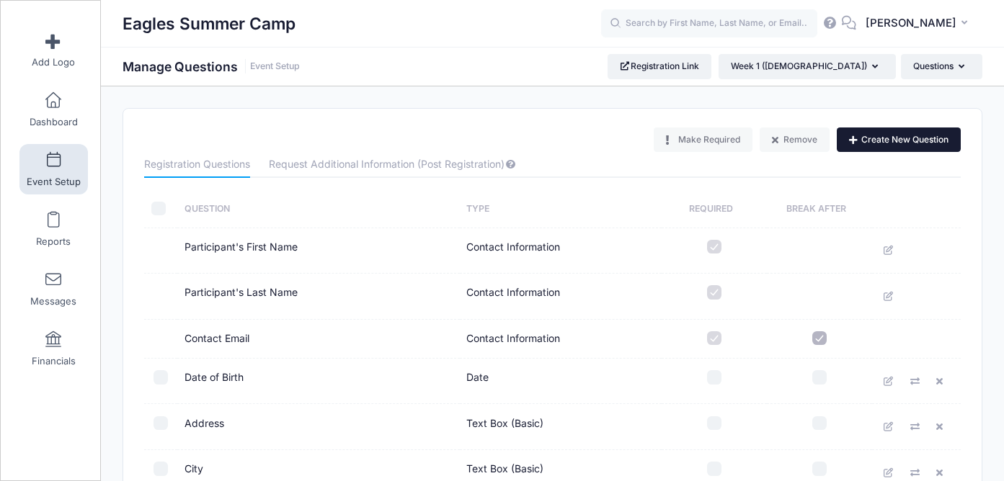
click at [883, 147] on button "Create New Question" at bounding box center [898, 140] width 124 height 24
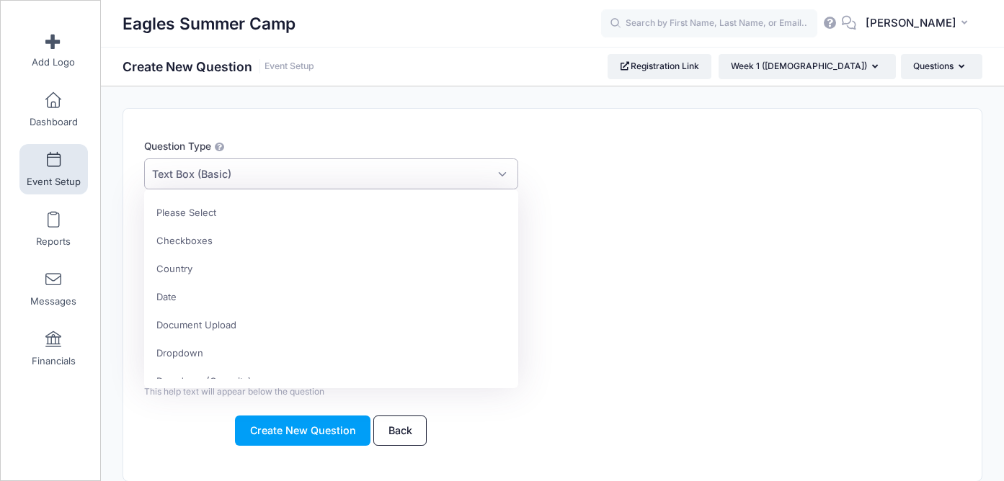
click at [346, 185] on span "Text Box (Basic)" at bounding box center [330, 173] width 373 height 31
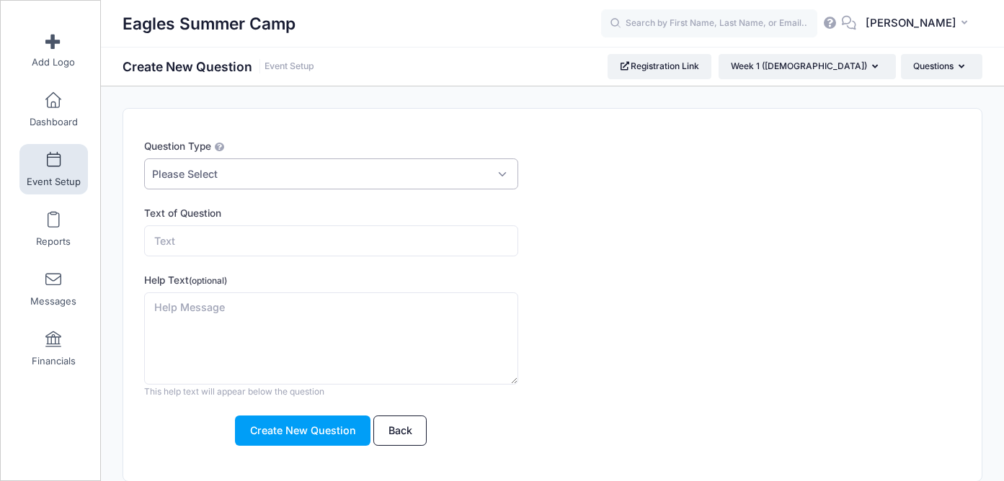
click at [230, 178] on span "Please Select" at bounding box center [330, 173] width 373 height 31
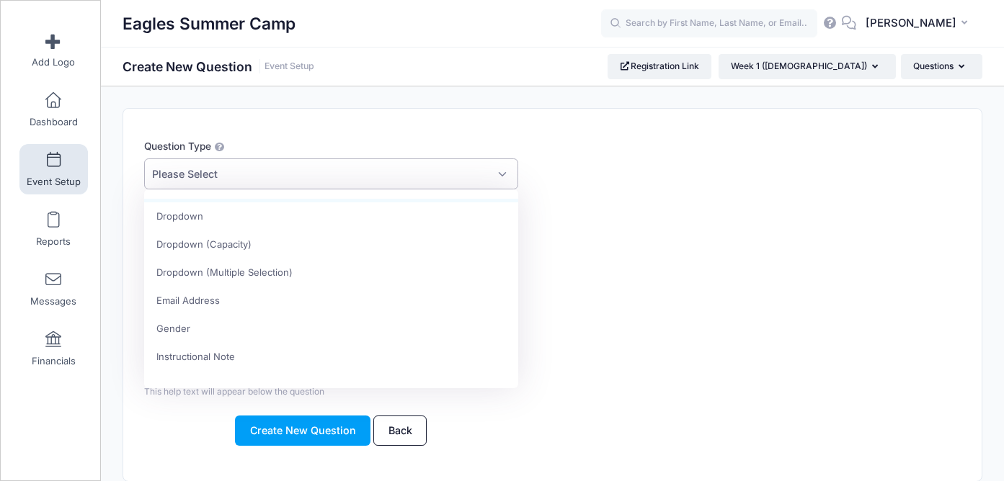
scroll to position [144, 0]
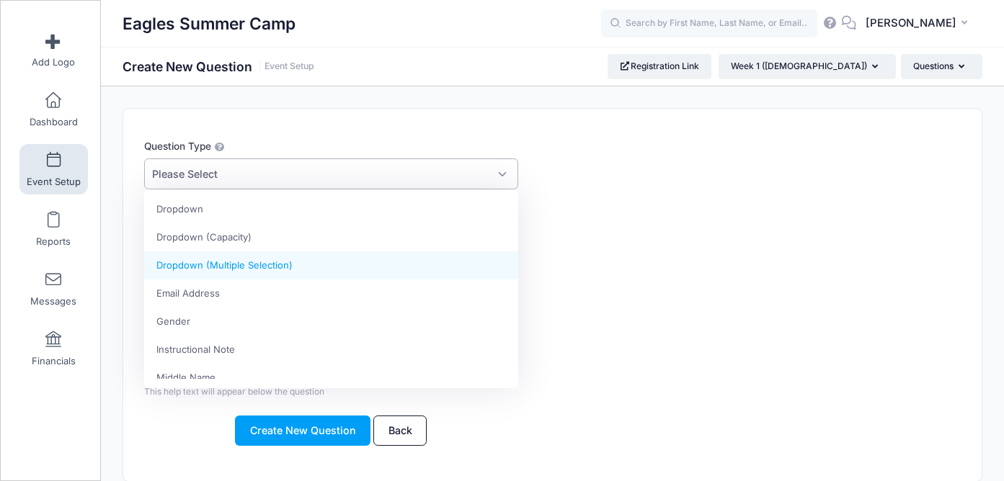
select select "dropdown_m_select"
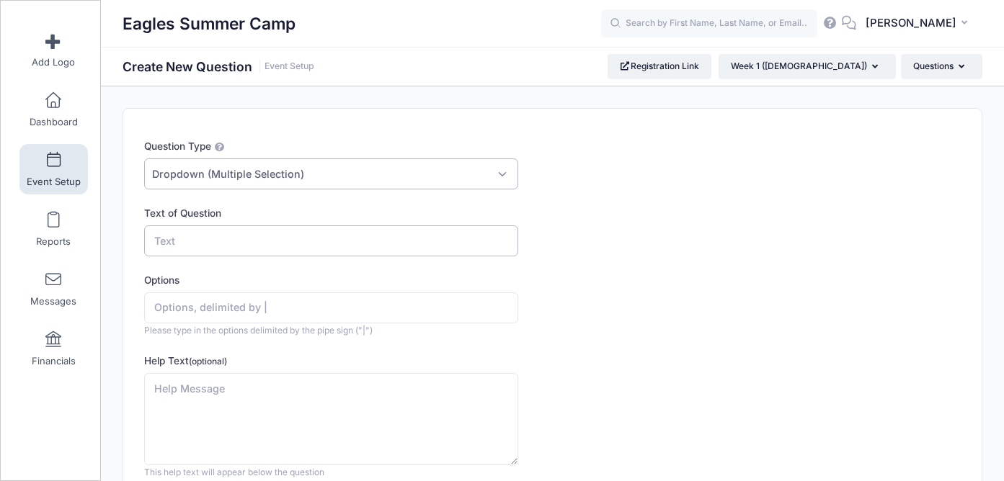
click at [207, 244] on input "Text of Question" at bounding box center [330, 240] width 373 height 31
paste input "I give permission for my child to be given the following treatments if necessary"
type input "I give permission for my child to be given the following treatments if necessary"
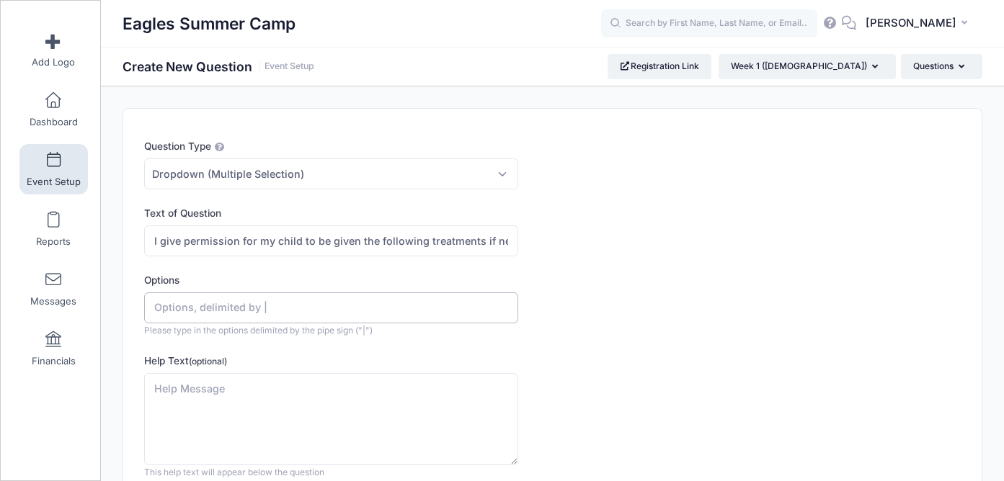
click at [208, 311] on input "Options" at bounding box center [330, 307] width 373 height 31
paste input "Ibuprofen"
paste input "Antacids"
paste input "Cough Drops"
paste input "Tylenol"
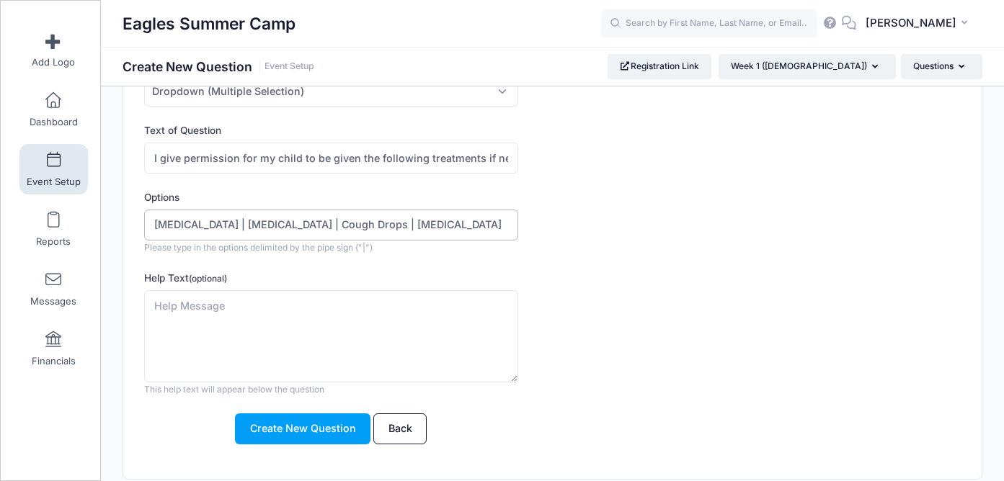
scroll to position [136, 0]
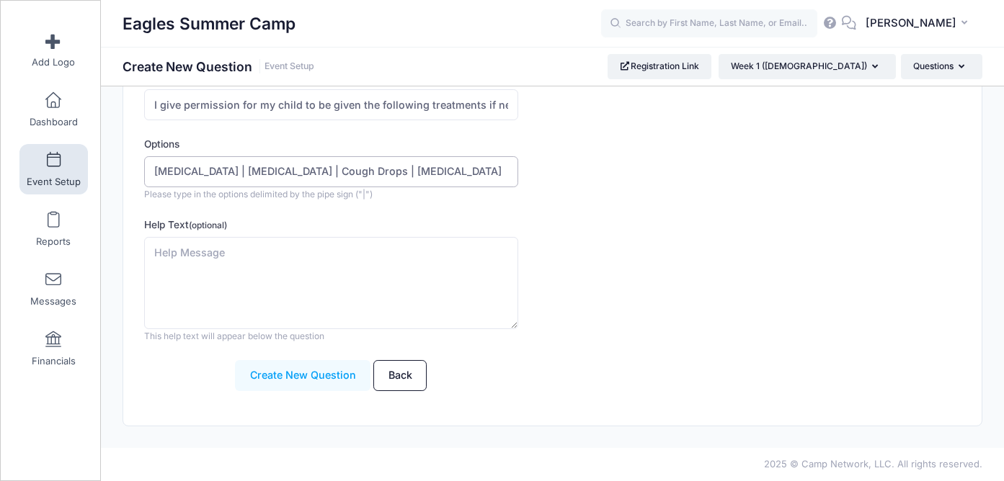
type input "Ibuprofen | Antacids | Cough Drops | Tylenol"
click at [311, 380] on button "Create New Question" at bounding box center [302, 375] width 135 height 31
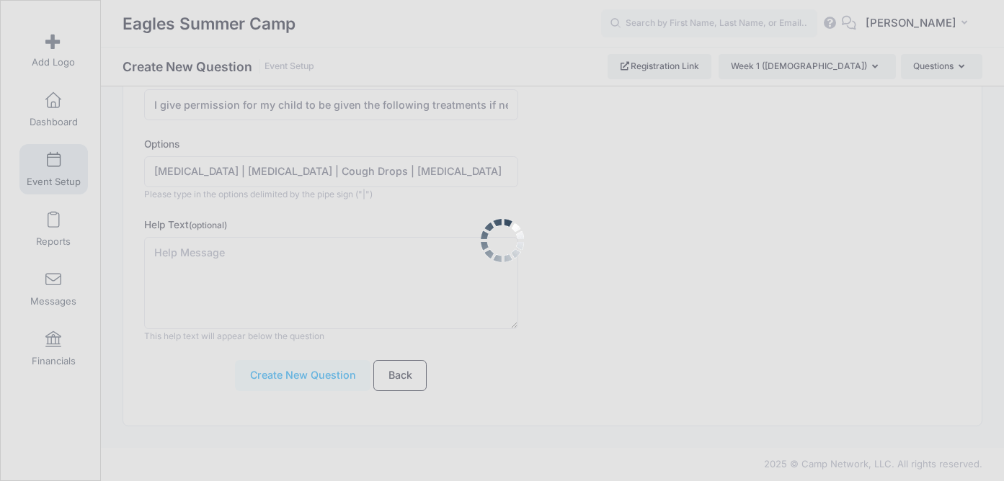
scroll to position [0, 0]
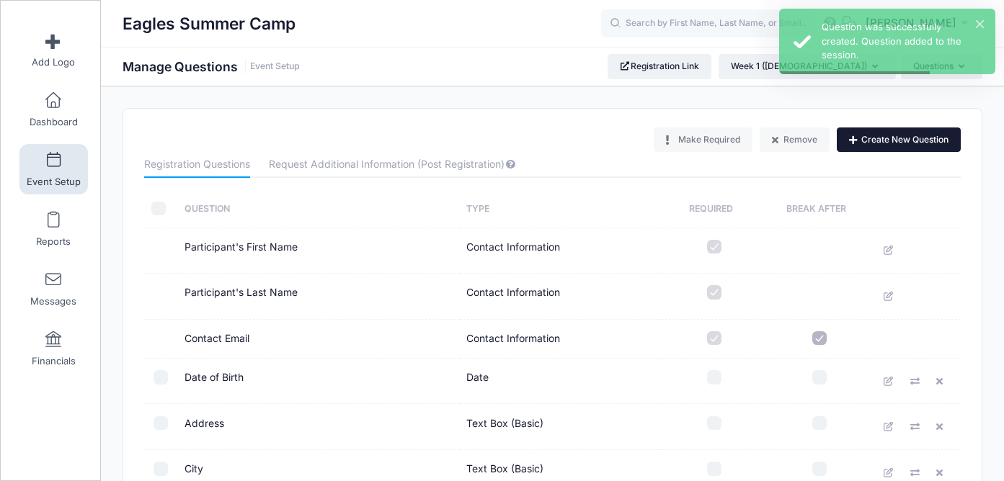
click at [884, 142] on button "Create New Question" at bounding box center [898, 140] width 124 height 24
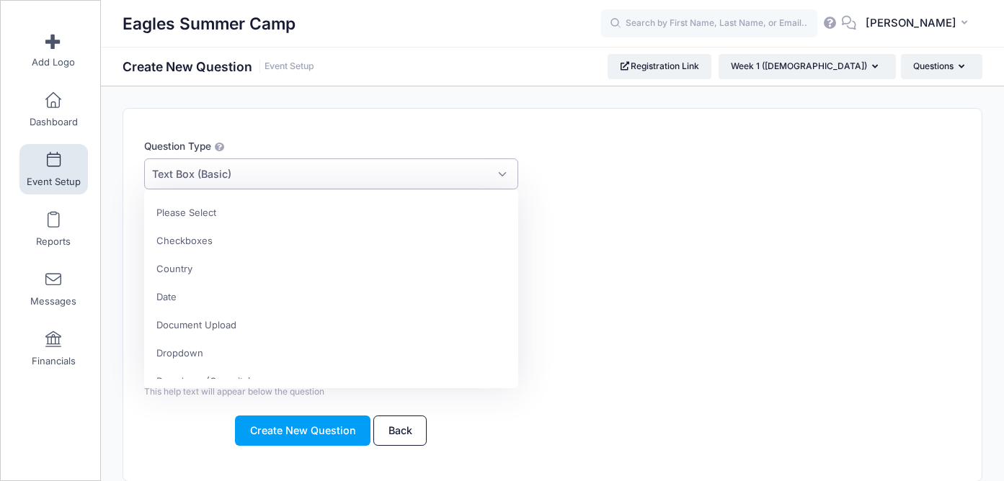
click at [305, 170] on span "Text Box (Basic)" at bounding box center [330, 173] width 373 height 31
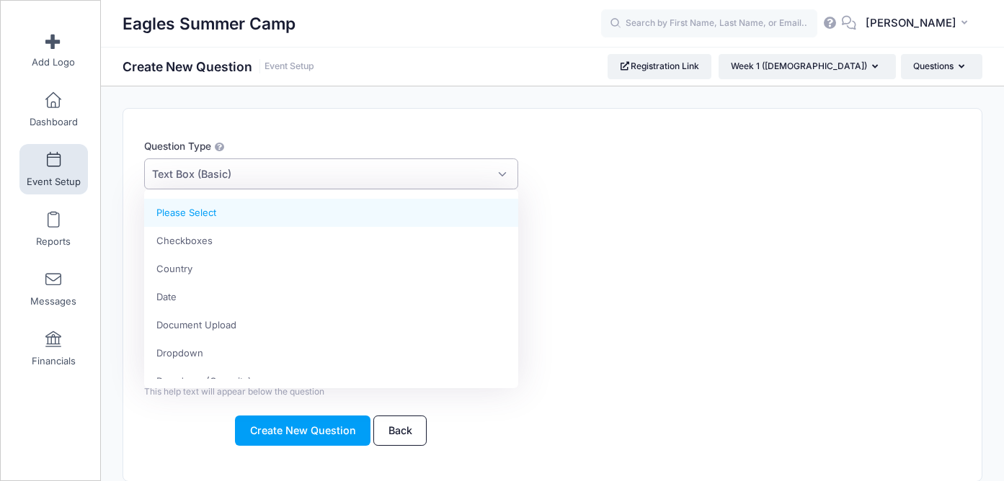
select select
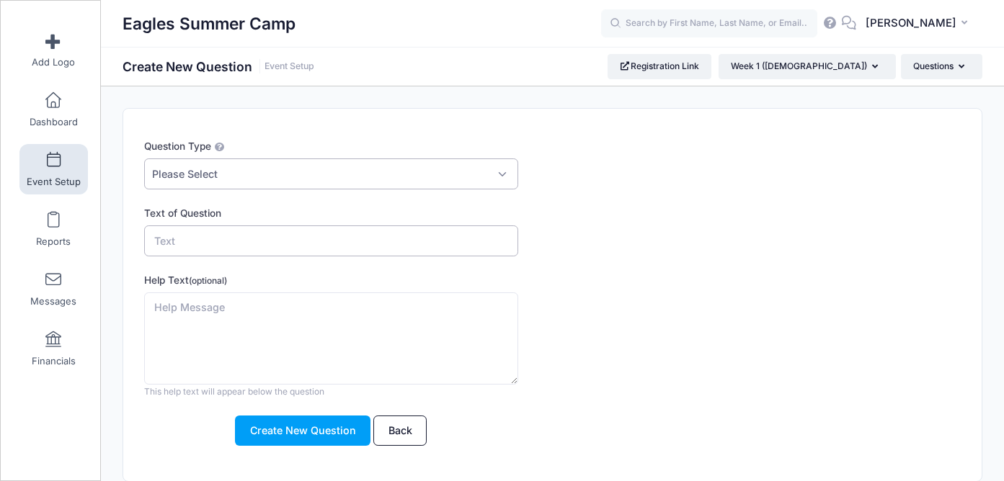
click at [208, 238] on input "Text of Question" at bounding box center [330, 240] width 373 height 31
paste input "Eagles Summer Camp may sometimes use pictures or recordings of students during …"
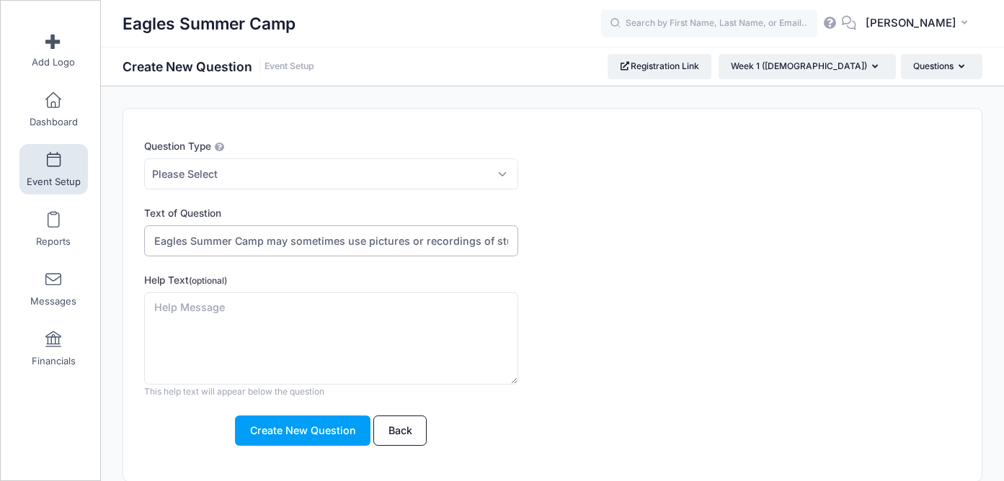
scroll to position [0, 1128]
type input "Eagles Summer Camp may sometimes use pictures or recordings of students during …"
click at [241, 170] on span "Please Select" at bounding box center [330, 173] width 373 height 31
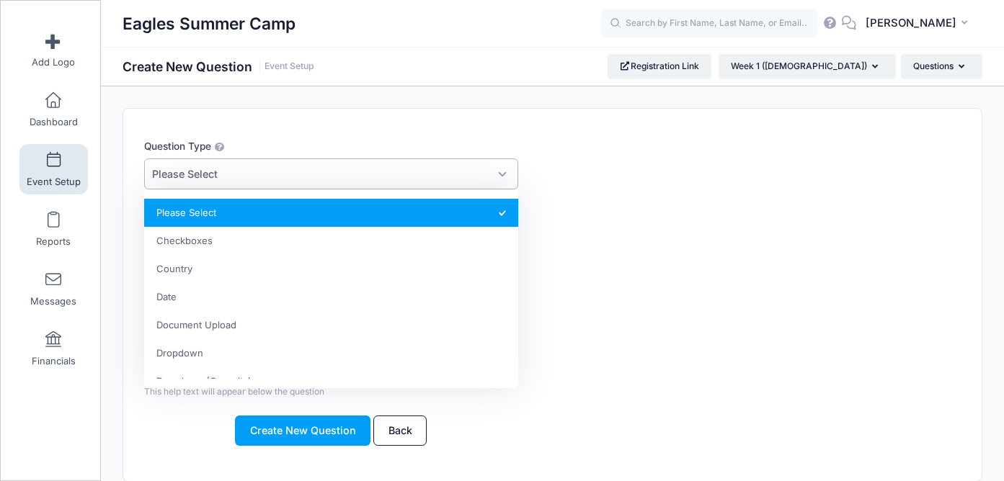
scroll to position [0, 0]
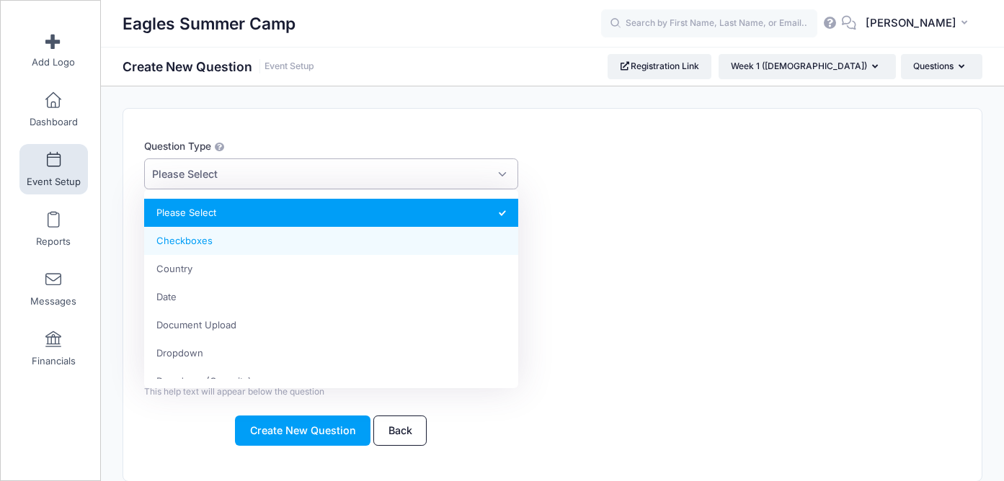
select select "m_checkbox"
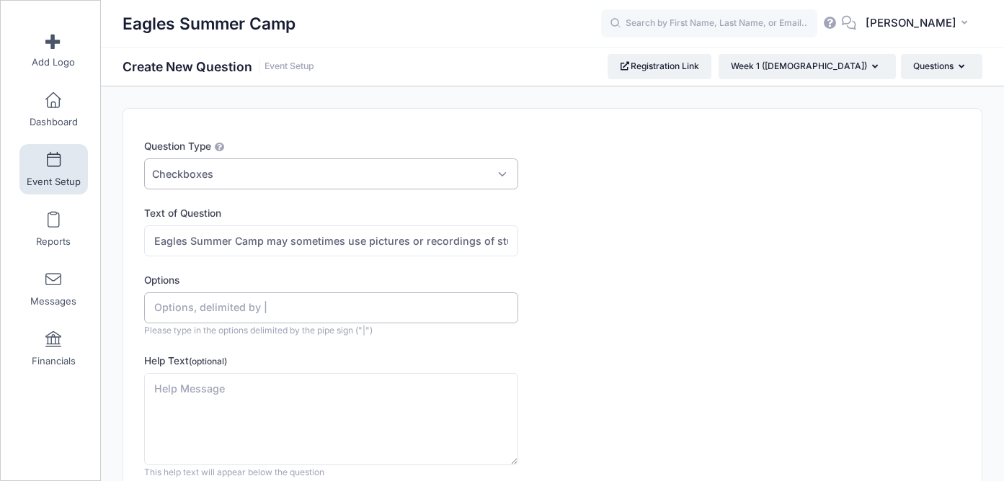
click at [224, 310] on input "Options" at bounding box center [330, 307] width 373 height 31
type input "Yes | No"
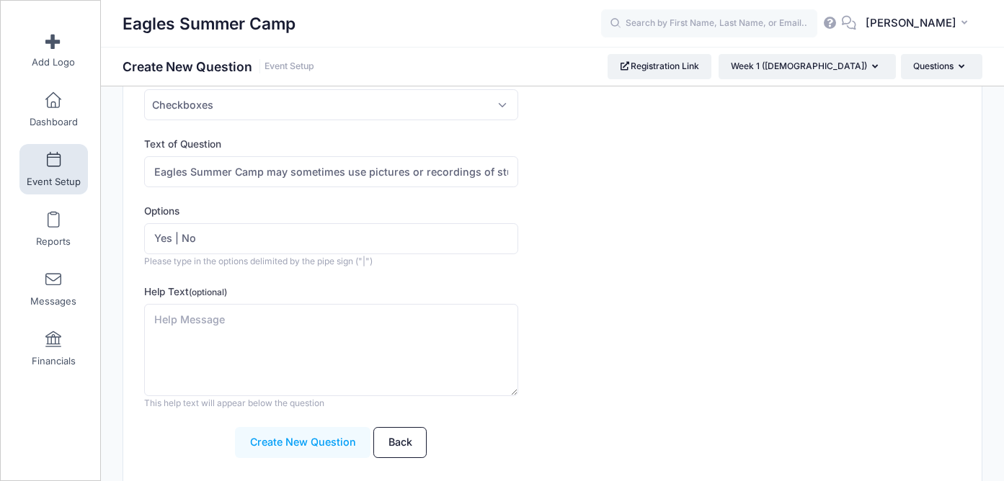
click at [314, 433] on button "Create New Question" at bounding box center [302, 442] width 135 height 31
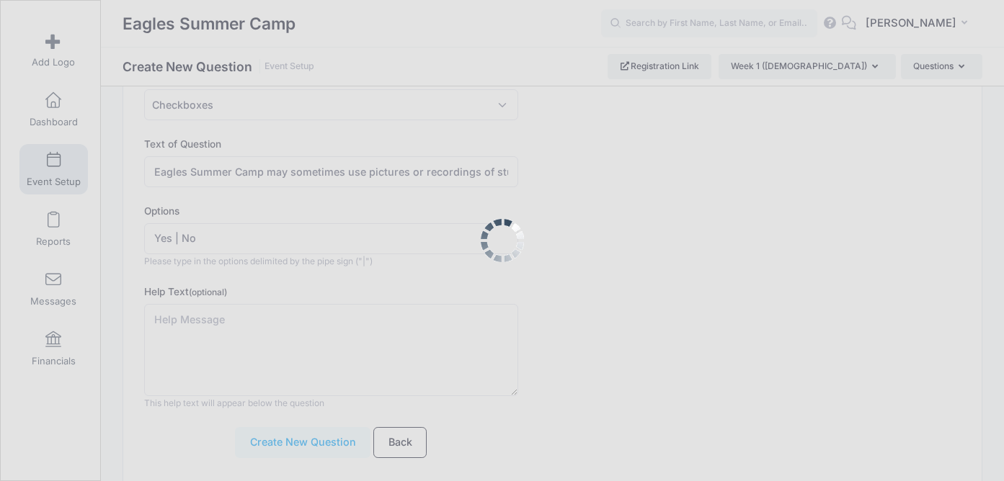
scroll to position [0, 0]
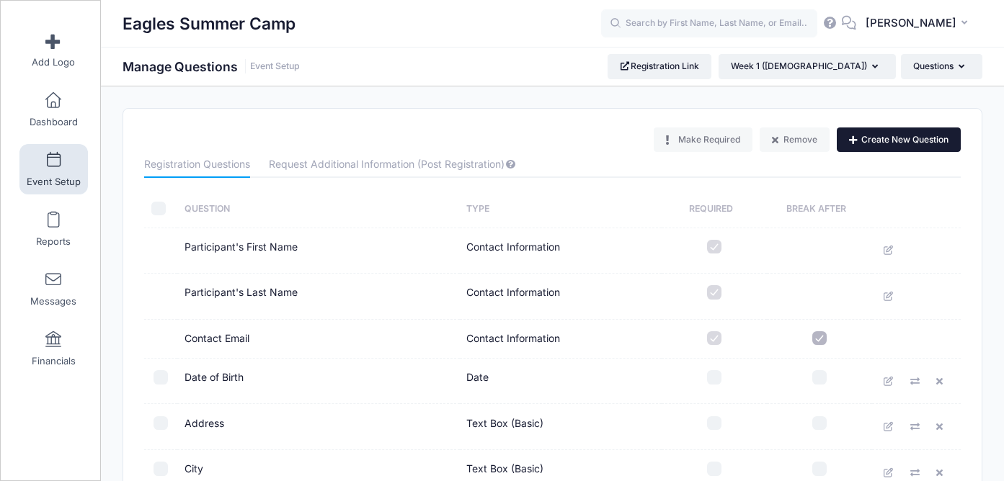
click at [871, 135] on button "Create New Question" at bounding box center [898, 140] width 124 height 24
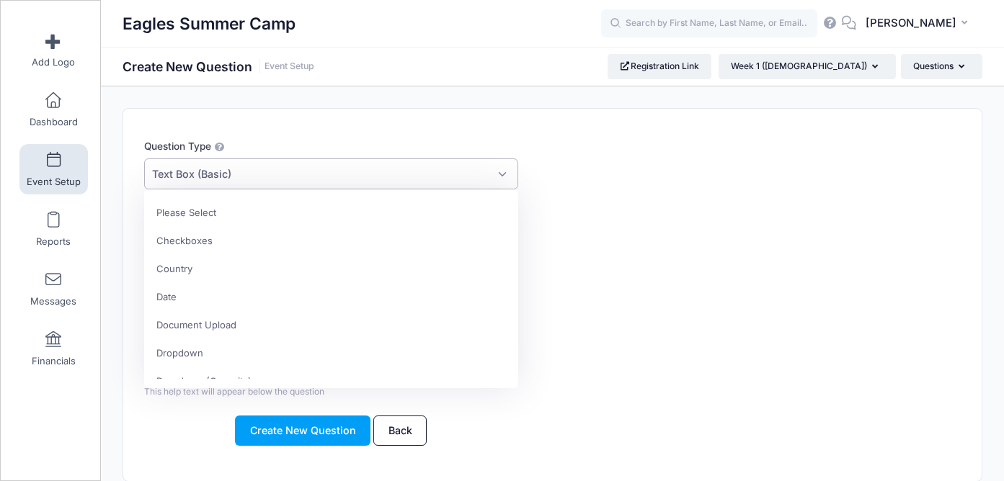
click at [280, 172] on span "Text Box (Basic)" at bounding box center [330, 173] width 373 height 31
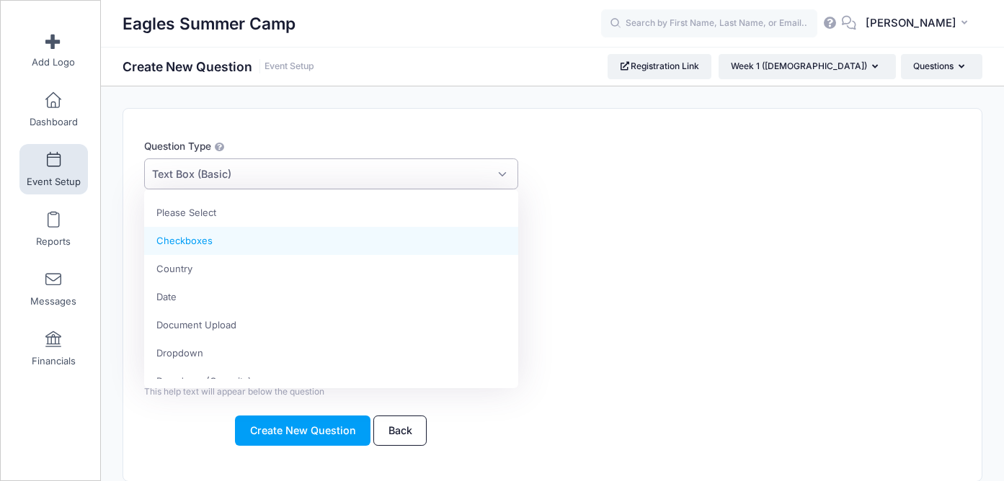
select select "m_checkbox"
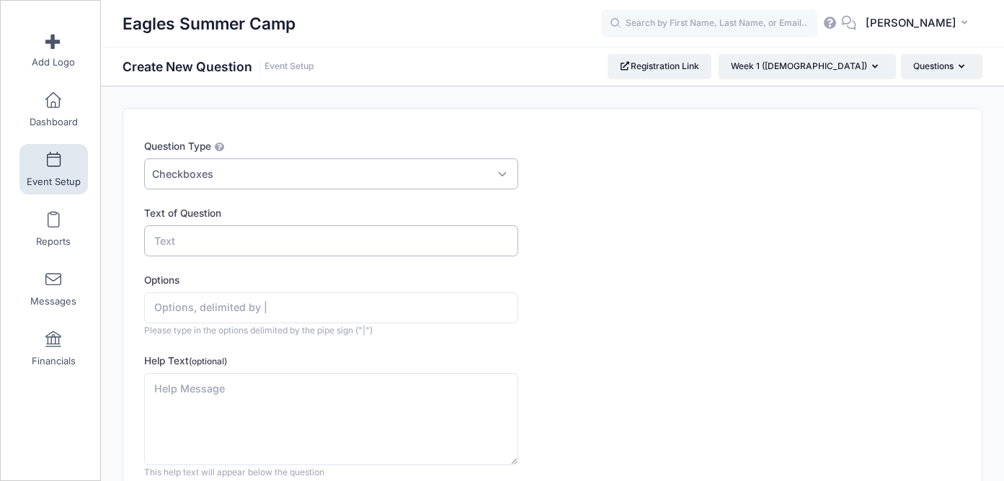
click at [241, 246] on input "Text of Question" at bounding box center [330, 240] width 373 height 31
paste input "Who does the child live with?"
type input "Who does the child live with?"
click at [244, 319] on input "Options" at bounding box center [330, 307] width 373 height 31
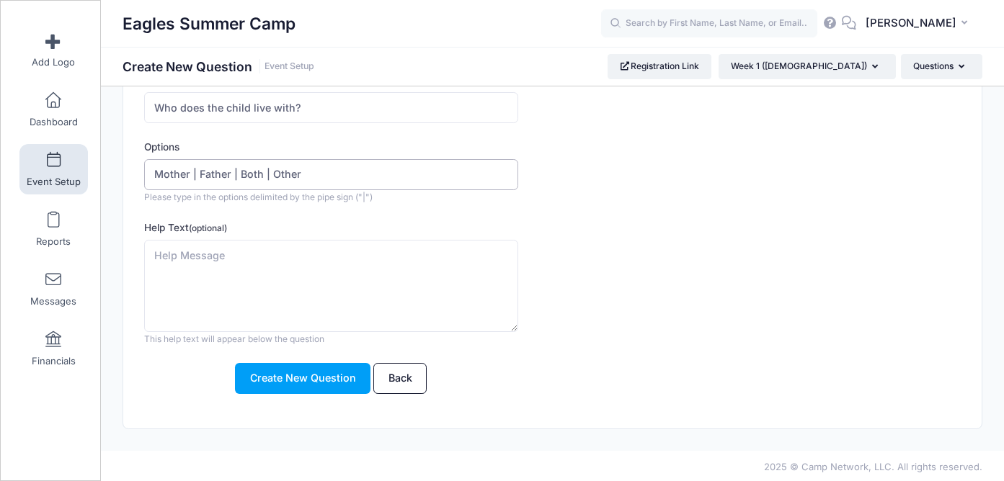
scroll to position [136, 0]
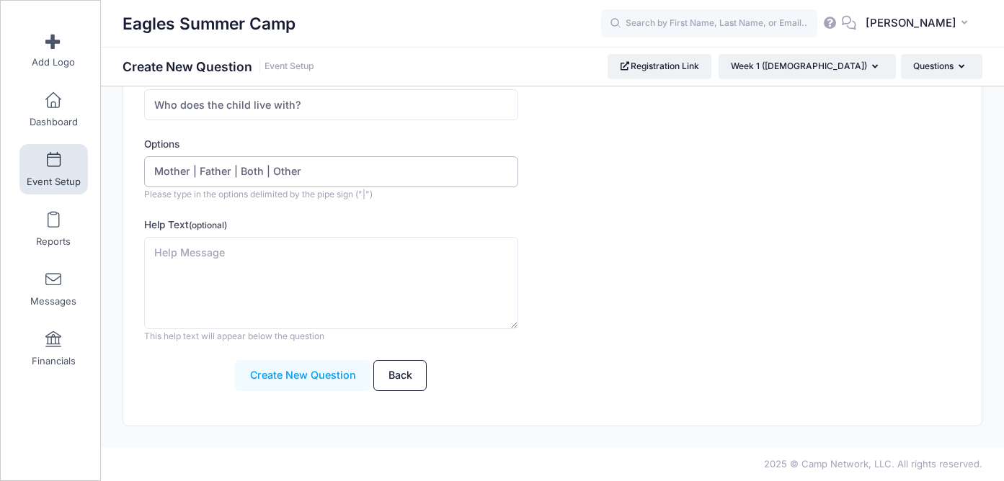
type input "Mother | Father | Both | Other"
click at [292, 382] on button "Create New Question" at bounding box center [302, 375] width 135 height 31
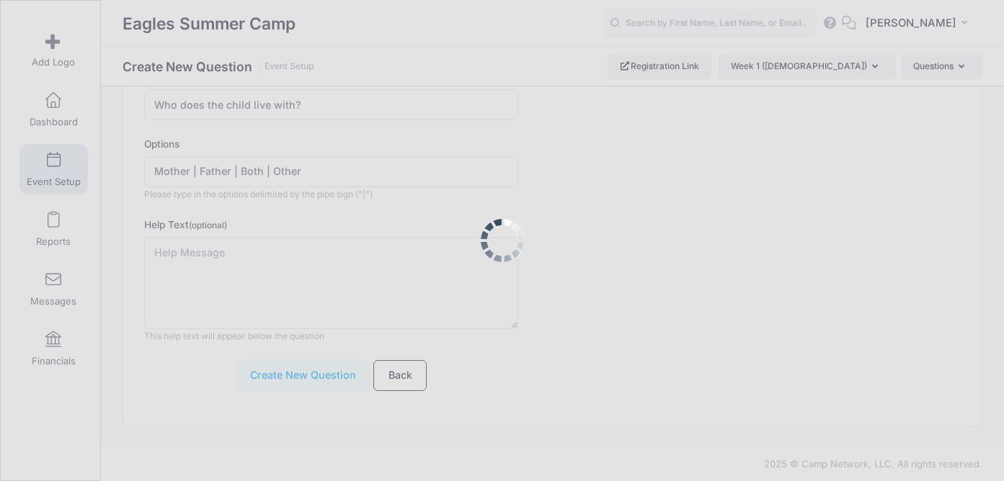
scroll to position [0, 0]
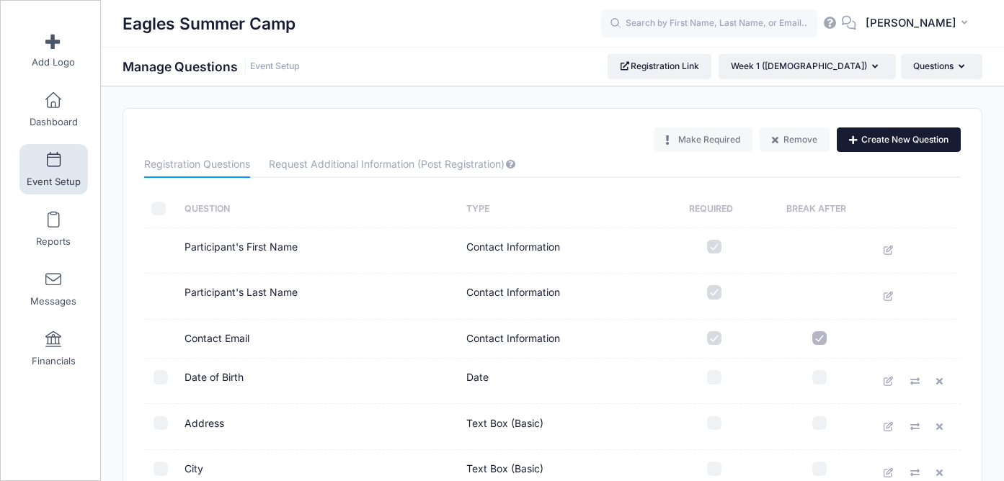
click at [899, 141] on button "Create New Question" at bounding box center [898, 140] width 124 height 24
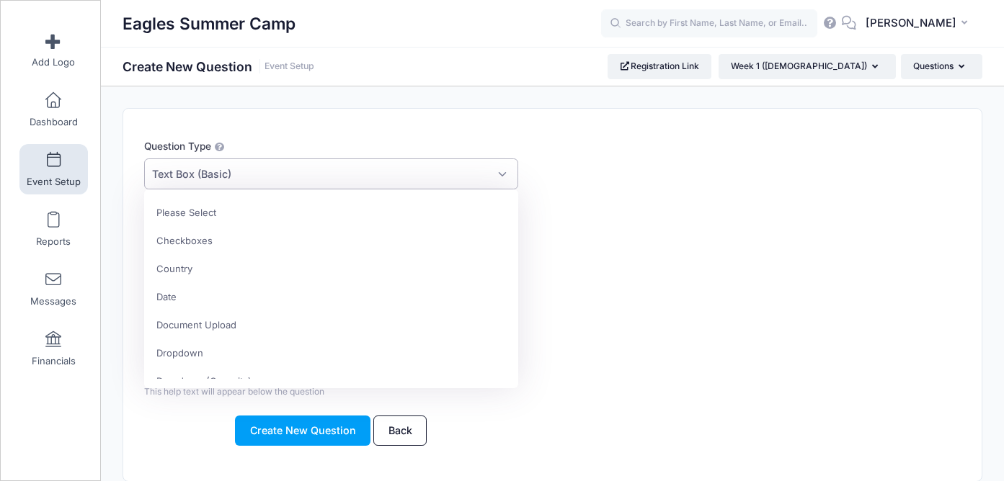
click at [326, 175] on span "Text Box (Basic)" at bounding box center [330, 173] width 373 height 31
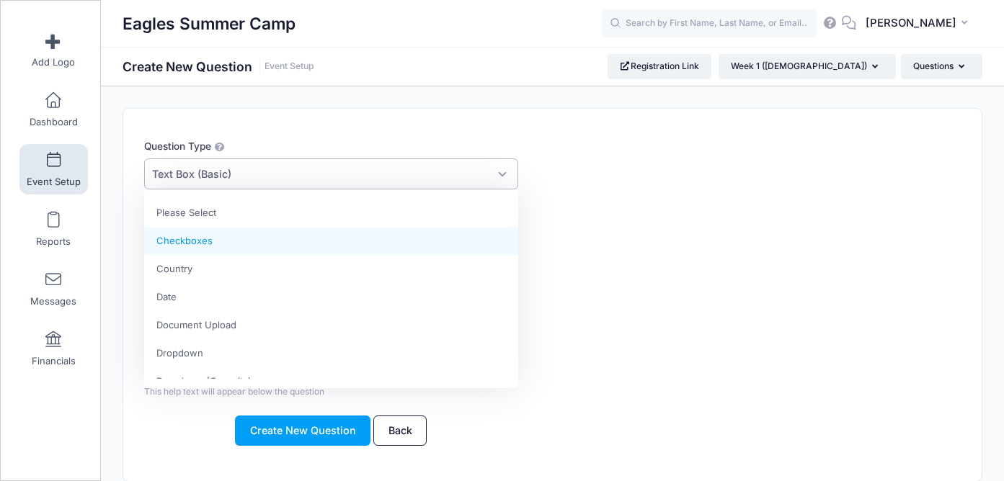
select select "m_checkbox"
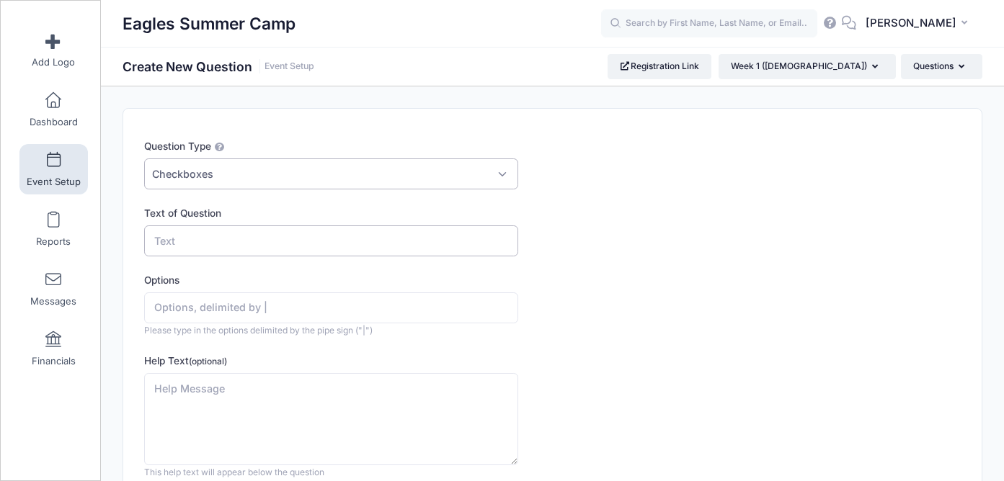
click at [201, 246] on input "Text of Question" at bounding box center [330, 240] width 373 height 31
paste input "T Shirt Size"
type input "T Shirt Size"
click at [202, 307] on input "Options" at bounding box center [330, 307] width 373 height 31
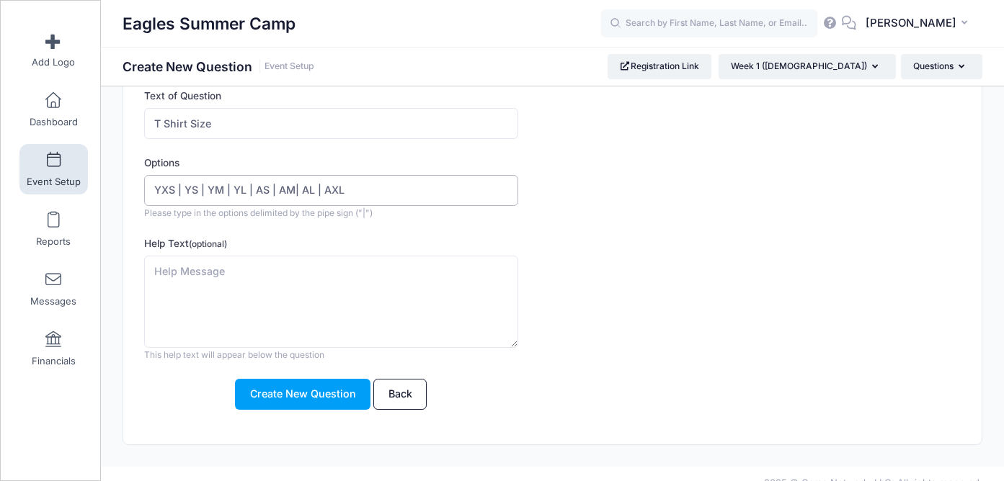
scroll to position [136, 0]
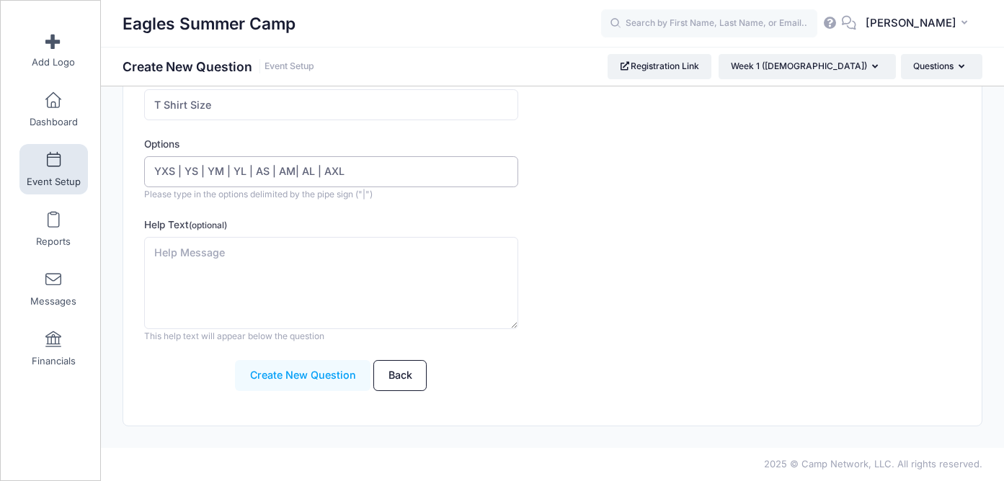
type input "YXS | YS | YM | YL | AS | AM| AL | AXL"
click at [306, 383] on button "Create New Question" at bounding box center [302, 375] width 135 height 31
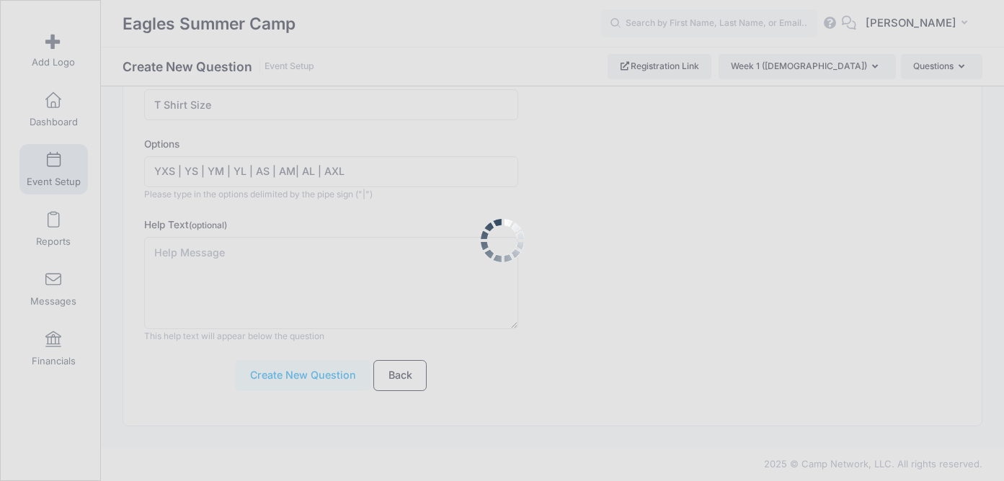
scroll to position [0, 0]
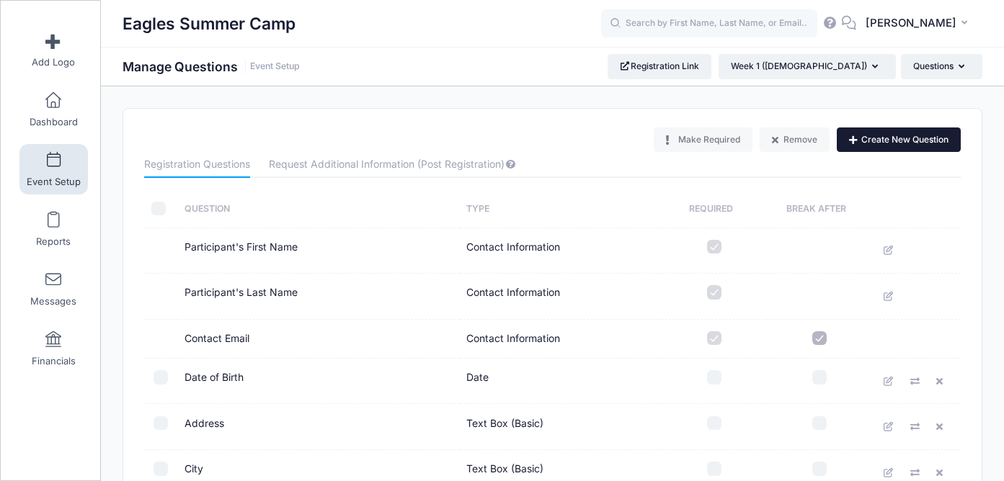
click at [890, 137] on button "Create New Question" at bounding box center [898, 140] width 124 height 24
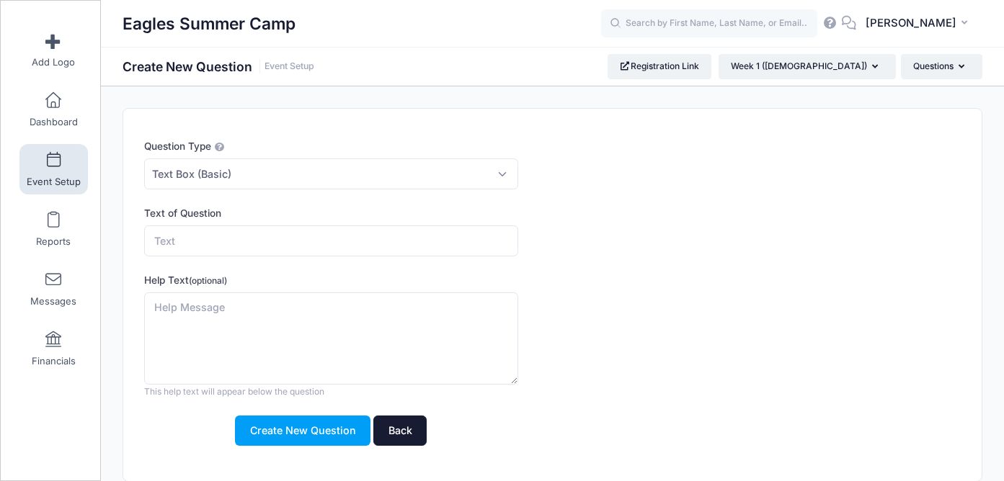
click at [403, 438] on link "Back" at bounding box center [399, 431] width 53 height 31
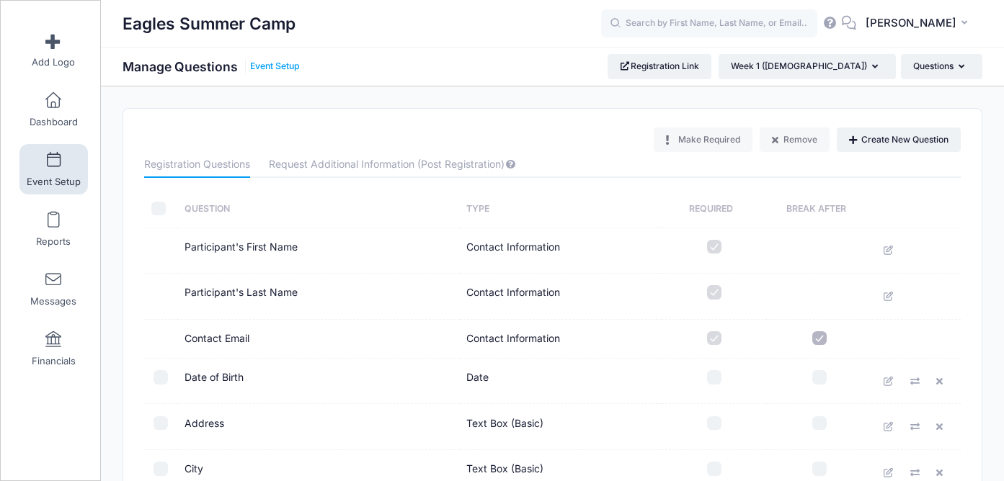
click at [272, 66] on link "Event Setup" at bounding box center [275, 66] width 50 height 11
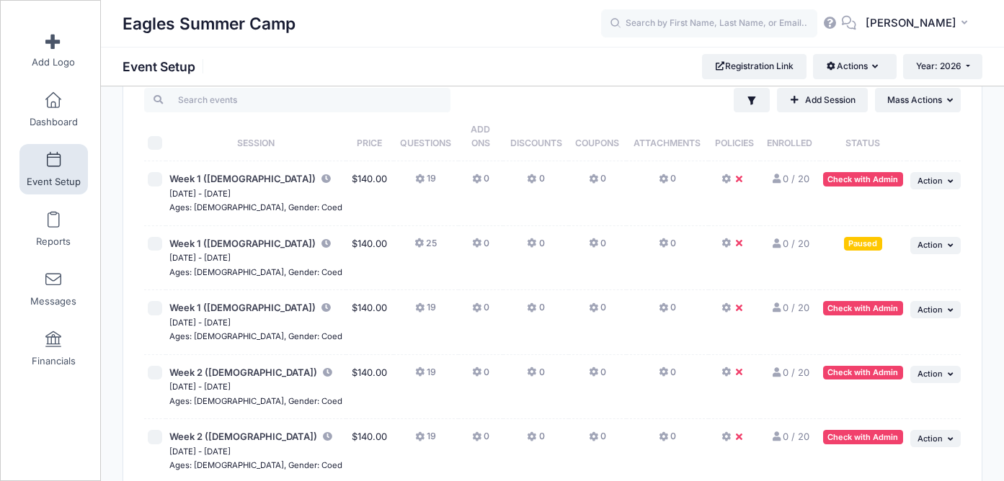
scroll to position [32, 0]
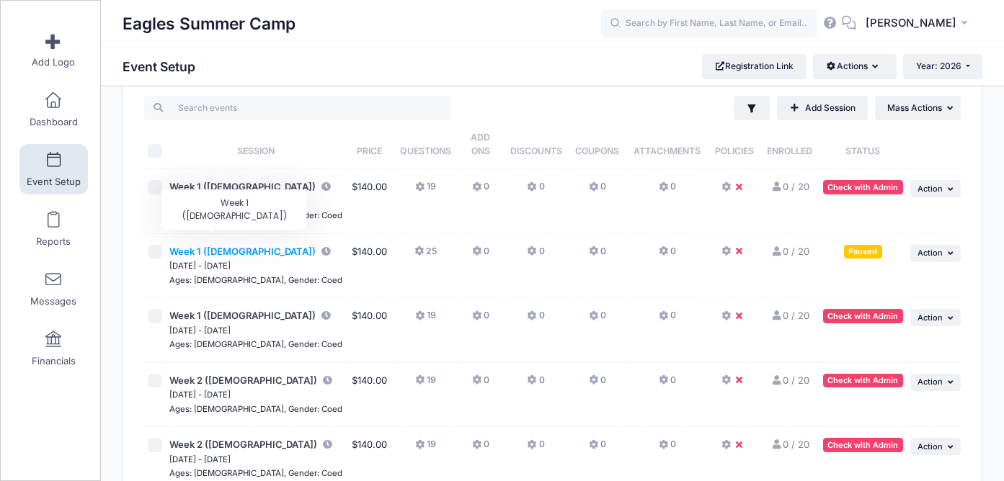
click at [231, 246] on span "Week 1 ([DEMOGRAPHIC_DATA])" at bounding box center [242, 252] width 146 height 12
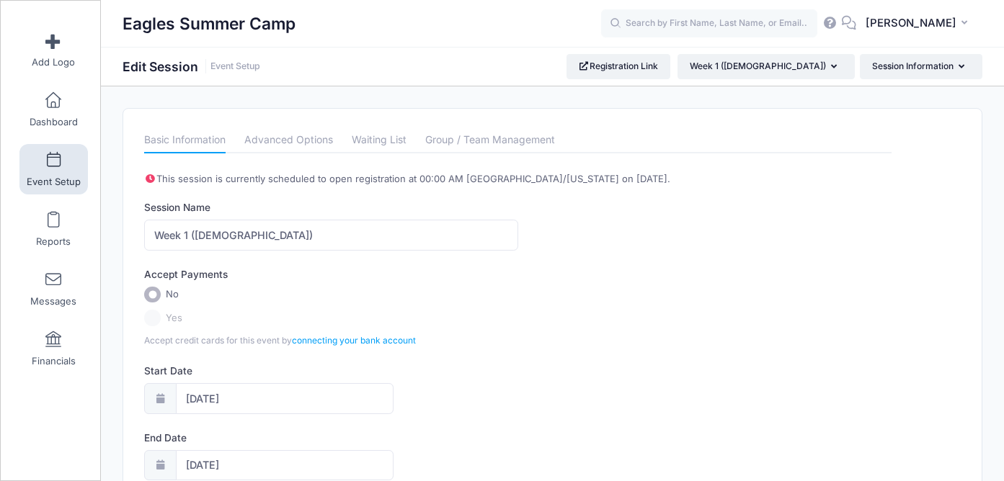
click at [236, 74] on h1 "Edit Session Event Setup" at bounding box center [191, 66] width 138 height 15
click at [238, 63] on link "Event Setup" at bounding box center [235, 66] width 50 height 11
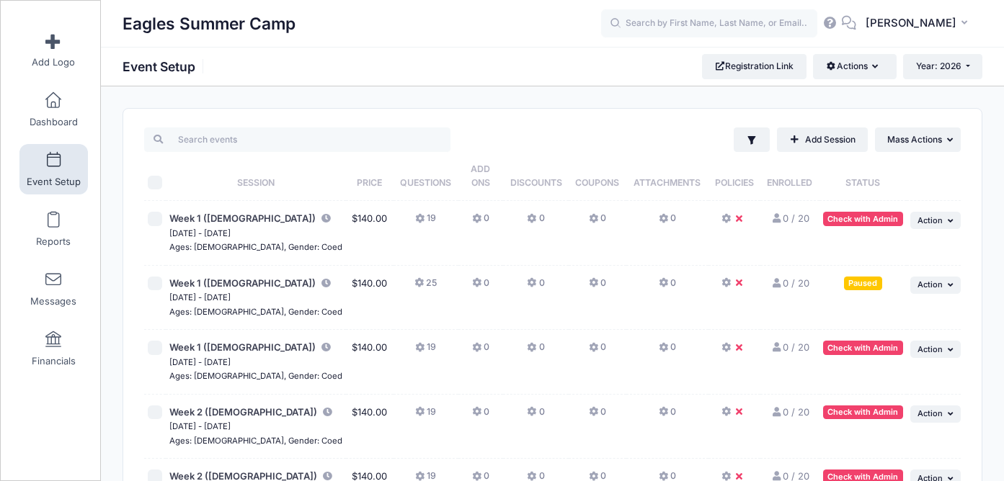
click at [238, 63] on div "Eagles Summer Camp Event Setup Registration Link Actions Manage Registration Li…" at bounding box center [552, 66] width 903 height 24
click at [414, 277] on button "25" at bounding box center [425, 287] width 22 height 21
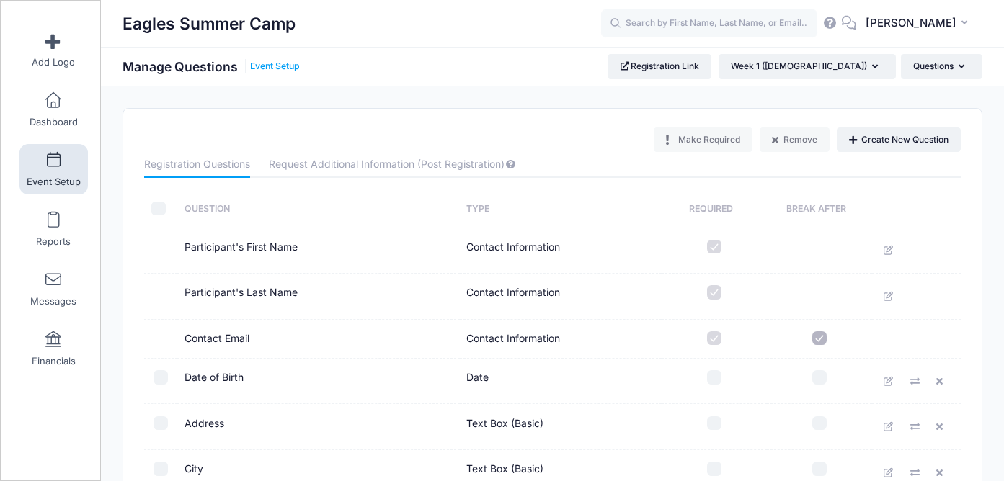
click at [280, 70] on link "Event Setup" at bounding box center [275, 66] width 50 height 11
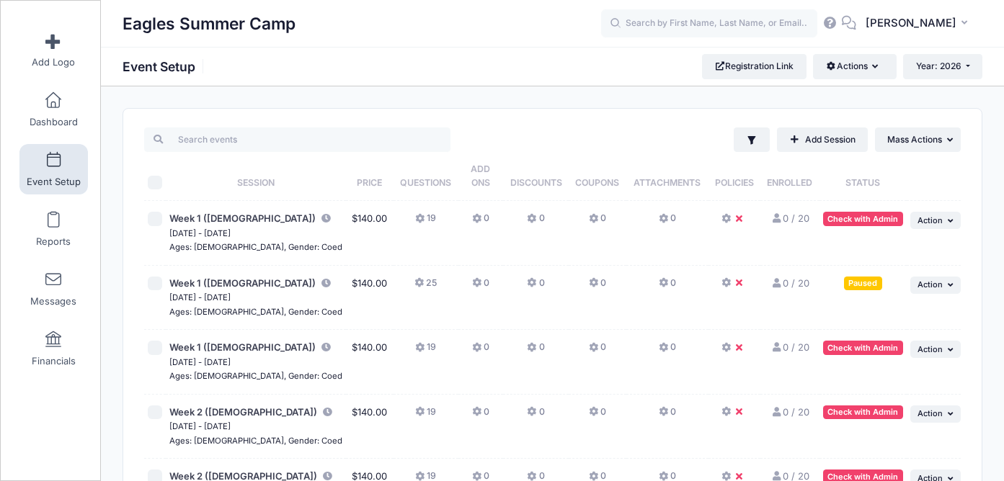
click at [472, 277] on button "0" at bounding box center [480, 287] width 17 height 21
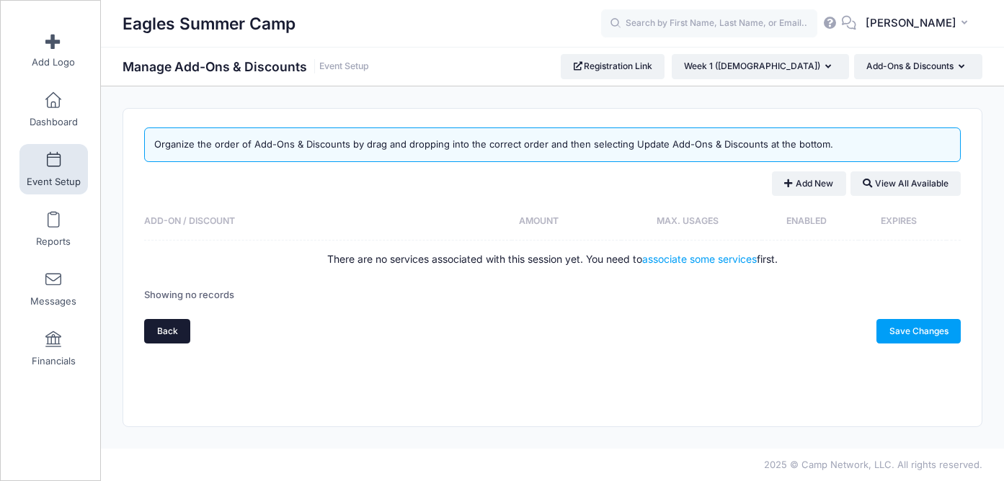
click at [167, 330] on link "Back" at bounding box center [167, 331] width 46 height 24
